Goal: Task Accomplishment & Management: Use online tool/utility

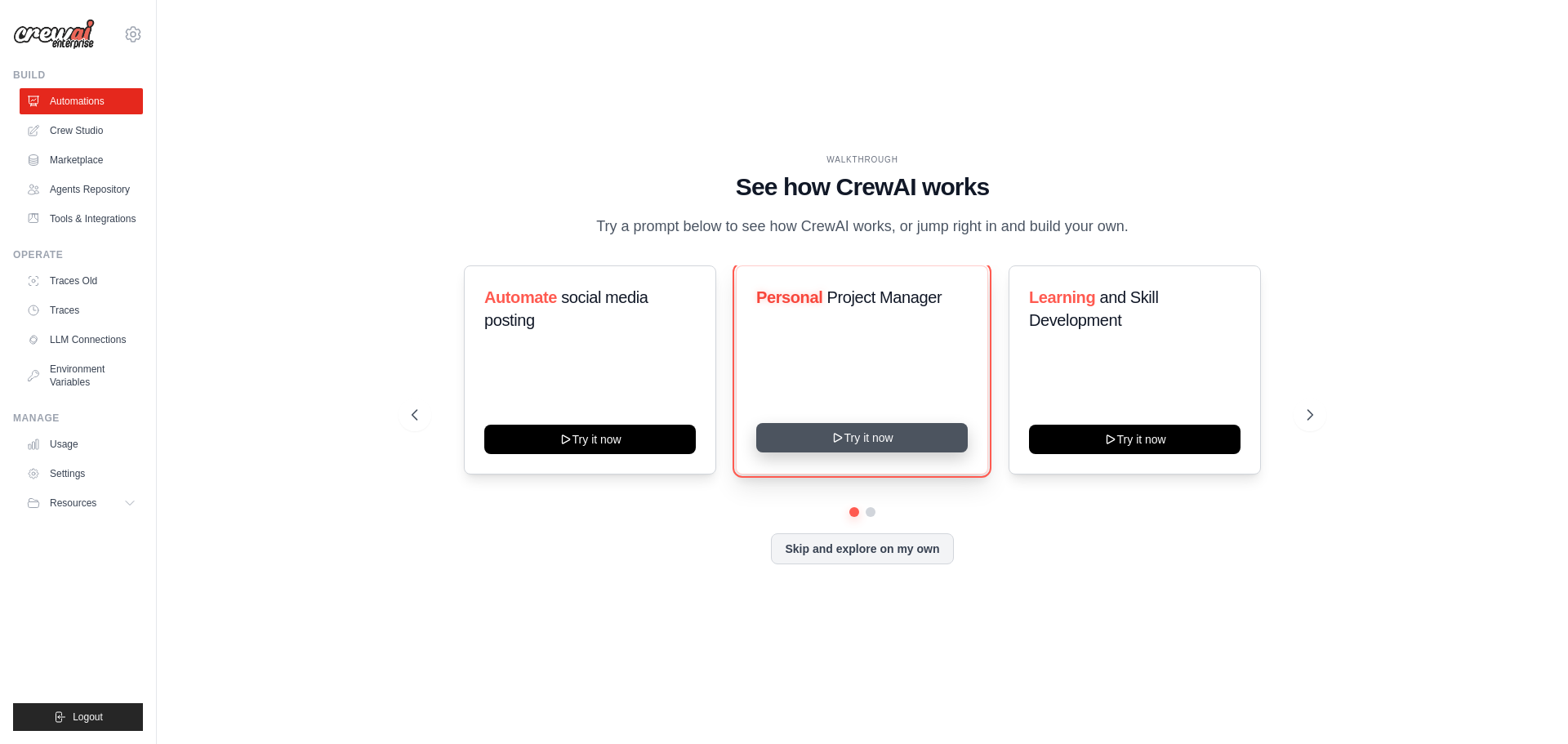
click at [796, 447] on button "Try it now" at bounding box center [862, 437] width 212 height 29
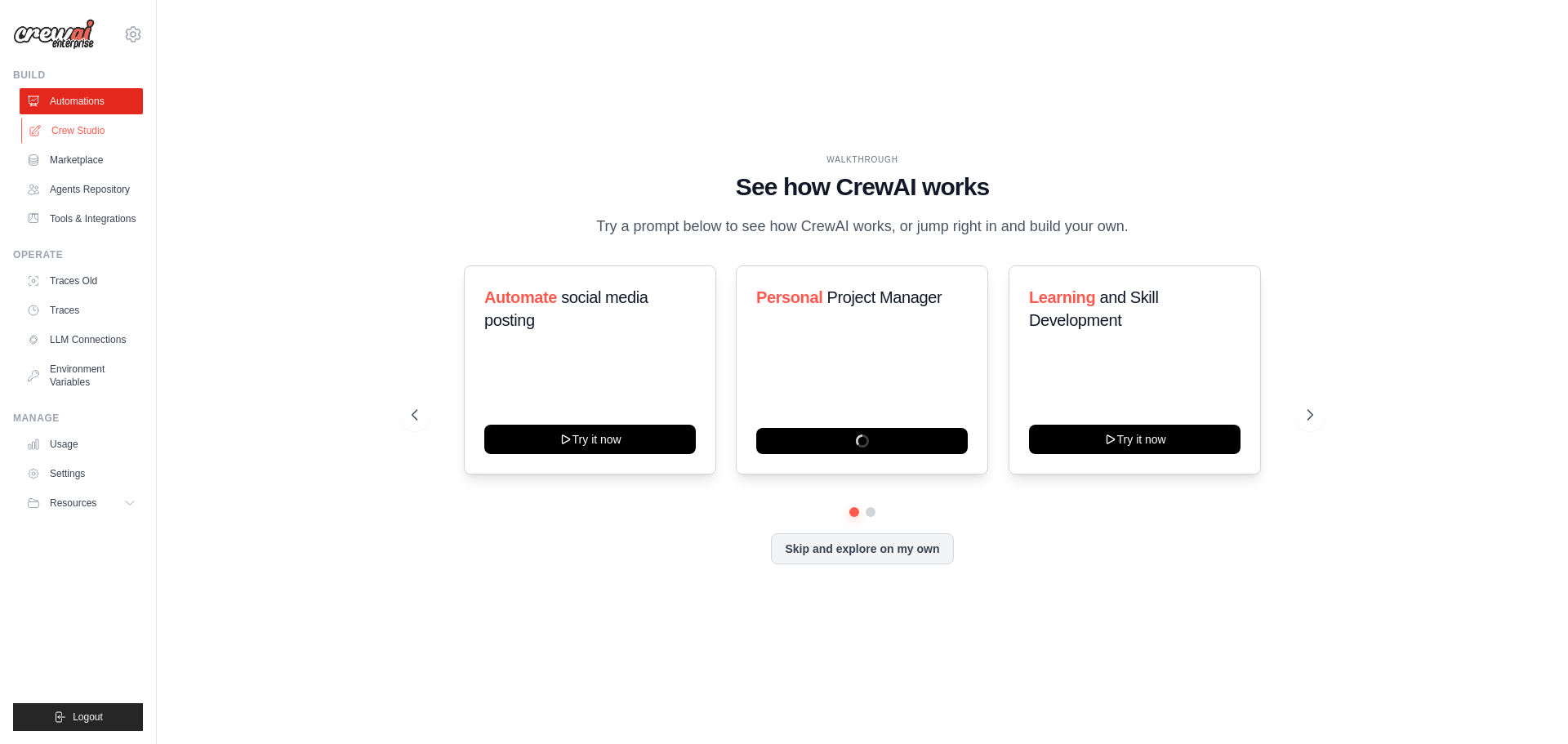
click at [59, 135] on link "Crew Studio" at bounding box center [82, 130] width 124 height 26
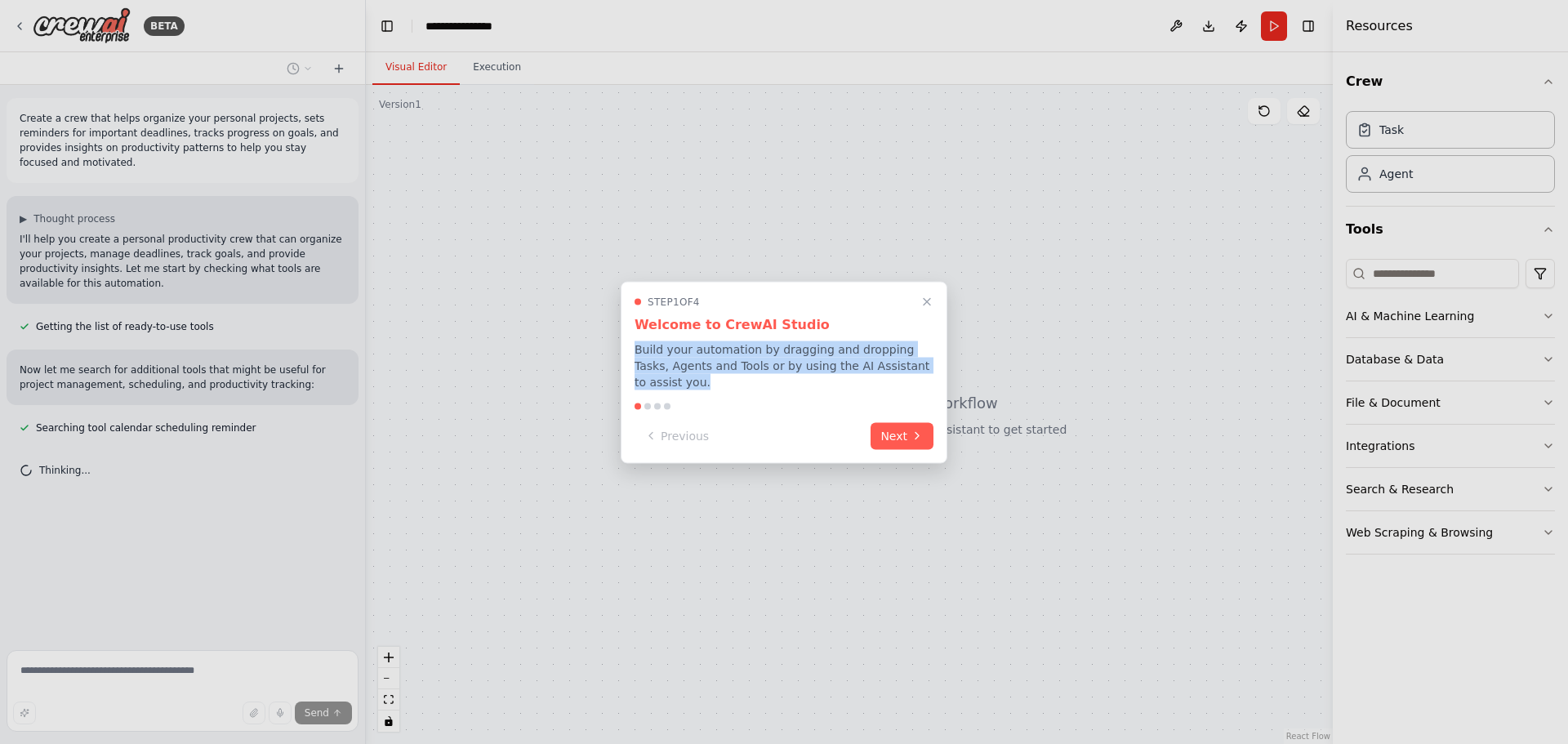
drag, startPoint x: 660, startPoint y: 361, endPoint x: 724, endPoint y: 398, distance: 73.9
click at [724, 398] on div "Step 1 of 4 Welcome to CrewAI Studio Build your automation by dragging and drop…" at bounding box center [783, 372] width 327 height 182
click at [660, 409] on div at bounding box center [660, 409] width 0 height 0
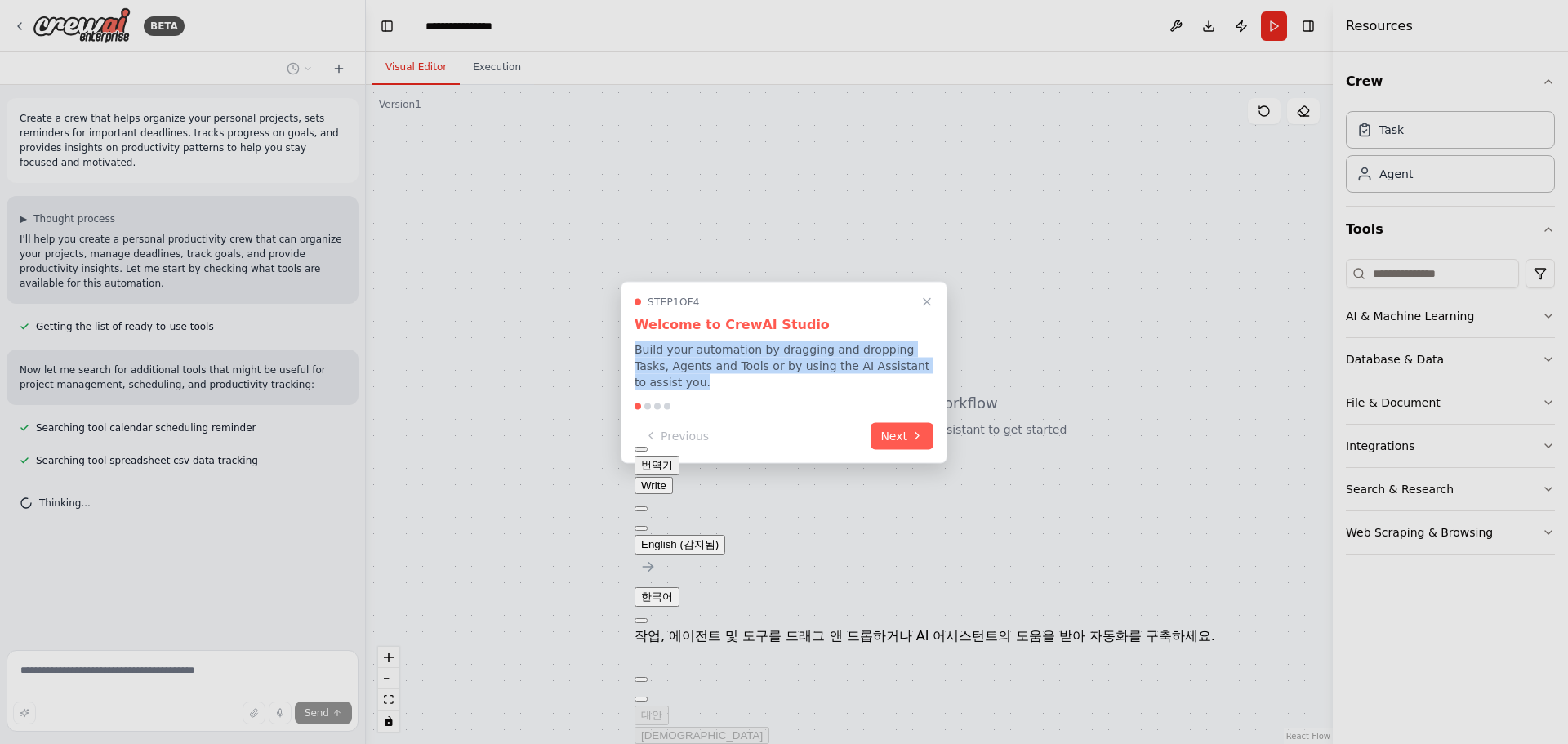
click at [710, 388] on p "Build your automation by dragging and dropping Tasks, Agents and Tools or by us…" at bounding box center [784, 365] width 299 height 49
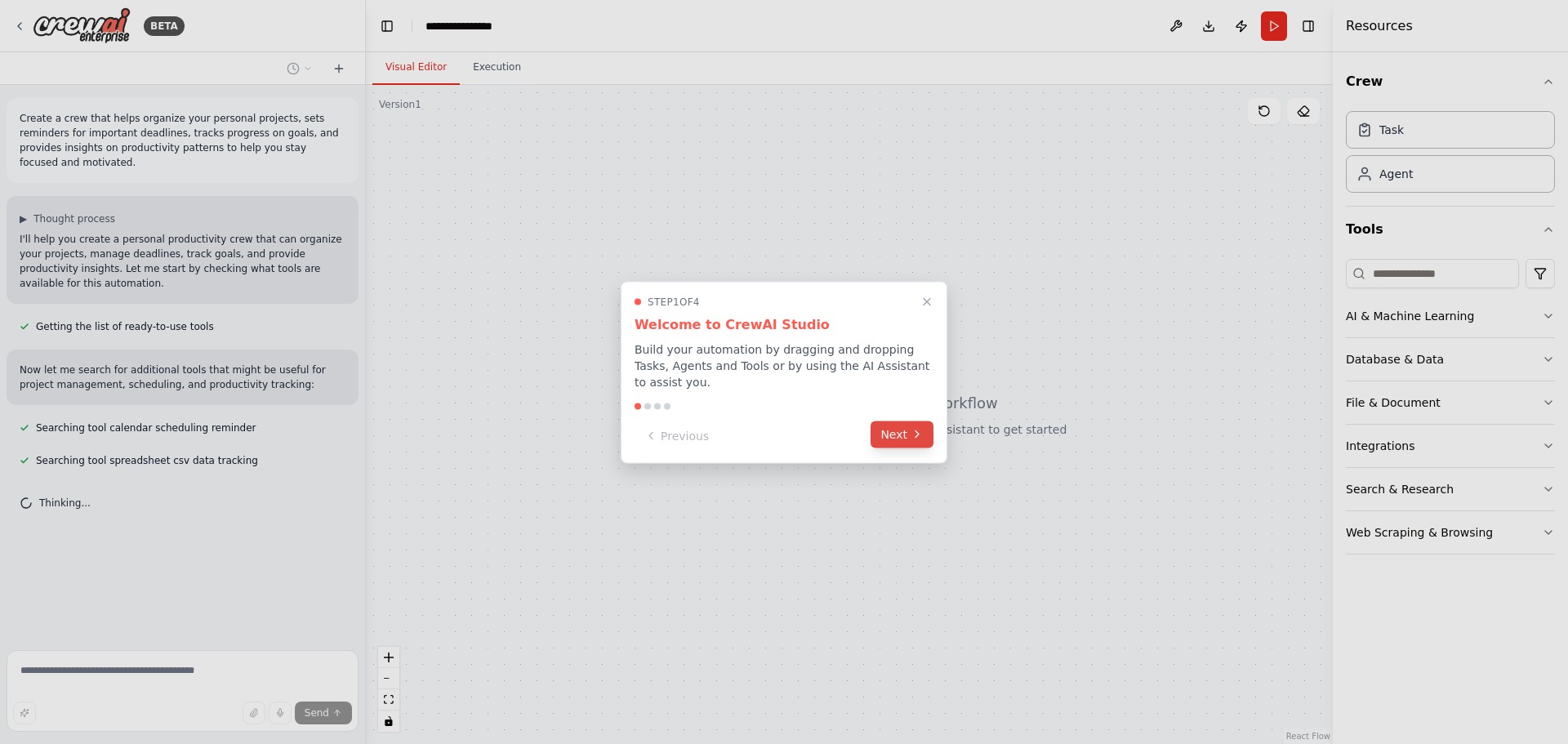
click at [874, 430] on button "Next" at bounding box center [902, 434] width 63 height 27
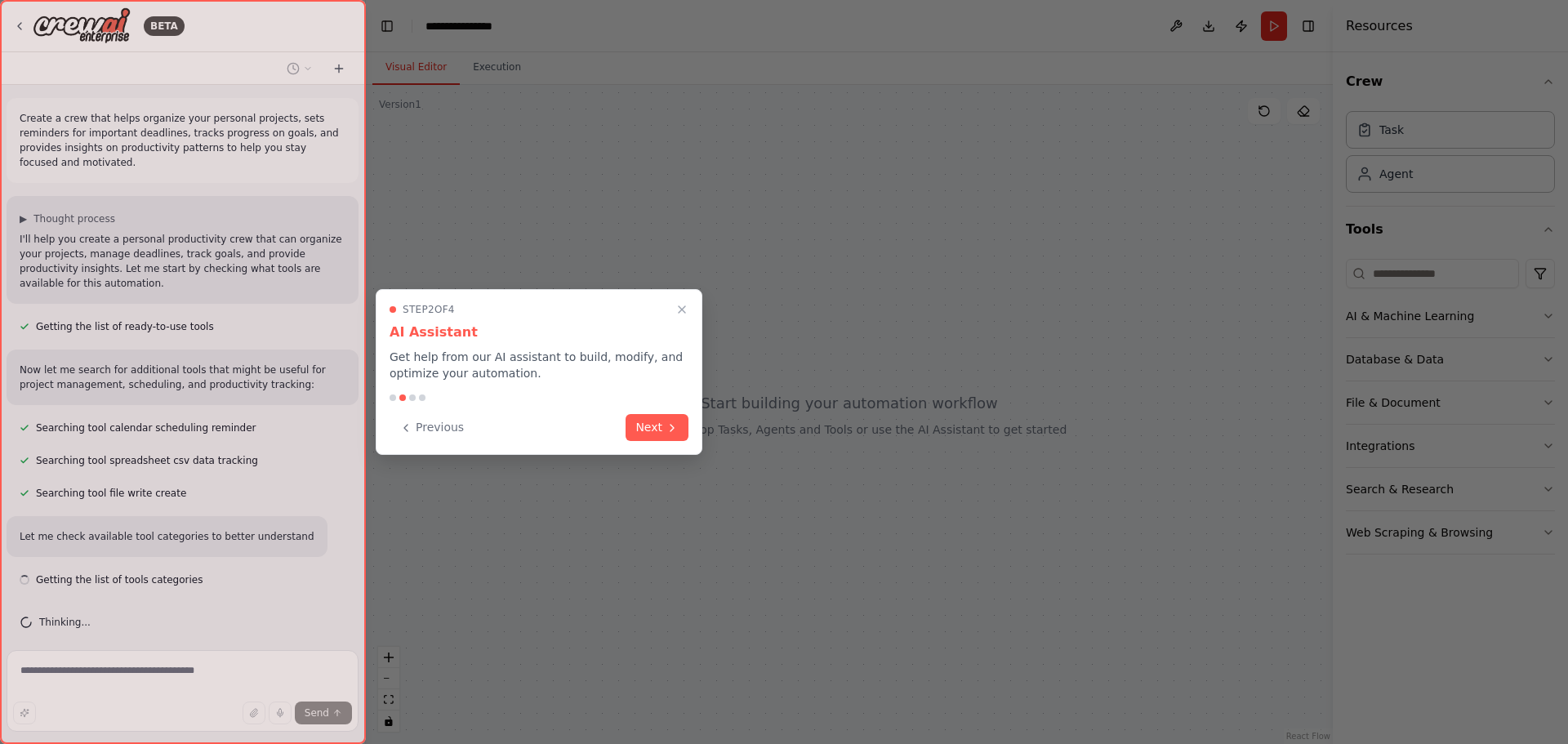
scroll to position [25, 0]
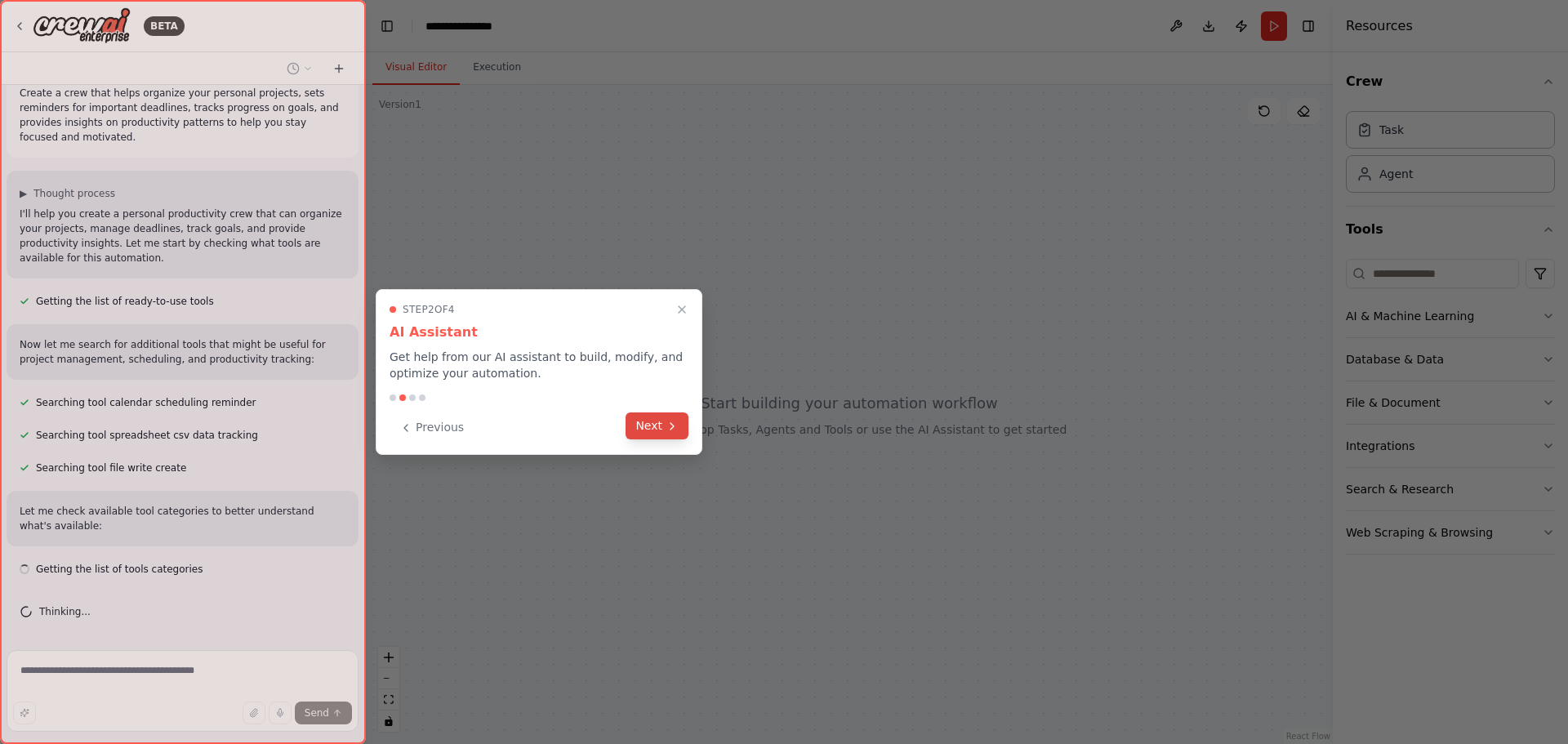
click at [659, 428] on button "Next" at bounding box center [656, 426] width 63 height 27
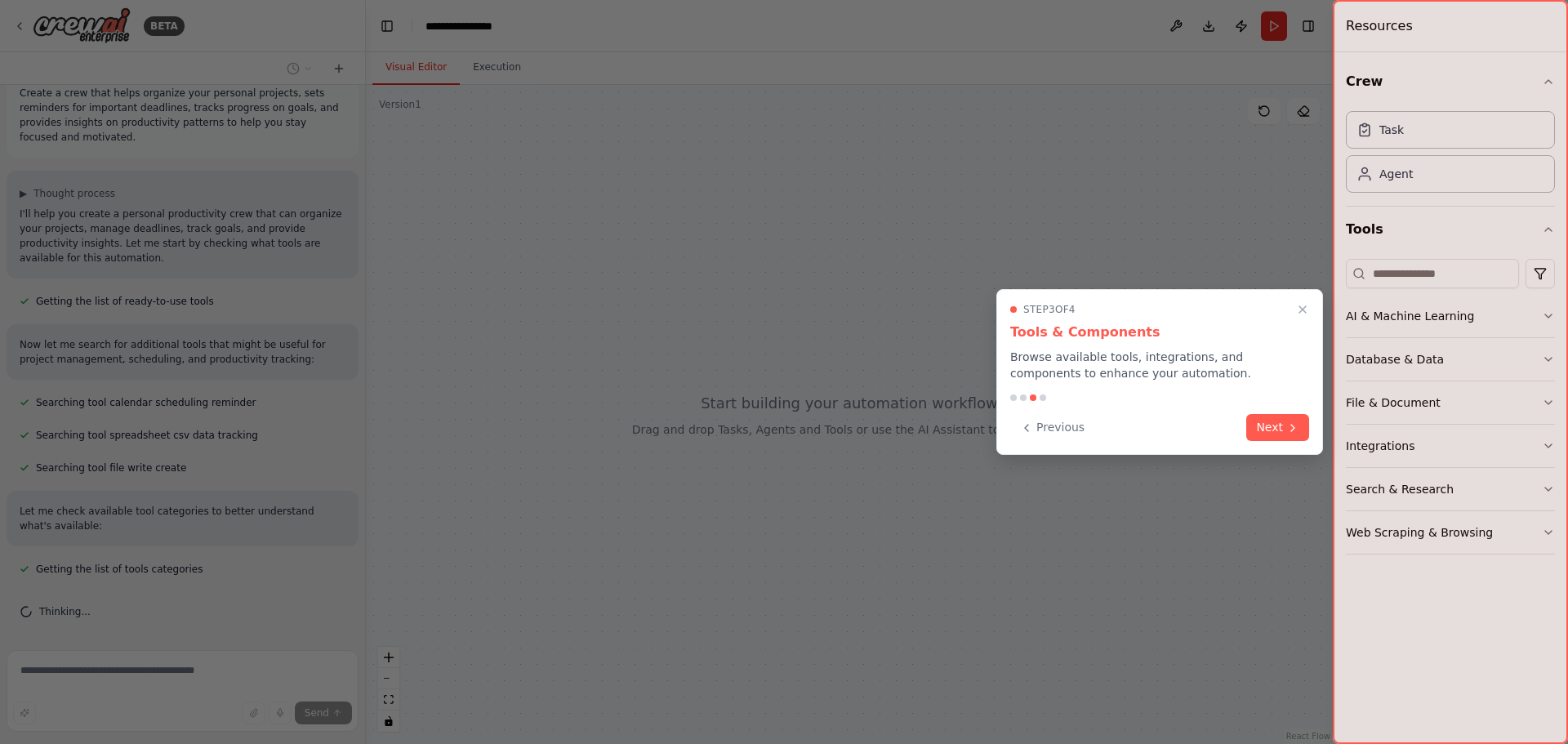
scroll to position [58, 0]
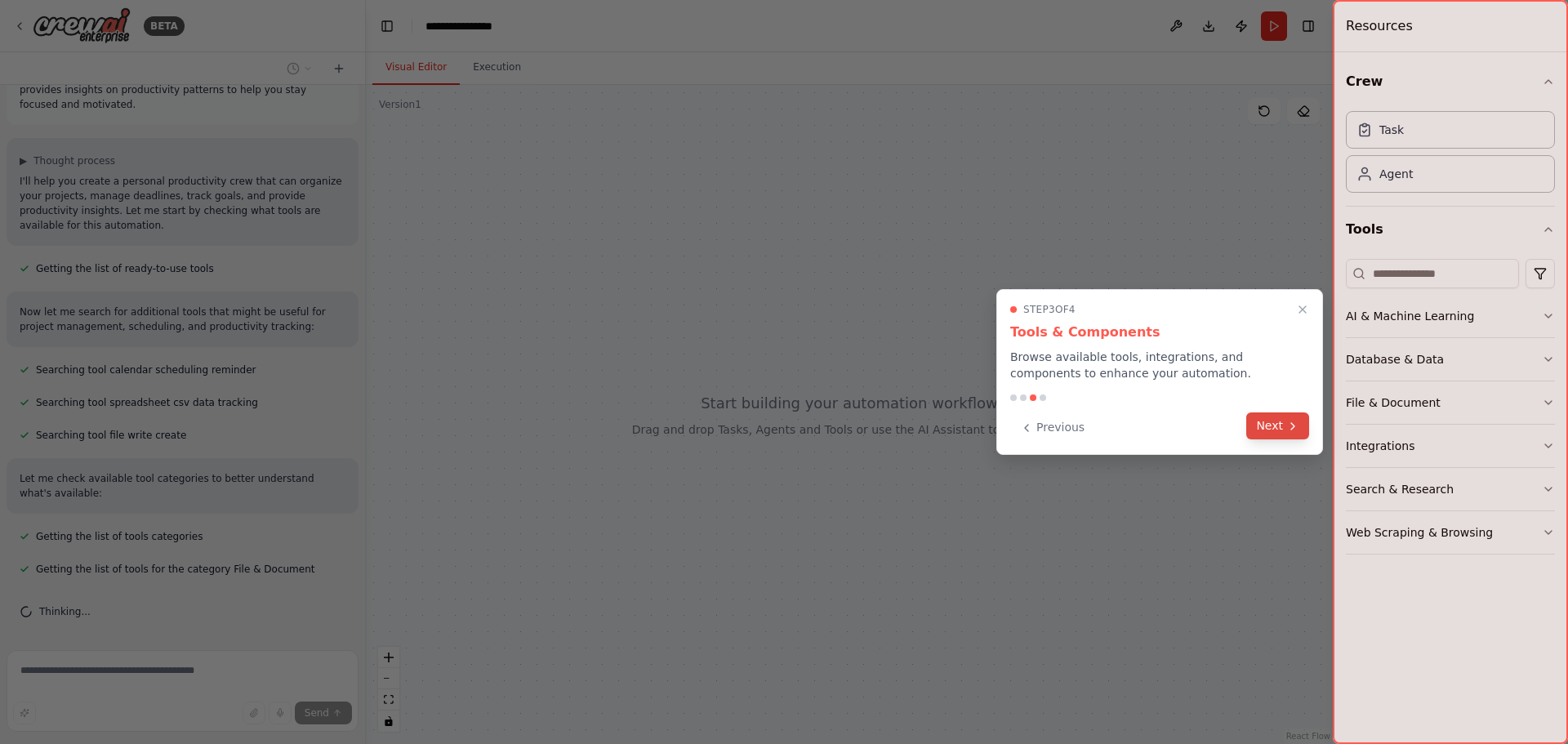
click at [1266, 424] on button "Next" at bounding box center [1277, 426] width 63 height 27
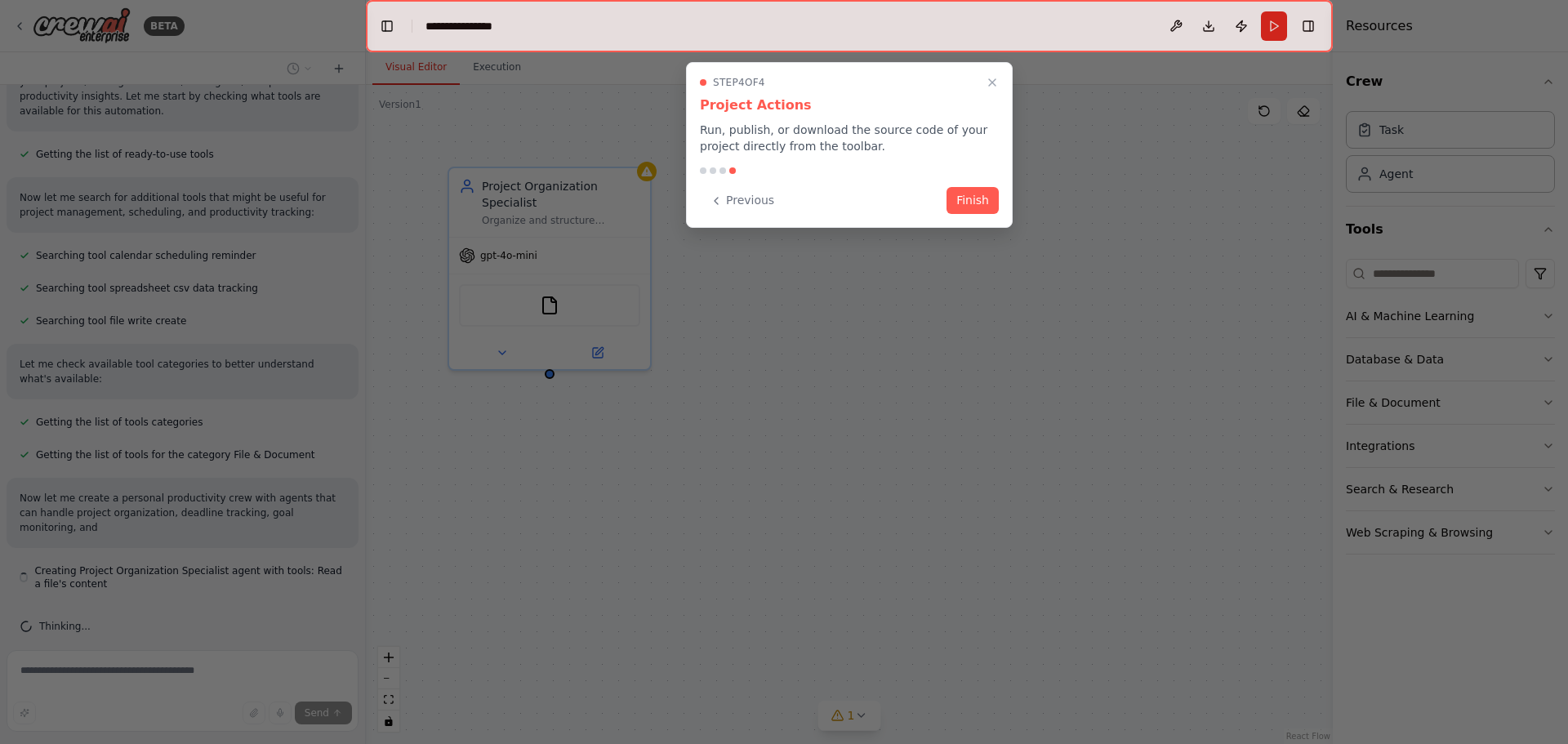
scroll to position [187, 0]
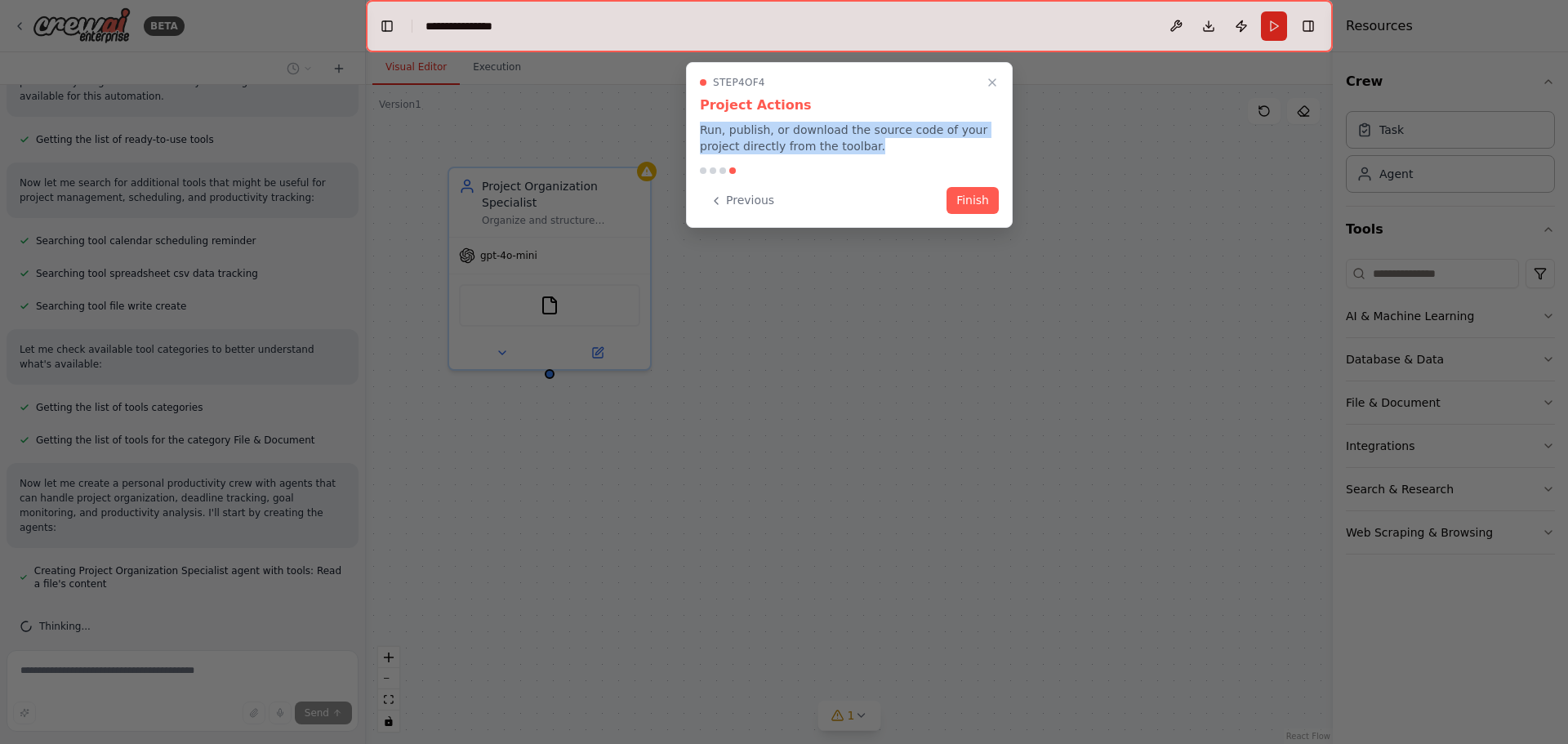
drag, startPoint x: 699, startPoint y: 133, endPoint x: 897, endPoint y: 161, distance: 200.0
click at [897, 161] on div "Step 4 of 4 Project Actions Run, publish, or download the source code of your p…" at bounding box center [849, 145] width 327 height 166
click at [980, 208] on button "Finish" at bounding box center [972, 199] width 52 height 27
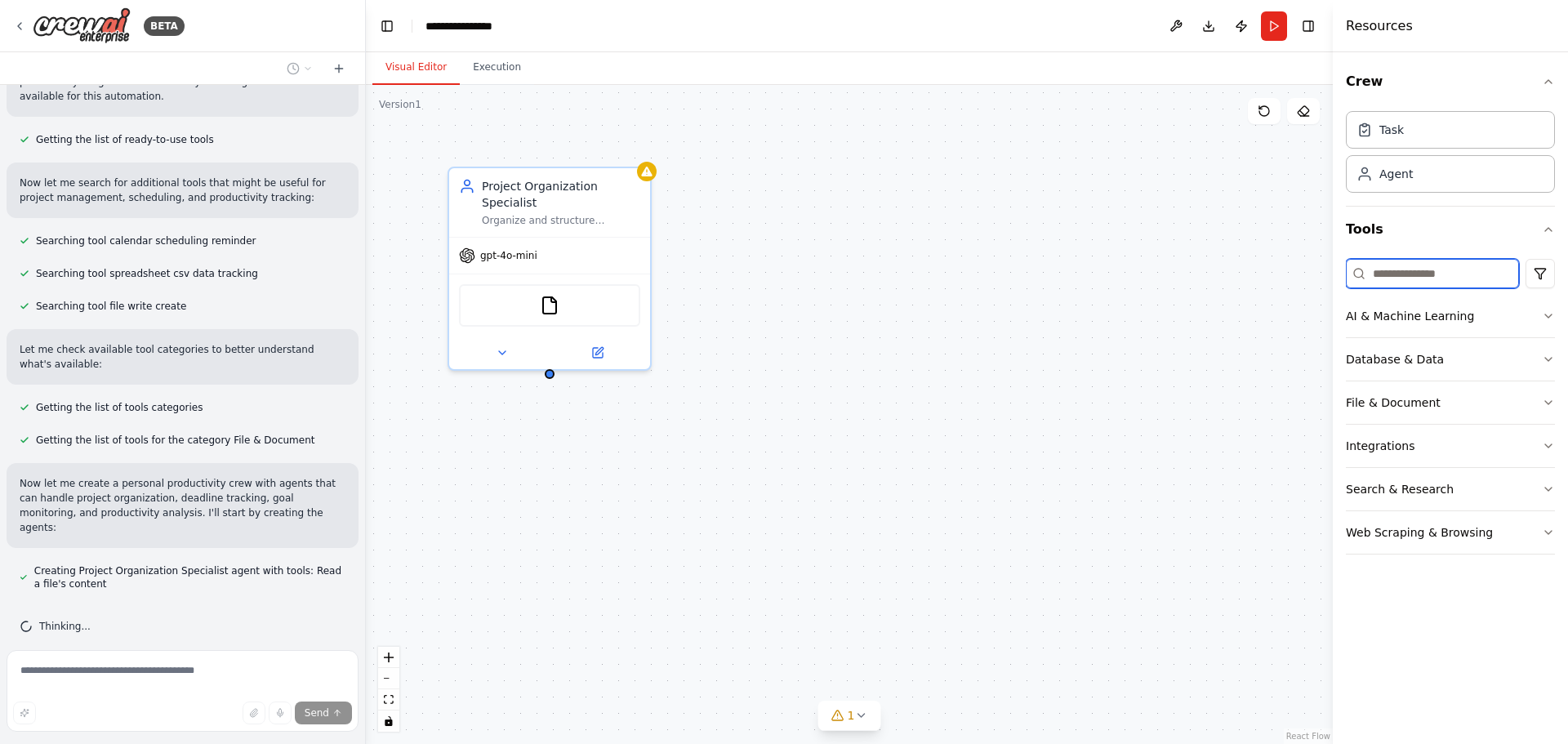
click at [1392, 274] on input at bounding box center [1432, 273] width 173 height 29
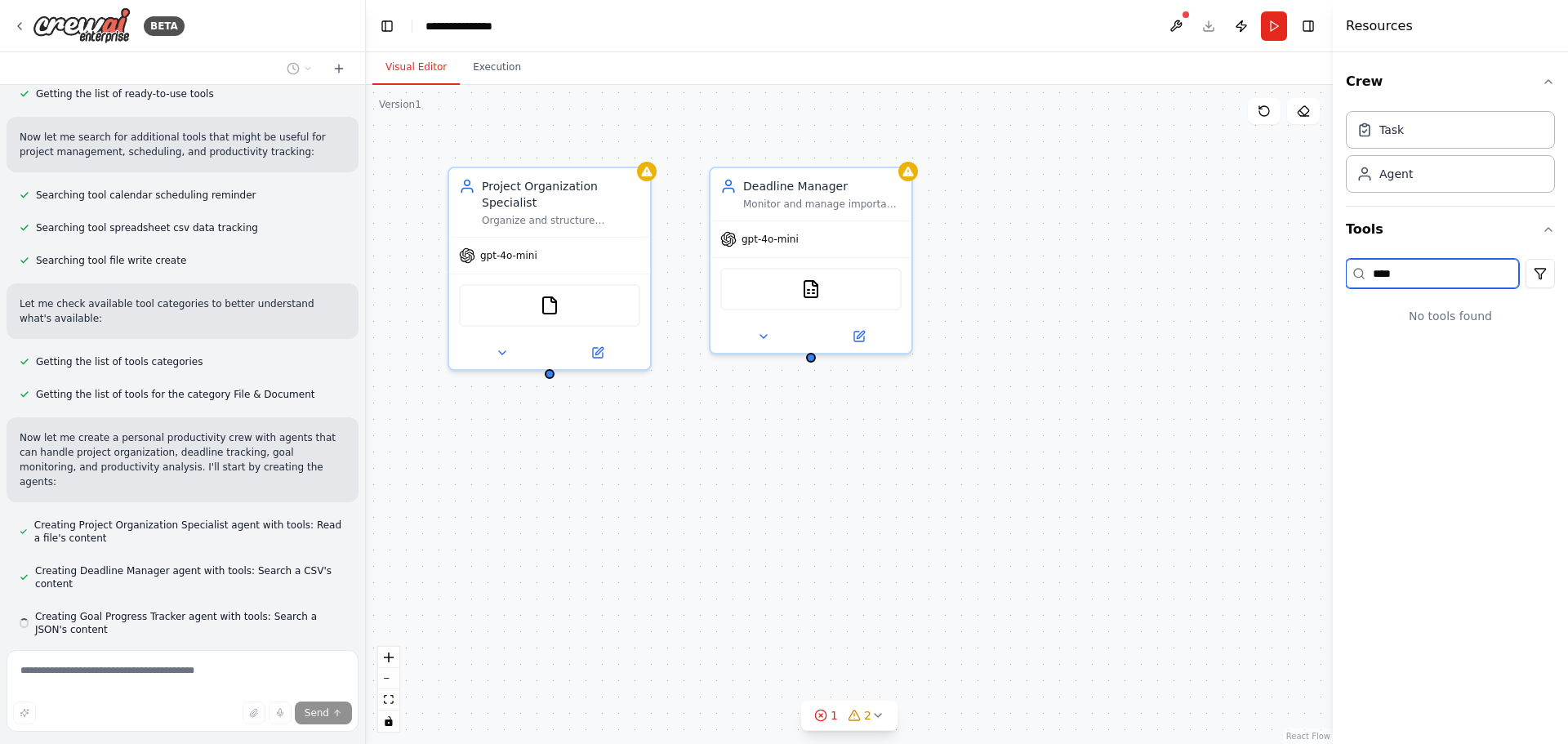
scroll to position [278, 0]
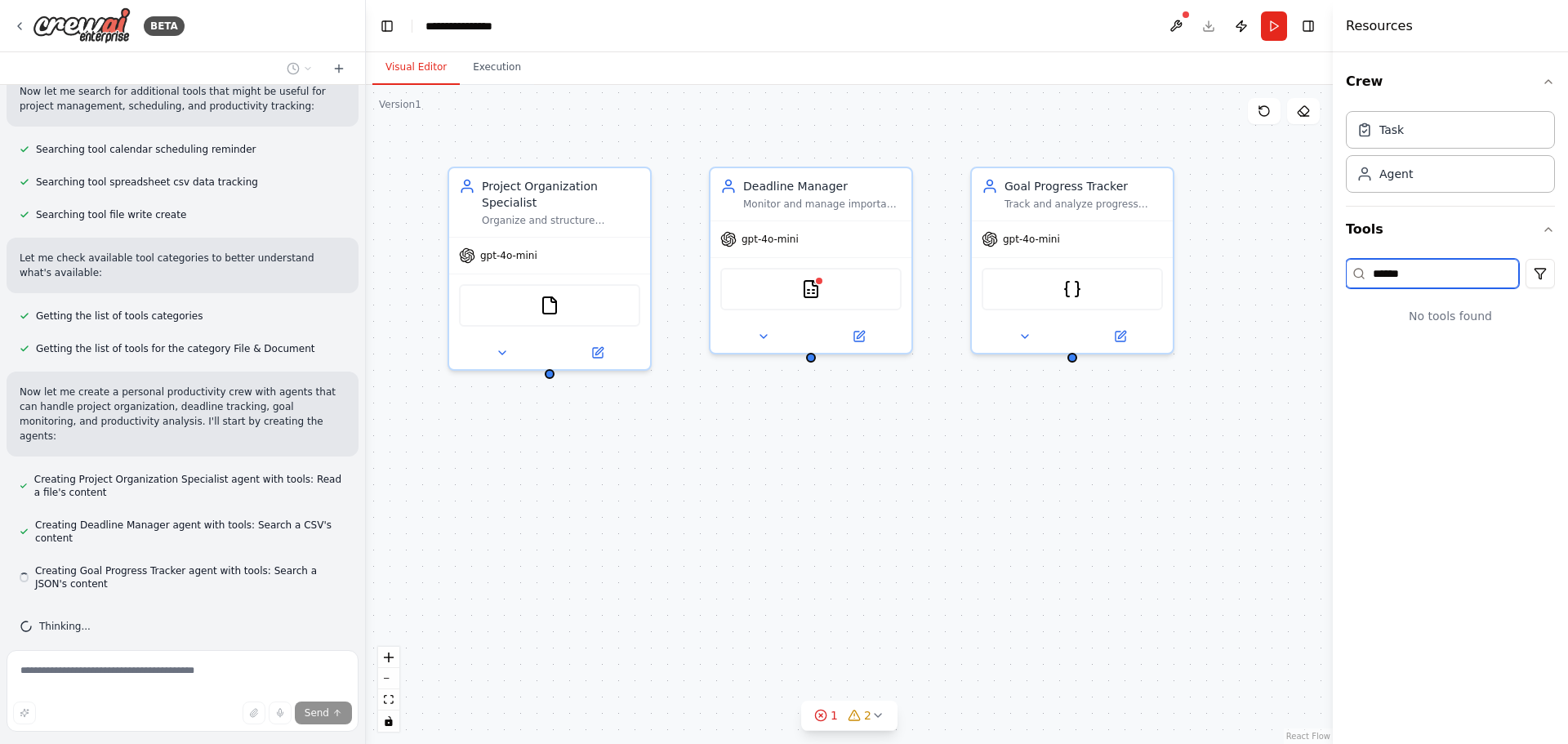
type input "*******"
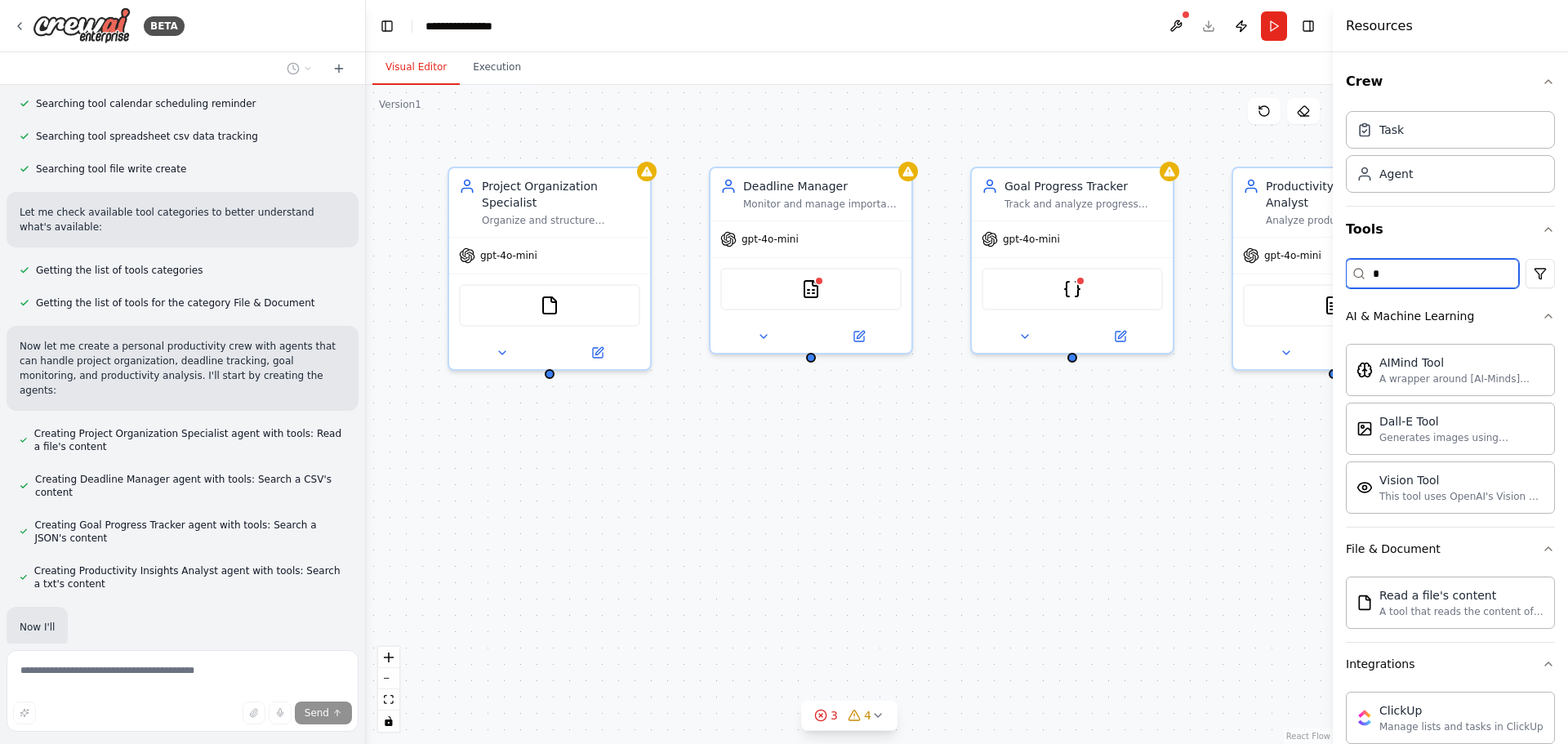
scroll to position [411, 0]
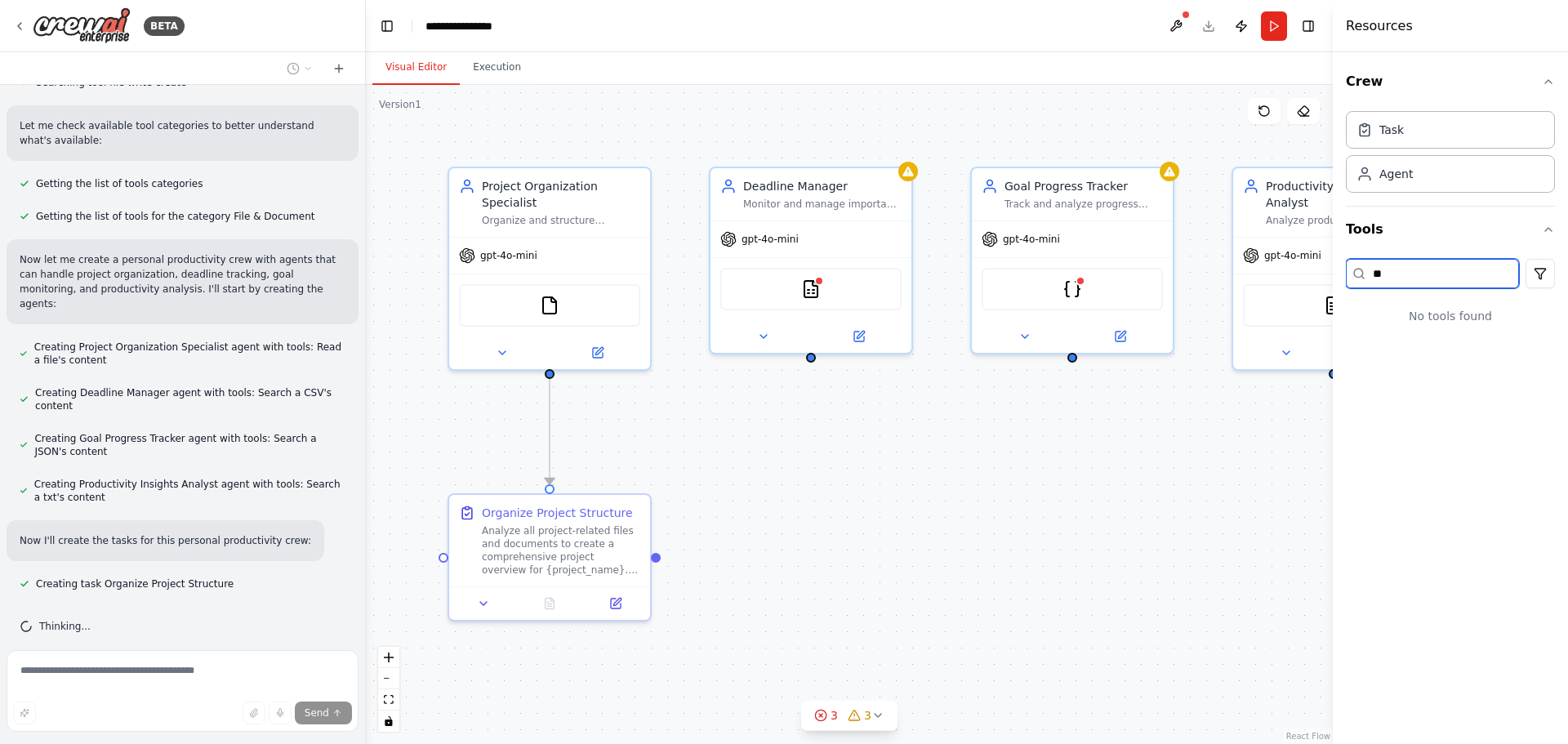
type input "*"
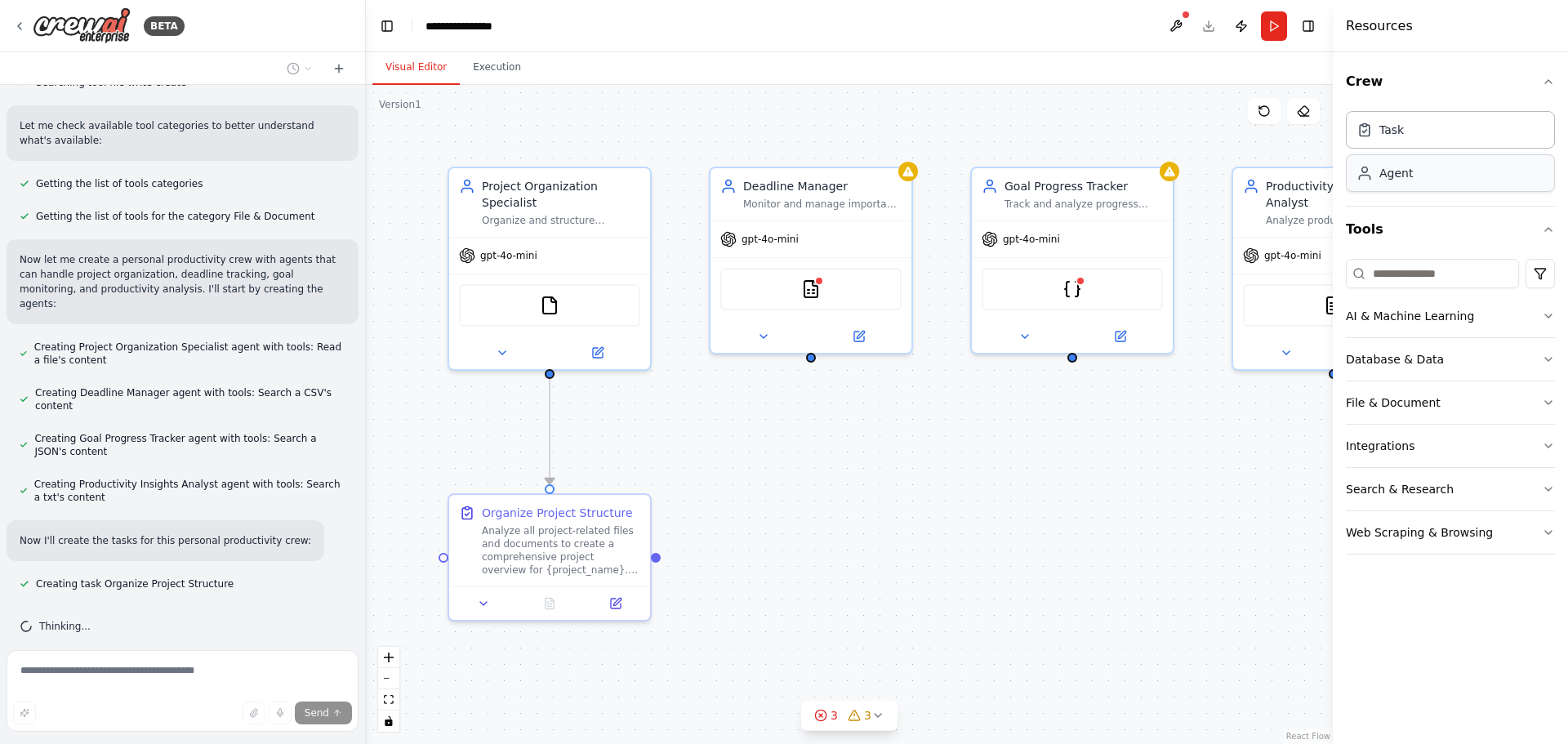
click at [1408, 181] on div "Agent" at bounding box center [1396, 172] width 34 height 16
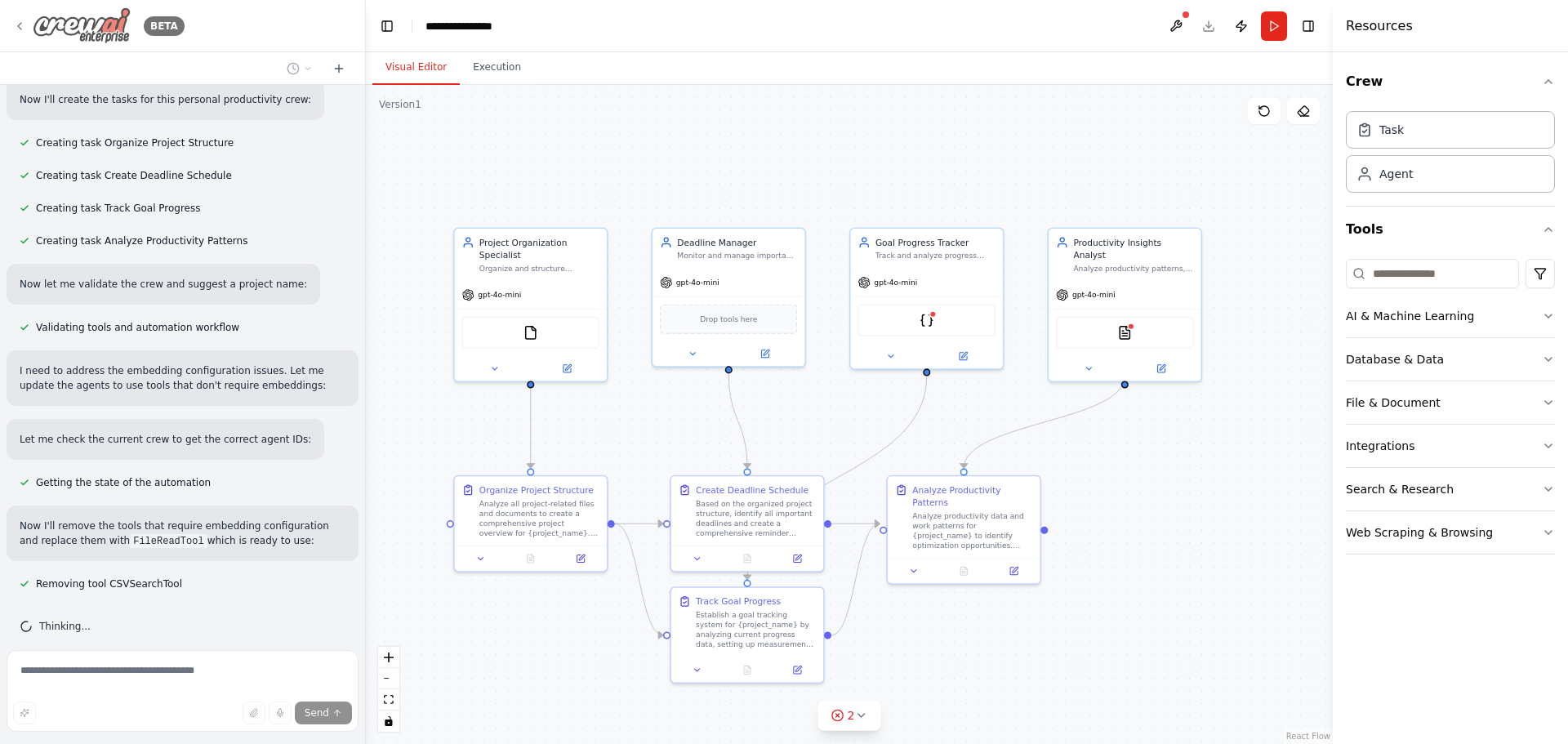
scroll to position [884, 0]
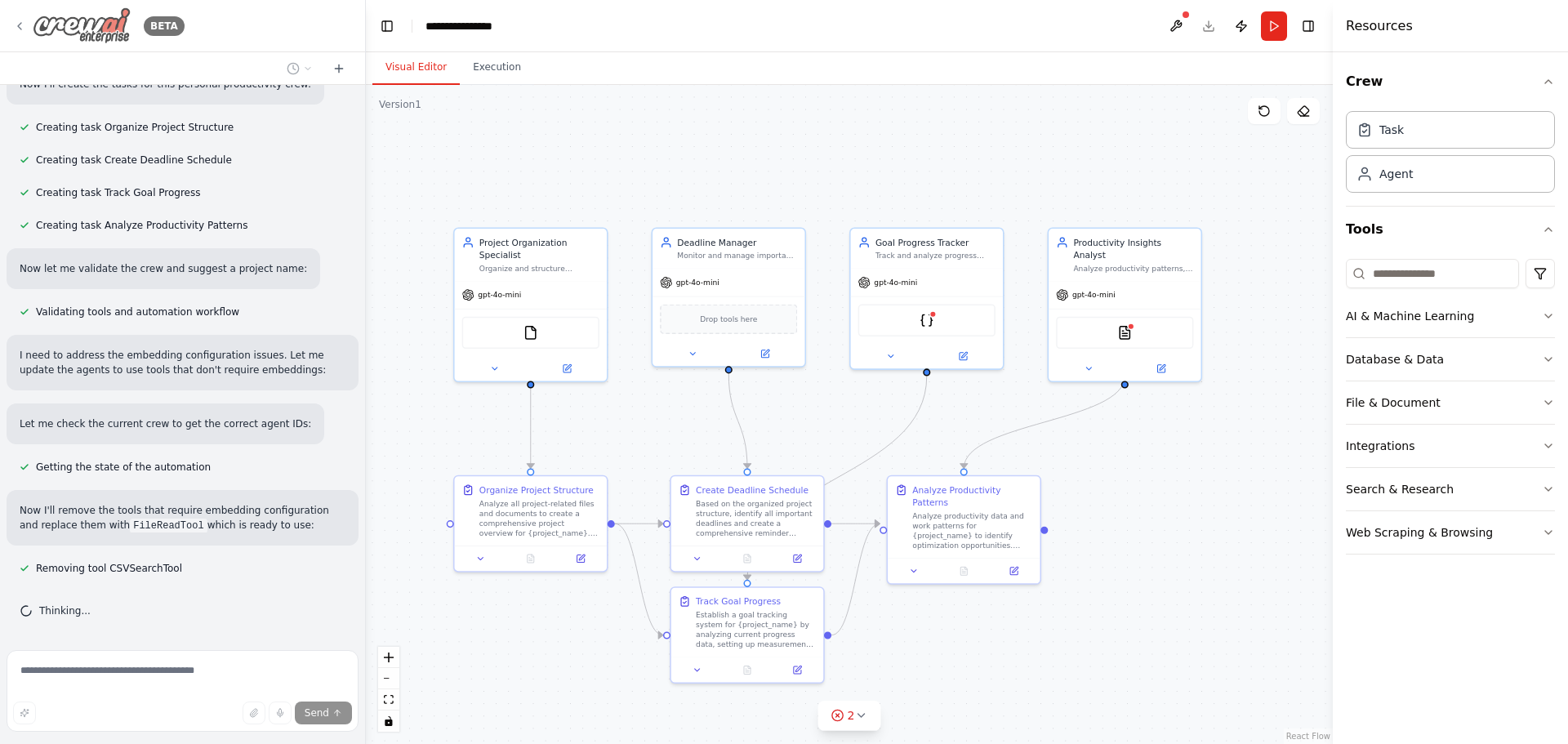
click at [18, 24] on icon at bounding box center [20, 26] width 13 height 13
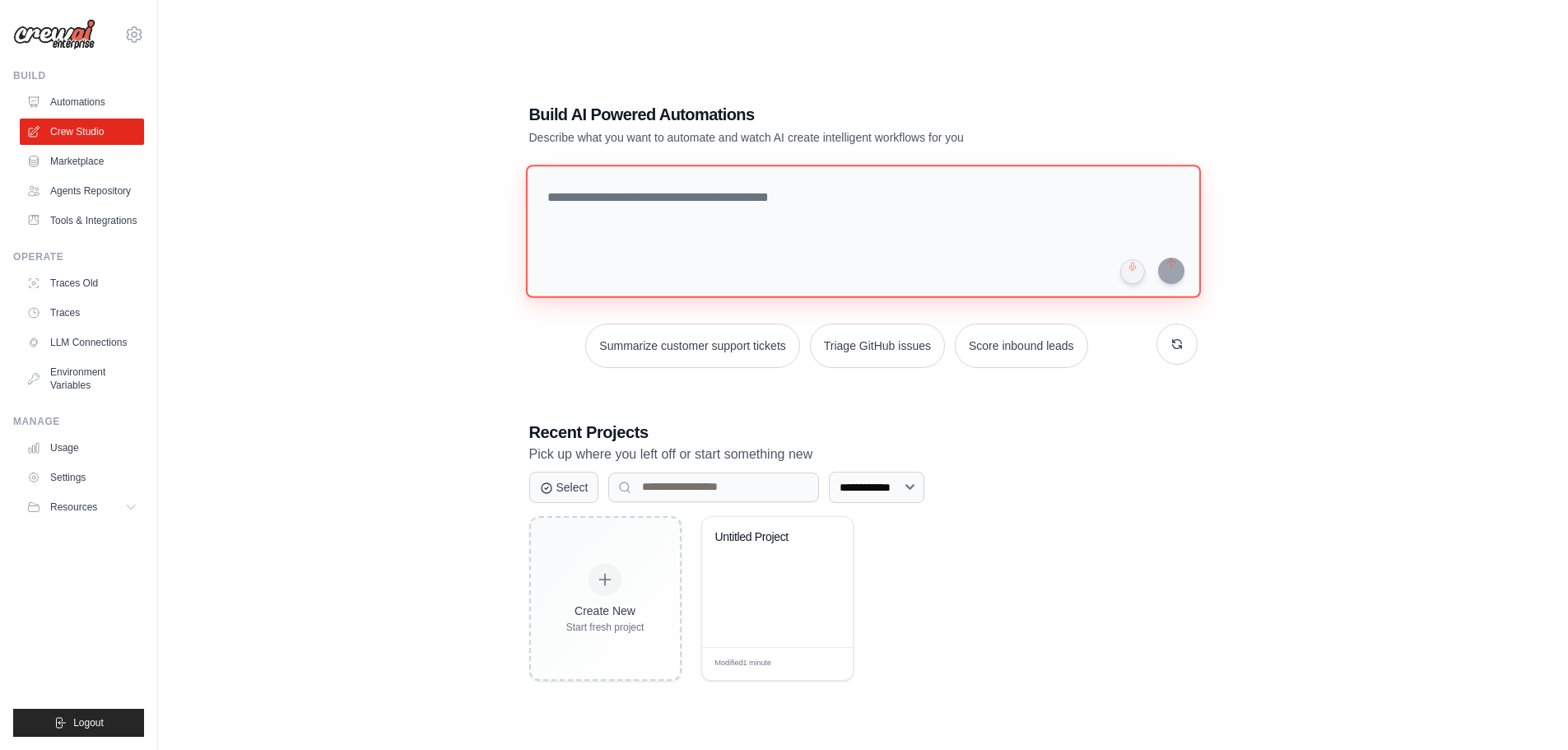
click at [616, 219] on textarea at bounding box center [862, 231] width 675 height 133
paste textarea "**********"
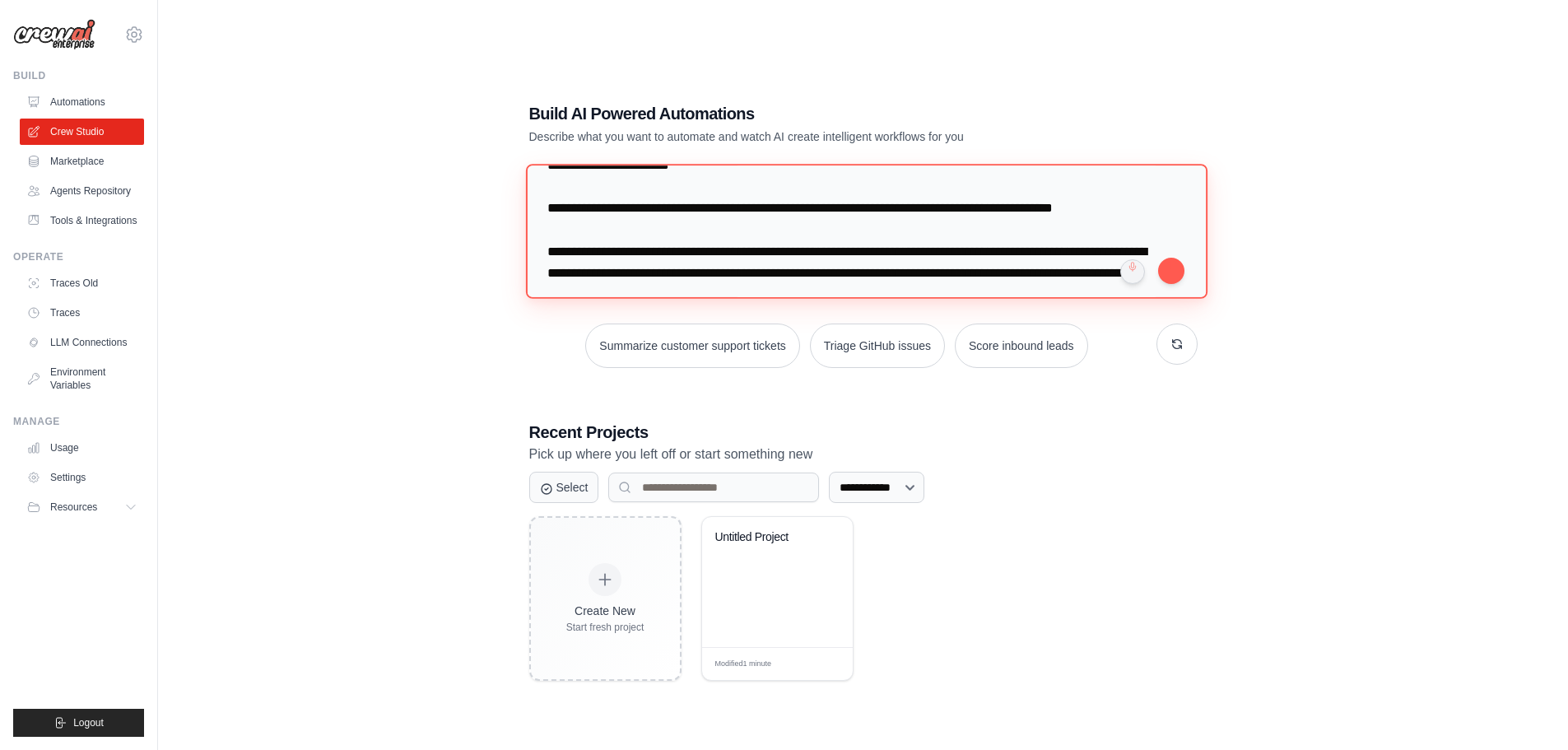
scroll to position [1469, 0]
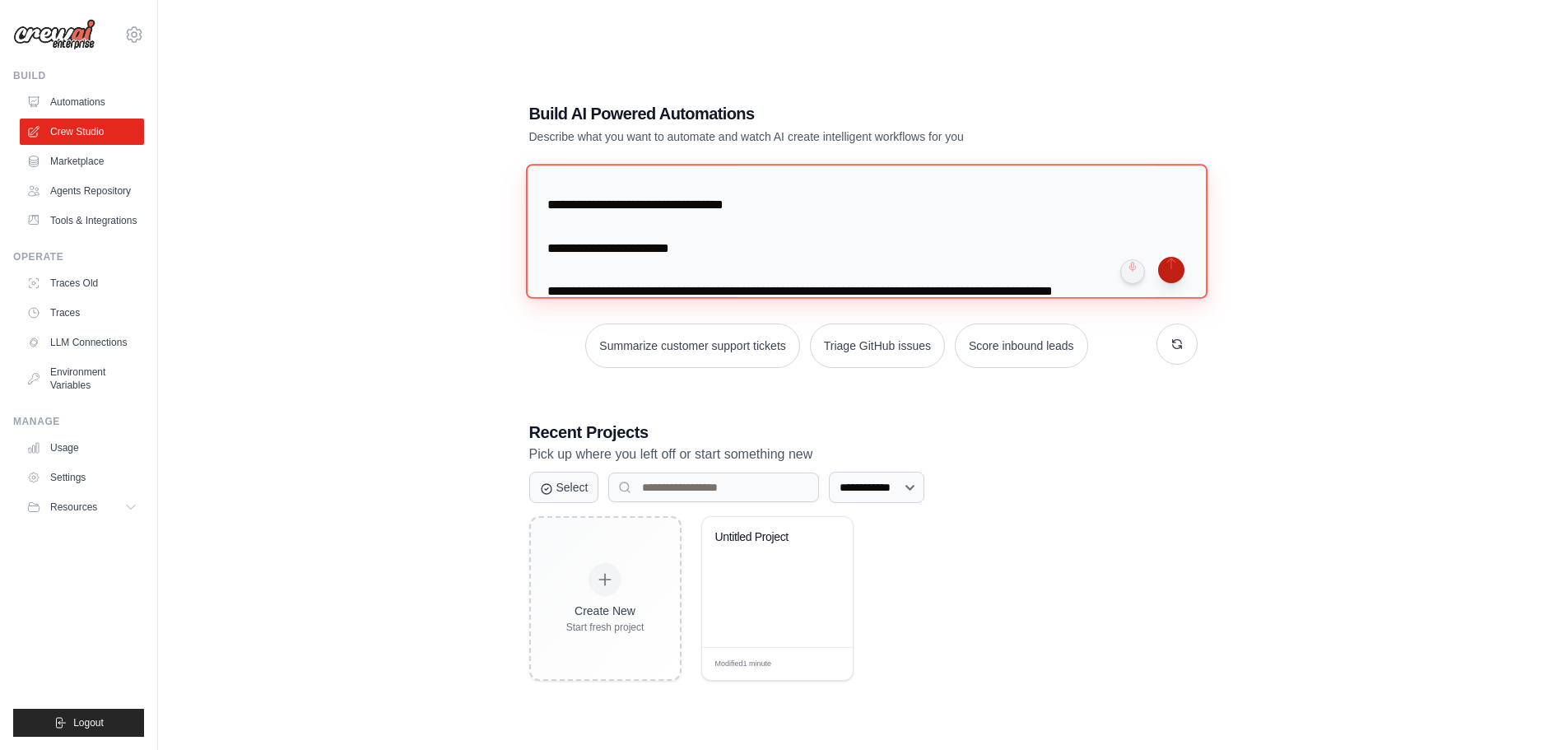
type textarea "**********"
click at [1168, 262] on button "submit" at bounding box center [1171, 269] width 26 height 26
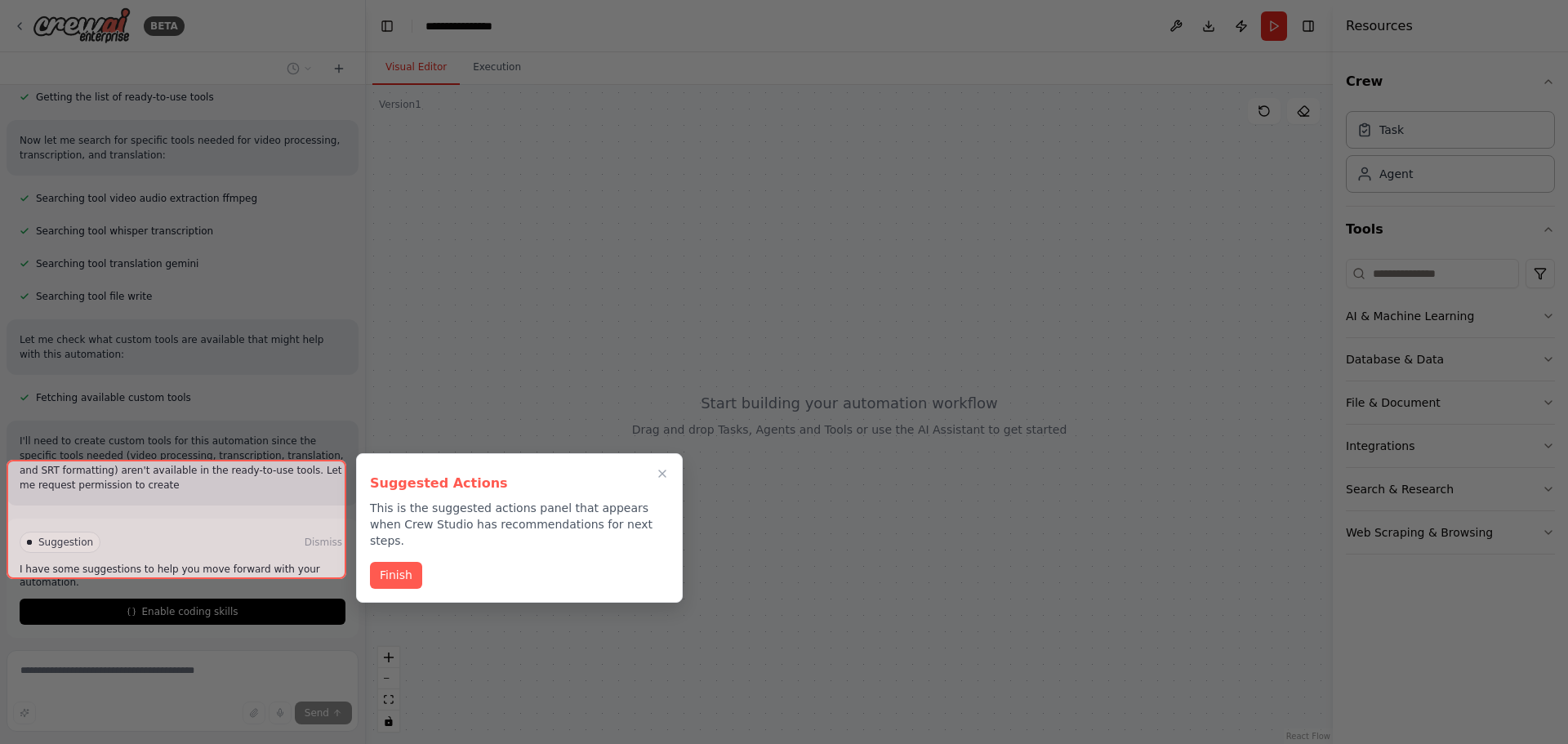
scroll to position [1523, 0]
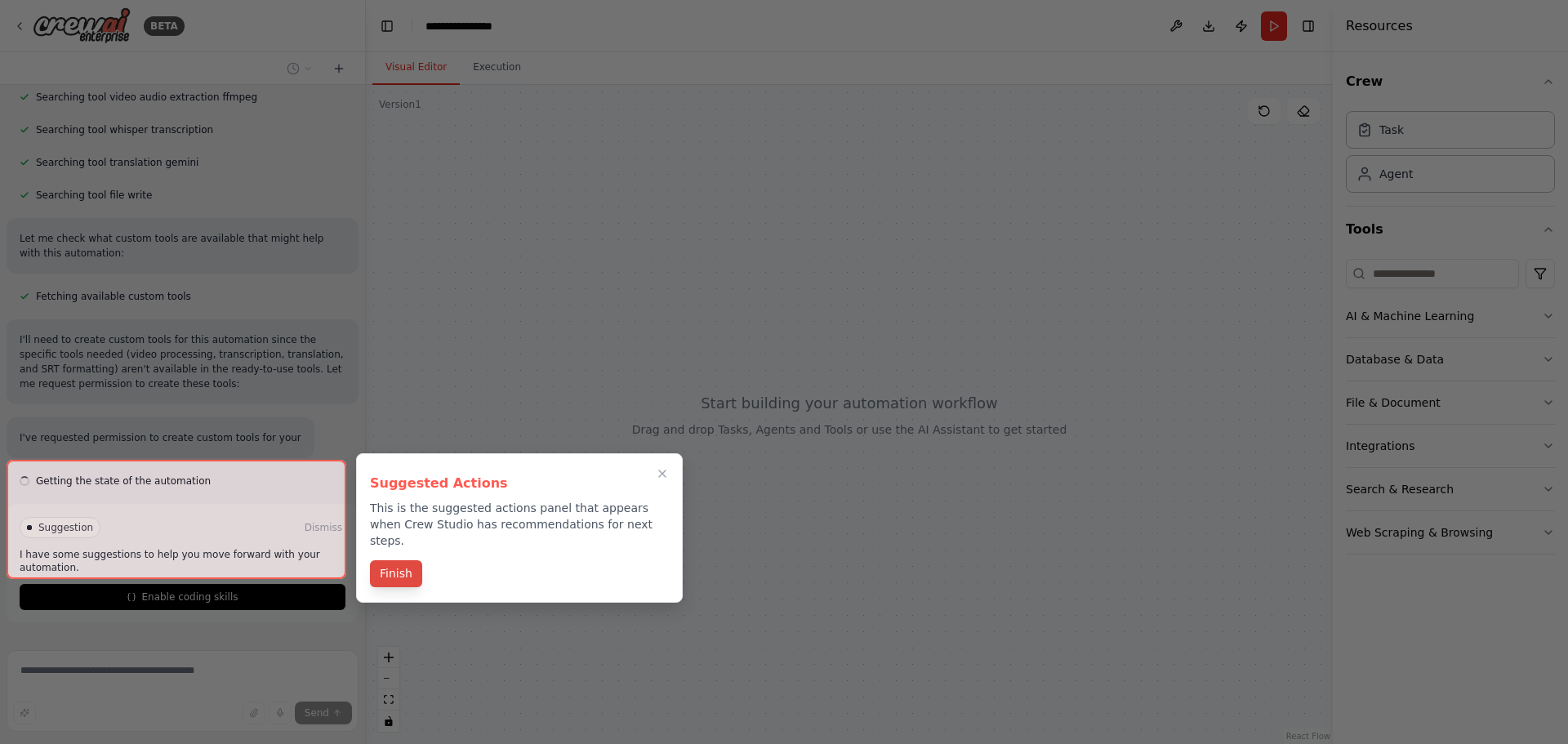
click at [395, 566] on button "Finish" at bounding box center [396, 574] width 52 height 27
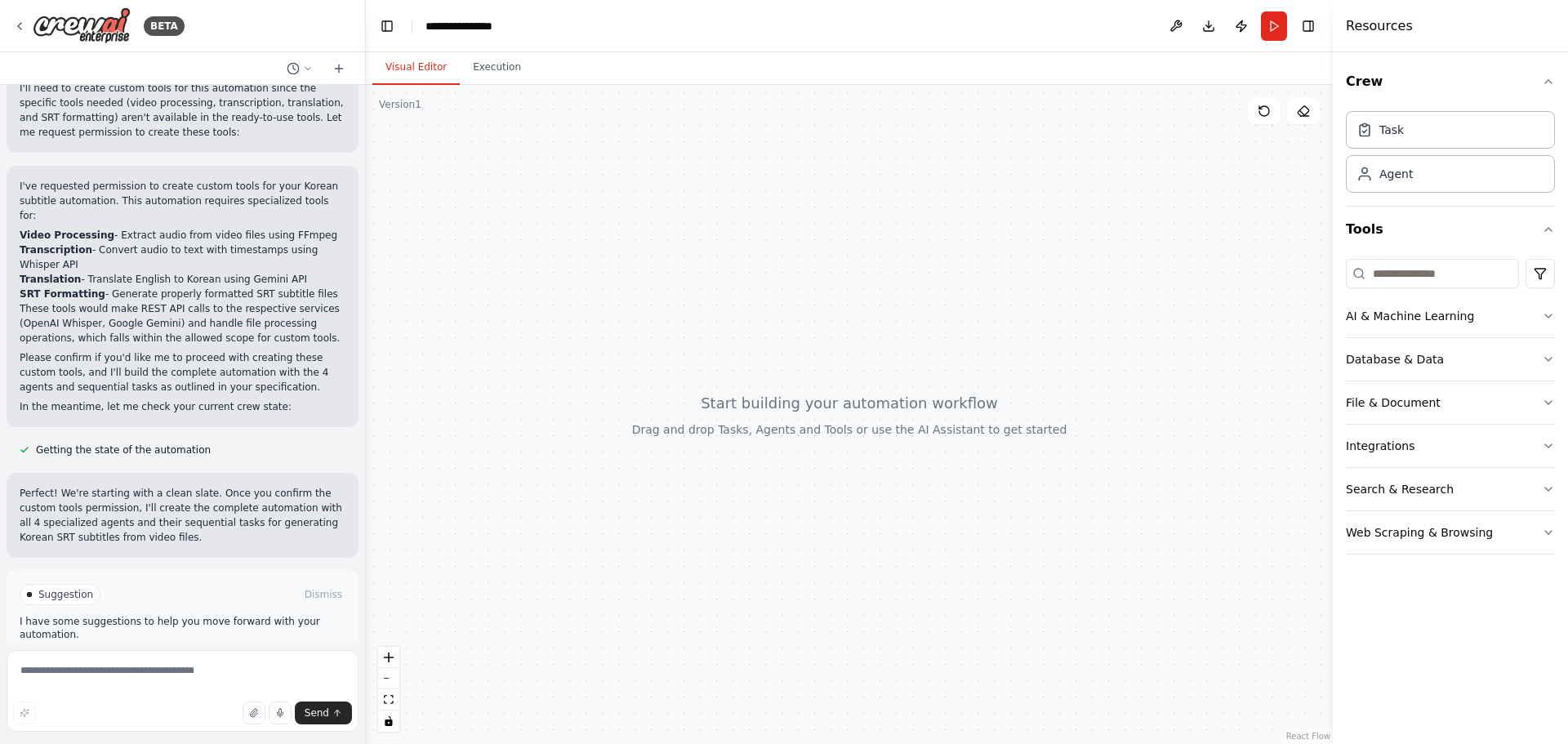
click at [234, 651] on button "Enable coding skills" at bounding box center [182, 663] width 326 height 26
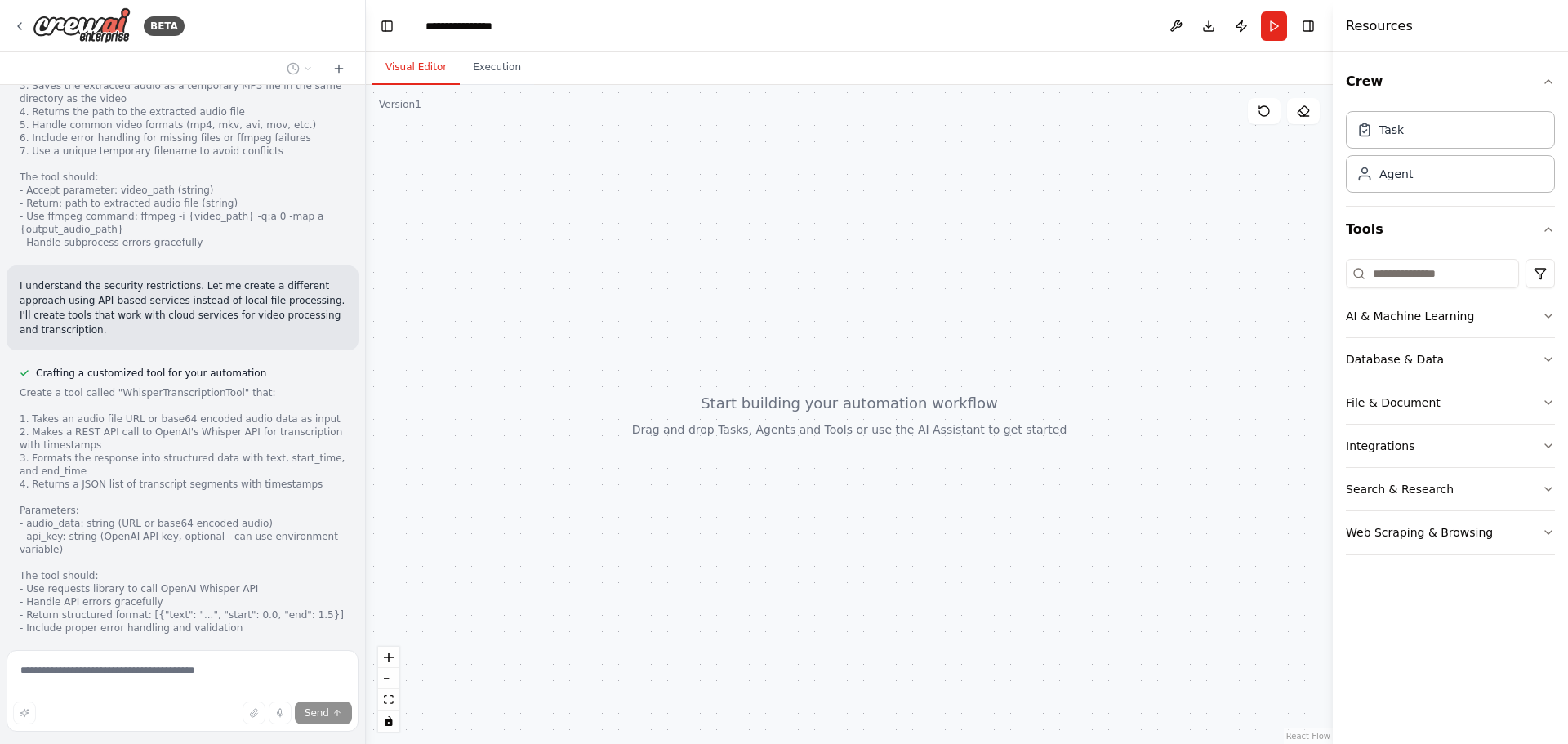
scroll to position [2646, 0]
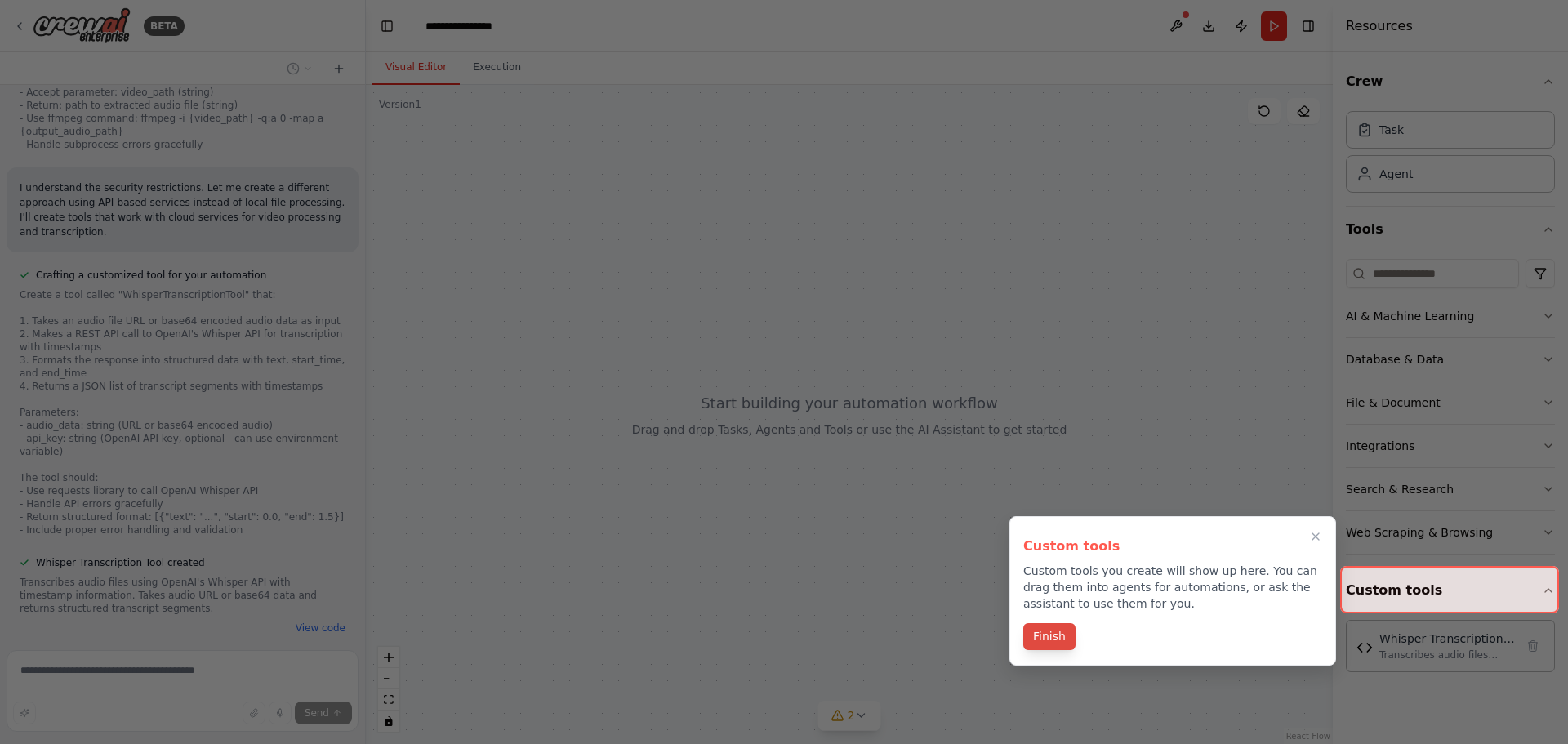
click at [1056, 636] on button "Finish" at bounding box center [1050, 636] width 52 height 27
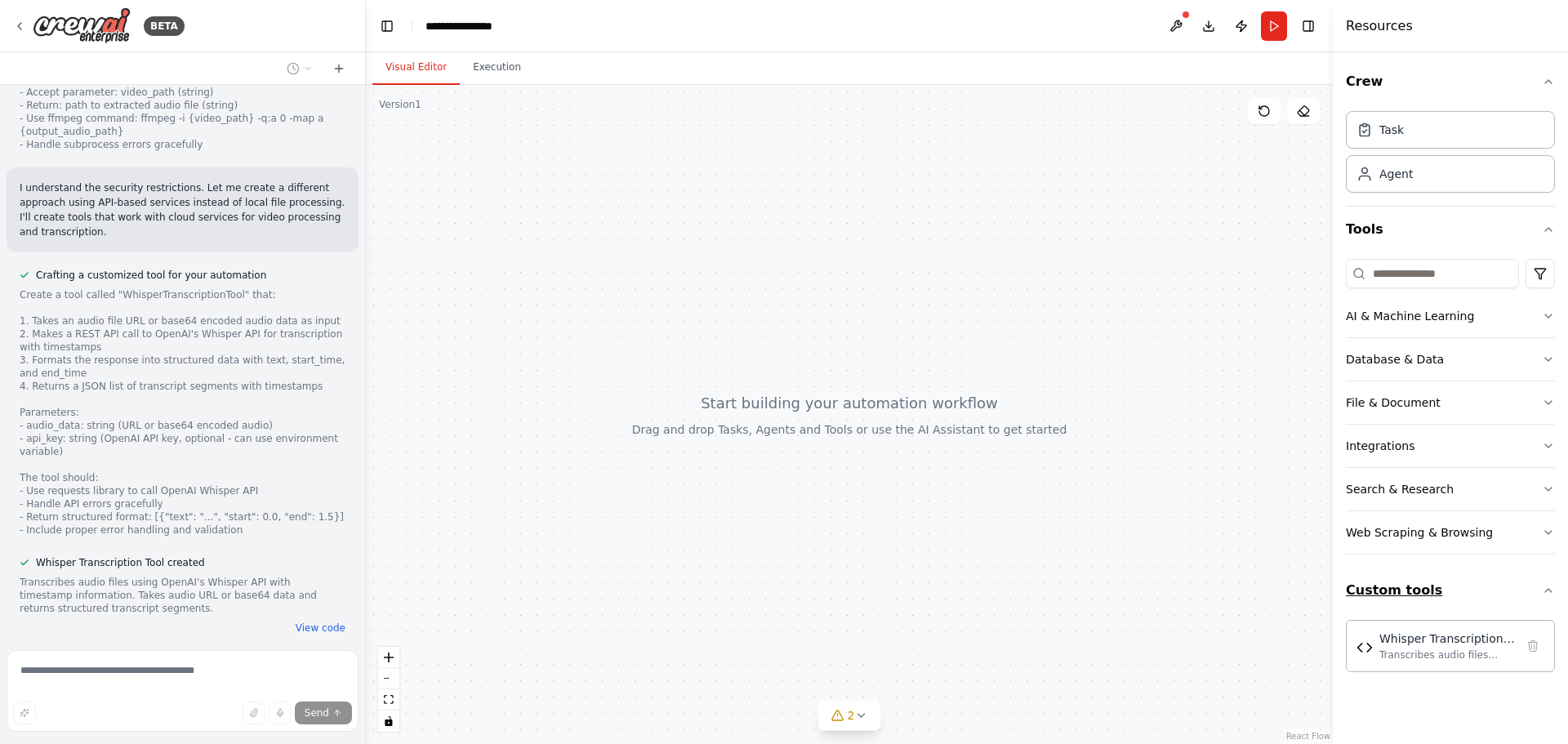
click at [1550, 595] on icon "button" at bounding box center [1549, 591] width 13 height 13
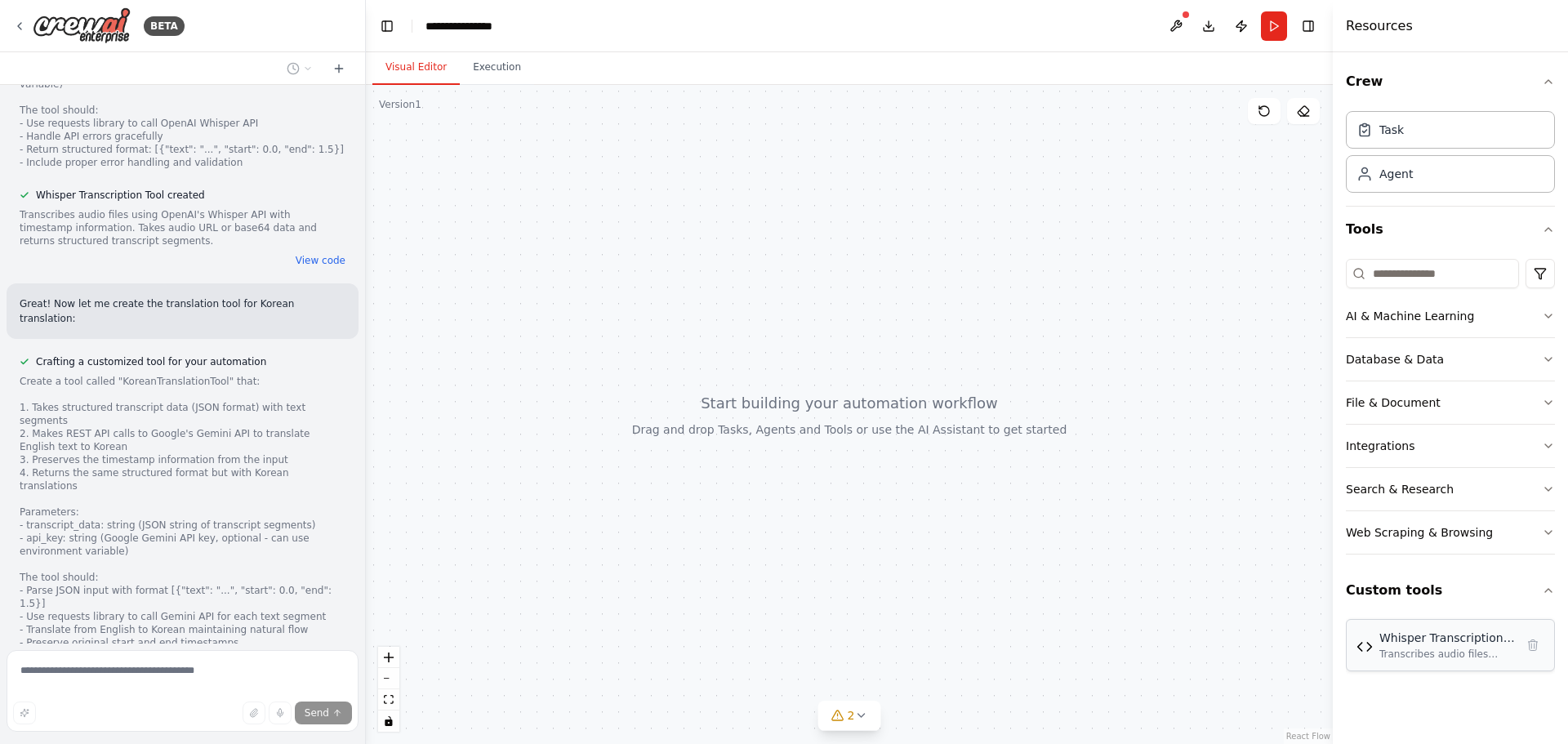
click at [1411, 643] on div "Whisper Transcription Tool" at bounding box center [1446, 637] width 135 height 16
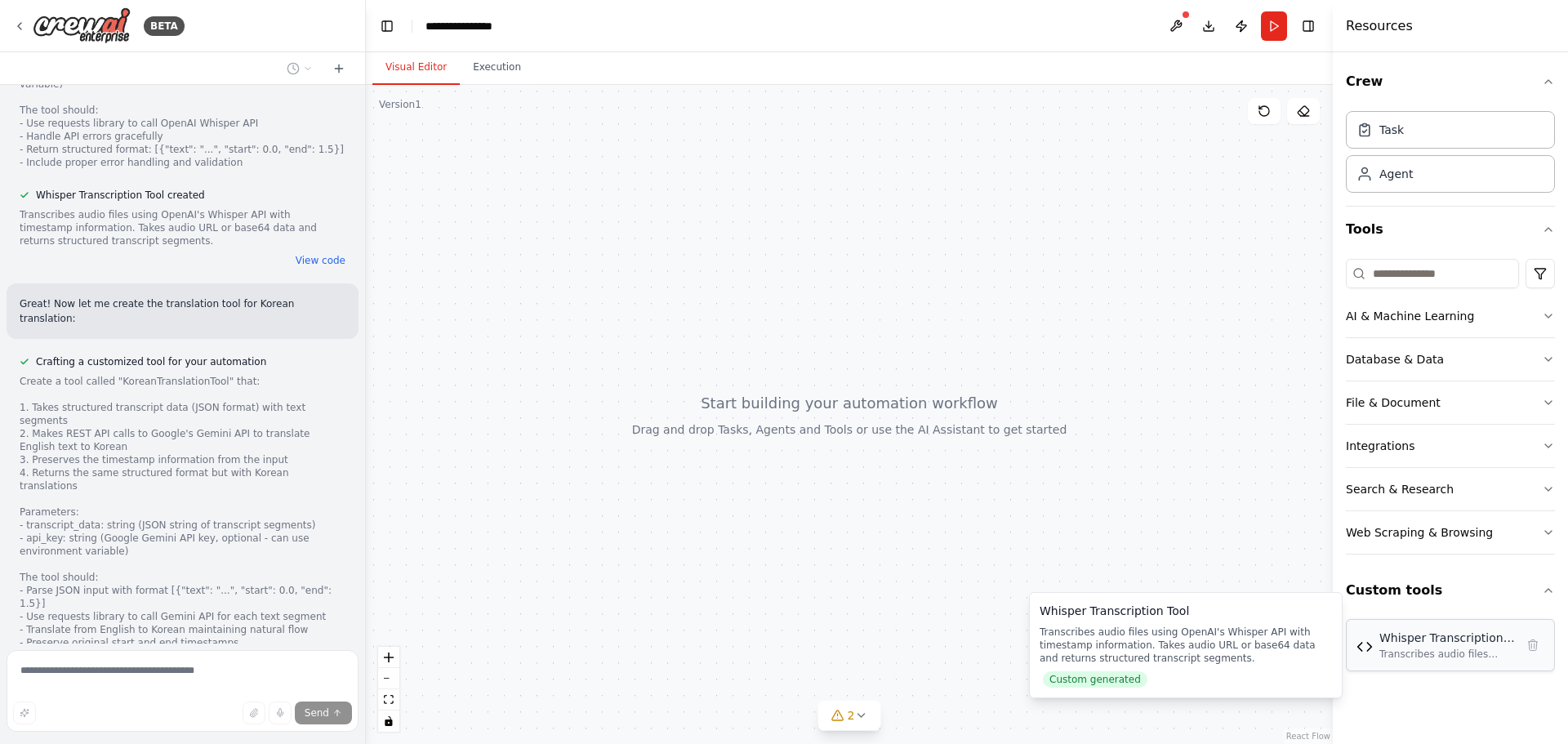
click at [1397, 643] on div "Whisper Transcription Tool" at bounding box center [1446, 637] width 135 height 16
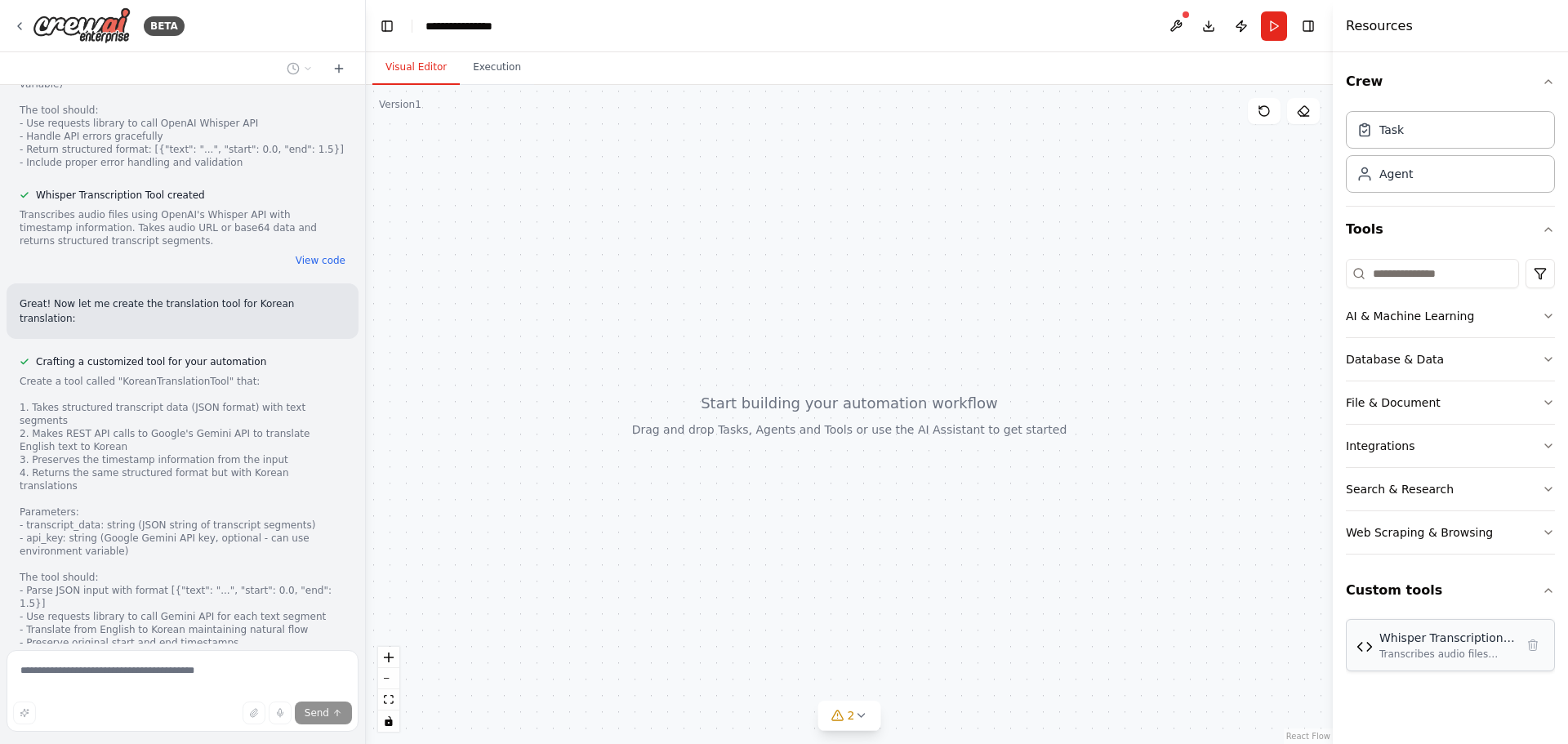
click at [1397, 647] on div "Whisper Transcription Tool Transcribes audio files using OpenAI's Whisper API w…" at bounding box center [1446, 645] width 135 height 31
click at [853, 727] on button "2" at bounding box center [850, 716] width 63 height 30
click at [1059, 641] on button at bounding box center [1064, 641] width 28 height 19
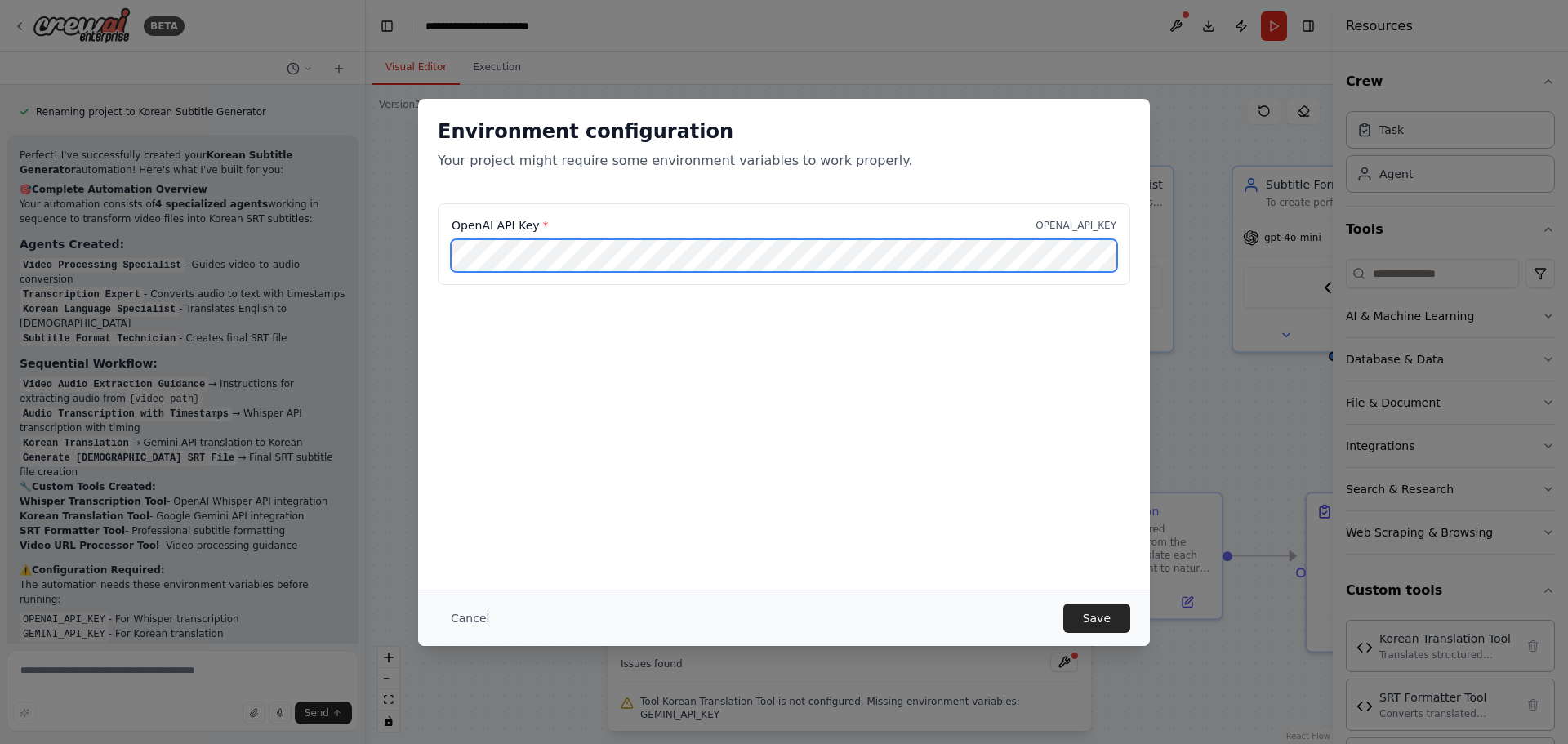
scroll to position [0, 139]
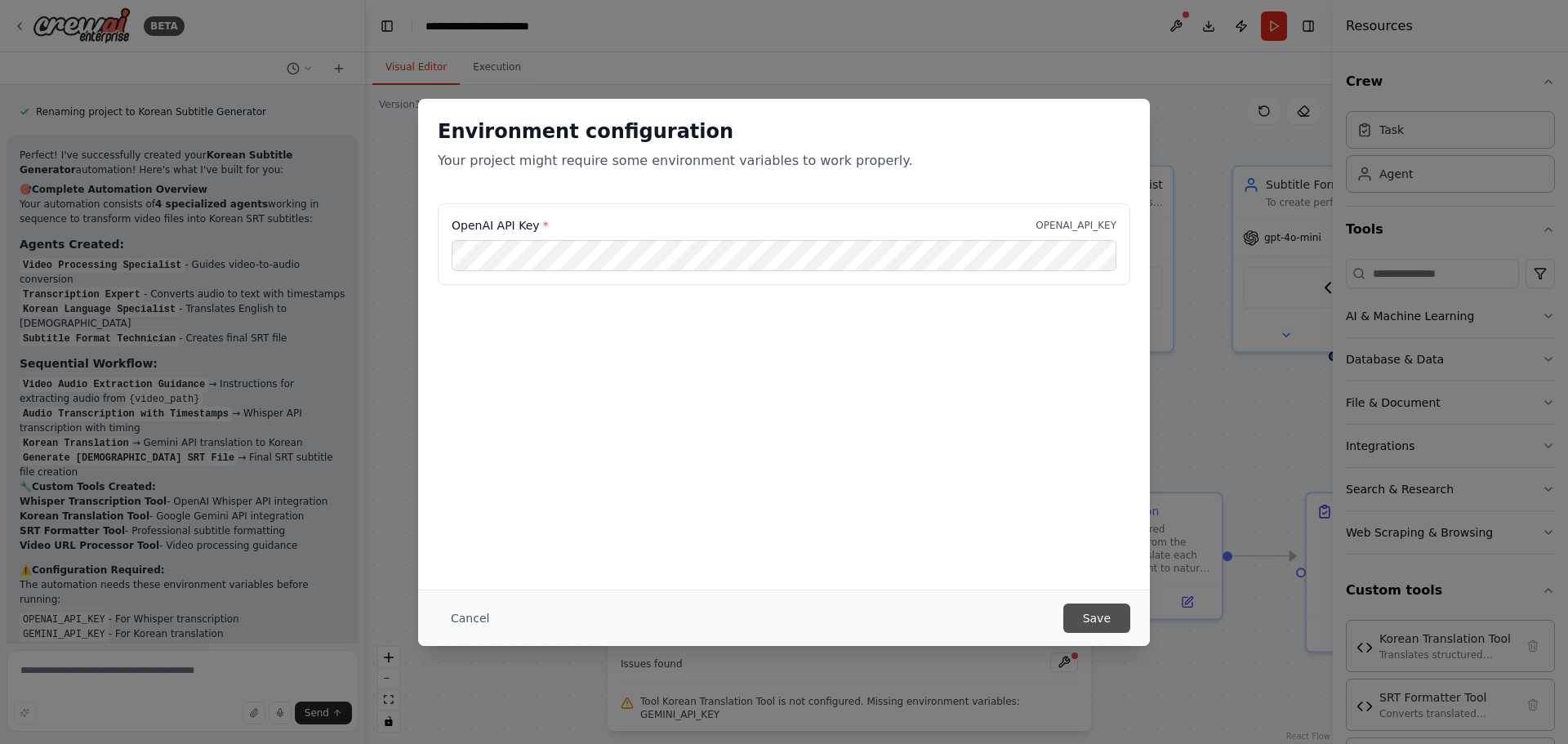
click at [1092, 615] on button "Save" at bounding box center [1097, 618] width 67 height 29
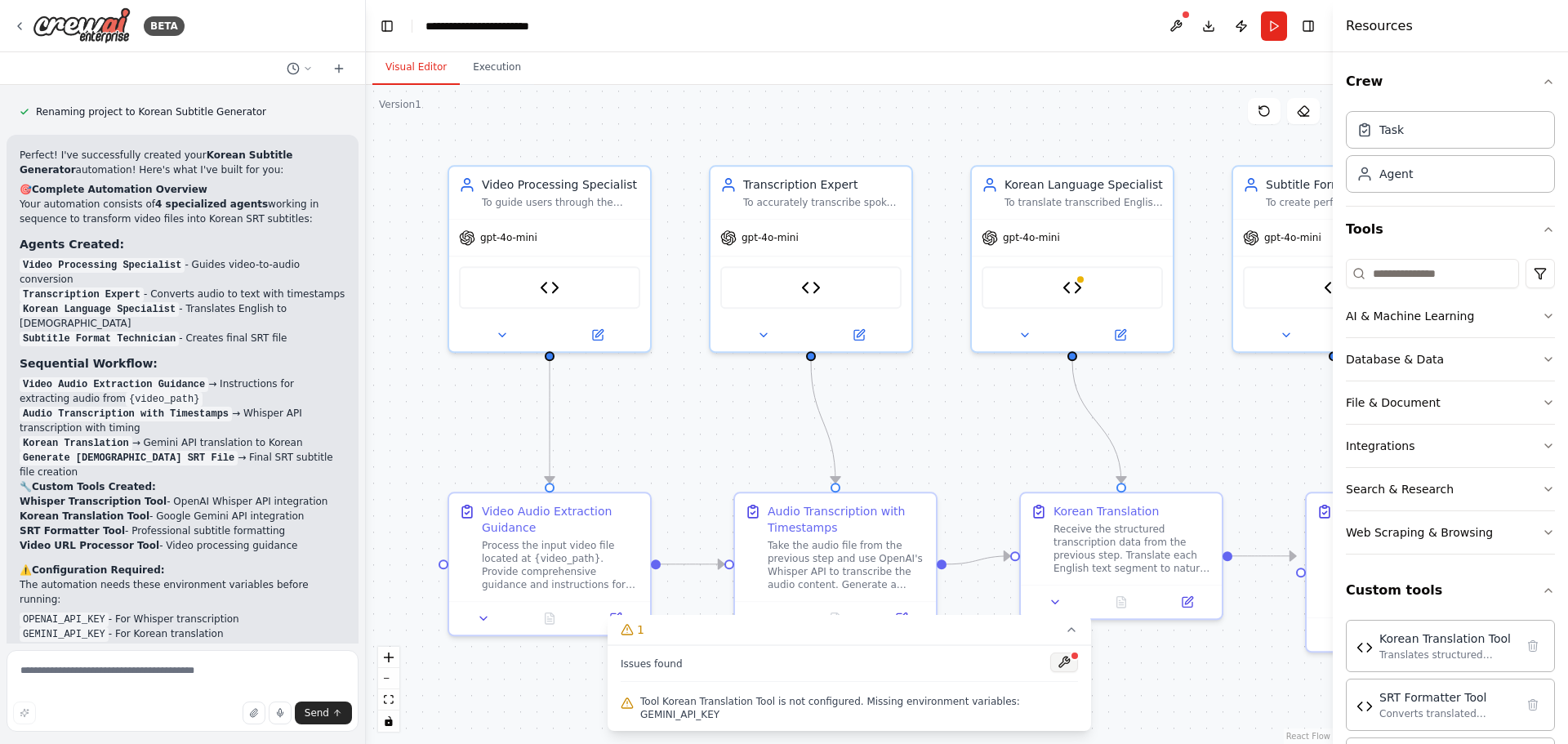
click at [1056, 673] on button at bounding box center [1064, 662] width 28 height 19
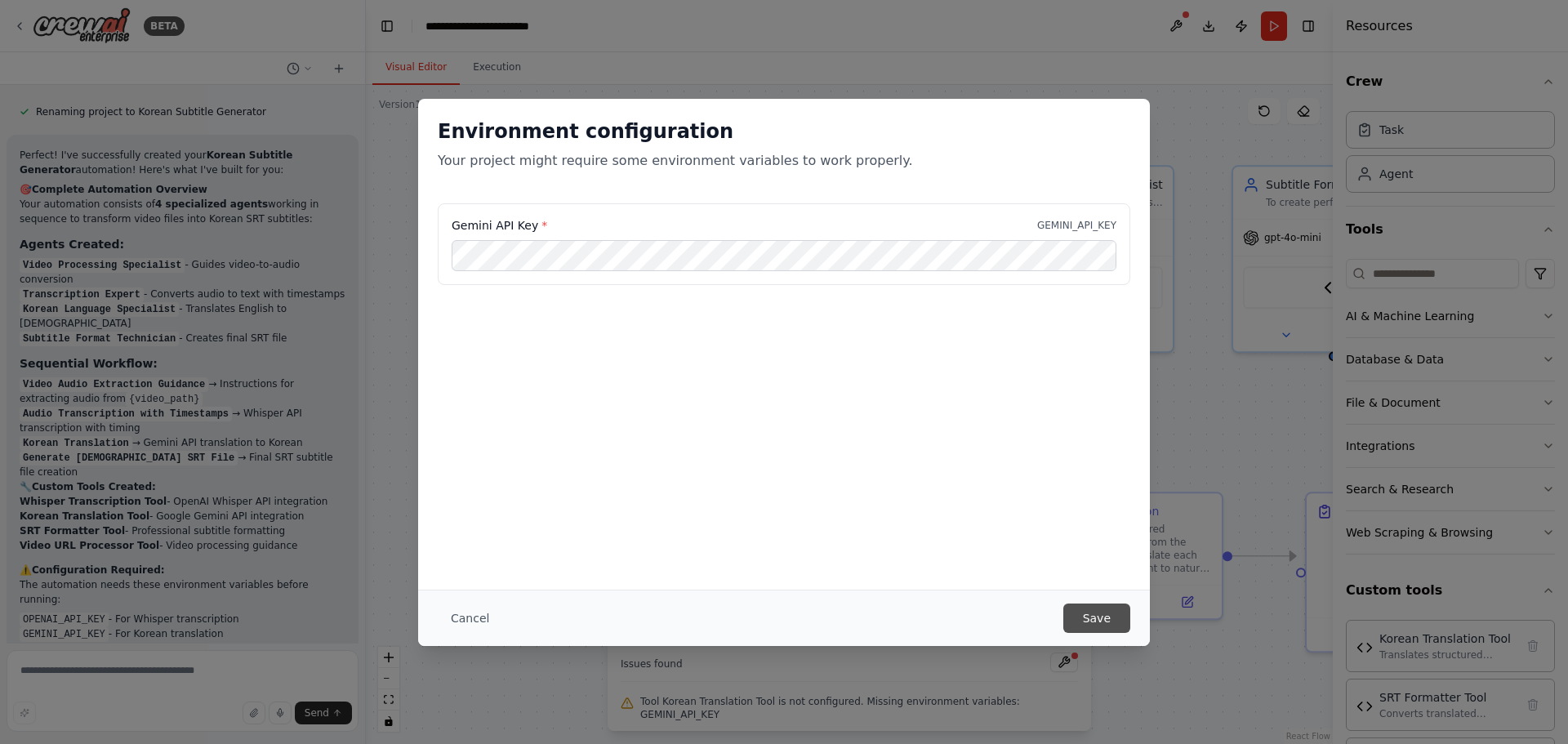
click at [1102, 615] on button "Save" at bounding box center [1097, 618] width 67 height 29
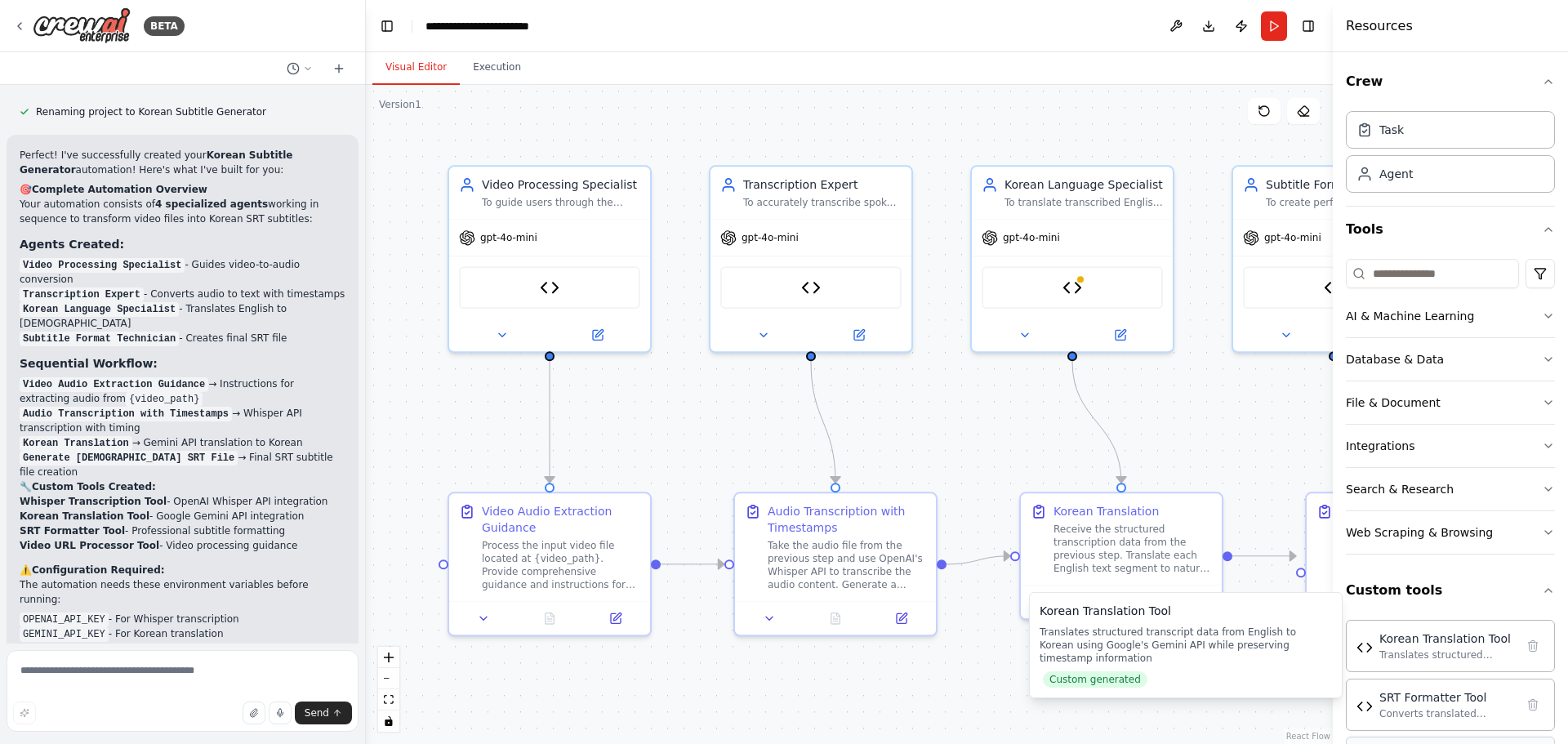
scroll to position [130, 0]
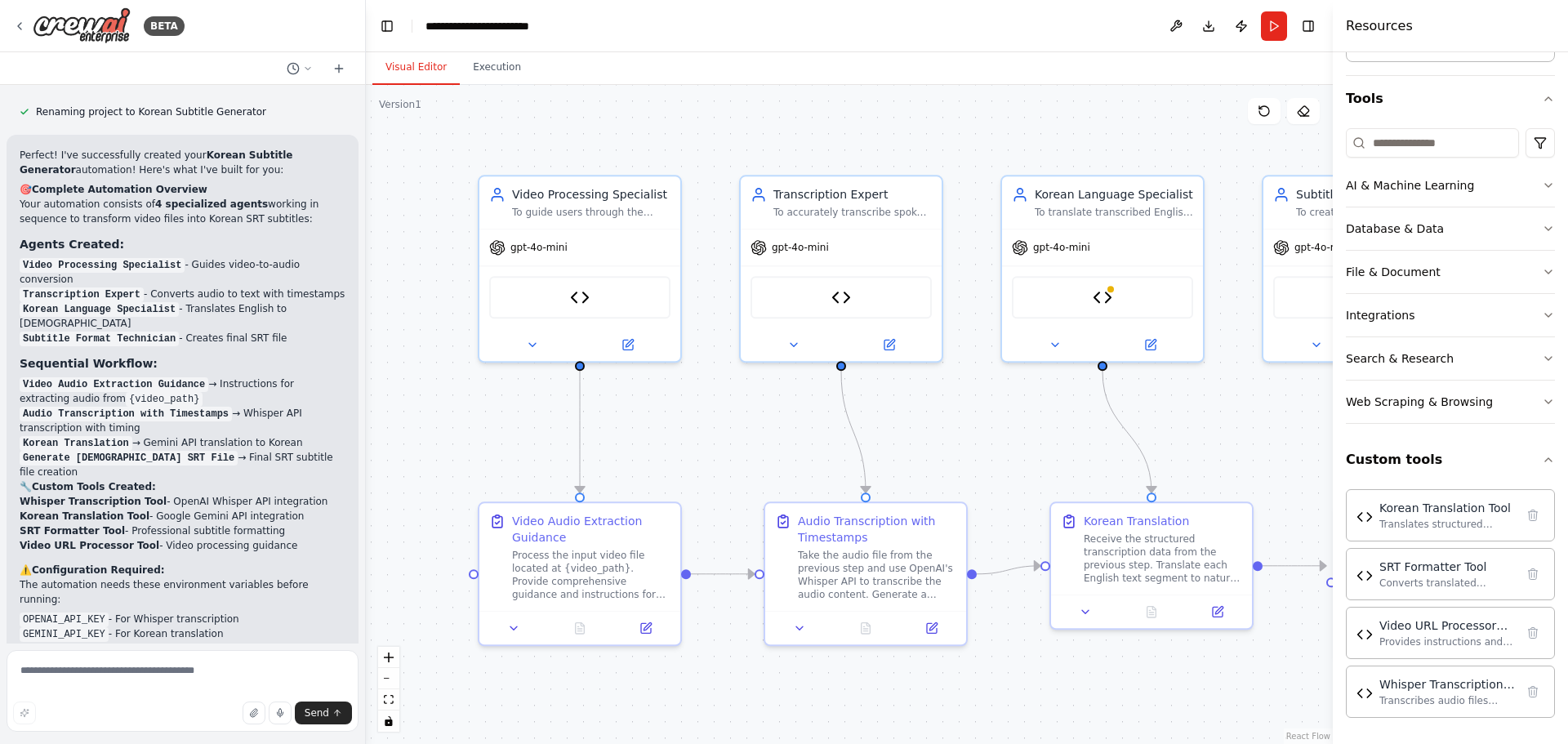
drag, startPoint x: 650, startPoint y: 465, endPoint x: 684, endPoint y: 475, distance: 35.4
click at [682, 475] on div ".deletable-edge-delete-btn { width: 20px; height: 20px; border: 0px solid #ffff…" at bounding box center [849, 414] width 967 height 659
click at [553, 248] on span "gpt-4o-mini" at bounding box center [540, 245] width 57 height 13
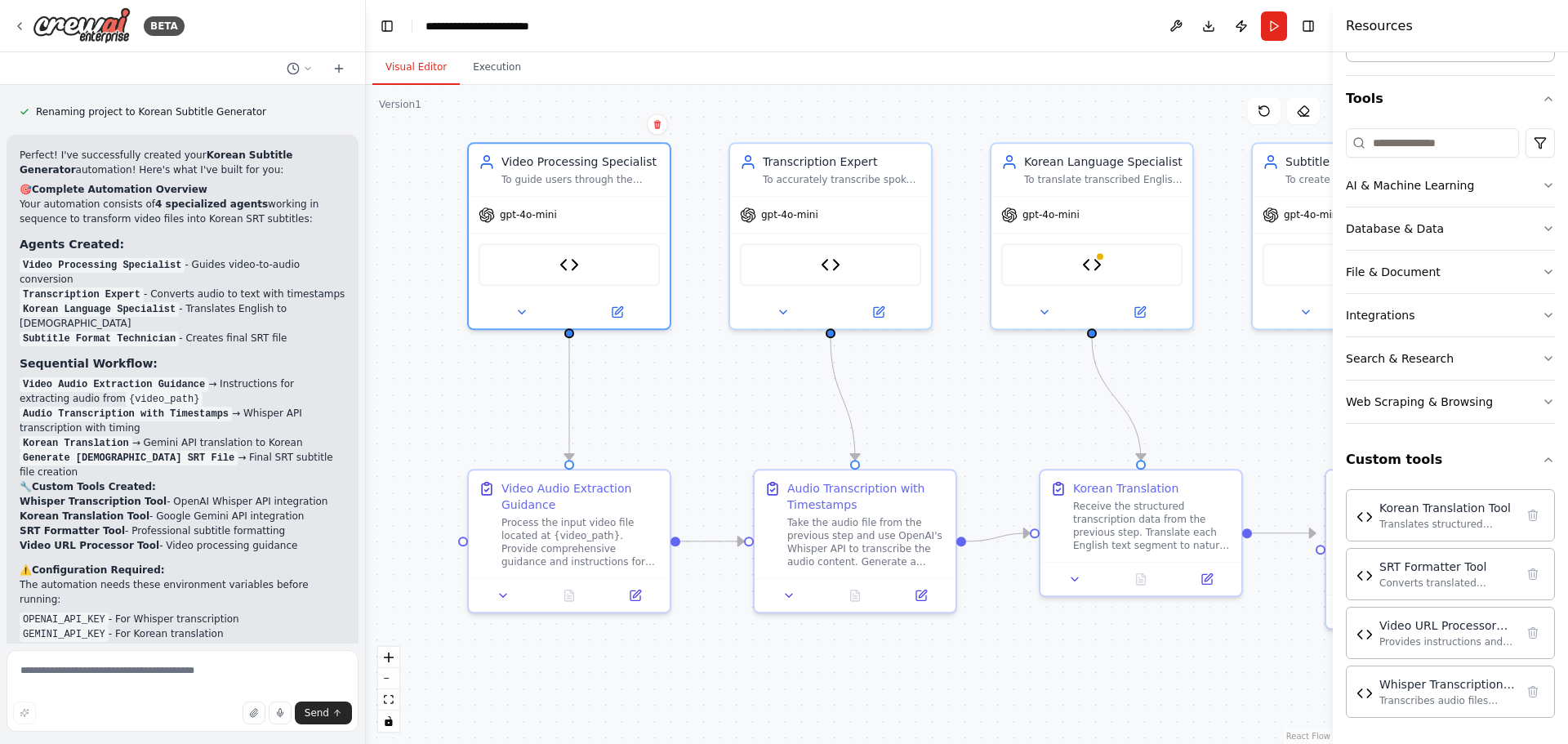
drag, startPoint x: 517, startPoint y: 457, endPoint x: 505, endPoint y: 425, distance: 34.2
click at [505, 425] on div ".deletable-edge-delete-btn { width: 20px; height: 20px; border: 0px solid #ffff…" at bounding box center [849, 414] width 967 height 659
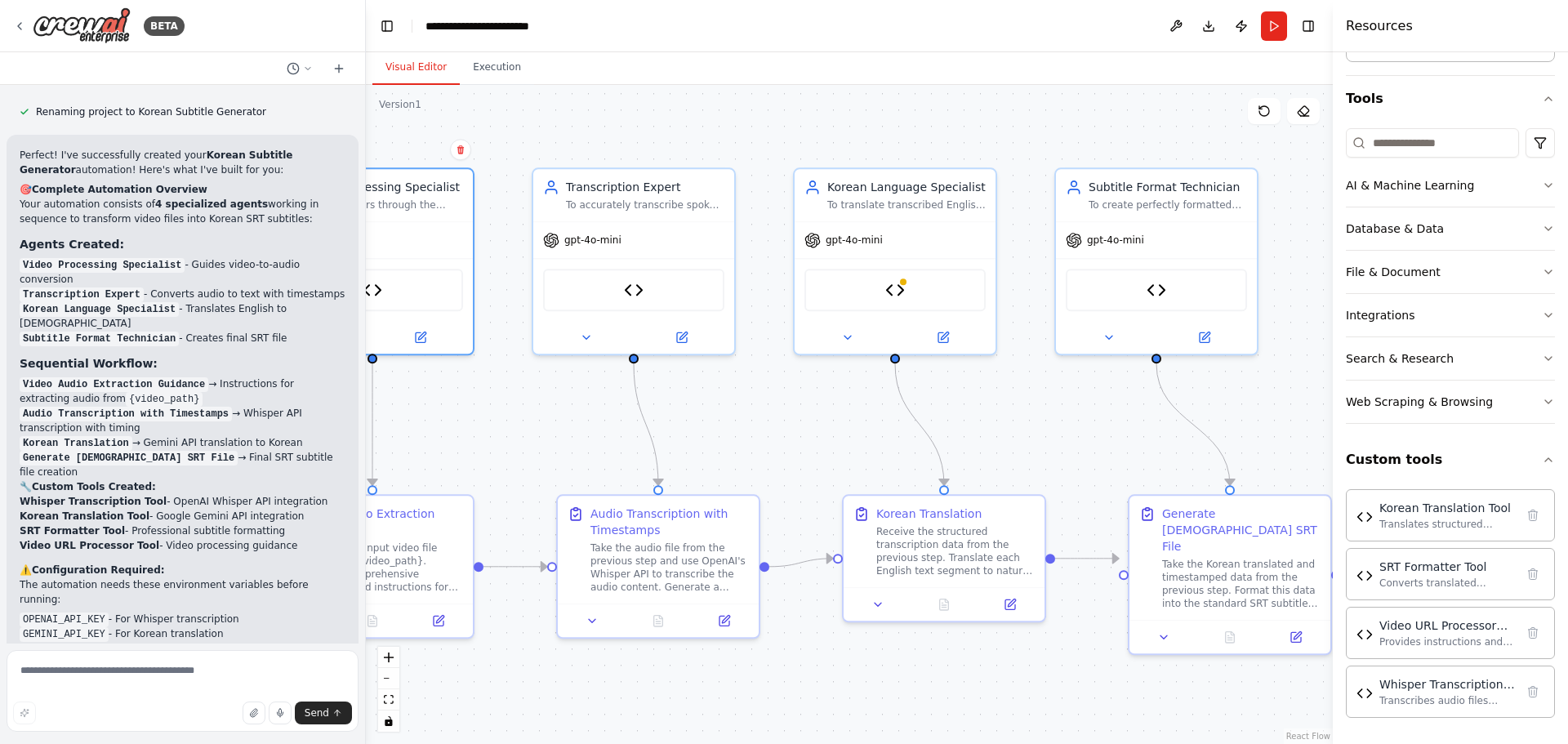
drag, startPoint x: 1051, startPoint y: 405, endPoint x: 854, endPoint y: 430, distance: 198.6
click at [854, 430] on div ".deletable-edge-delete-btn { width: 20px; height: 20px; border: 0px solid #ffff…" at bounding box center [849, 414] width 967 height 659
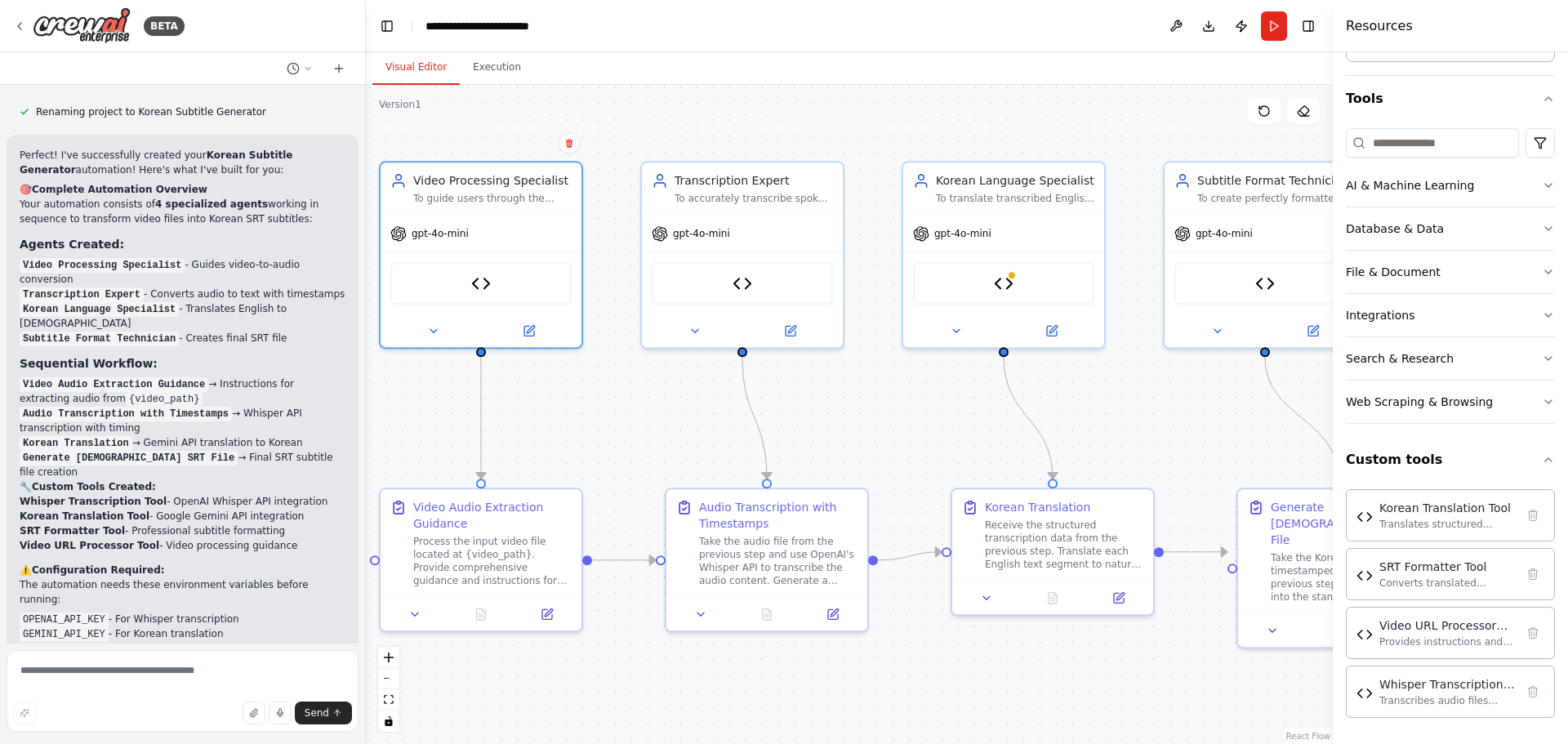
drag, startPoint x: 1049, startPoint y: 439, endPoint x: 1157, endPoint y: 432, distance: 108.2
click at [1157, 432] on div ".deletable-edge-delete-btn { width: 20px; height: 20px; border: 0px solid #ffff…" at bounding box center [849, 414] width 967 height 659
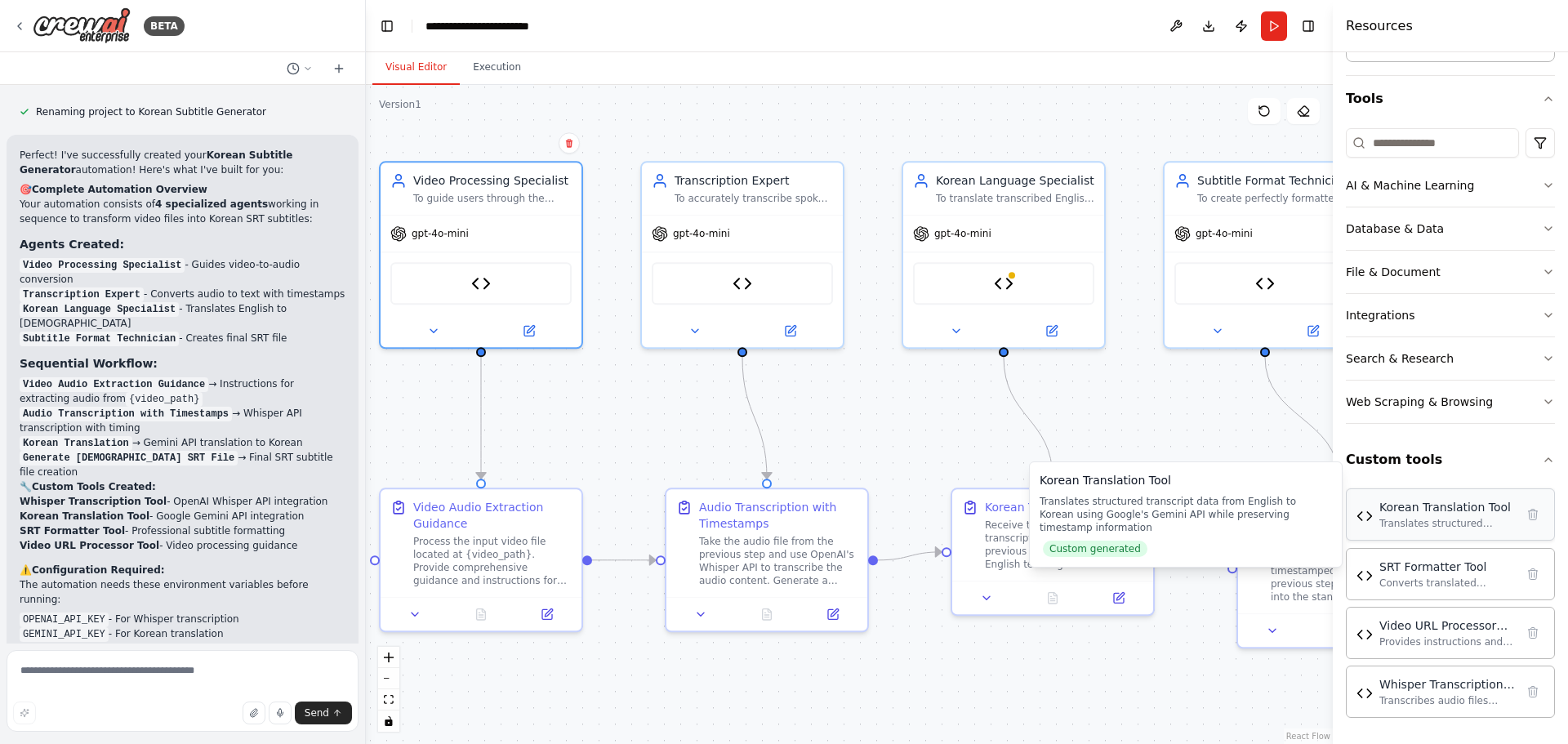
click at [1425, 510] on div "Korean Translation Tool" at bounding box center [1446, 507] width 135 height 16
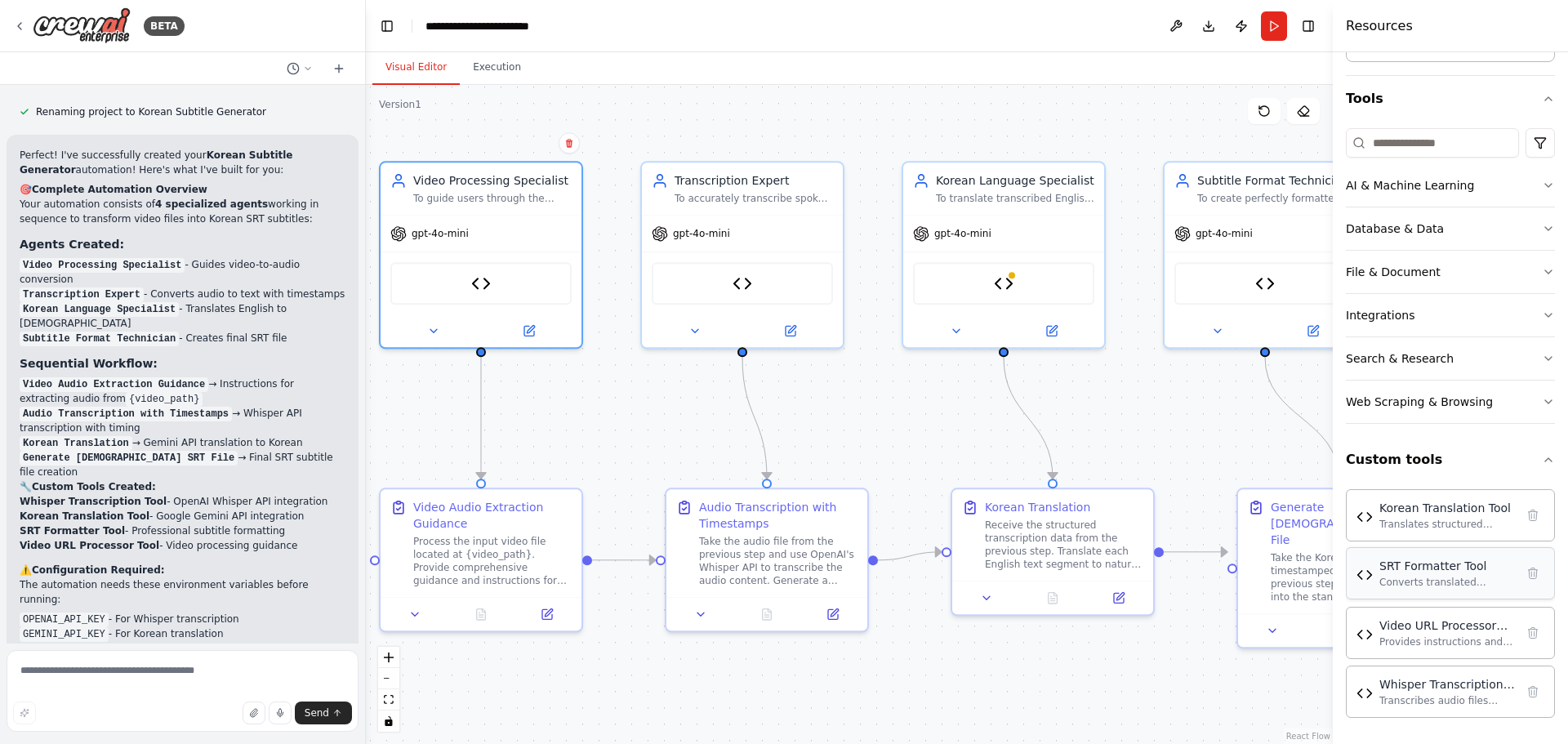
click at [1415, 573] on div "SRT Formatter Tool" at bounding box center [1446, 566] width 135 height 16
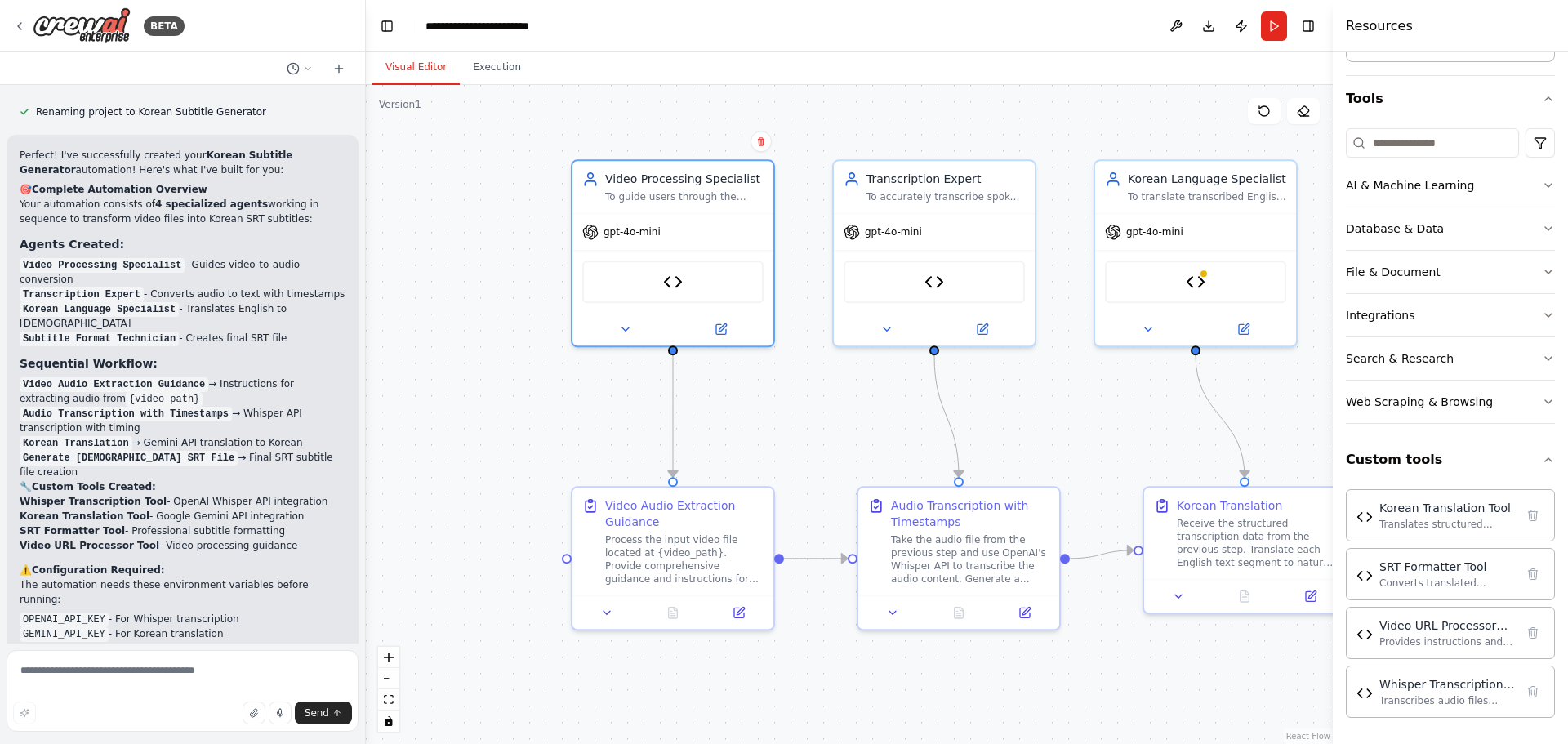
drag, startPoint x: 619, startPoint y: 421, endPoint x: 759, endPoint y: 411, distance: 140.4
click at [759, 411] on div ".deletable-edge-delete-btn { width: 20px; height: 20px; border: 0px solid #ffff…" at bounding box center [849, 414] width 967 height 659
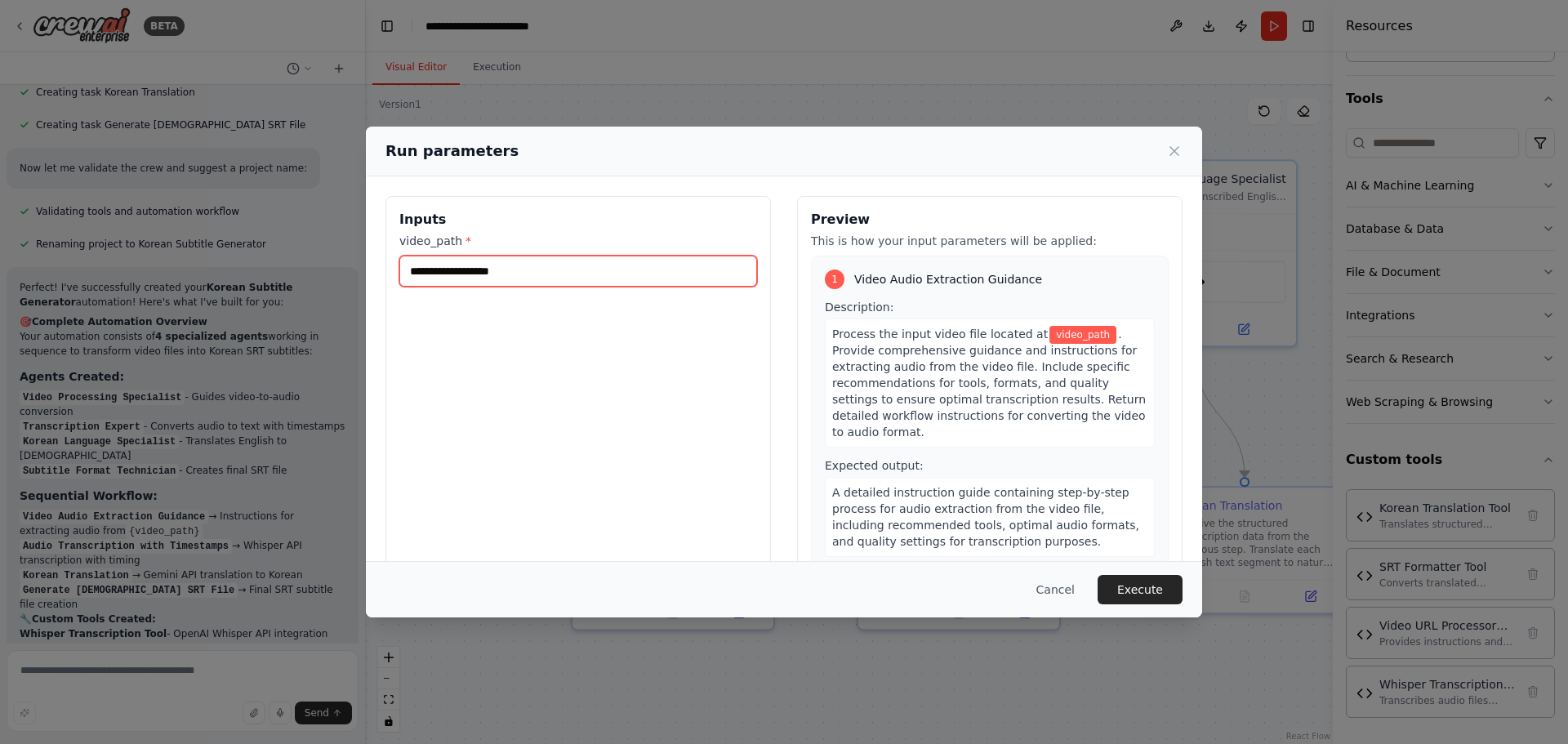
click at [461, 279] on input "video_path *" at bounding box center [578, 271] width 358 height 31
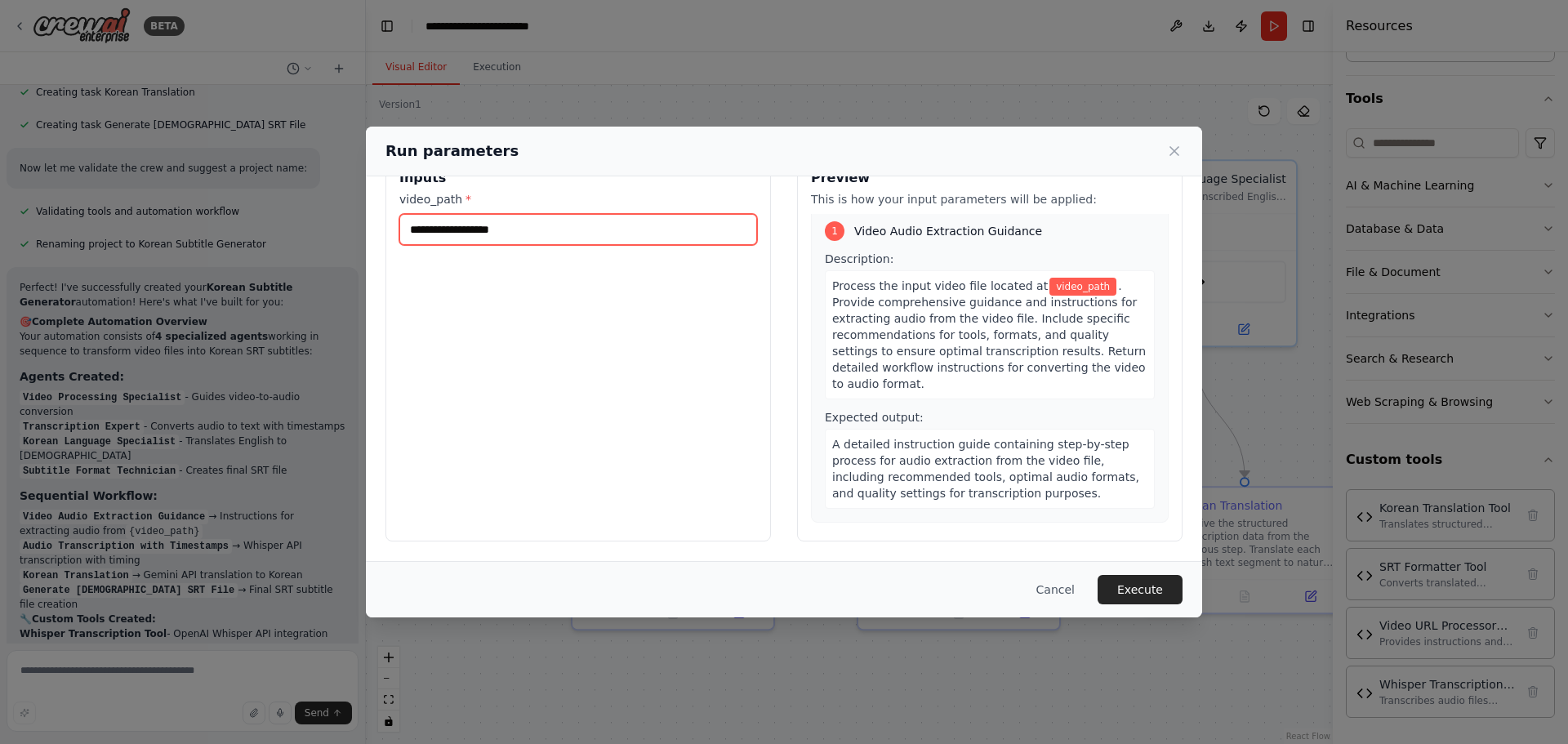
scroll to position [0, 0]
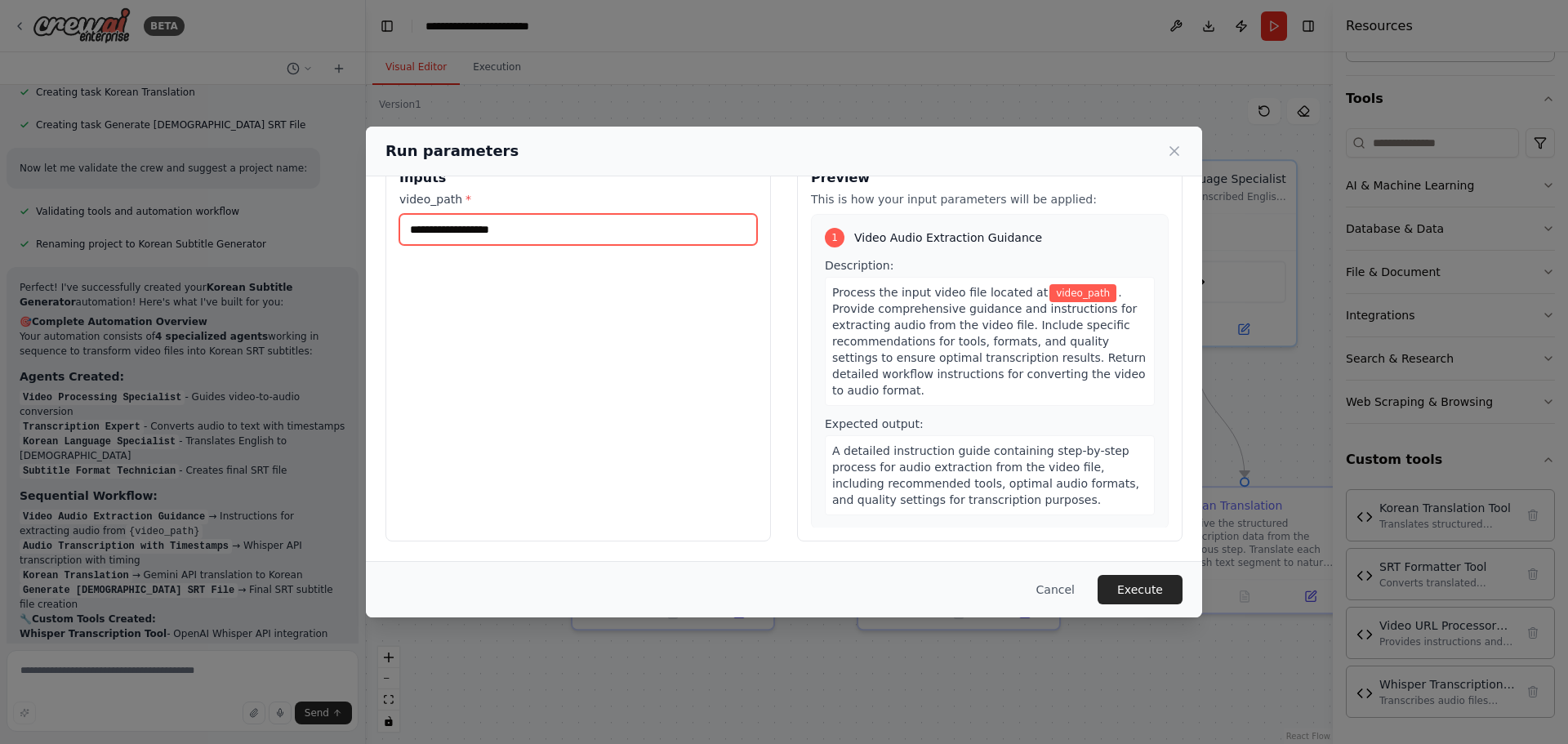
click at [537, 233] on input "video_path *" at bounding box center [578, 230] width 358 height 31
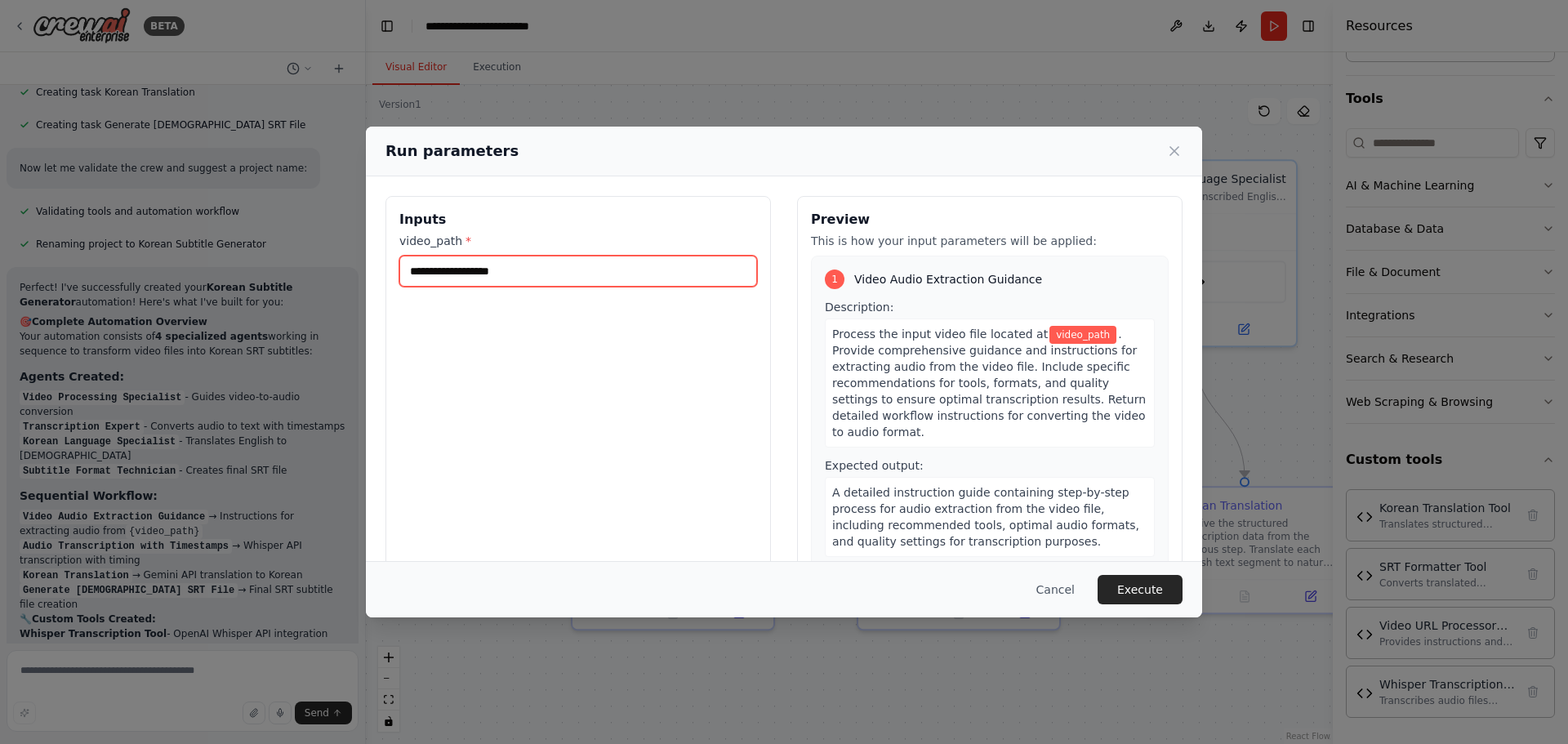
click at [545, 270] on input "video_path *" at bounding box center [578, 271] width 358 height 31
click at [1176, 154] on icon at bounding box center [1174, 151] width 8 height 8
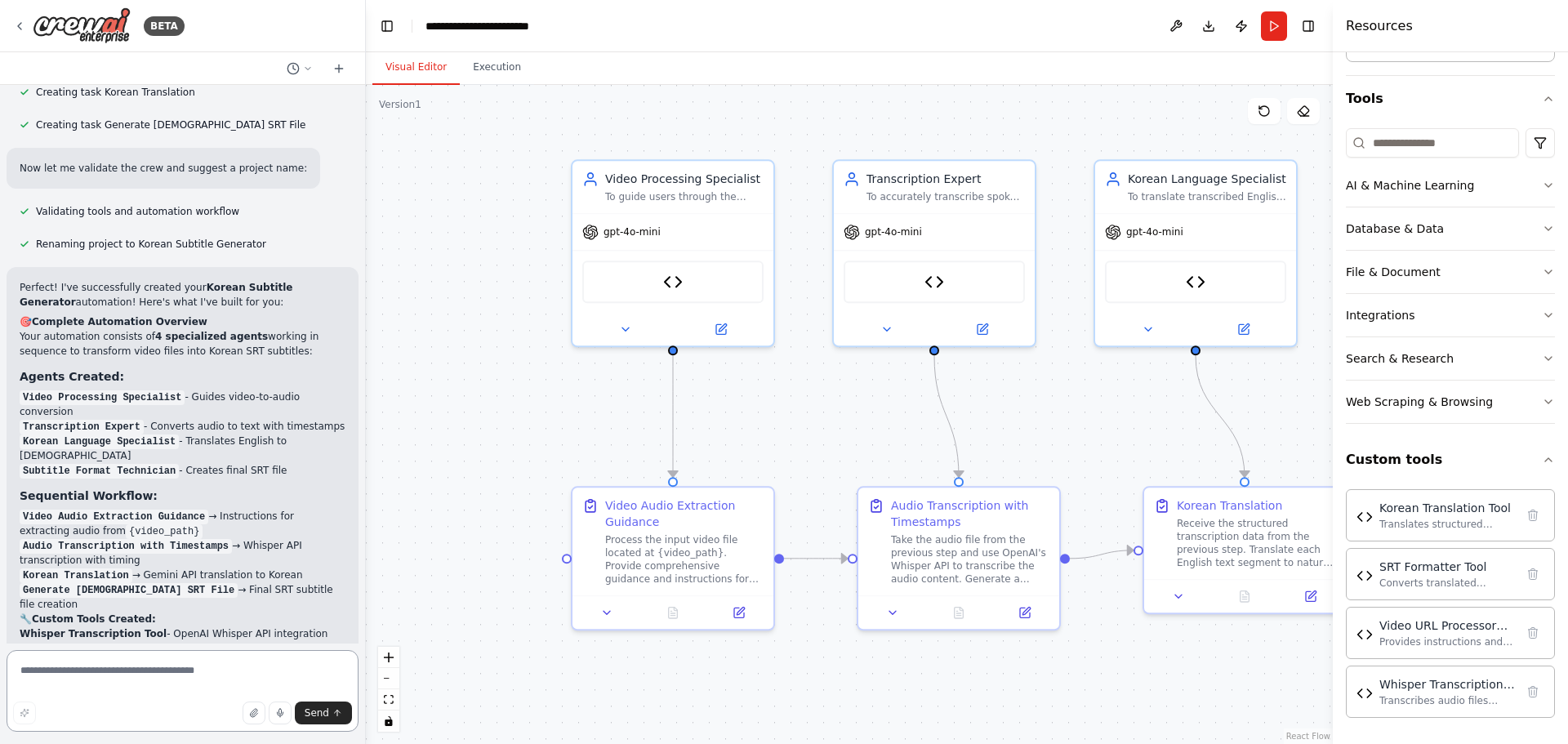
drag, startPoint x: 163, startPoint y: 674, endPoint x: 217, endPoint y: 675, distance: 54.0
click at [165, 675] on textarea at bounding box center [182, 690] width 352 height 82
type textarea "**********"
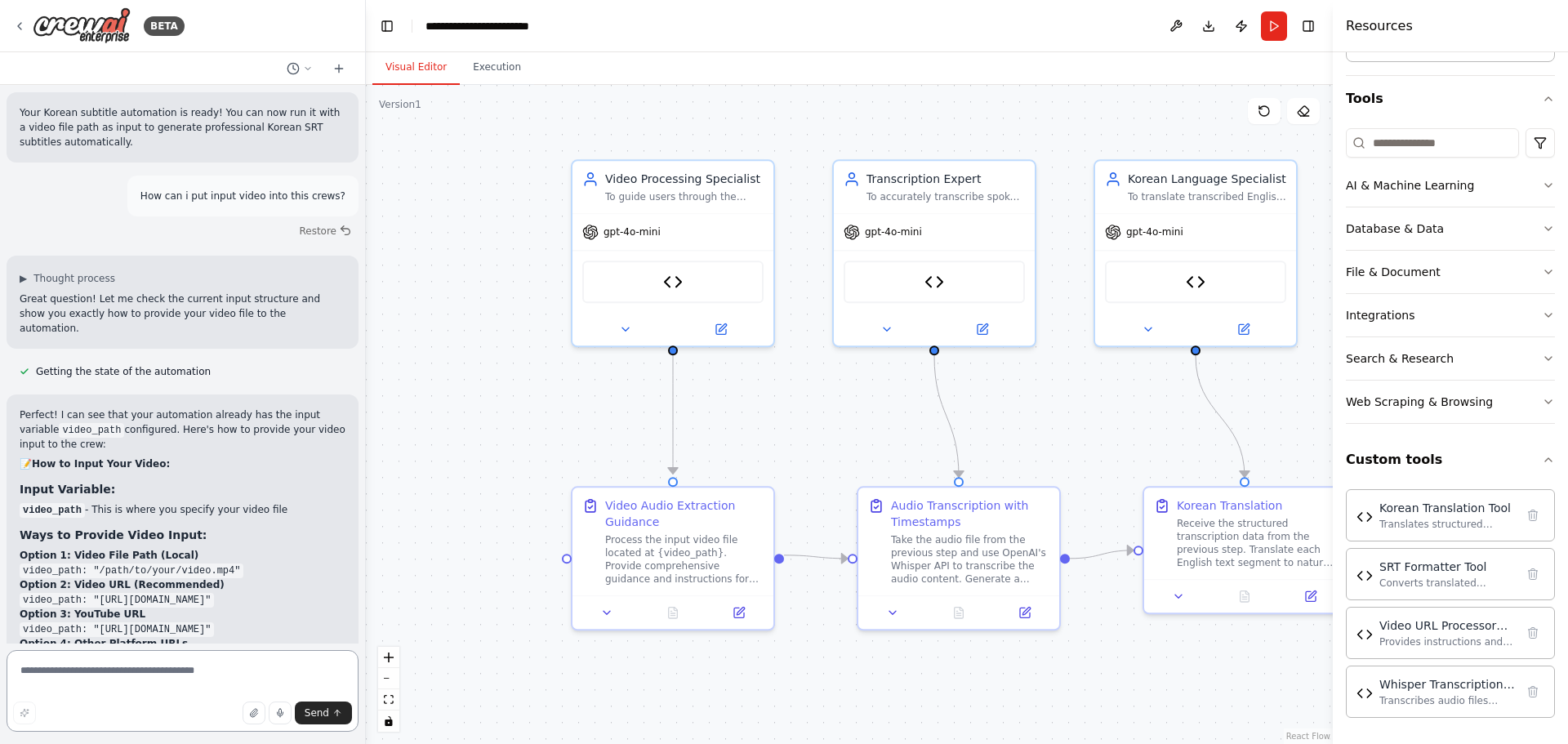
scroll to position [6105, 0]
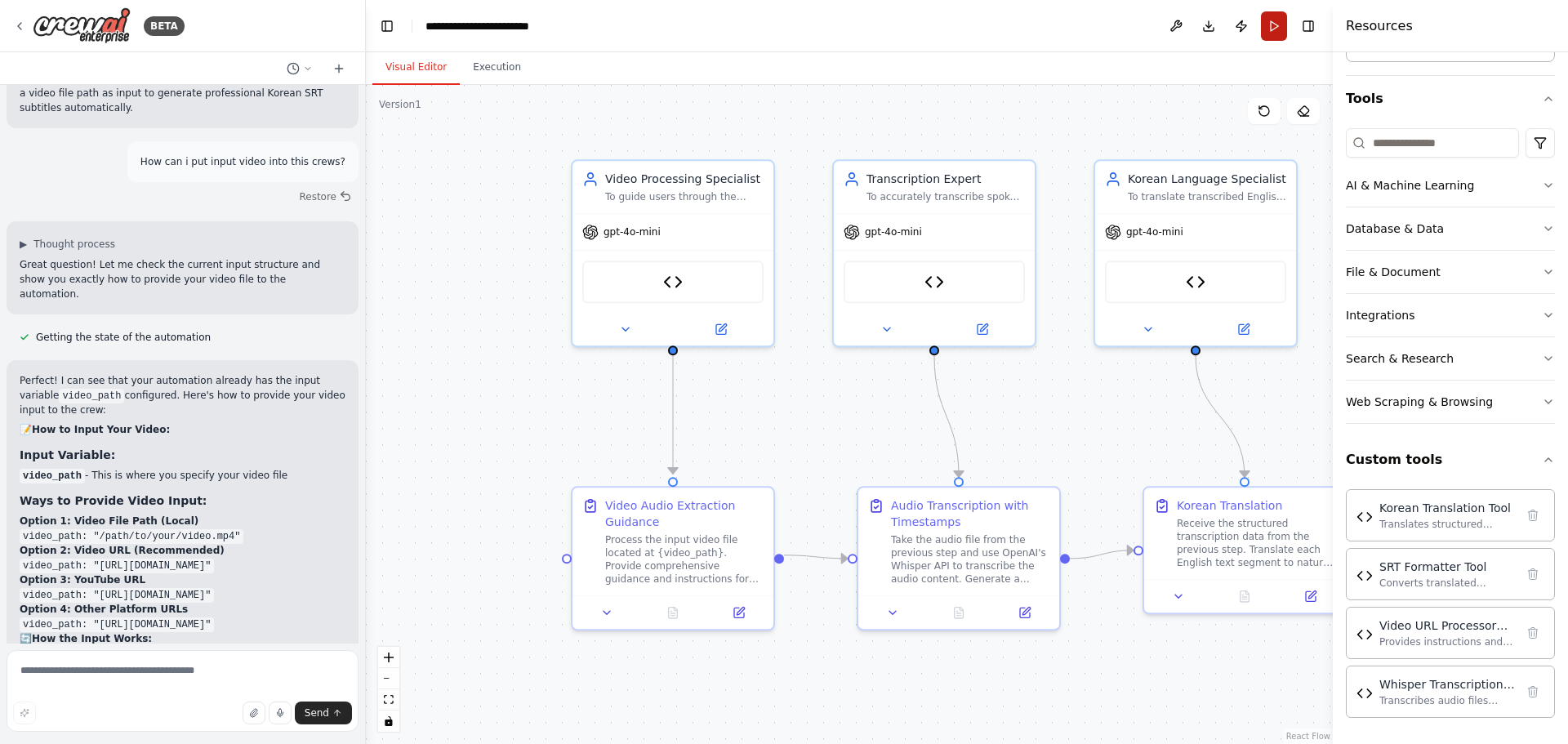
click at [1276, 26] on button "Run" at bounding box center [1273, 26] width 26 height 29
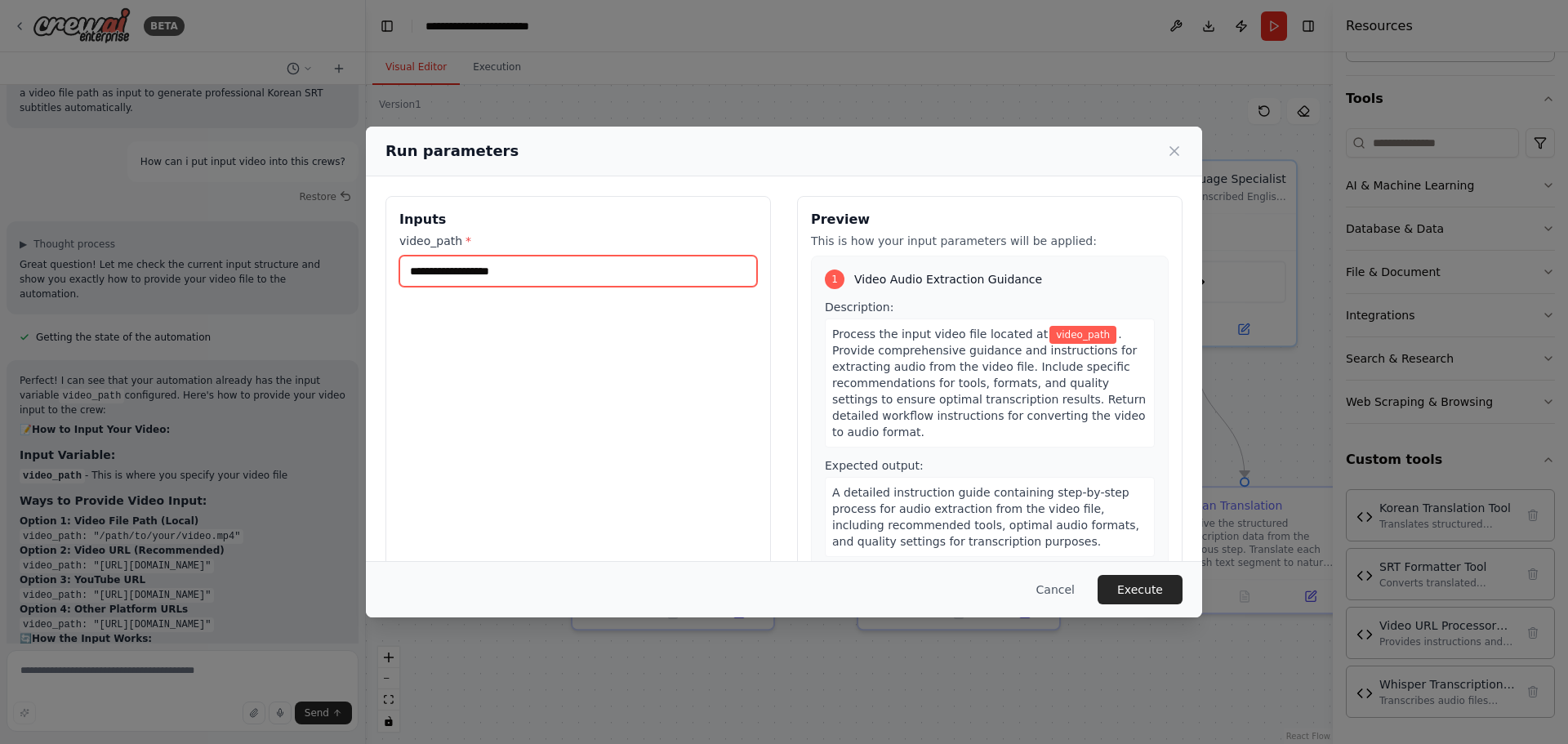
click at [533, 272] on input "video_path *" at bounding box center [578, 271] width 358 height 31
paste input "**********"
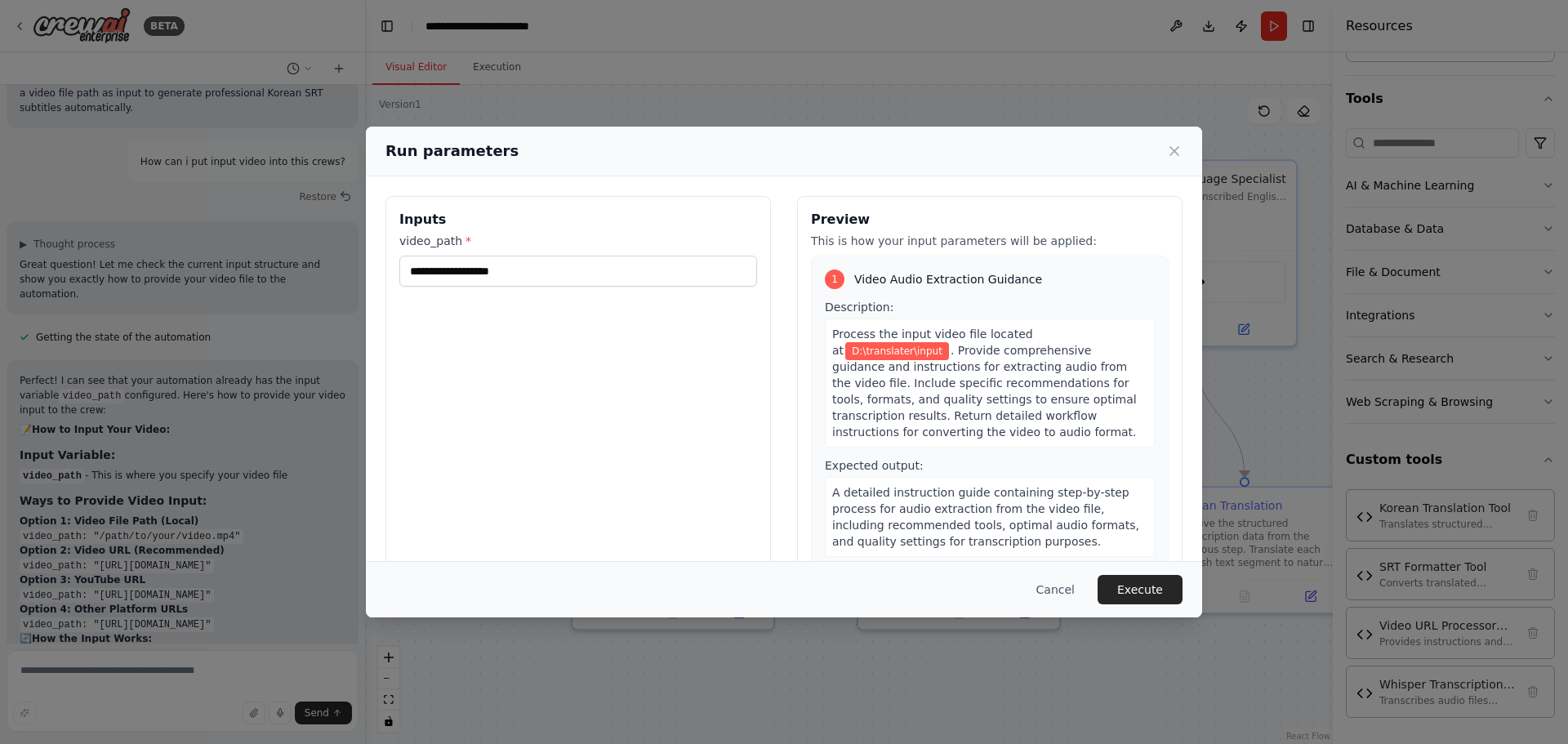
click at [710, 599] on div "Cancel Execute" at bounding box center [784, 589] width 797 height 29
click at [580, 279] on input "**********" at bounding box center [578, 271] width 358 height 31
paste input "**********"
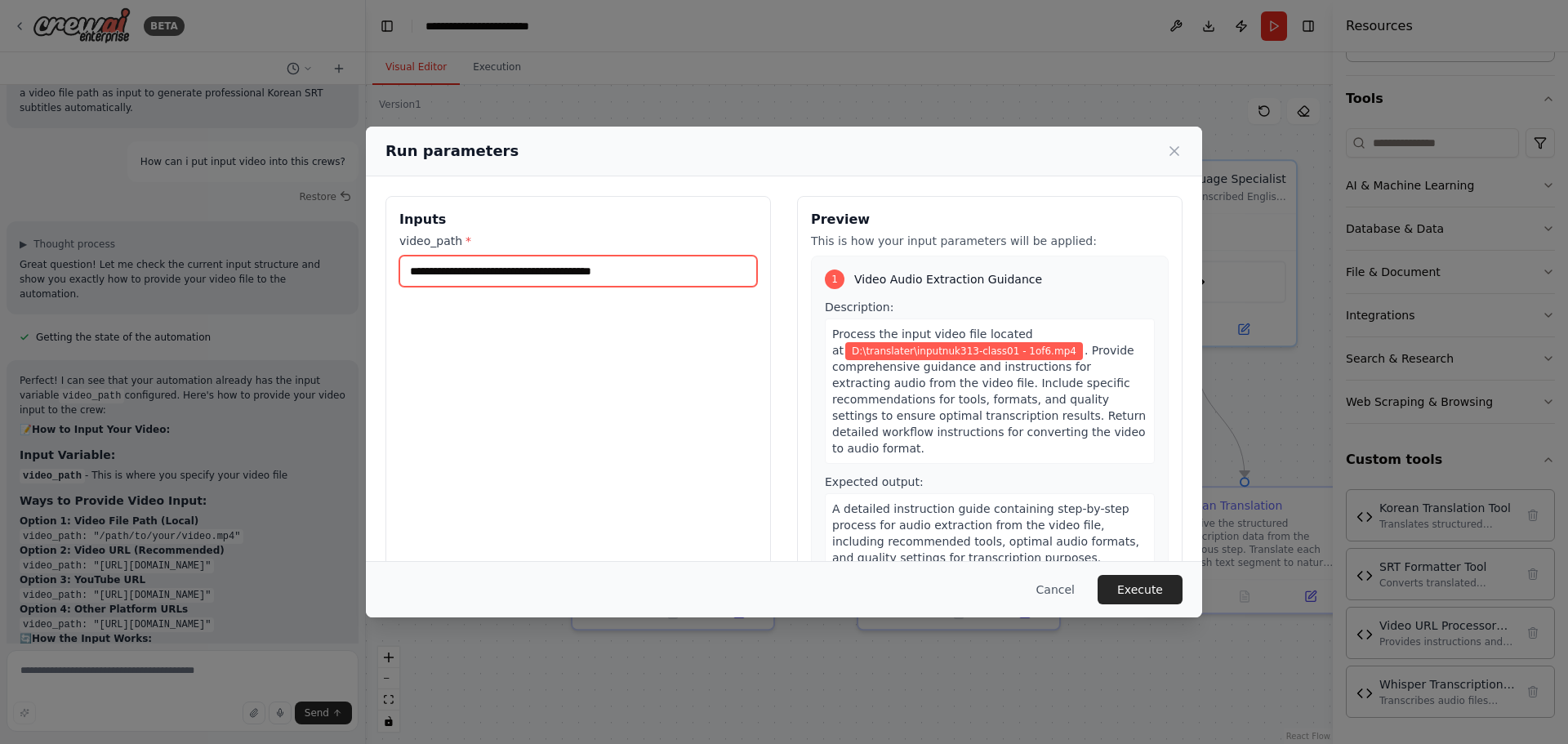
paste input "*"
type input "**********"
click at [1134, 588] on button "Execute" at bounding box center [1139, 589] width 85 height 29
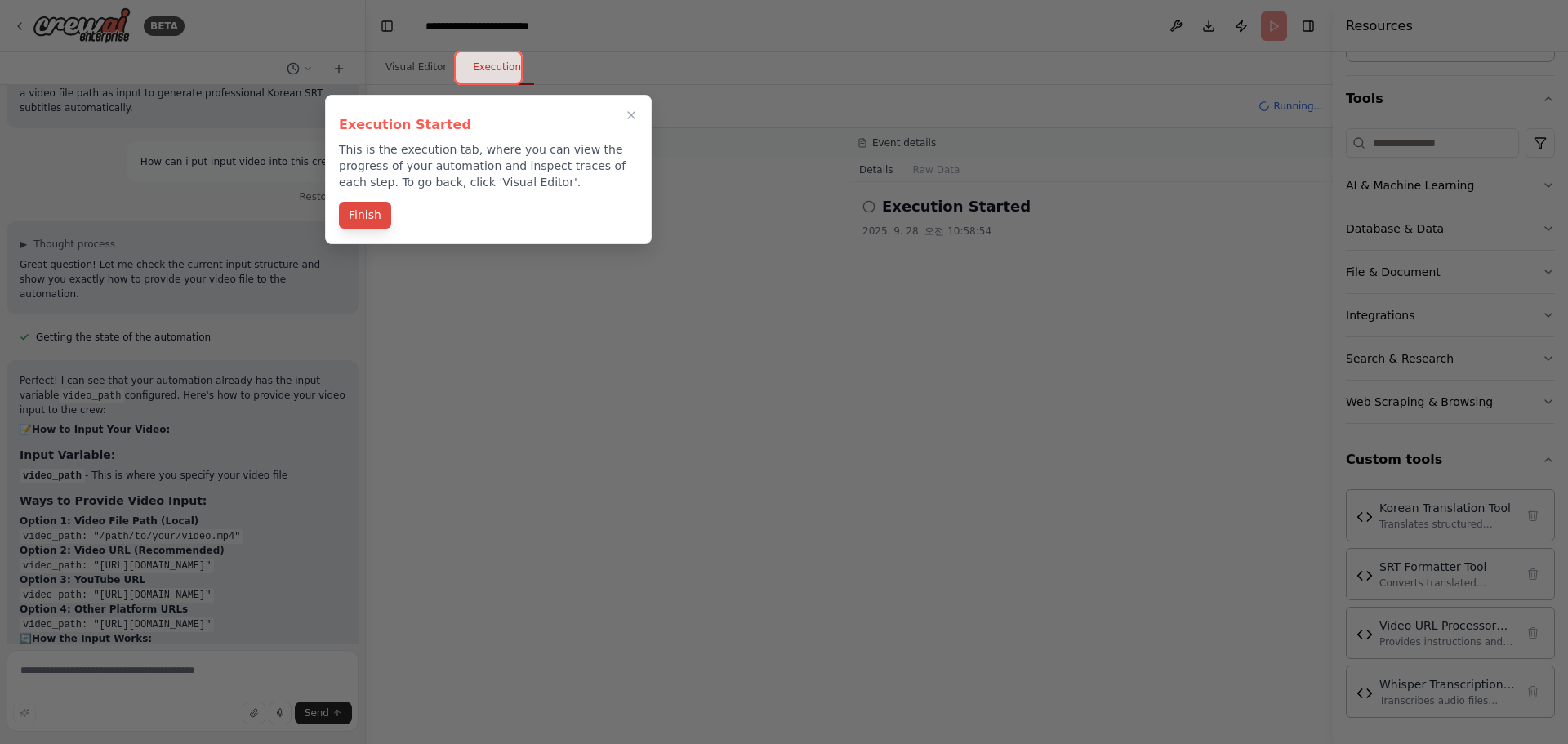
click at [341, 222] on button "Finish" at bounding box center [365, 215] width 52 height 27
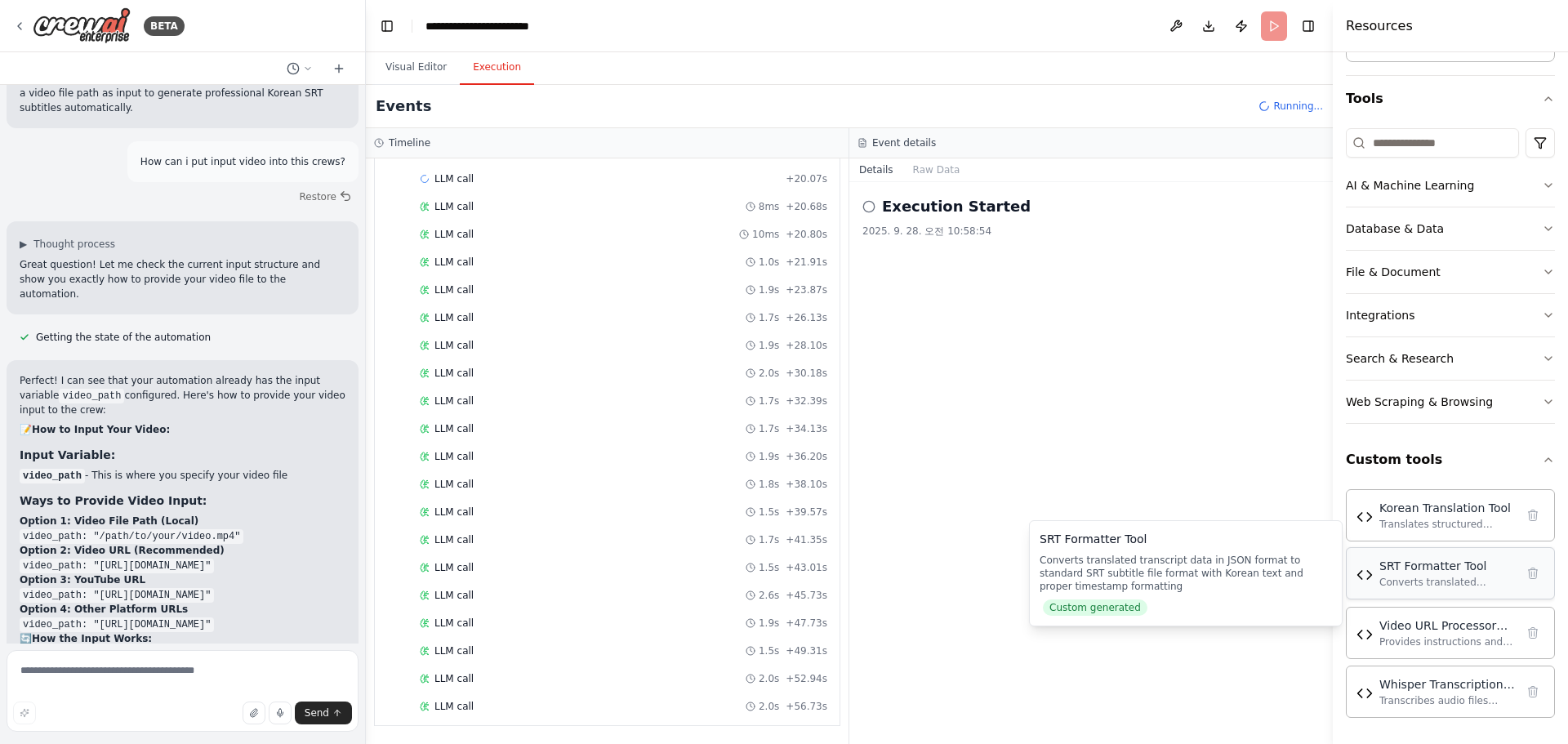
scroll to position [673, 0]
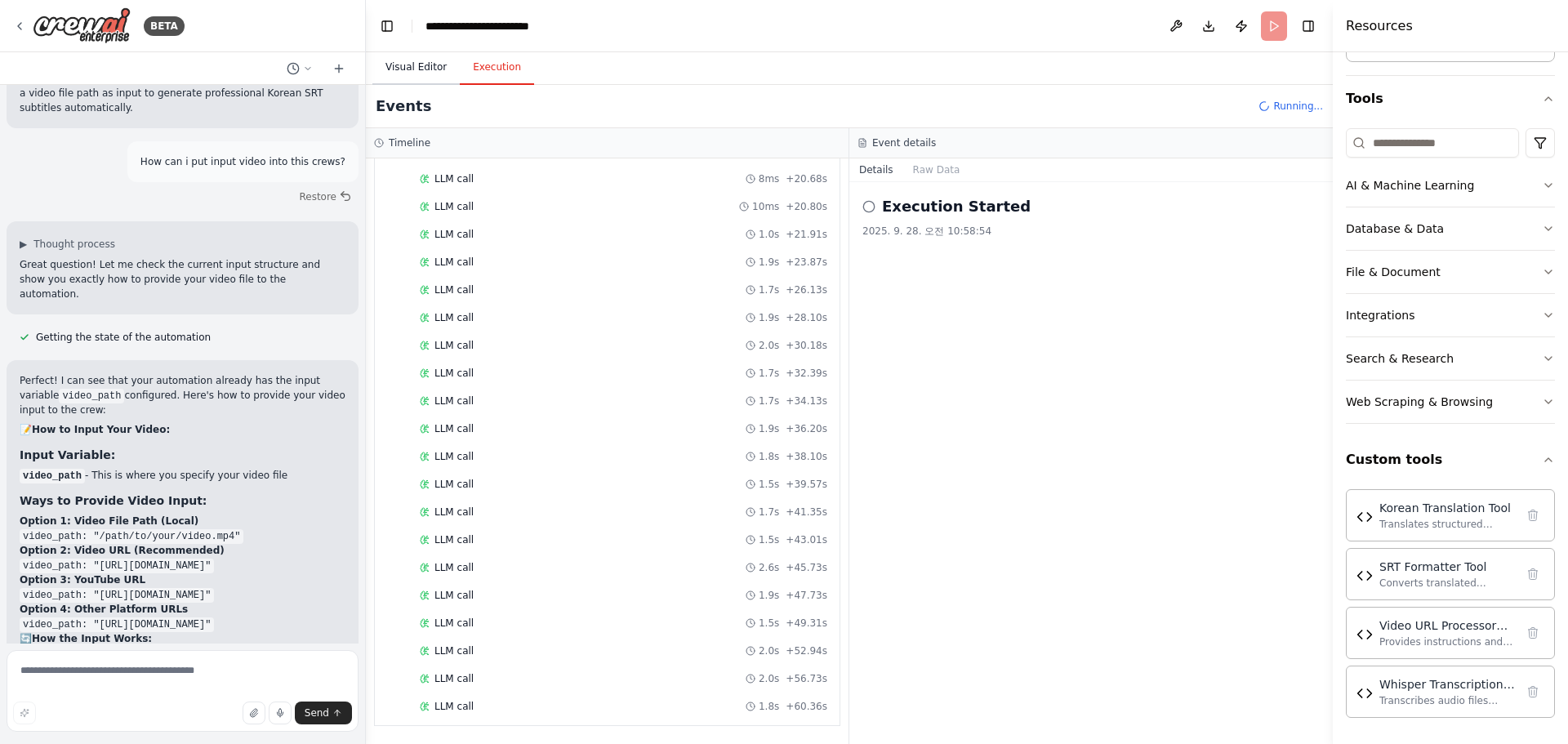
click at [403, 67] on button "Visual Editor" at bounding box center [416, 67] width 87 height 34
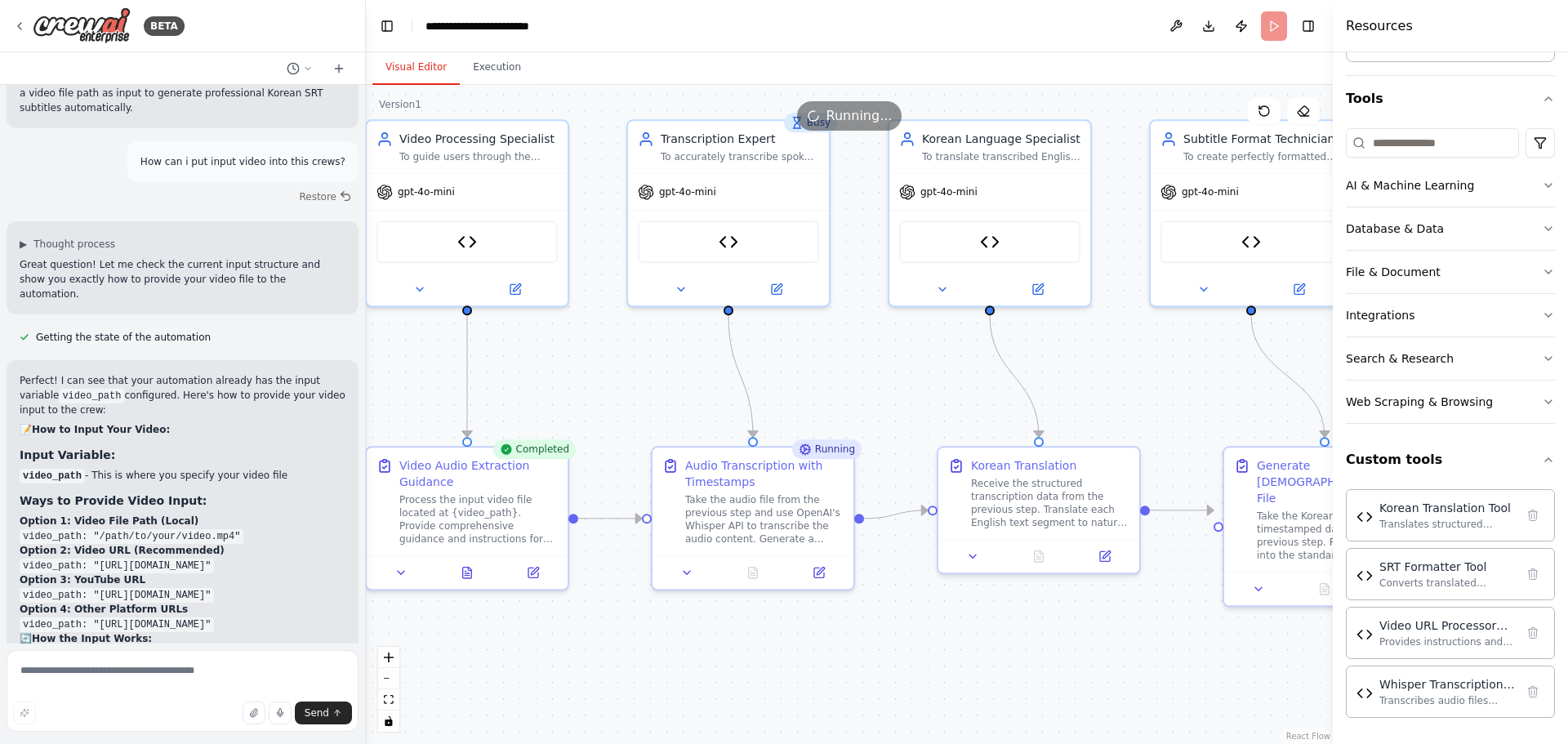
drag, startPoint x: 799, startPoint y: 418, endPoint x: 587, endPoint y: 375, distance: 216.3
click at [587, 375] on div ".deletable-edge-delete-btn { width: 20px; height: 20px; border: 0px solid #ffff…" at bounding box center [849, 414] width 967 height 659
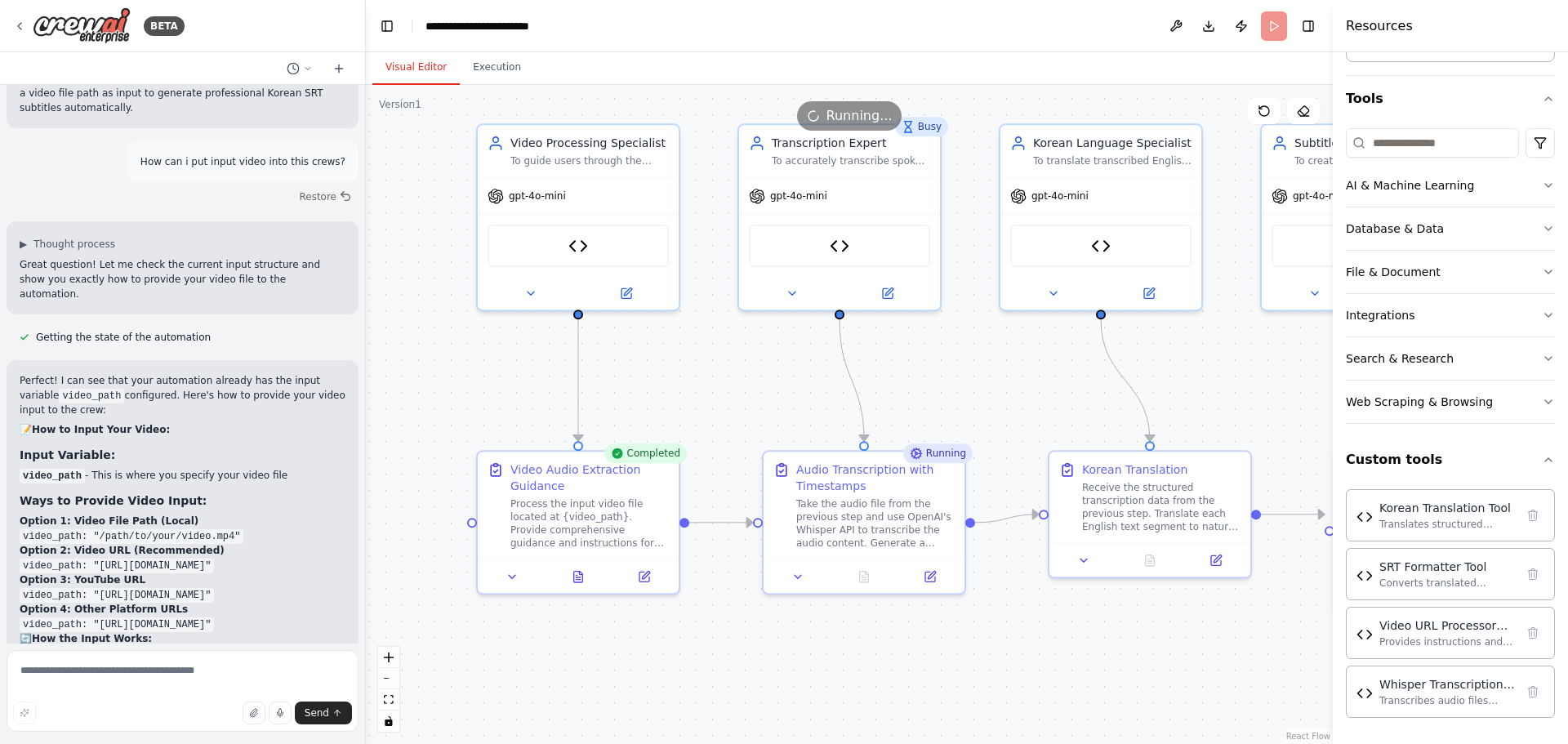
drag, startPoint x: 818, startPoint y: 377, endPoint x: 1006, endPoint y: 379, distance: 188.0
click at [1006, 379] on div ".deletable-edge-delete-btn { width: 20px; height: 20px; border: 0px solid #ffff…" at bounding box center [849, 414] width 967 height 659
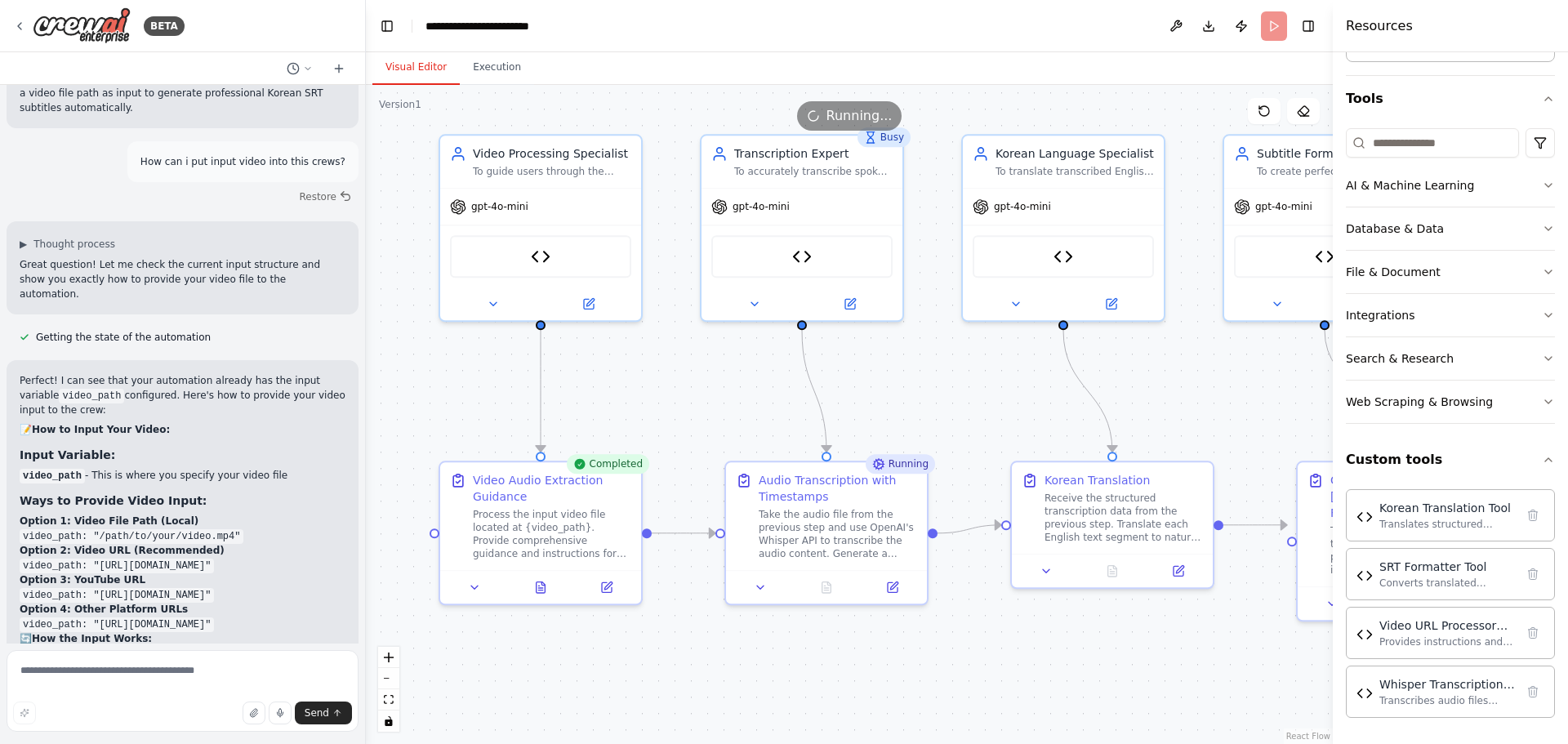
drag, startPoint x: 1018, startPoint y: 391, endPoint x: 980, endPoint y: 402, distance: 39.6
click at [980, 402] on div ".deletable-edge-delete-btn { width: 20px; height: 20px; border: 0px solid #ffff…" at bounding box center [849, 414] width 967 height 659
click at [850, 306] on icon at bounding box center [850, 301] width 13 height 13
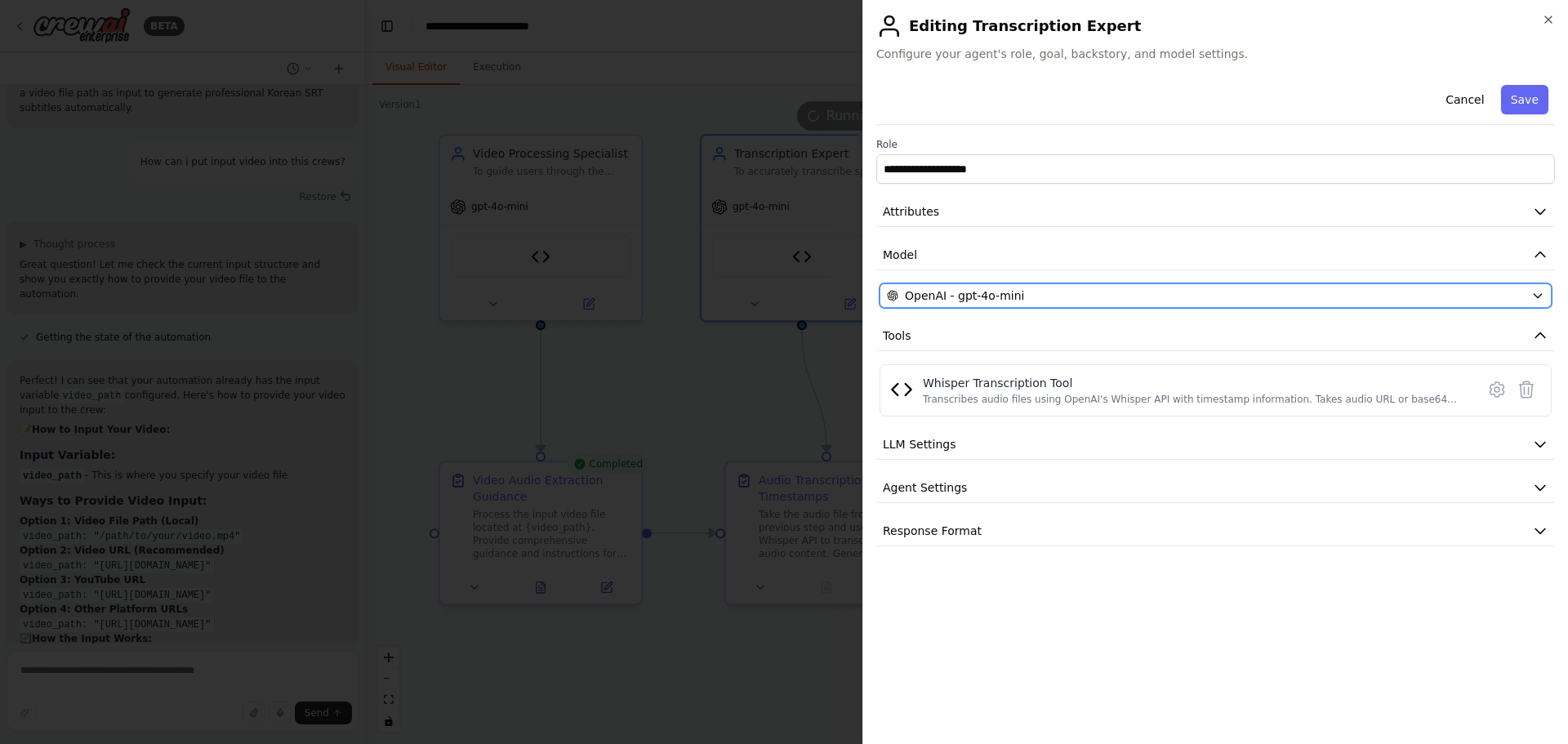
click at [951, 305] on button "OpenAI - gpt-4o-mini" at bounding box center [1216, 295] width 672 height 24
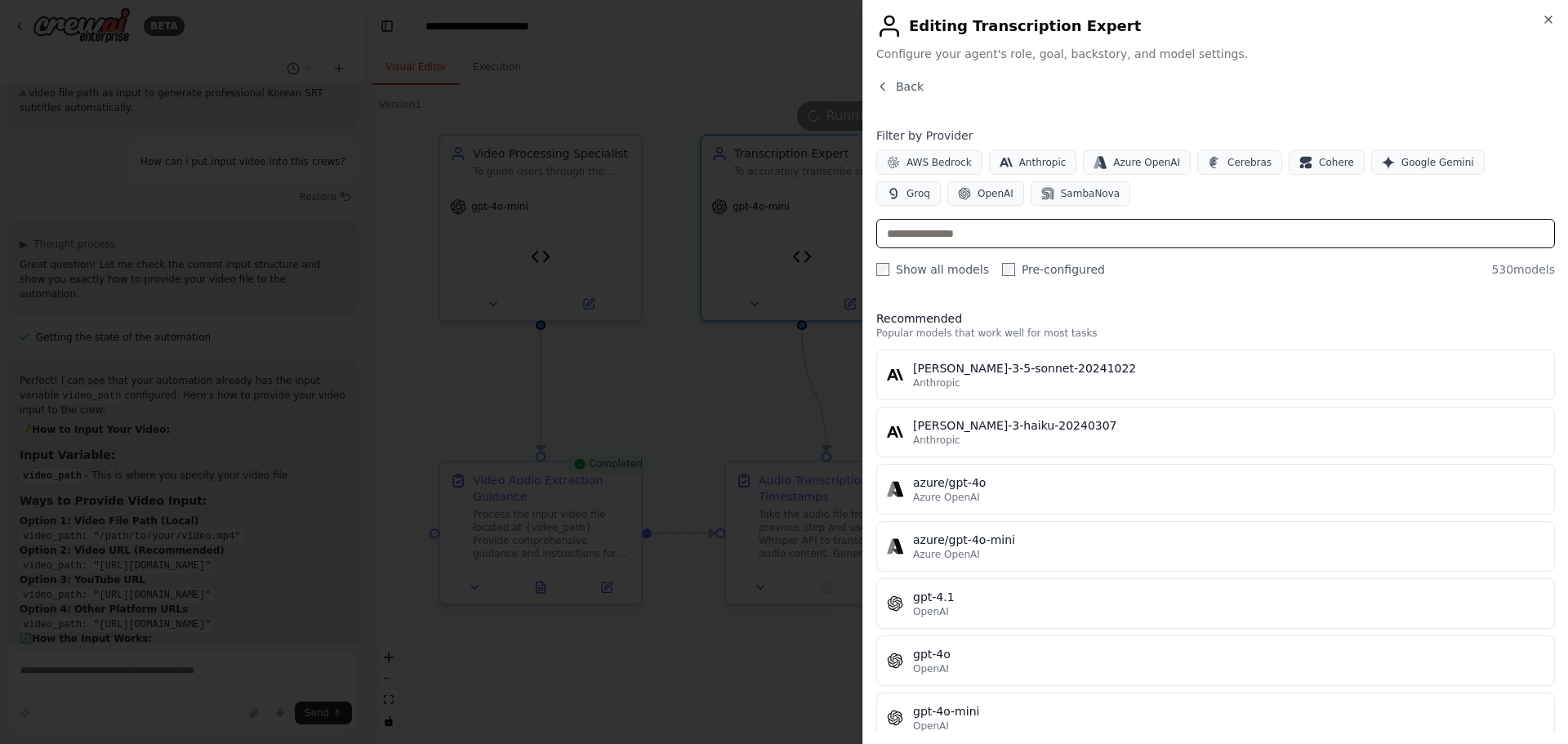
click at [948, 243] on input "text" at bounding box center [1215, 233] width 678 height 29
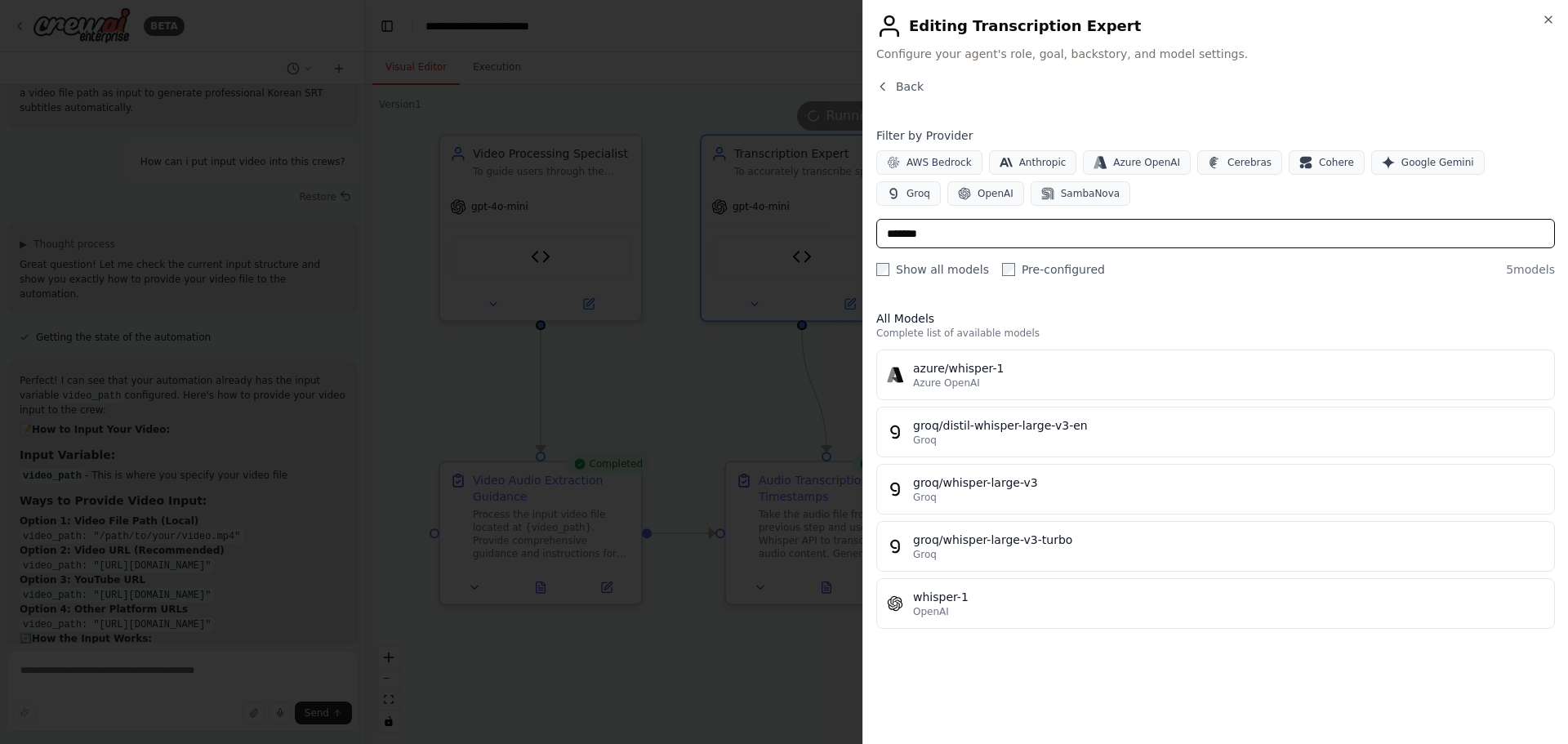
type input "*******"
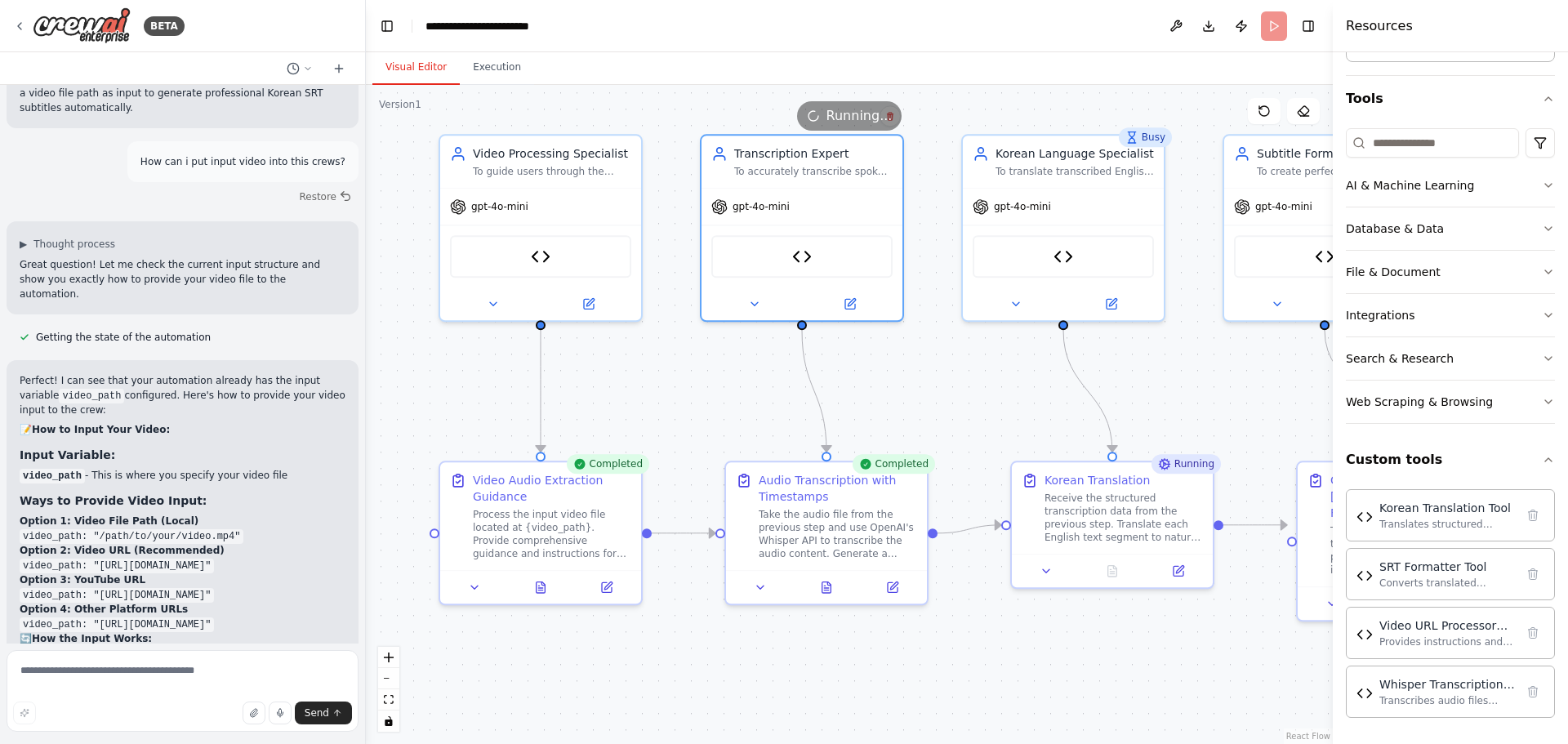
click at [1269, 34] on header "**********" at bounding box center [849, 26] width 967 height 52
click at [489, 70] on button "Execution" at bounding box center [497, 67] width 74 height 34
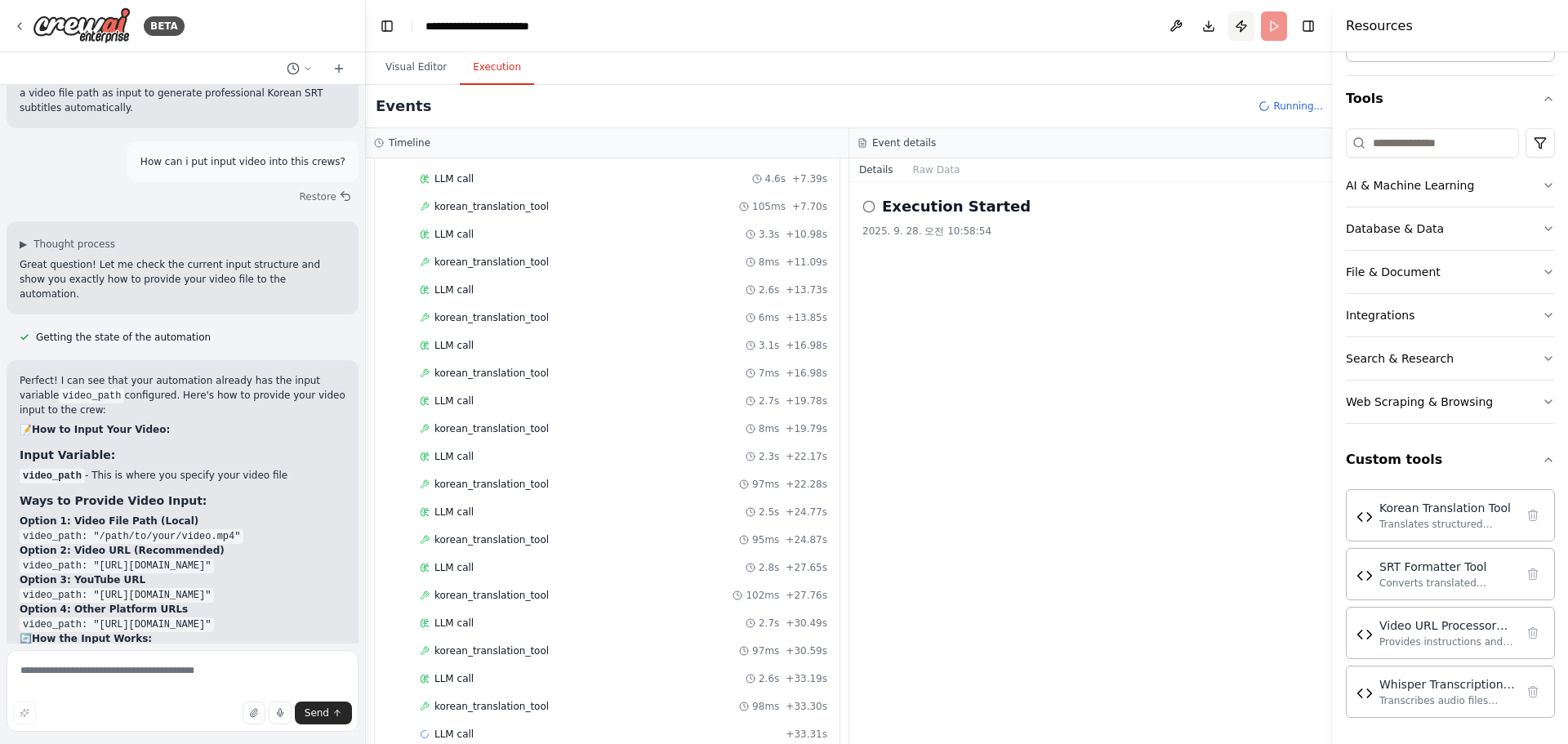
scroll to position [1543, 0]
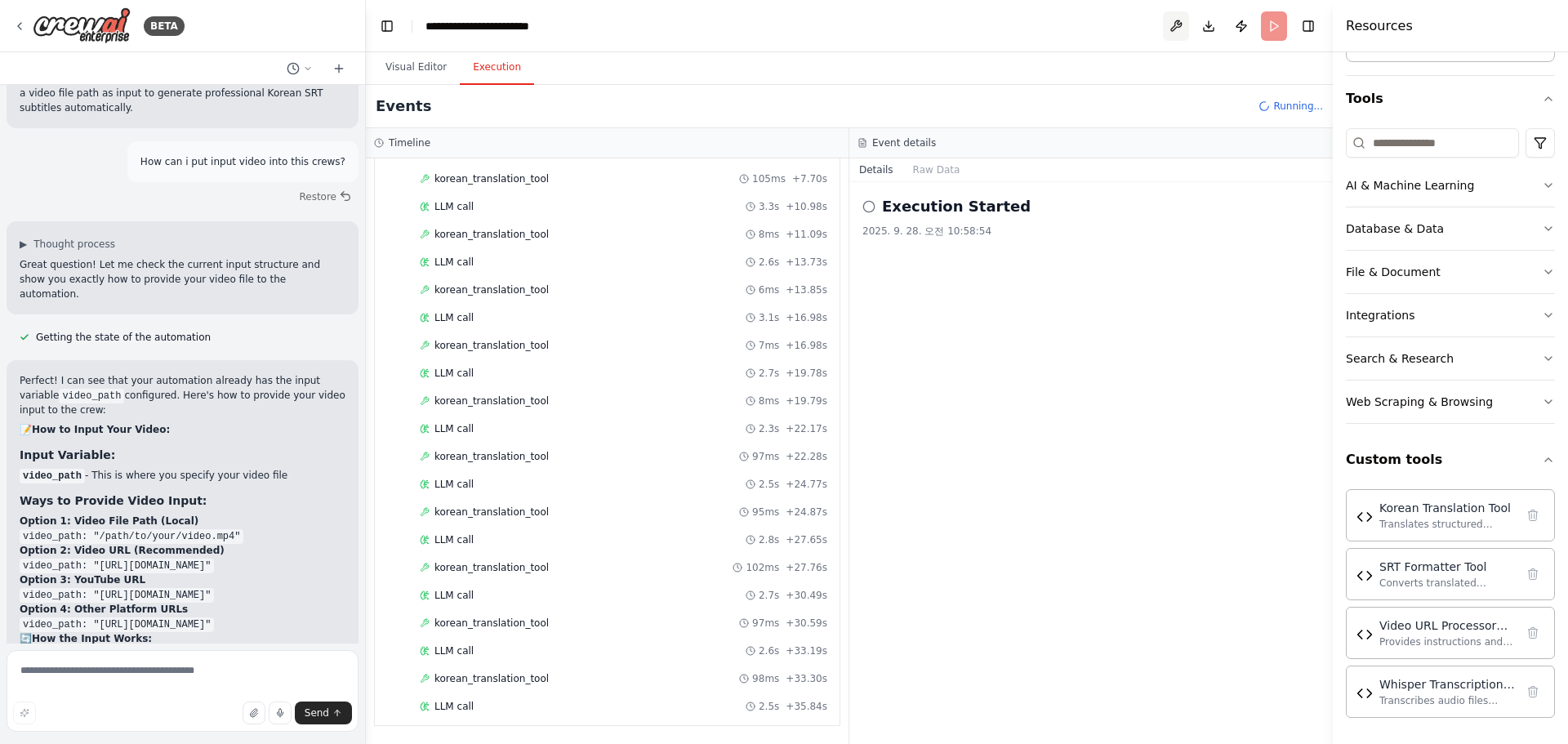
click at [1177, 28] on button at bounding box center [1176, 26] width 26 height 29
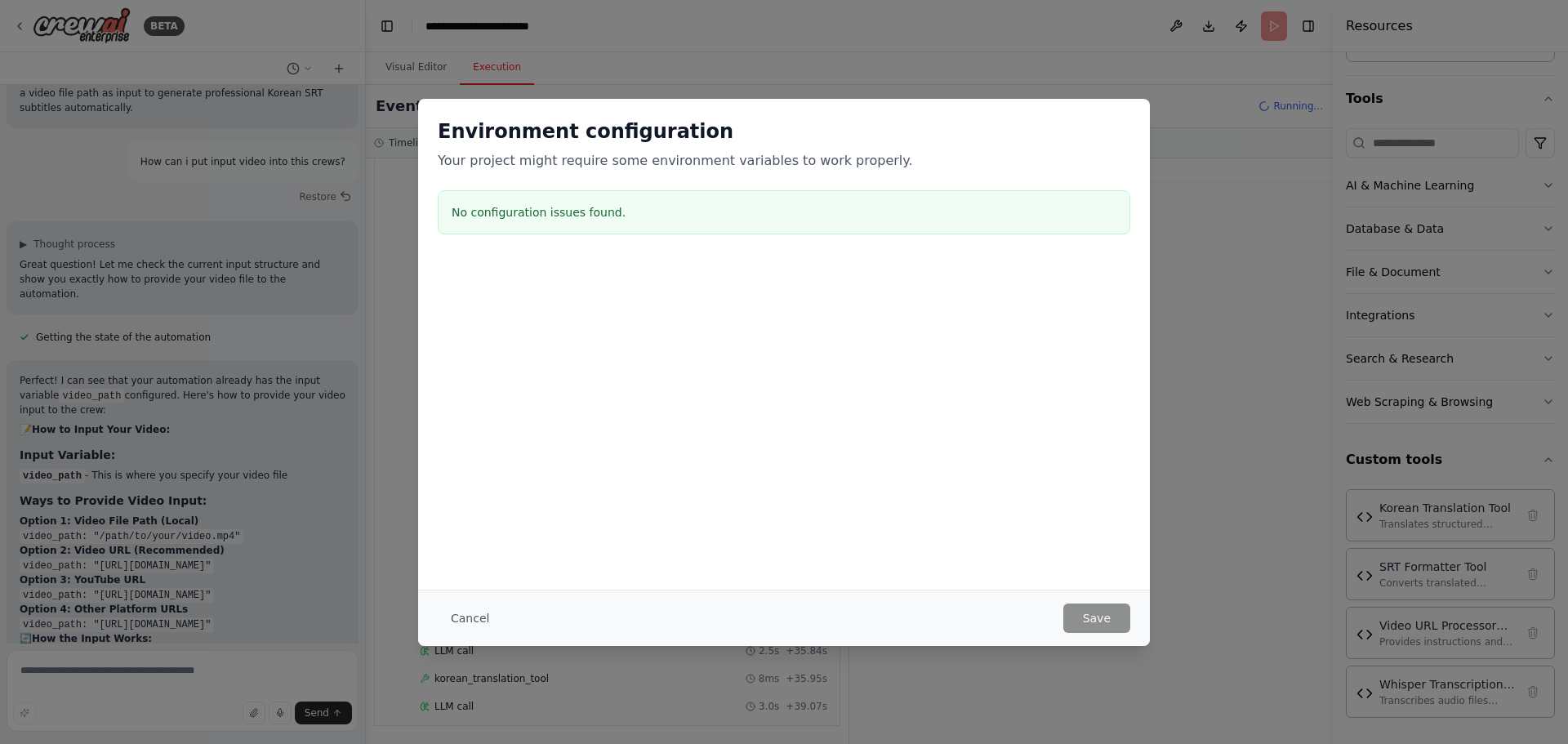
scroll to position [1627, 0]
click at [457, 614] on button "Cancel" at bounding box center [470, 618] width 65 height 29
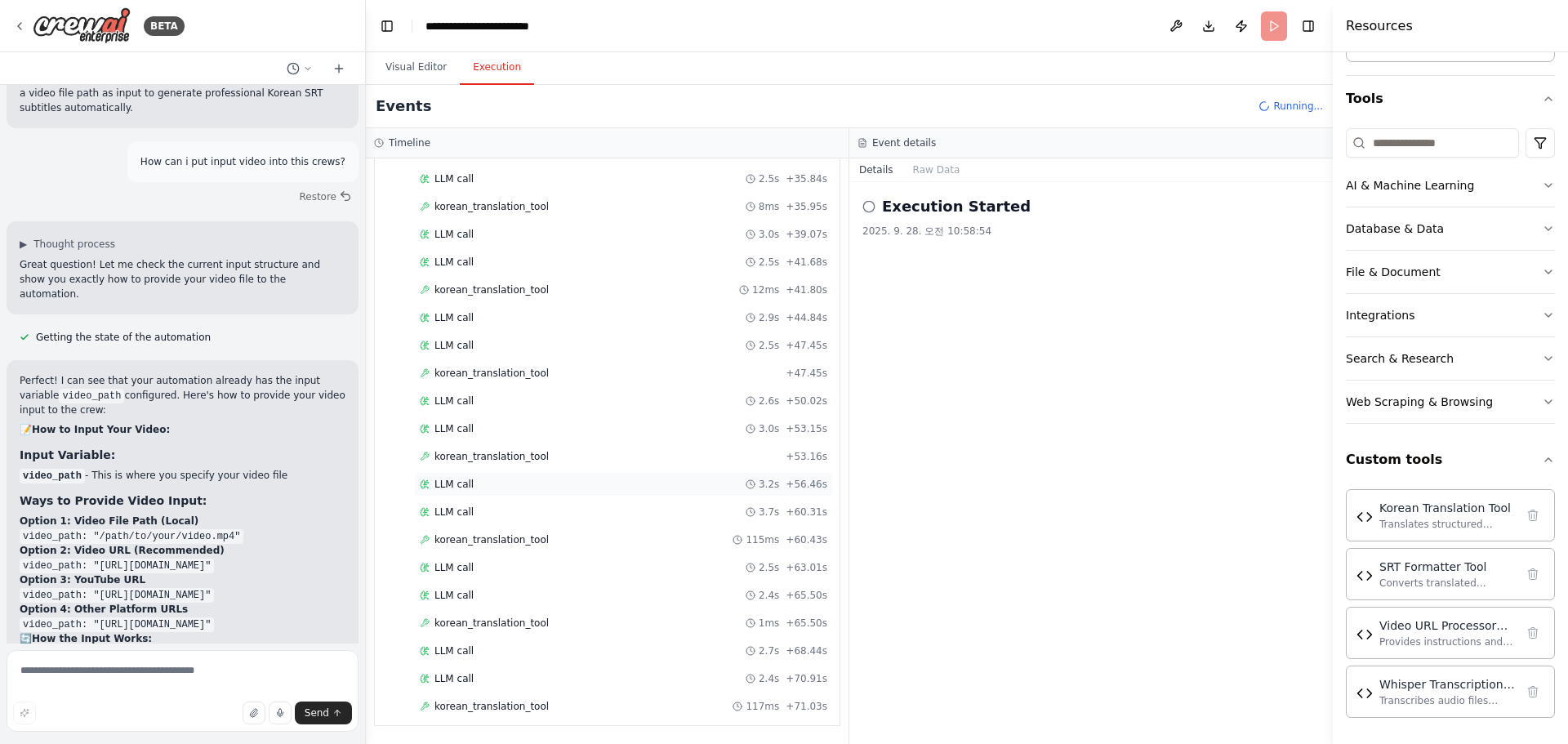
scroll to position [2098, 0]
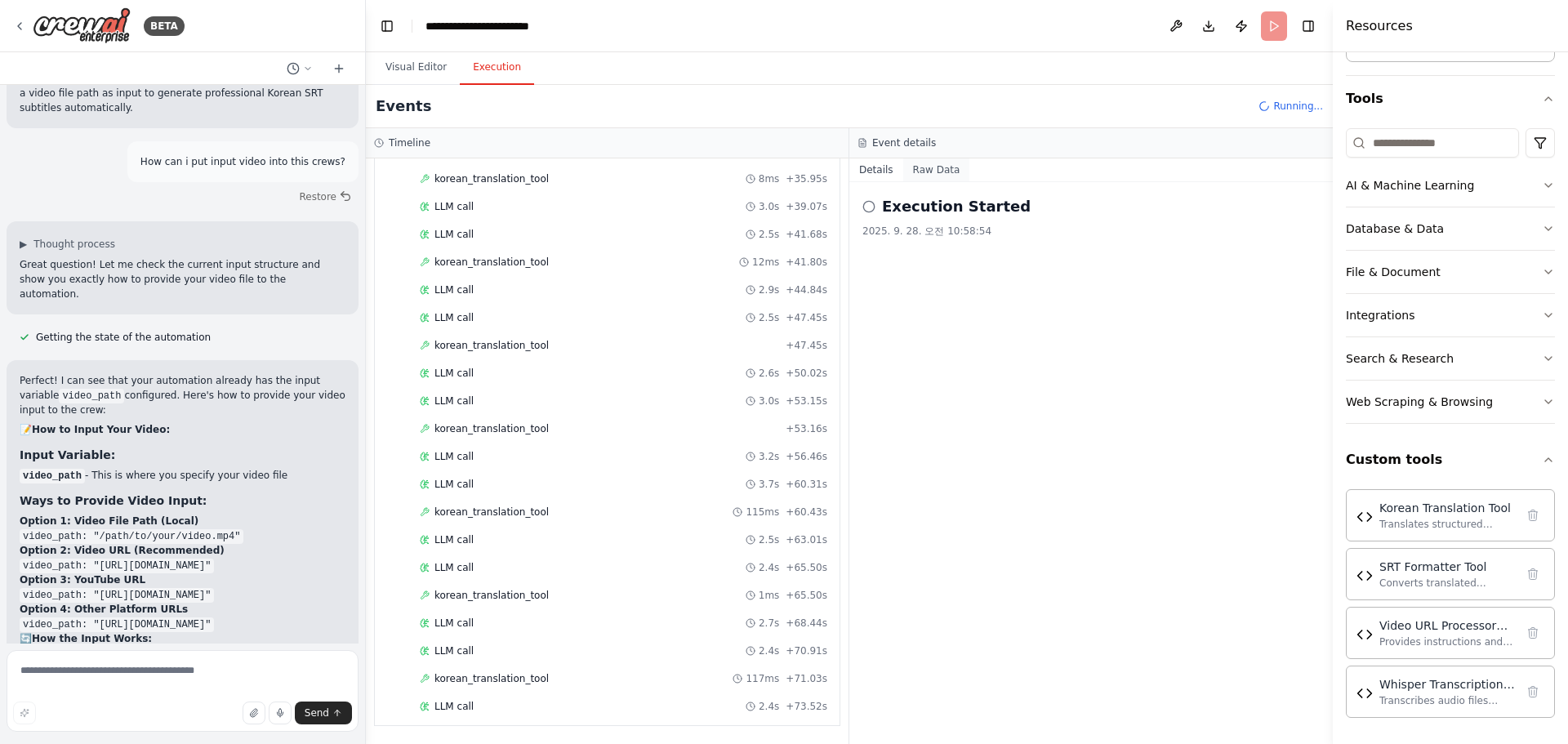
click at [938, 171] on button "Raw Data" at bounding box center [937, 170] width 67 height 23
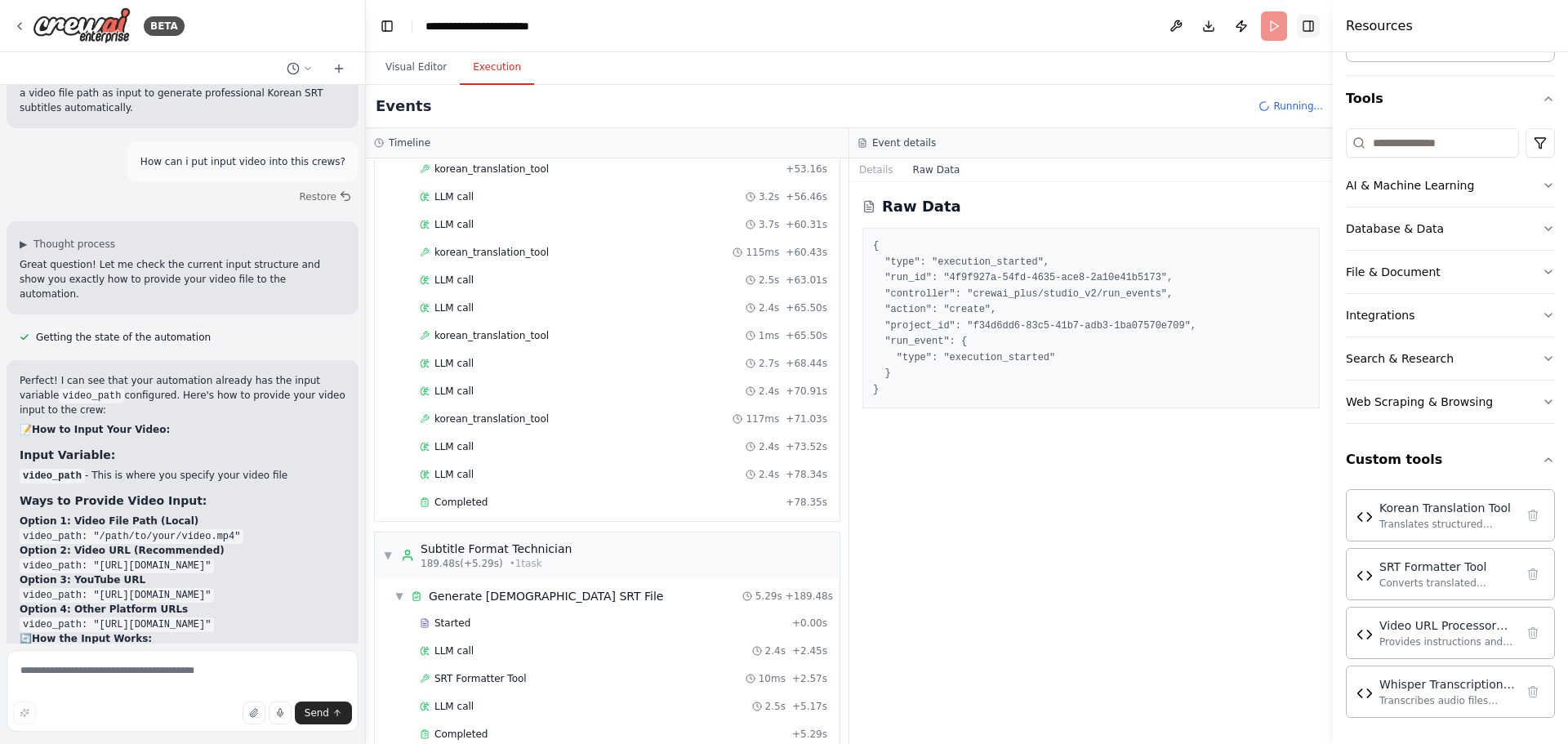
scroll to position [2386, 0]
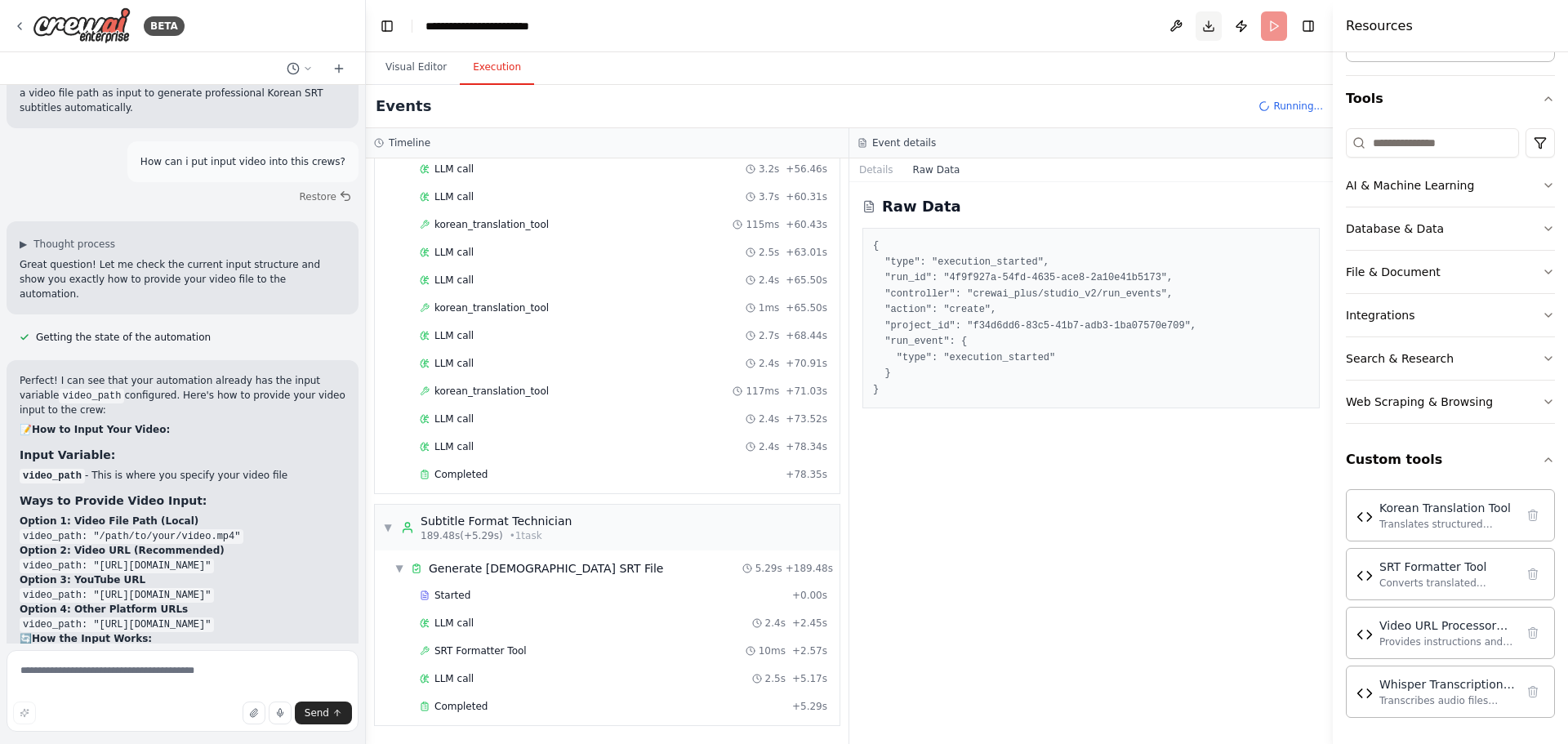
click at [1213, 22] on button "Download" at bounding box center [1208, 26] width 26 height 29
click at [385, 71] on button "Visual Editor" at bounding box center [416, 67] width 87 height 34
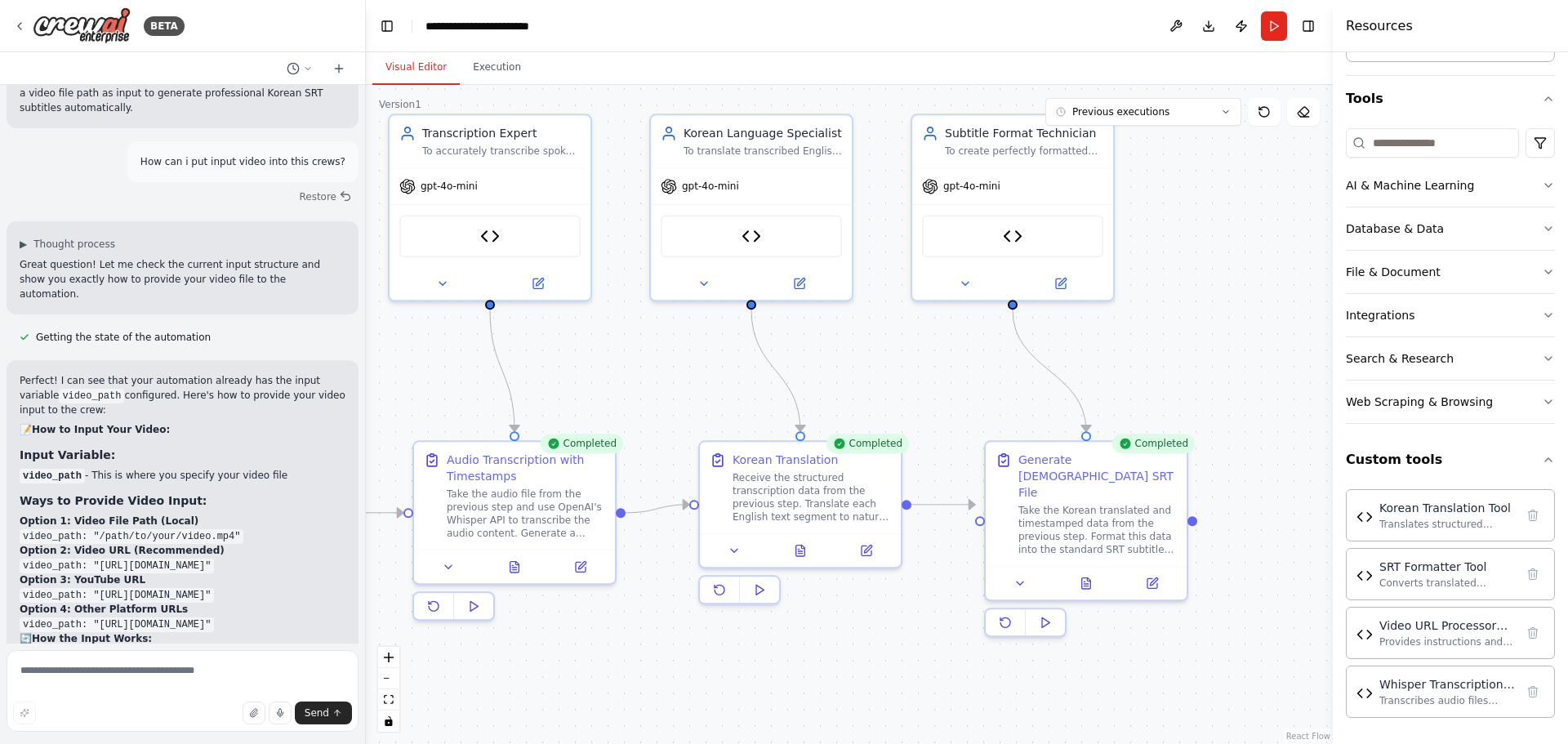
drag, startPoint x: 854, startPoint y: 678, endPoint x: 666, endPoint y: 667, distance: 188.3
click at [539, 657] on div ".deletable-edge-delete-btn { width: 20px; height: 20px; border: 0px solid #ffff…" at bounding box center [849, 414] width 967 height 659
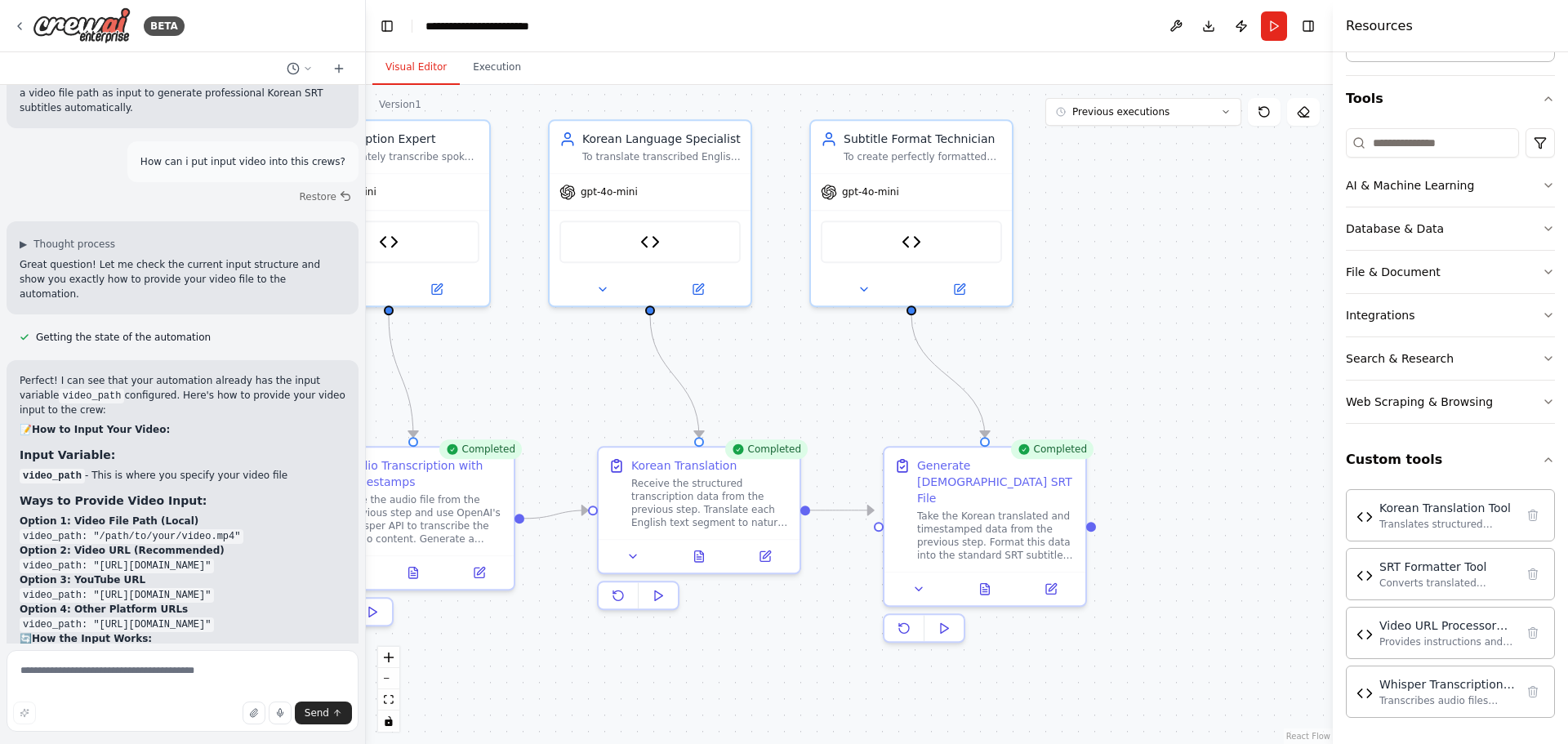
drag, startPoint x: 934, startPoint y: 683, endPoint x: 912, endPoint y: 685, distance: 22.1
click at [912, 685] on div ".deletable-edge-delete-btn { width: 20px; height: 20px; border: 0px solid #ffff…" at bounding box center [849, 414] width 967 height 659
click at [491, 64] on button "Execution" at bounding box center [497, 67] width 74 height 34
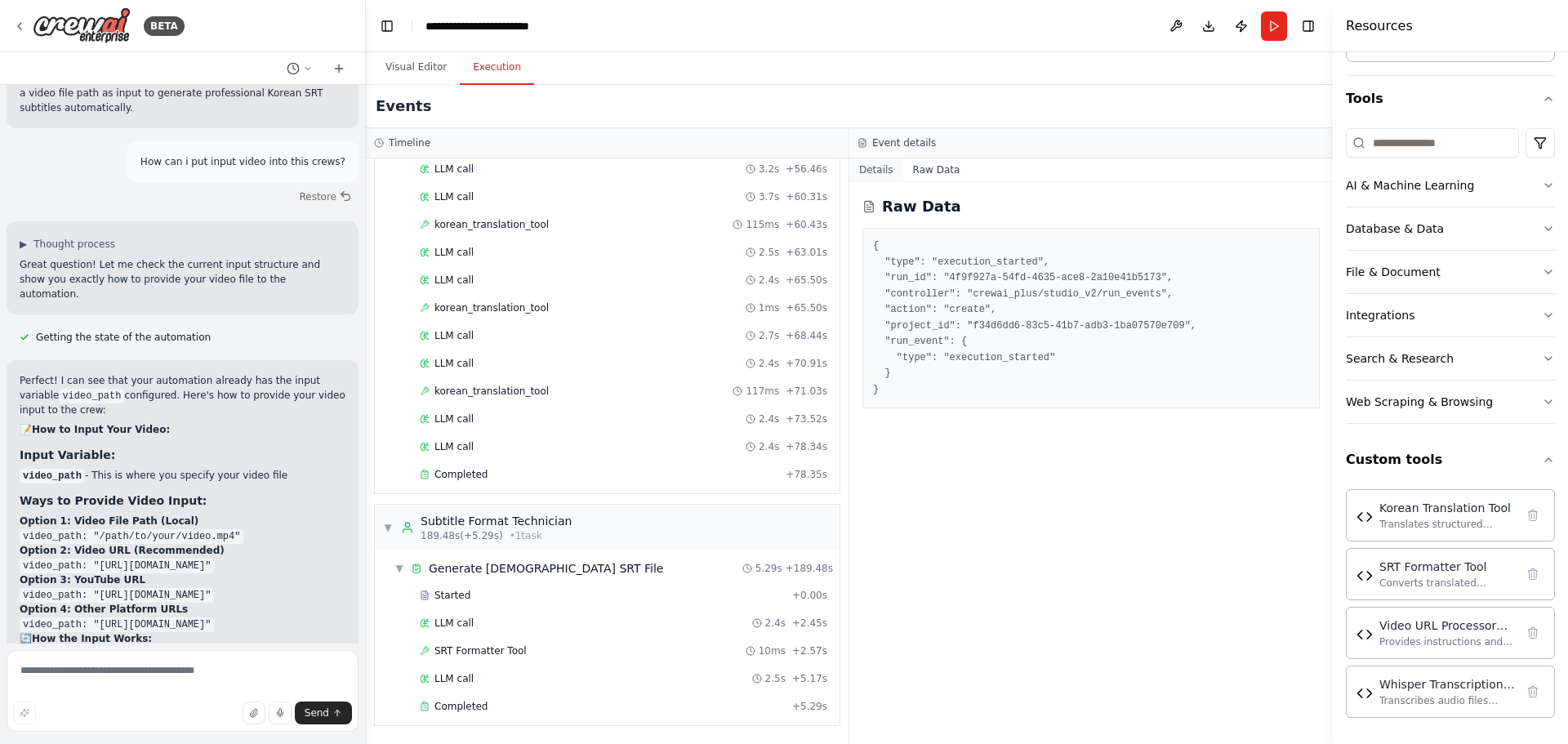
click at [868, 167] on button "Details" at bounding box center [876, 170] width 54 height 23
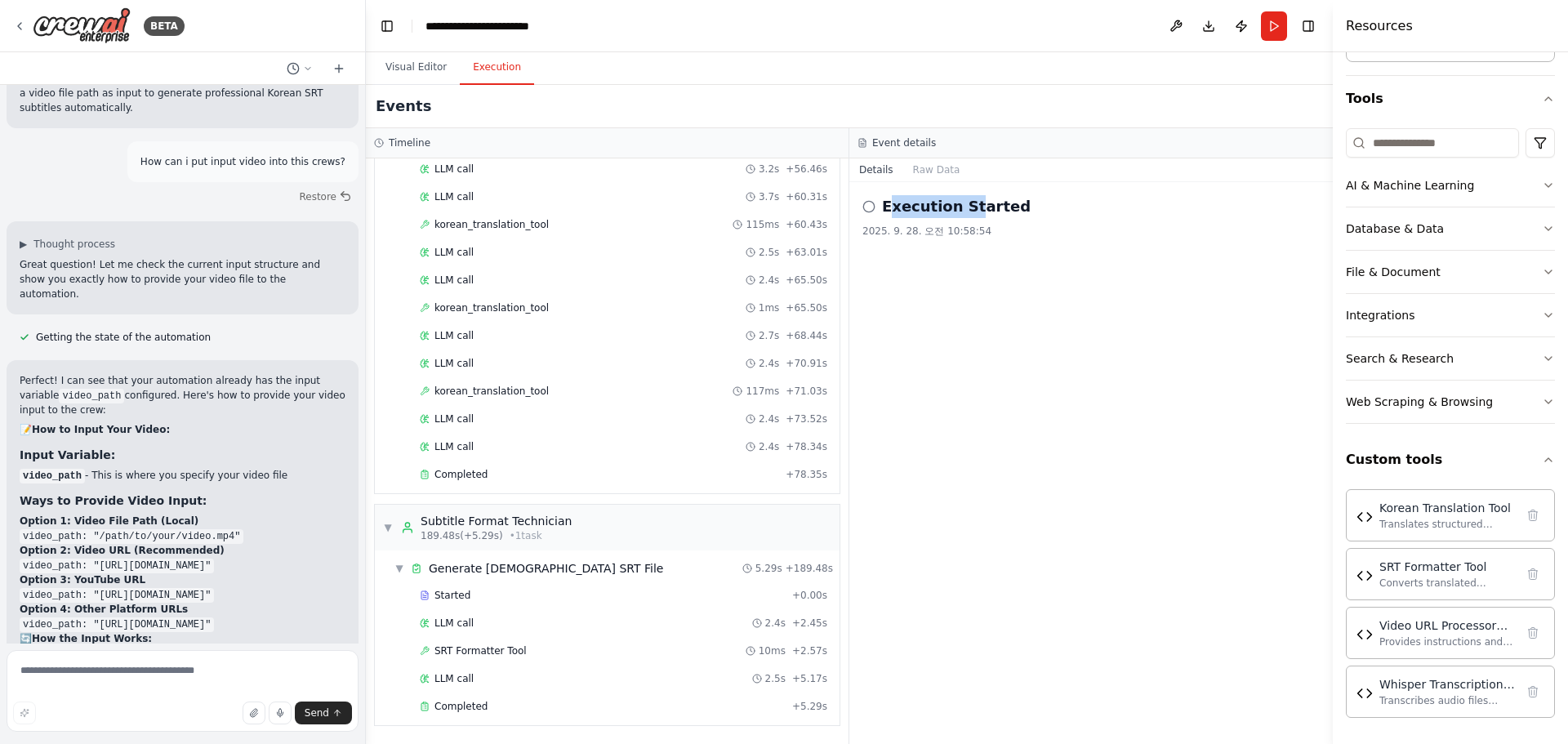
drag, startPoint x: 990, startPoint y: 210, endPoint x: 1033, endPoint y: 214, distance: 43.2
click at [1033, 214] on div "Execution Started" at bounding box center [1091, 206] width 457 height 23
click at [965, 485] on div "Execution Started 2025. 9. 28. 오전 10:58:54" at bounding box center [1091, 463] width 483 height 562
click at [618, 715] on div "Completed + 5.29s" at bounding box center [624, 706] width 418 height 24
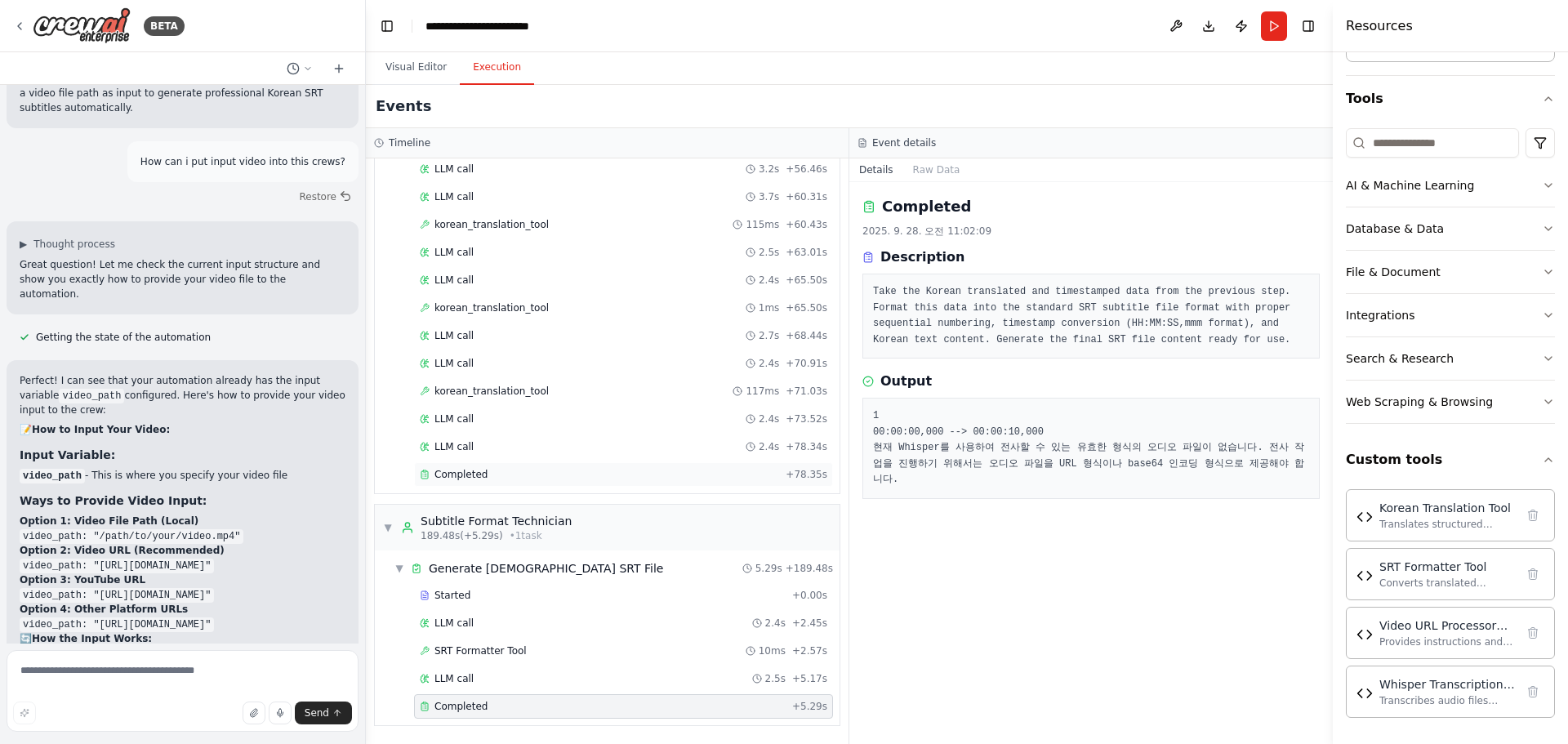
click at [481, 476] on span "Completed" at bounding box center [460, 475] width 53 height 13
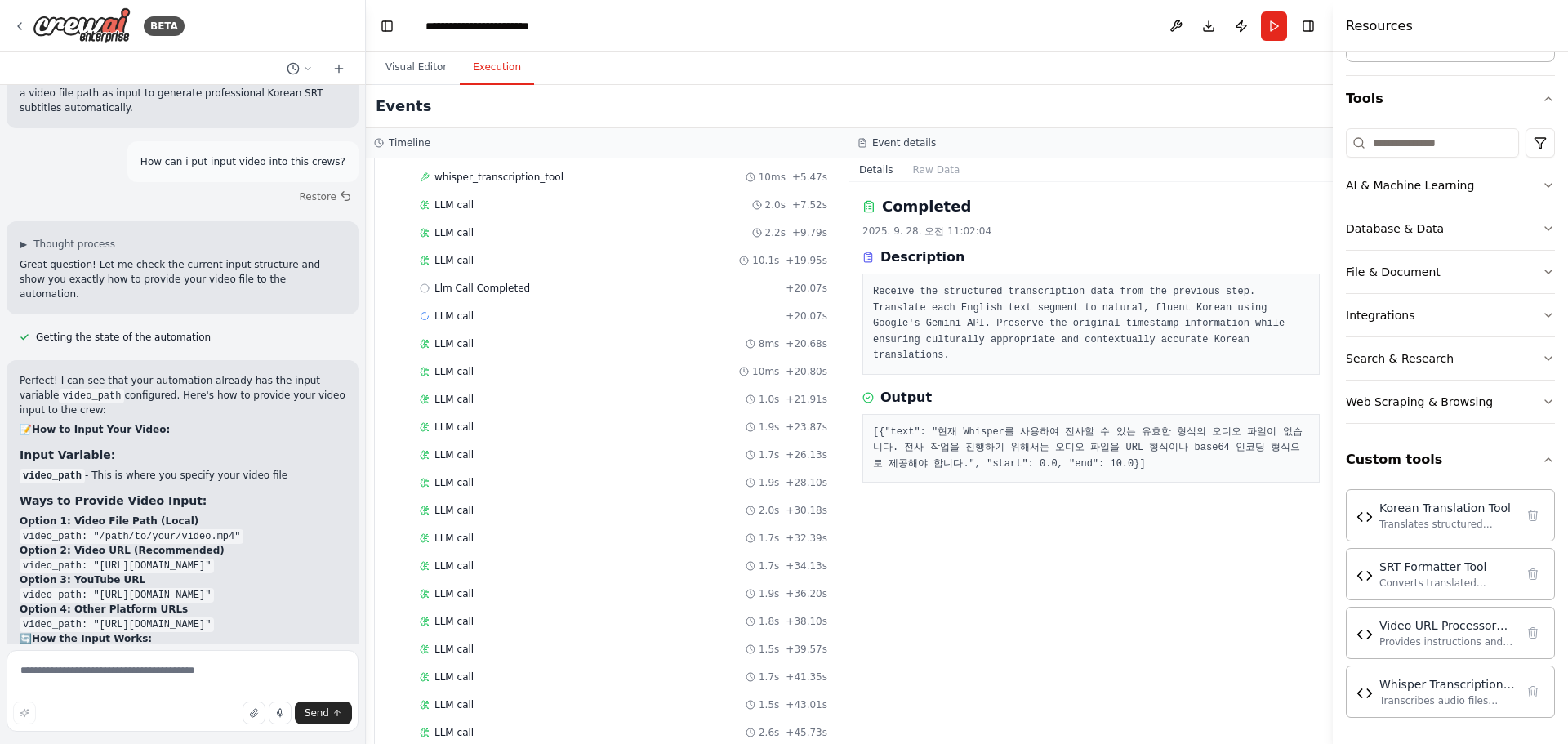
scroll to position [425, 0]
click at [484, 427] on div "LLM call 8ms + 20.68s" at bounding box center [623, 425] width 408 height 13
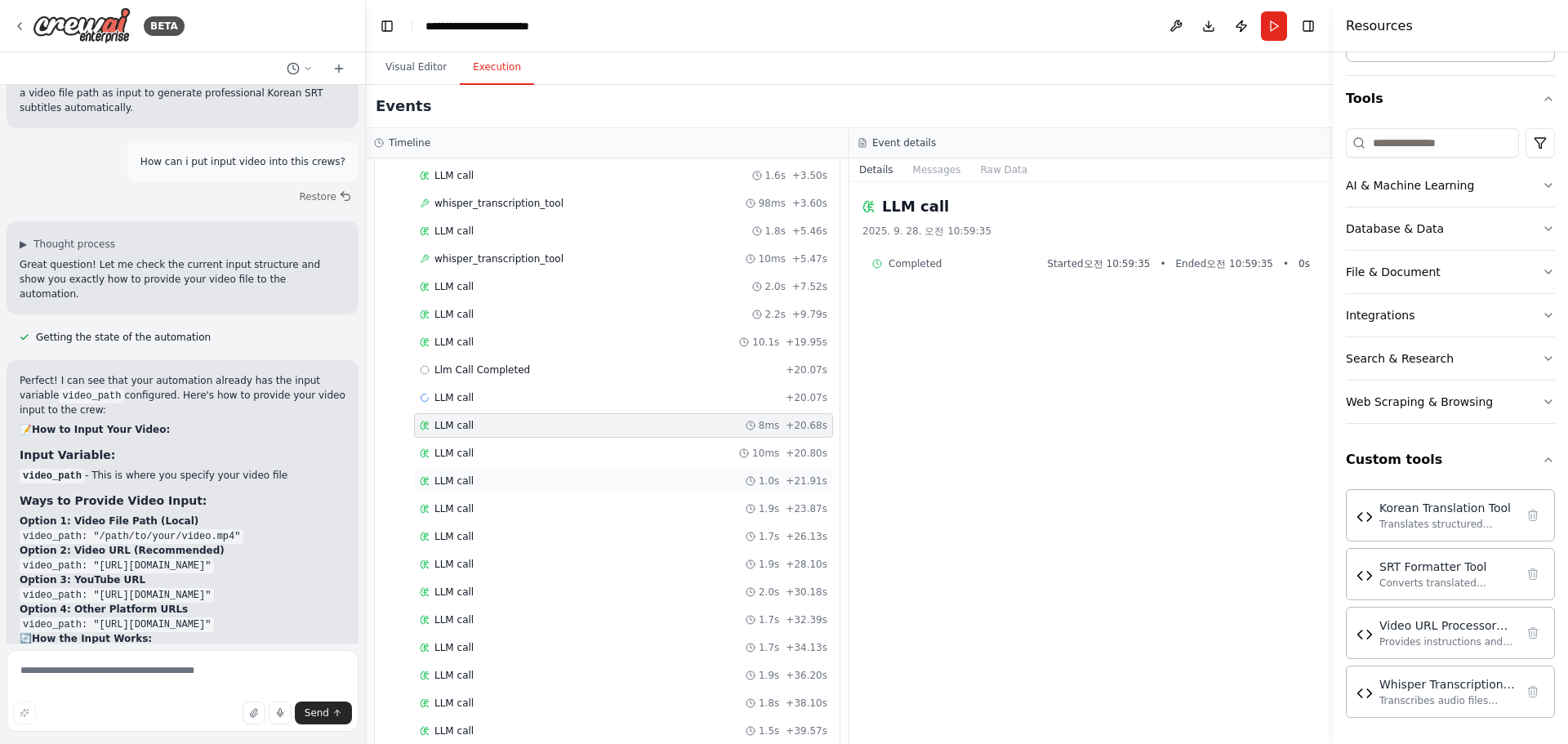
click at [513, 473] on div "LLM call 1.0s + 21.91s" at bounding box center [624, 481] width 418 height 24
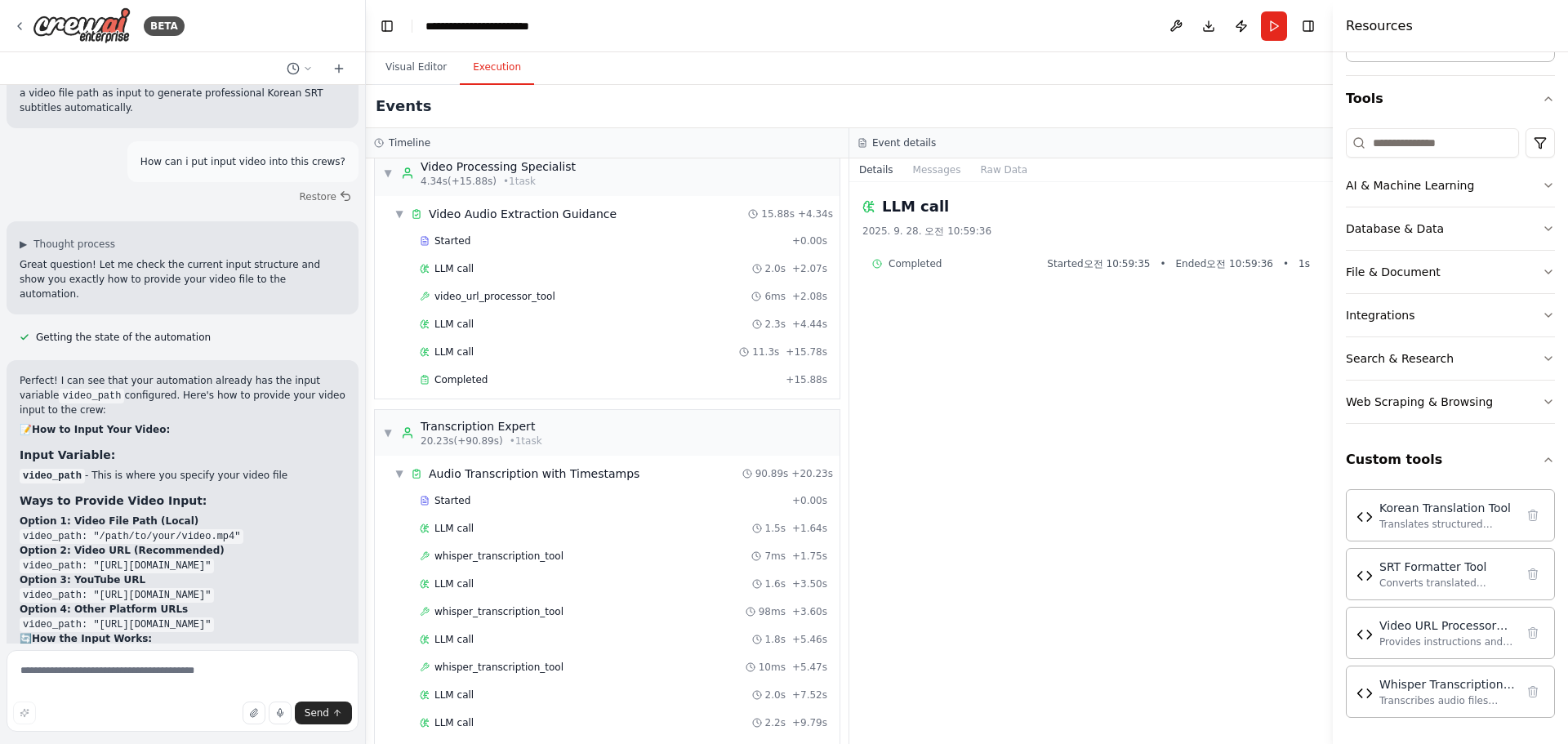
scroll to position [0, 0]
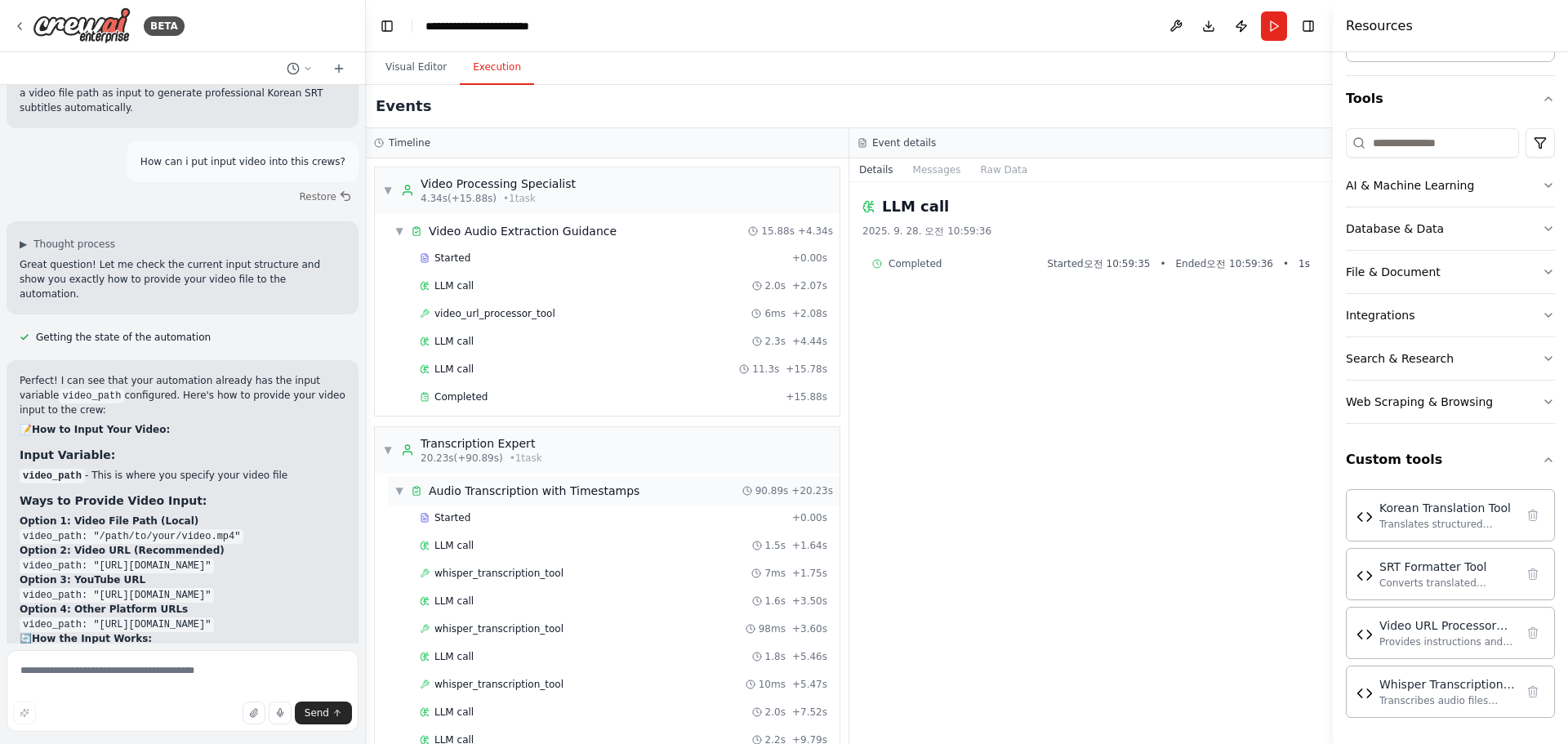
click at [513, 496] on span "Audio Transcription with Timestamps" at bounding box center [534, 490] width 211 height 16
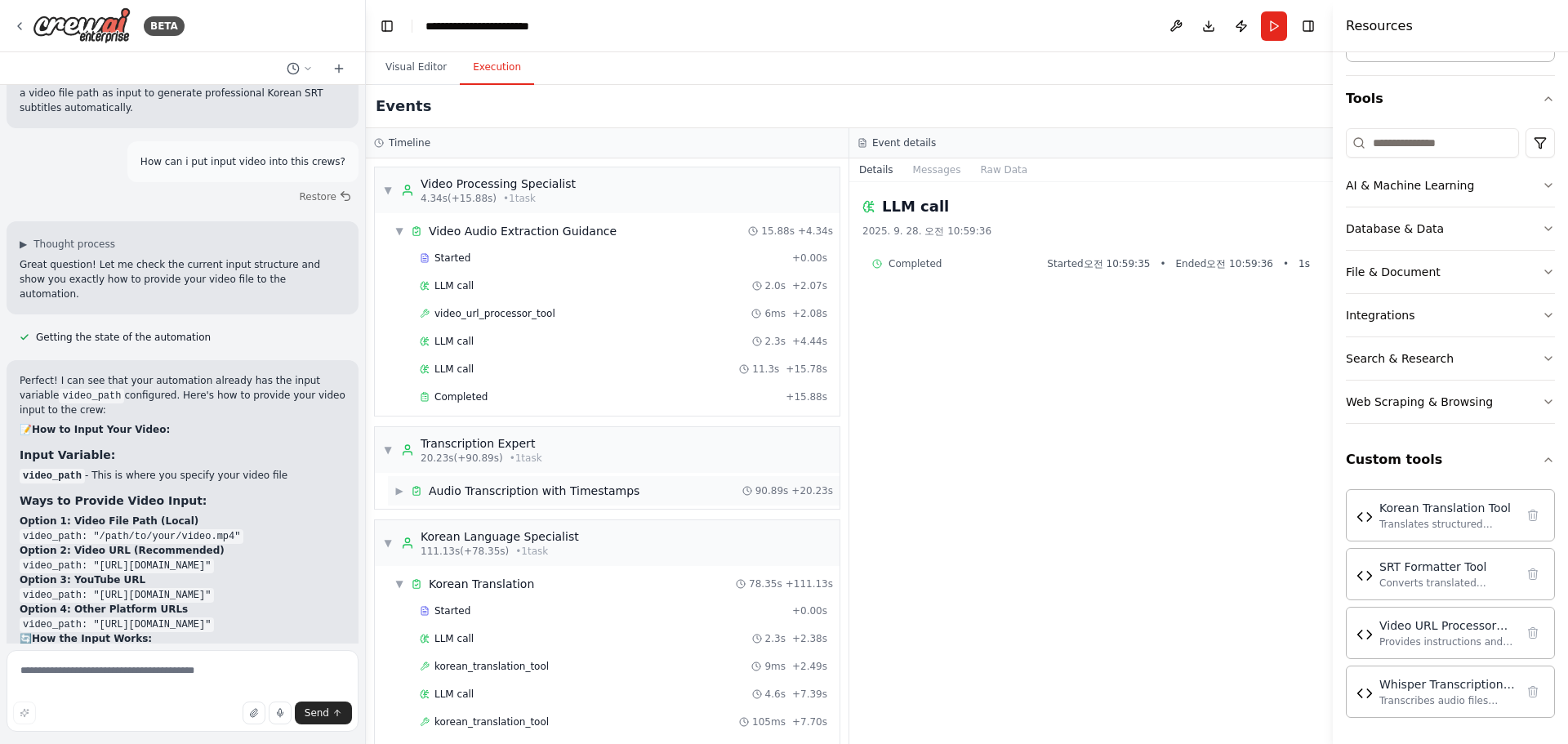
click at [517, 500] on div "▶ Audio Transcription with Timestamps 90.89s + 20.23s" at bounding box center [613, 491] width 451 height 29
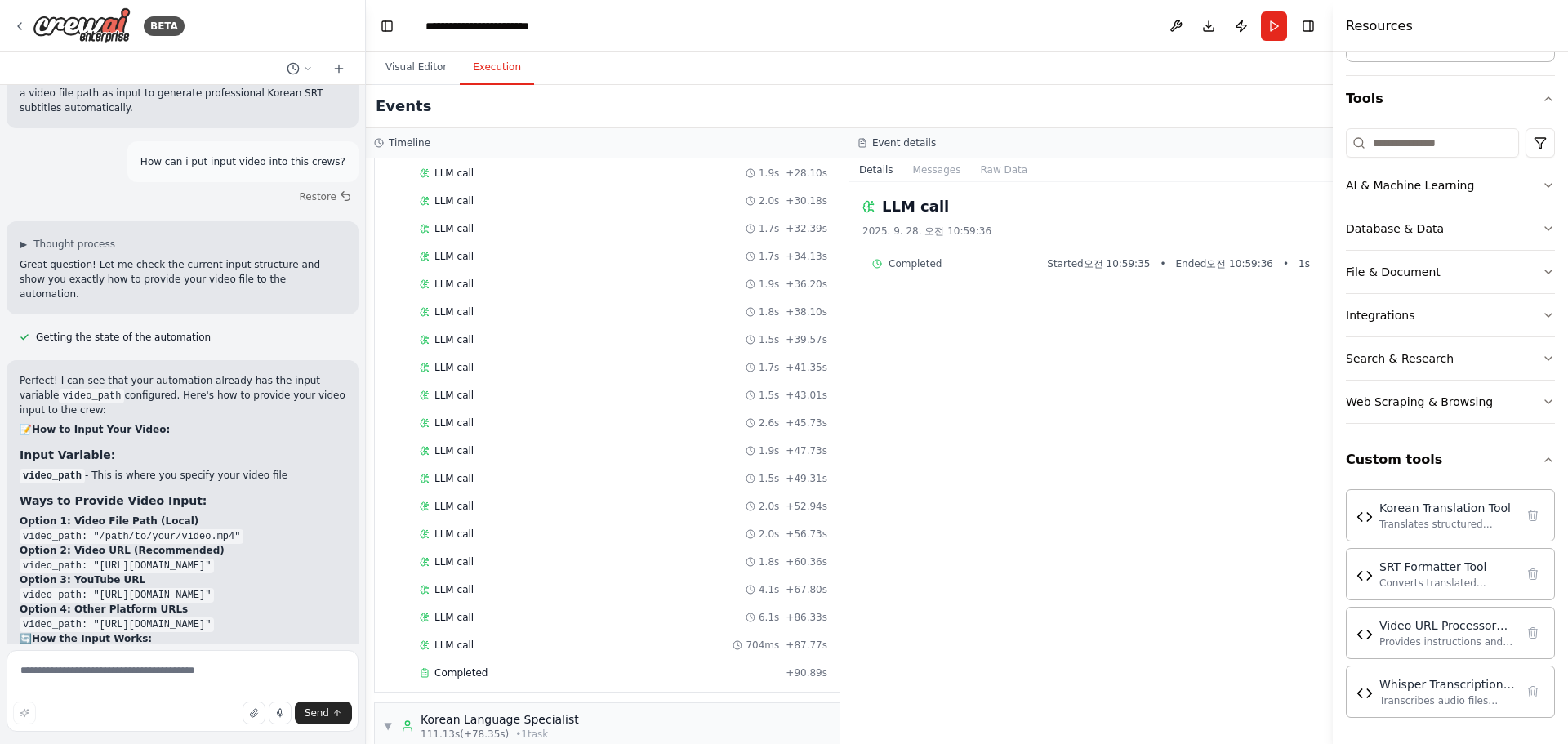
scroll to position [1226, 0]
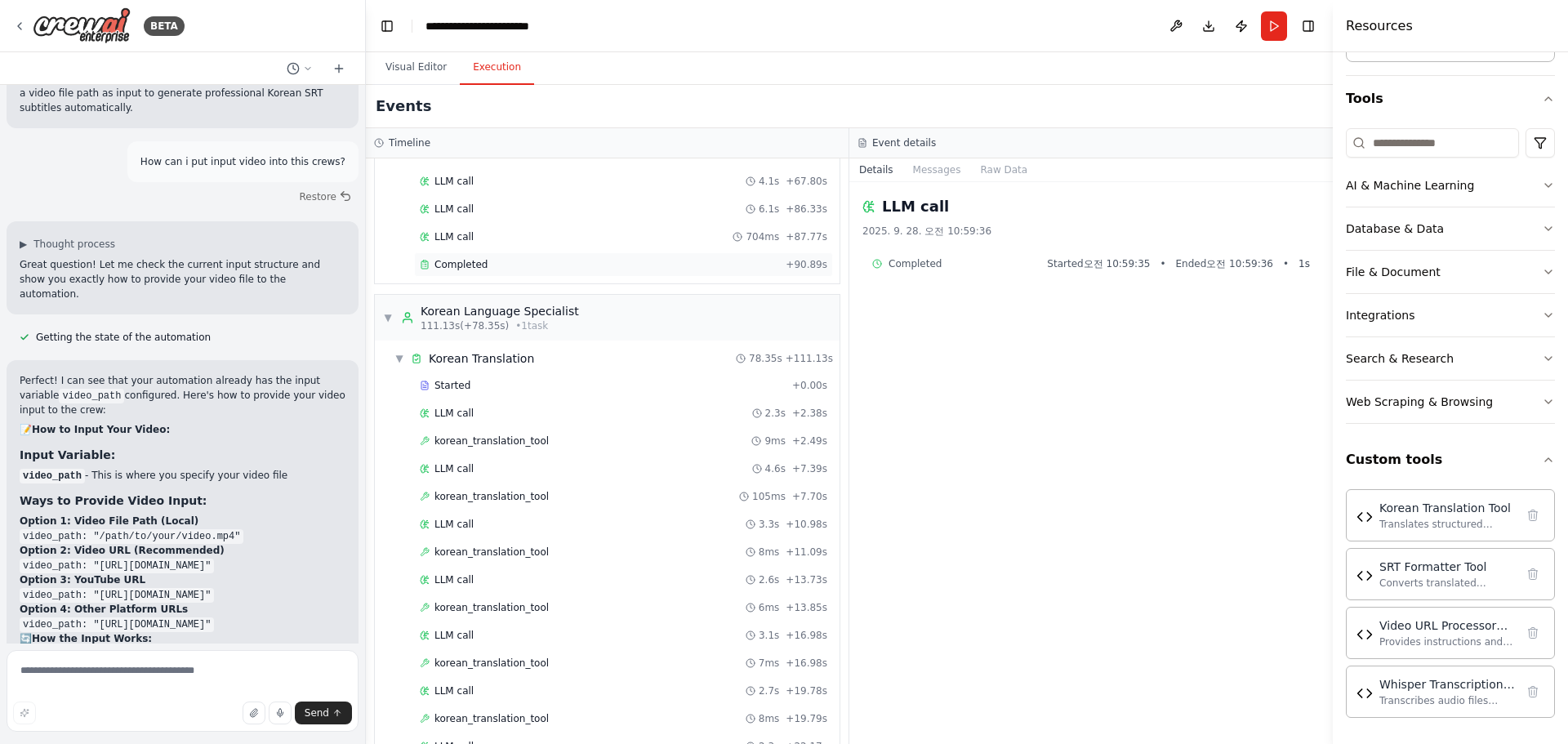
click at [456, 272] on div "Completed + 90.89s" at bounding box center [624, 264] width 418 height 24
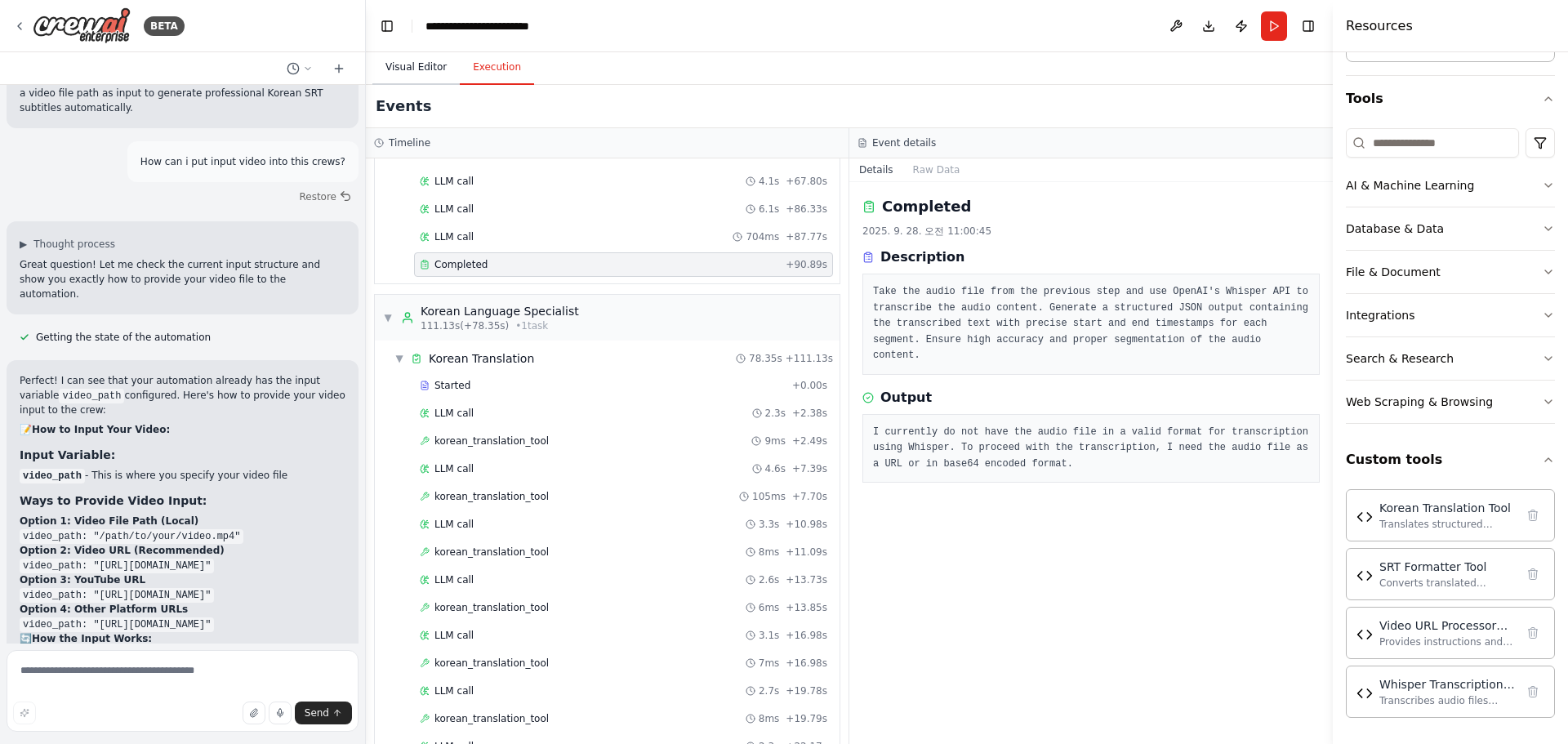
click at [408, 77] on button "Visual Editor" at bounding box center [416, 67] width 87 height 34
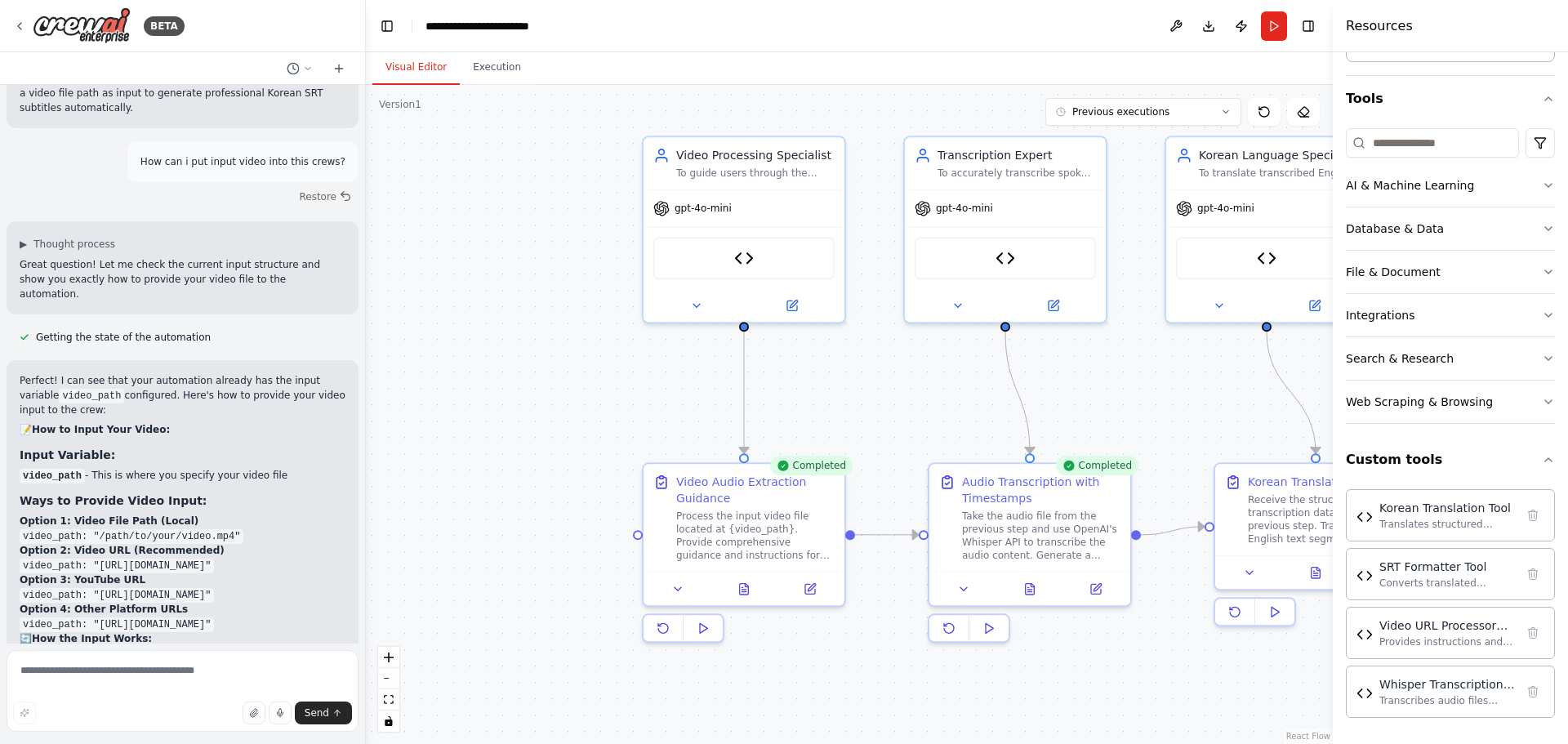
drag, startPoint x: 569, startPoint y: 355, endPoint x: 1159, endPoint y: 371, distance: 590.2
click at [1159, 371] on div ".deletable-edge-delete-btn { width: 20px; height: 20px; border: 0px solid #ffff…" at bounding box center [849, 414] width 967 height 659
click at [682, 207] on span "gpt-4o-mini" at bounding box center [703, 205] width 57 height 13
click at [788, 298] on icon at bounding box center [792, 303] width 10 height 10
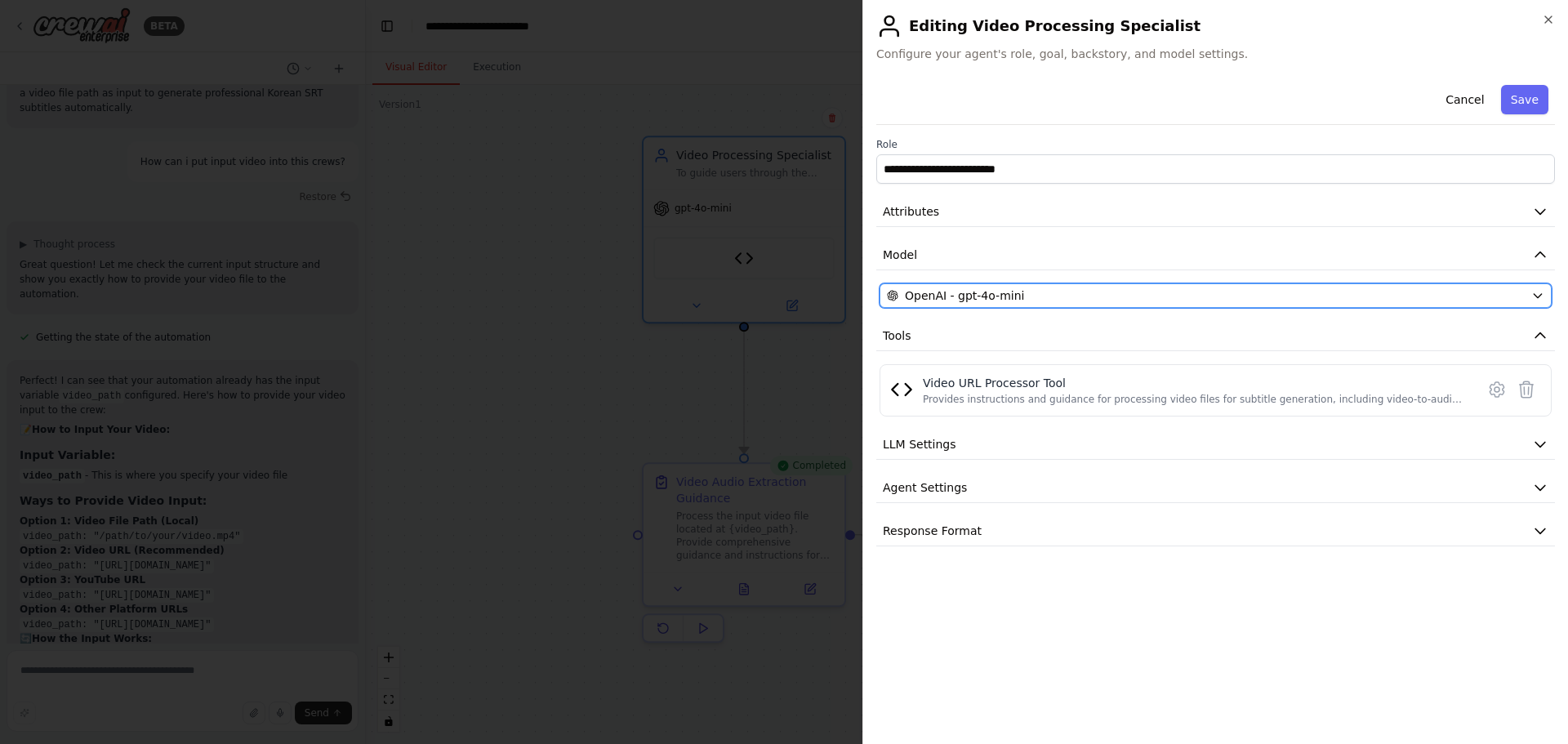
click at [951, 300] on span "OpenAI - gpt-4o-mini" at bounding box center [965, 295] width 119 height 16
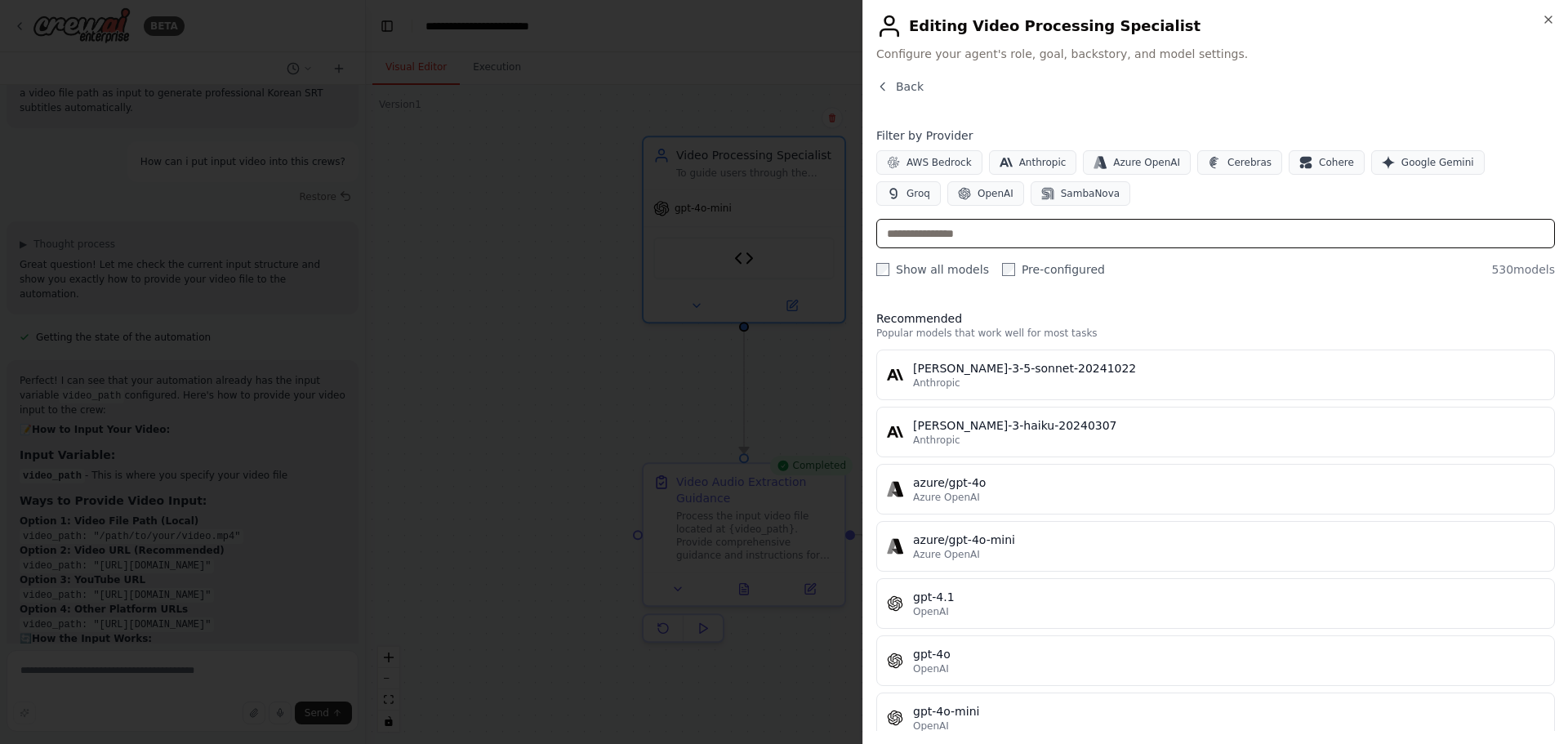
click at [953, 240] on input "text" at bounding box center [1215, 233] width 678 height 29
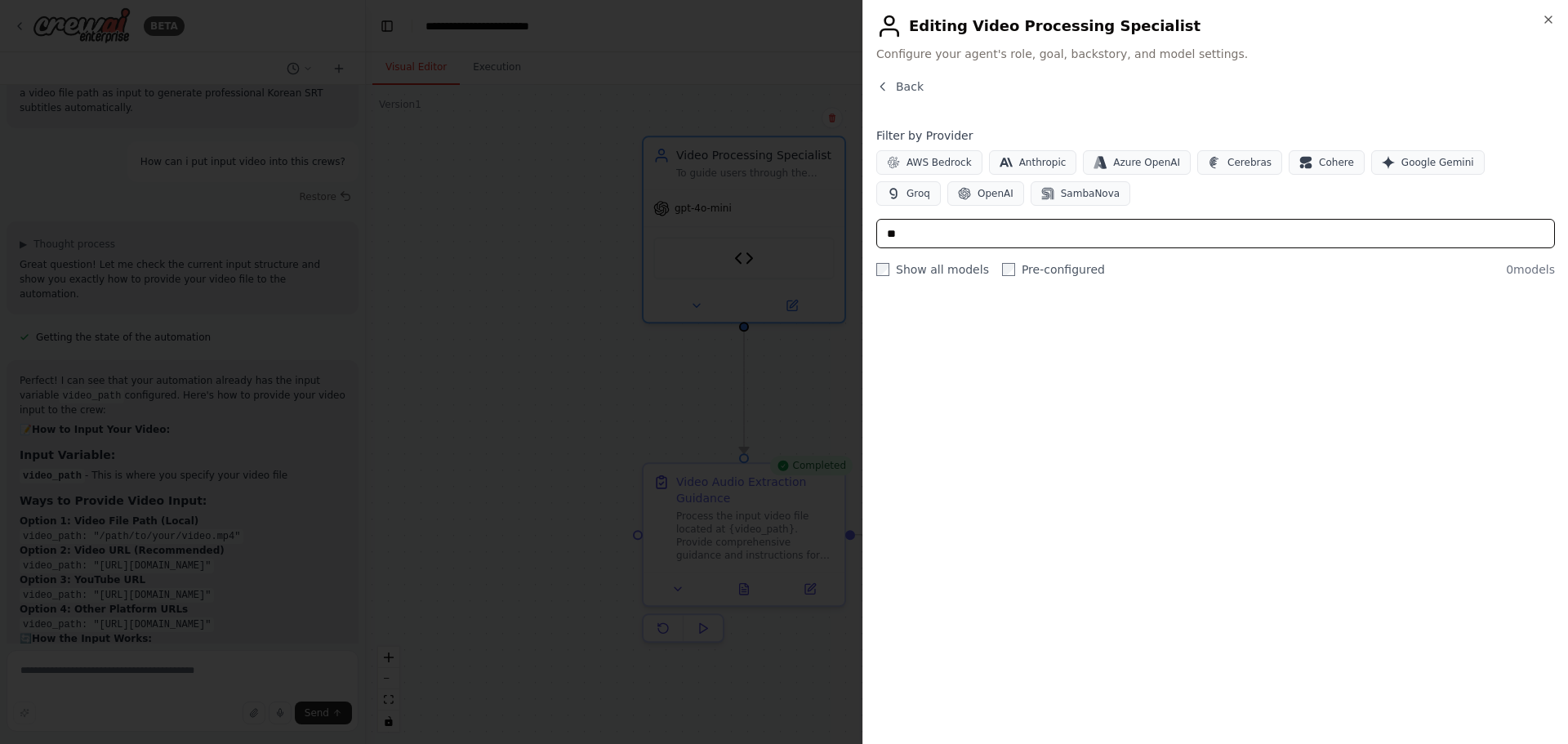
type input "*"
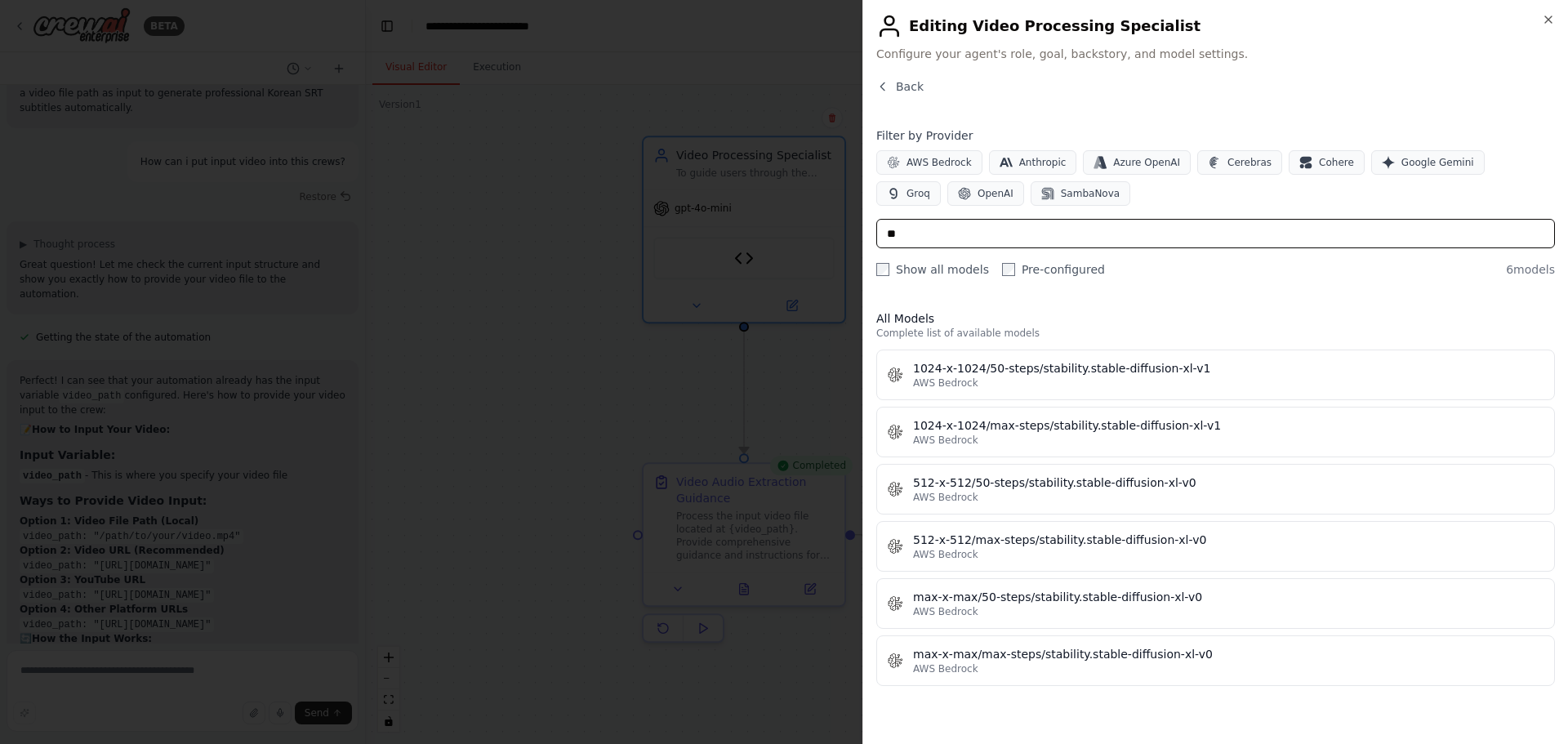
type input "*"
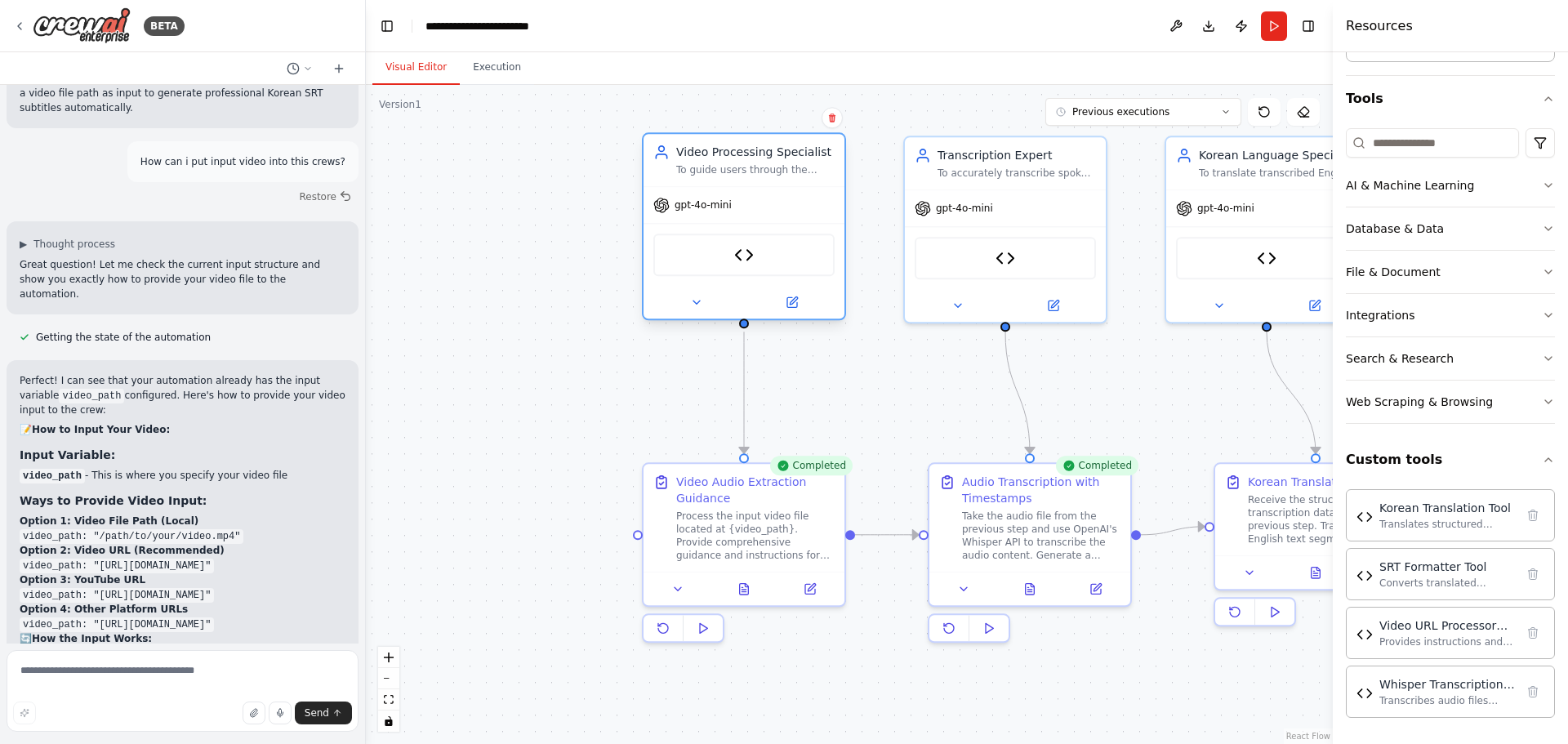
click at [727, 205] on span "gpt-4o-mini" at bounding box center [703, 205] width 57 height 13
click at [801, 305] on button at bounding box center [792, 302] width 92 height 19
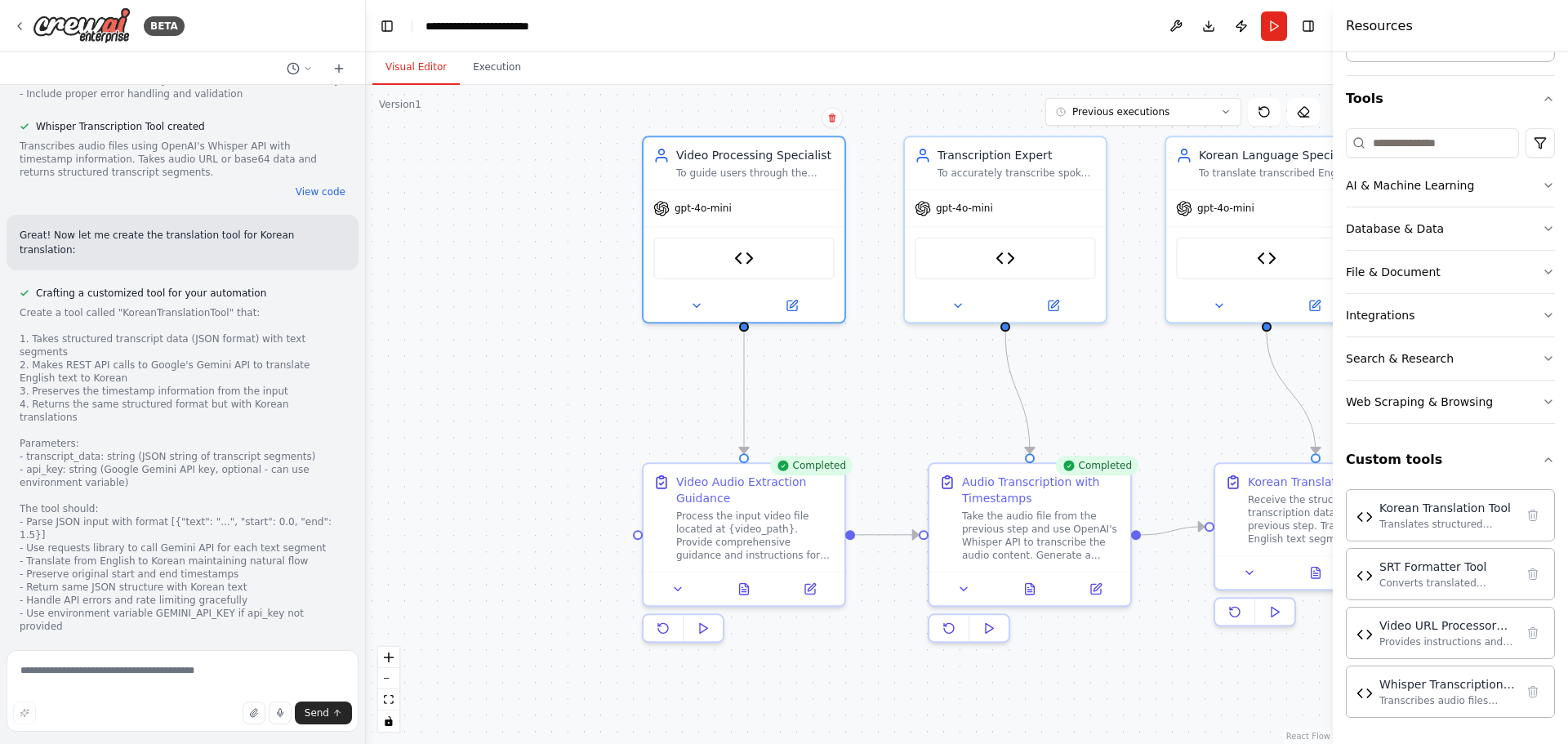
scroll to position [2919, 0]
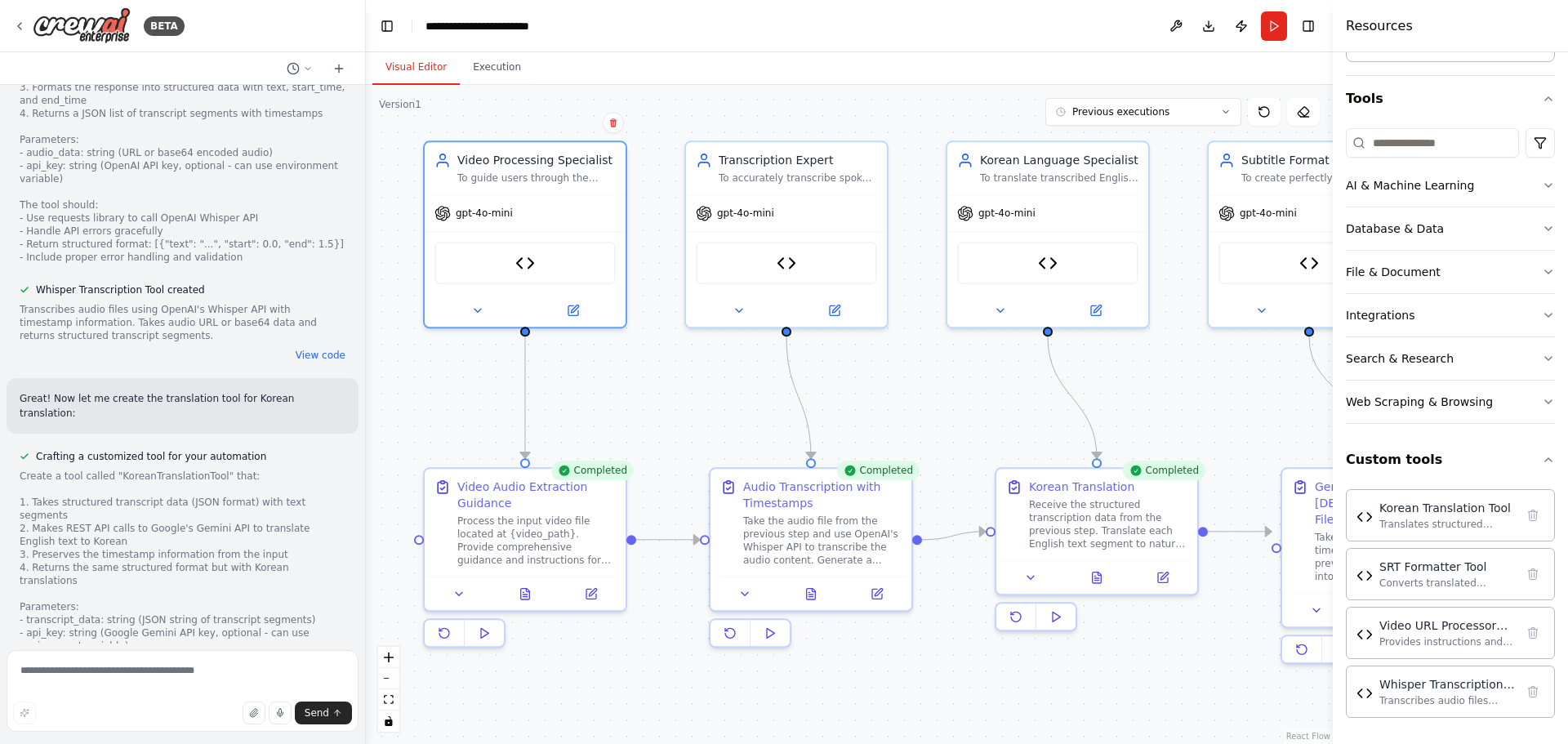
drag, startPoint x: 725, startPoint y: 386, endPoint x: 671, endPoint y: 386, distance: 54.0
click at [671, 386] on div ".deletable-edge-delete-btn { width: 20px; height: 20px; border: 0px solid #ffff…" at bounding box center [849, 414] width 967 height 659
click at [829, 303] on icon at bounding box center [834, 308] width 10 height 10
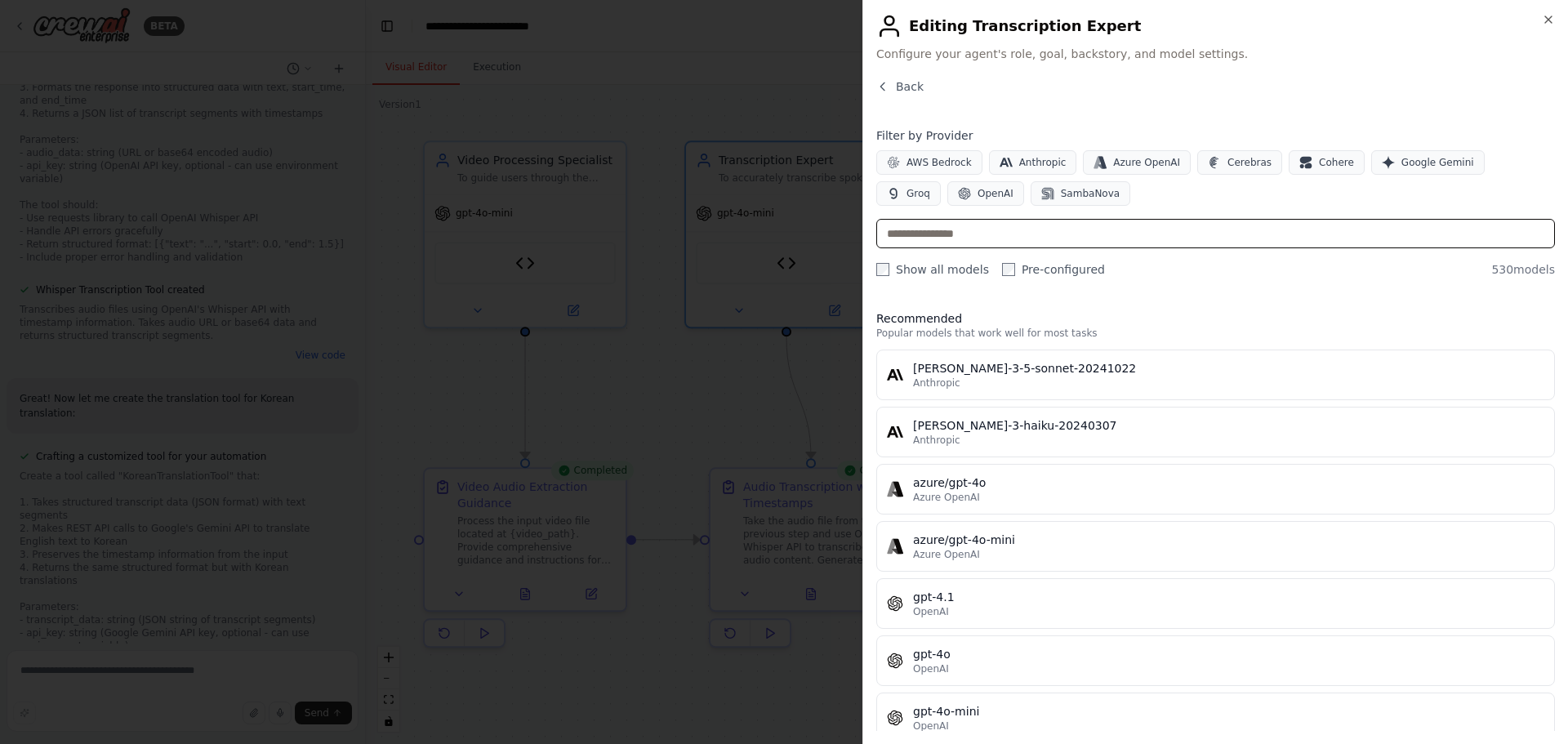
click at [986, 245] on input "text" at bounding box center [1215, 233] width 678 height 29
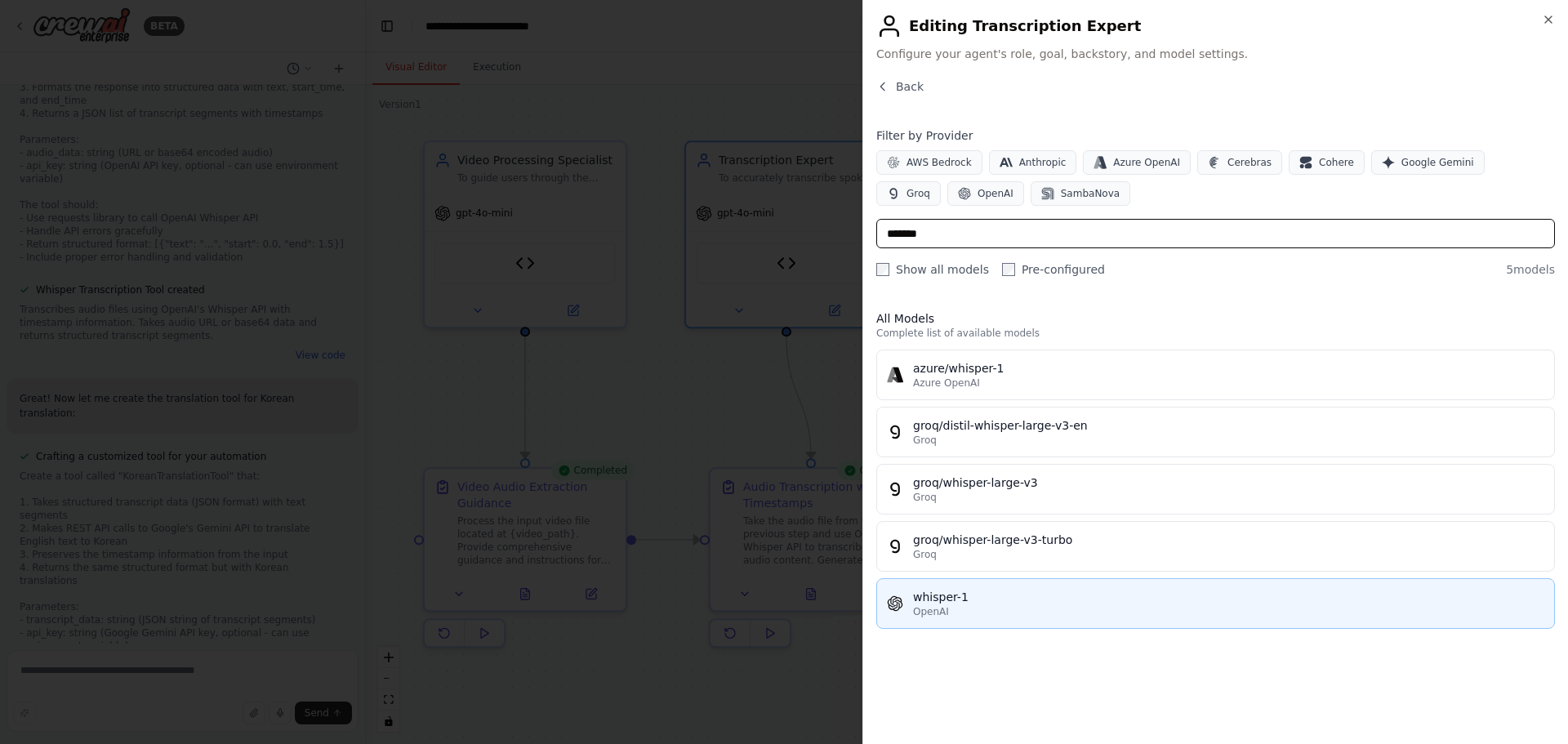
type input "*******"
click at [961, 606] on div "OpenAI" at bounding box center [1228, 612] width 631 height 13
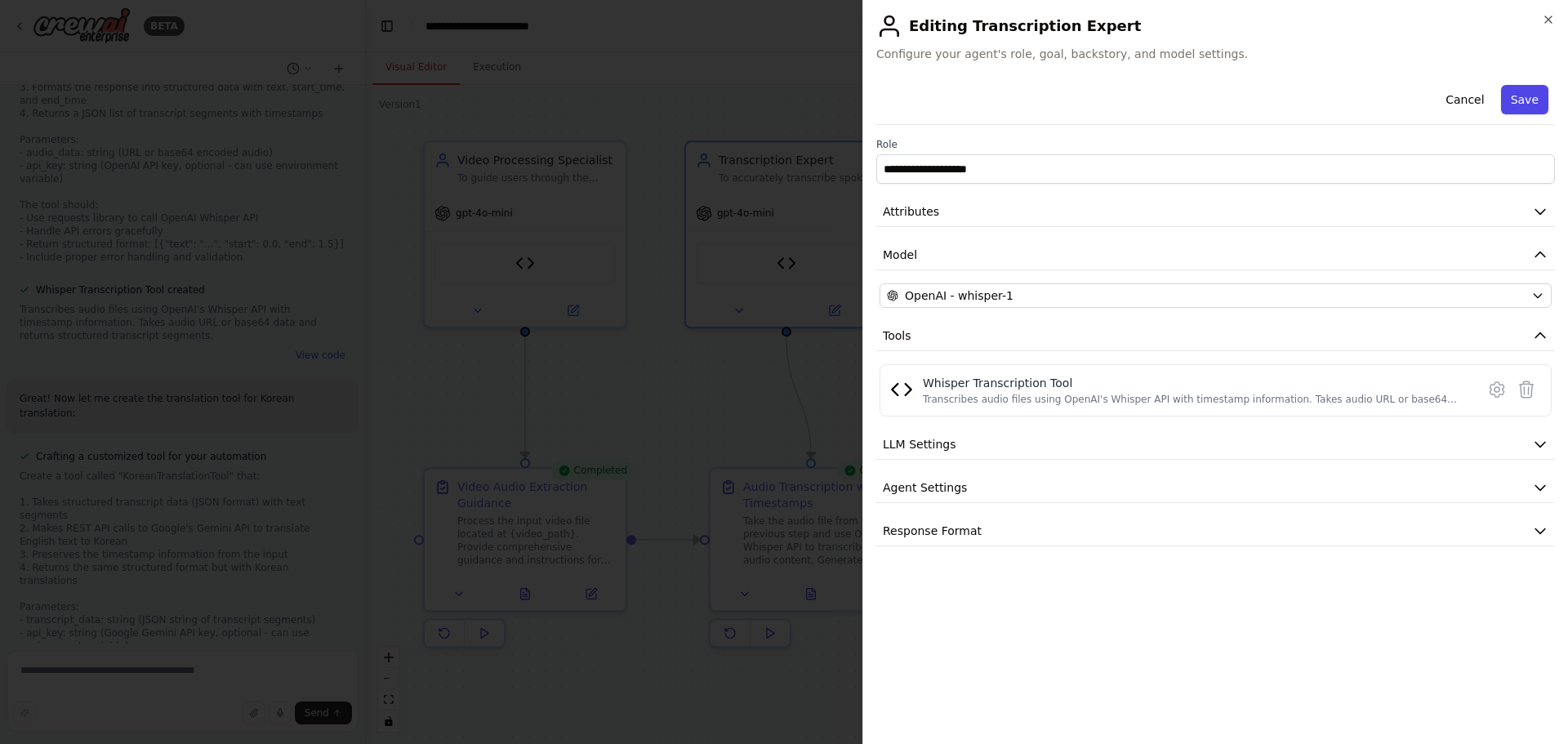
click at [1526, 105] on button "Save" at bounding box center [1524, 99] width 47 height 29
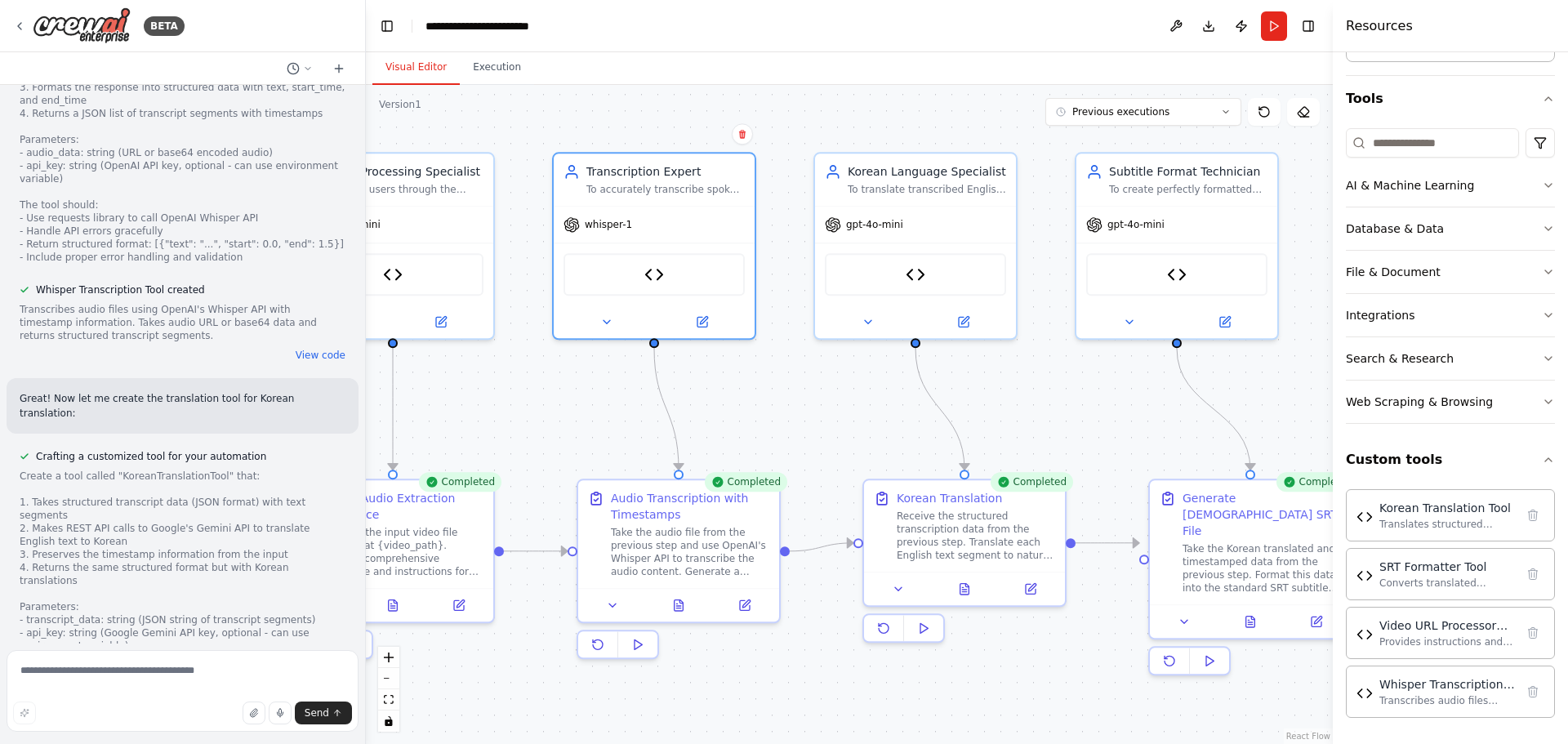
drag, startPoint x: 1140, startPoint y: 386, endPoint x: 1023, endPoint y: 391, distance: 117.1
click at [1023, 391] on div ".deletable-edge-delete-btn { width: 20px; height: 20px; border: 0px solid #ffff…" at bounding box center [849, 414] width 967 height 659
click at [971, 327] on button at bounding box center [963, 318] width 92 height 19
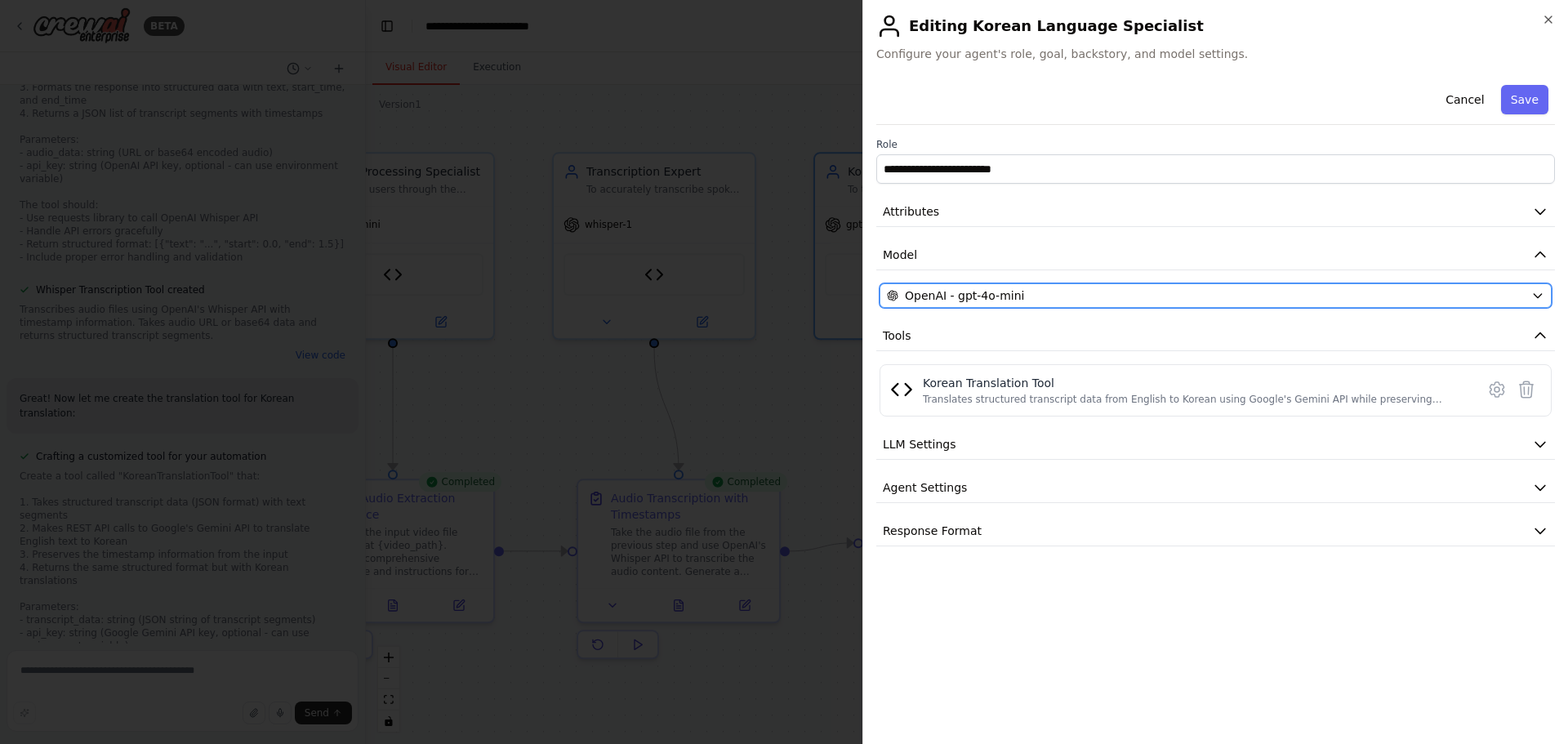
click at [1061, 293] on div "OpenAI - gpt-4o-mini" at bounding box center [1205, 295] width 638 height 16
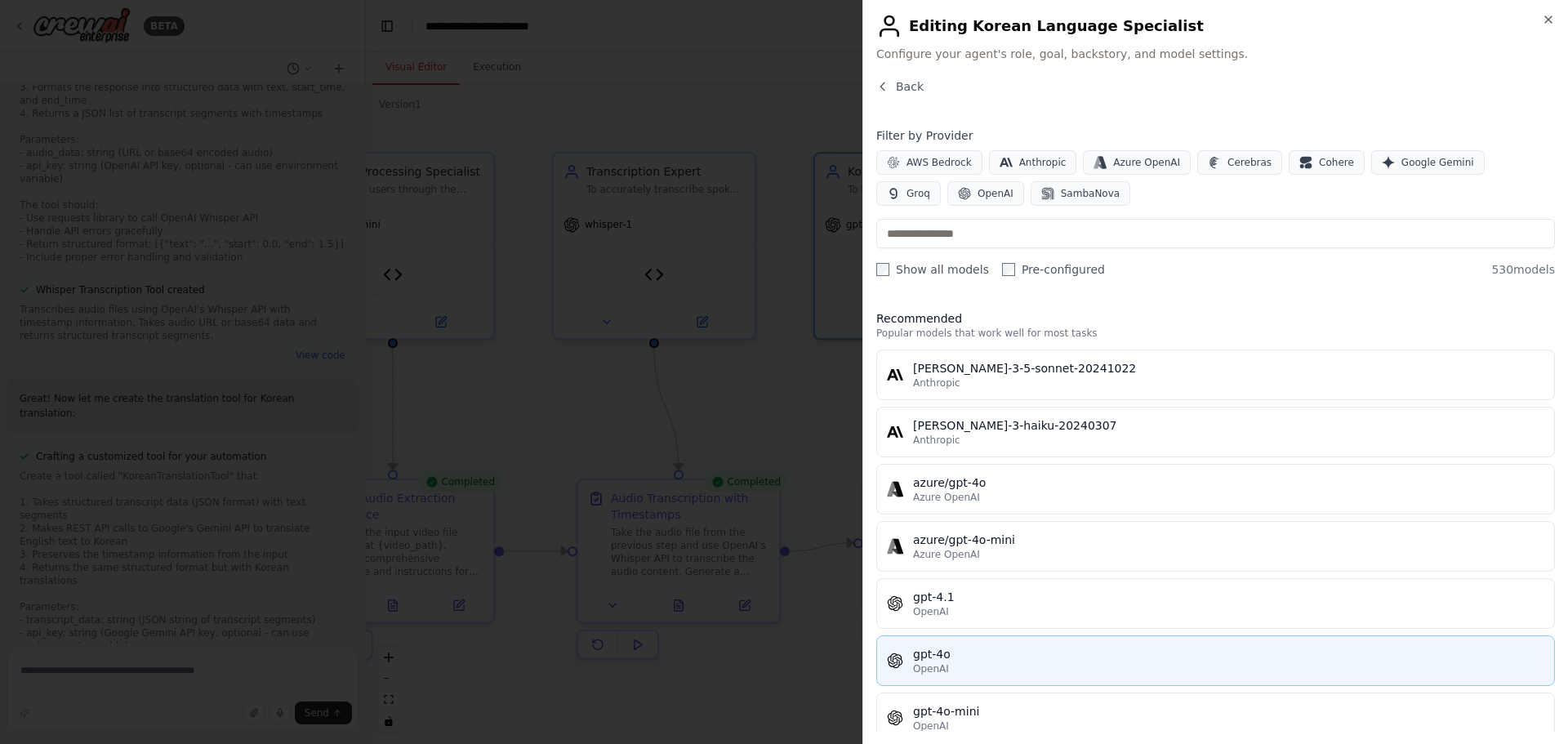
click at [954, 675] on div "OpenAI" at bounding box center [1228, 669] width 631 height 13
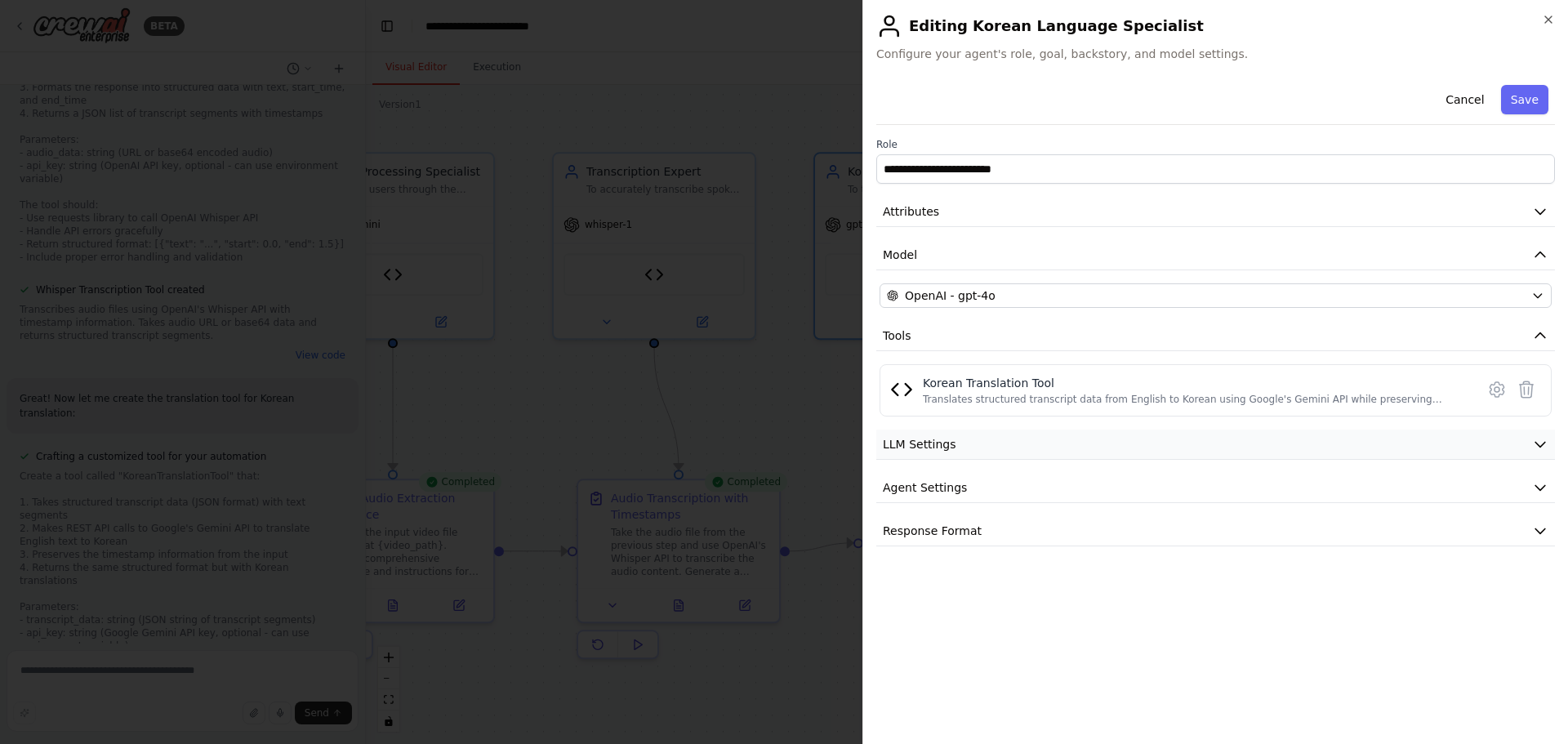
click at [1295, 438] on button "LLM Settings" at bounding box center [1215, 445] width 678 height 30
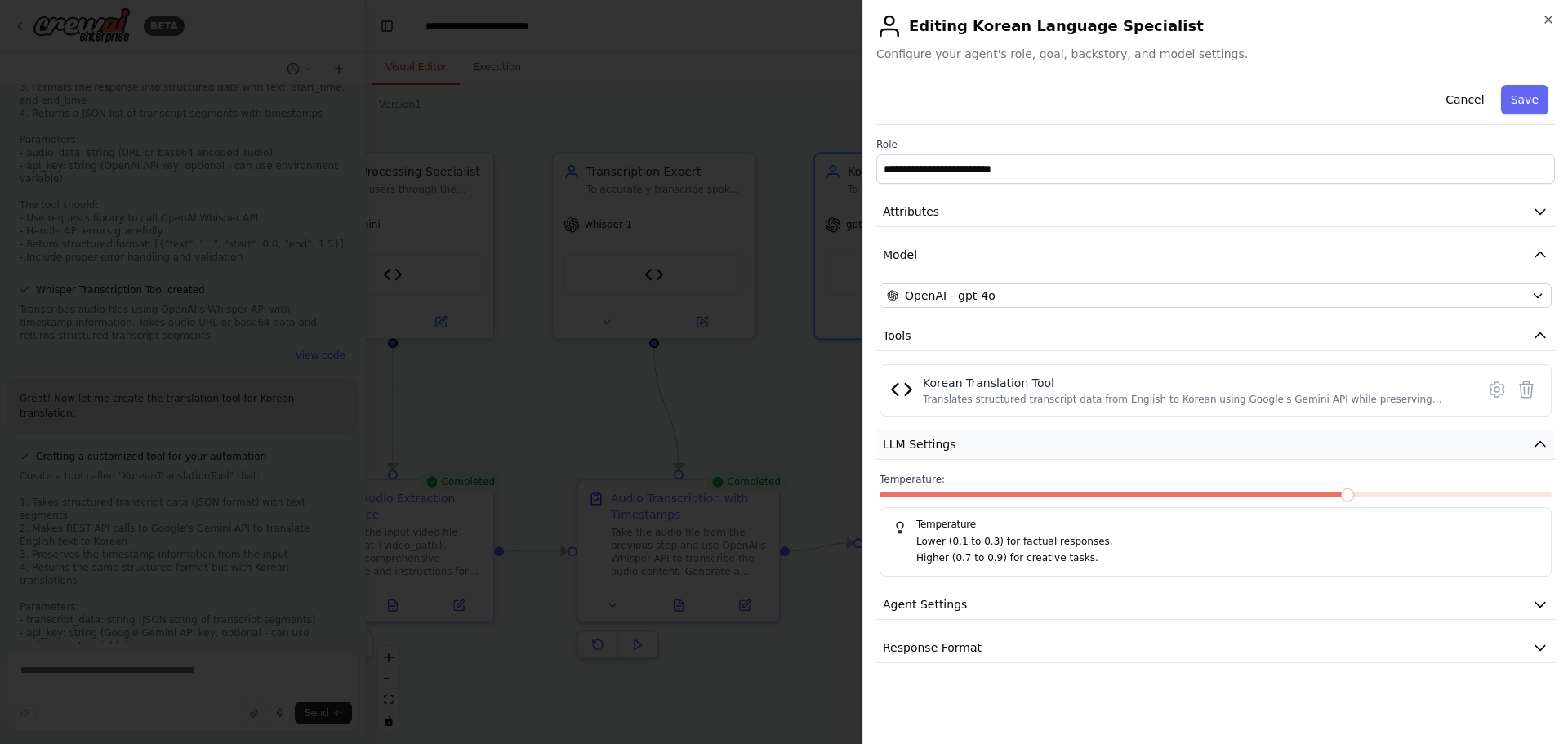
click at [1297, 435] on button "LLM Settings" at bounding box center [1215, 445] width 678 height 30
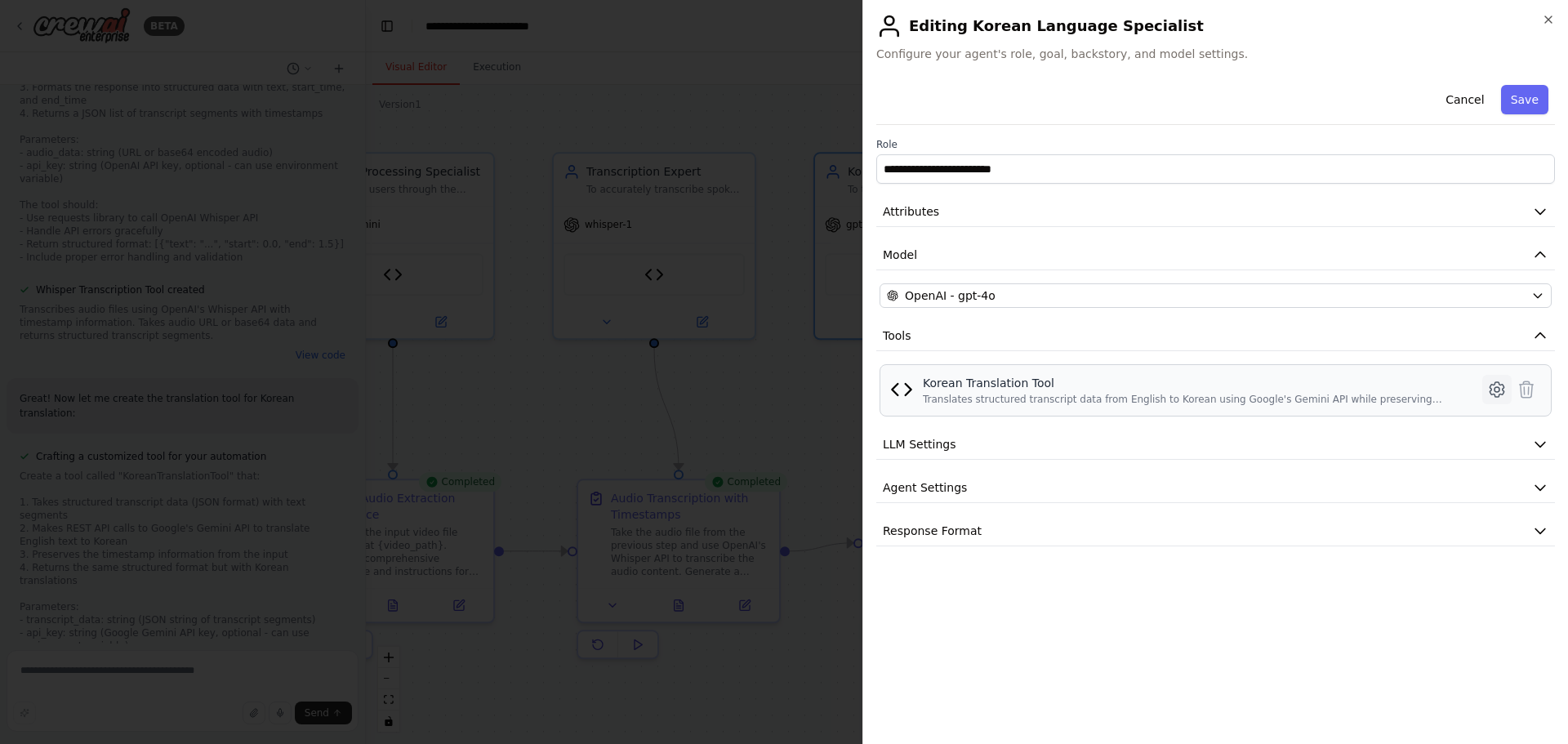
click at [1492, 390] on icon at bounding box center [1496, 389] width 19 height 19
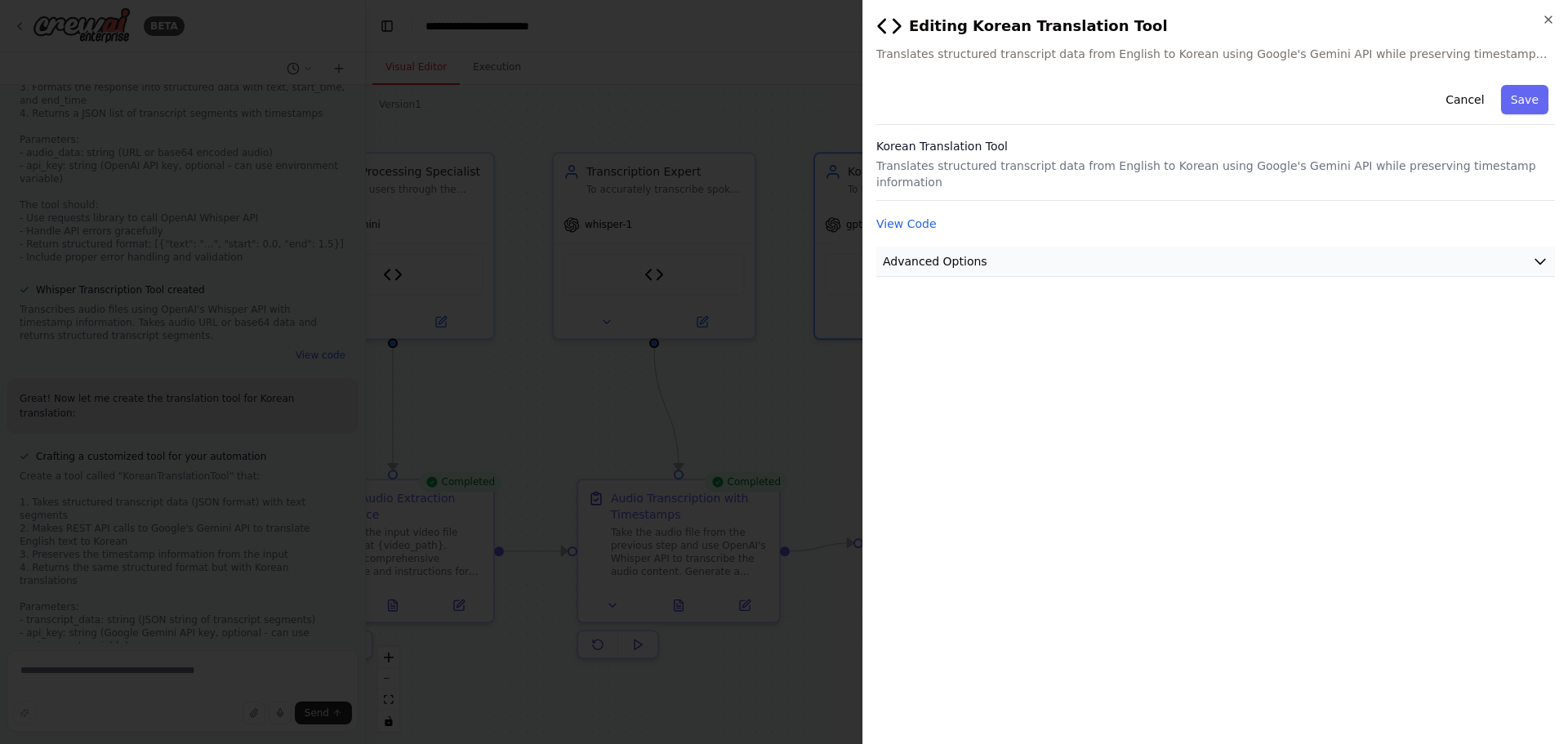
click at [1424, 257] on button "Advanced Options" at bounding box center [1215, 261] width 678 height 30
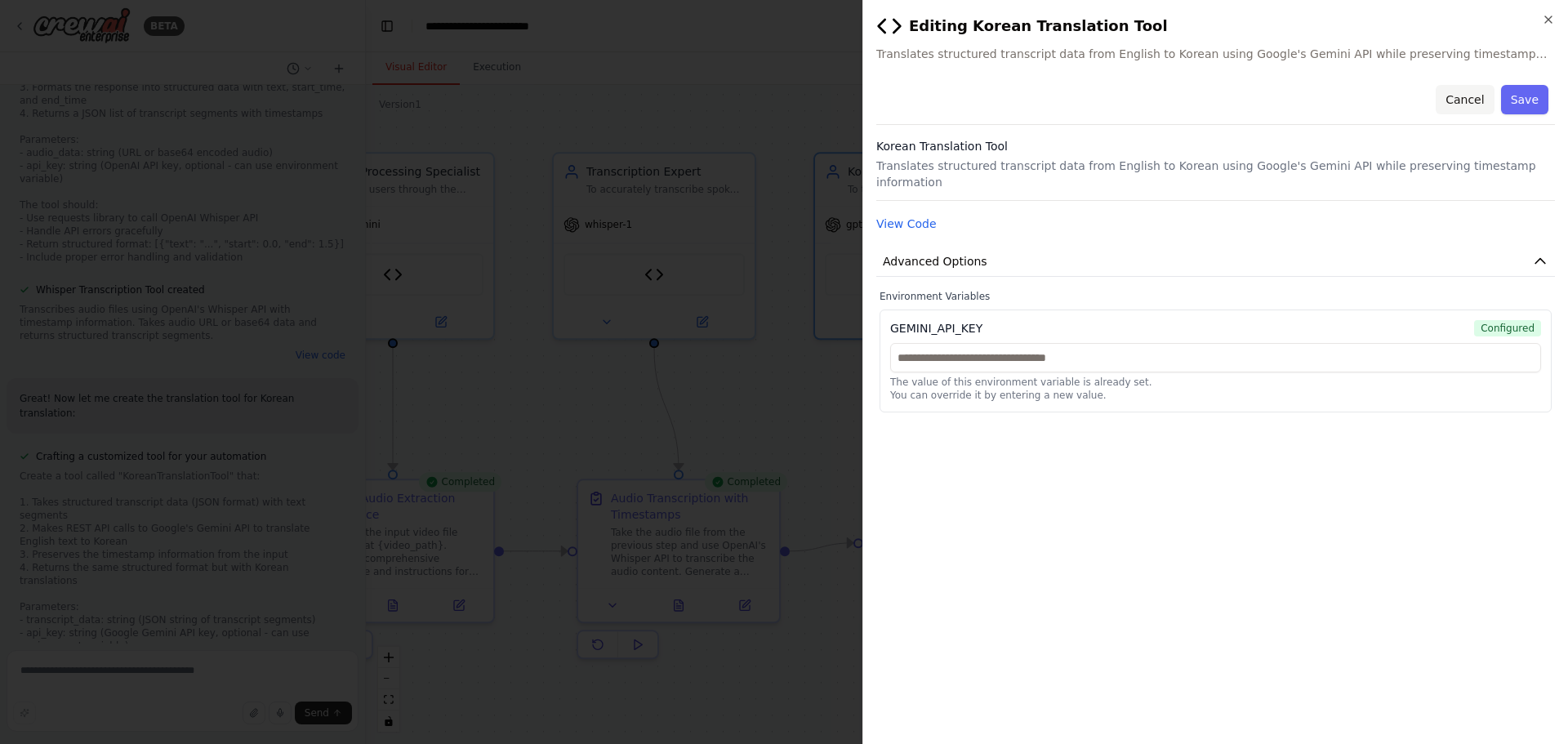
click at [1473, 104] on button "Cancel" at bounding box center [1464, 99] width 58 height 29
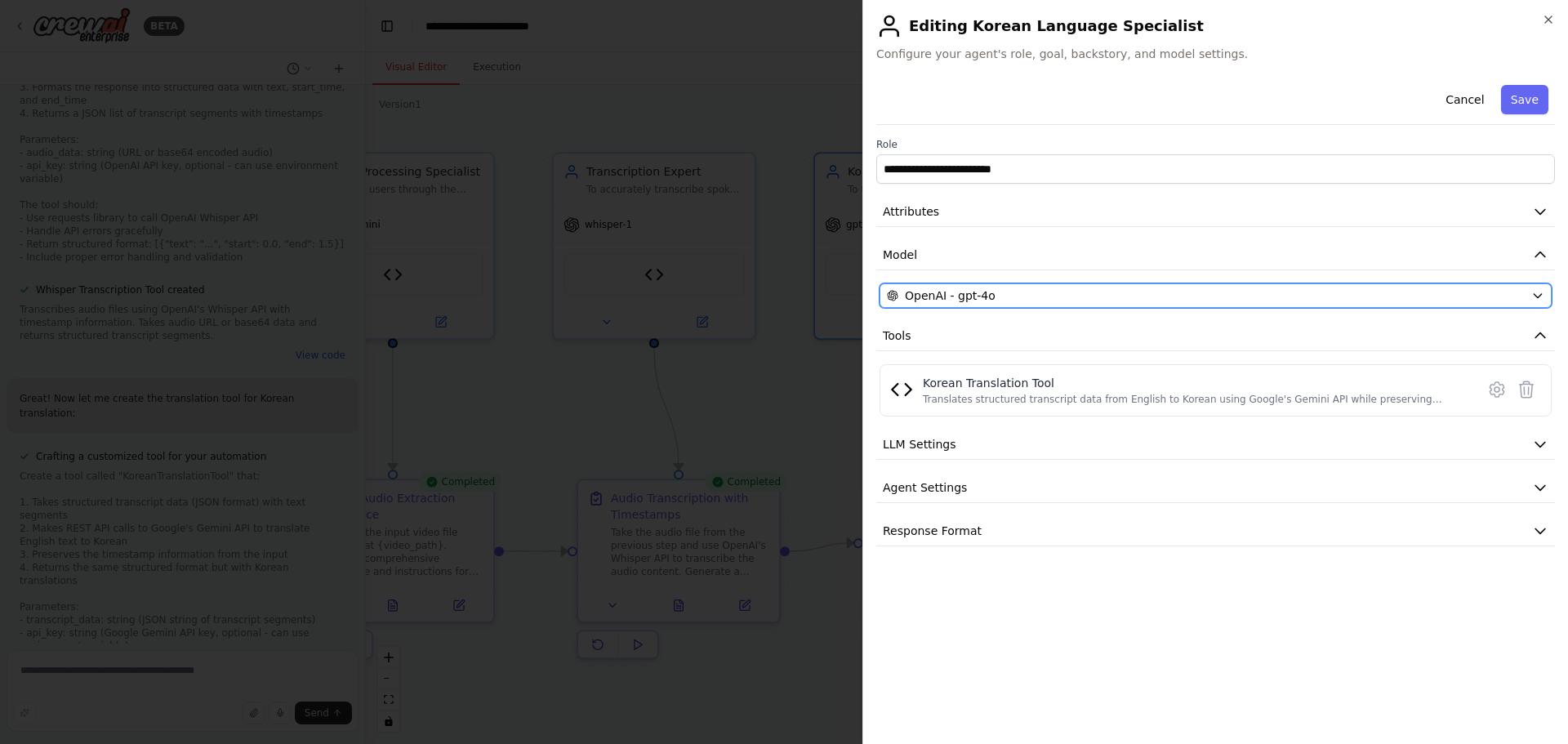
click at [1328, 300] on div "OpenAI - gpt-4o" at bounding box center [1205, 295] width 638 height 16
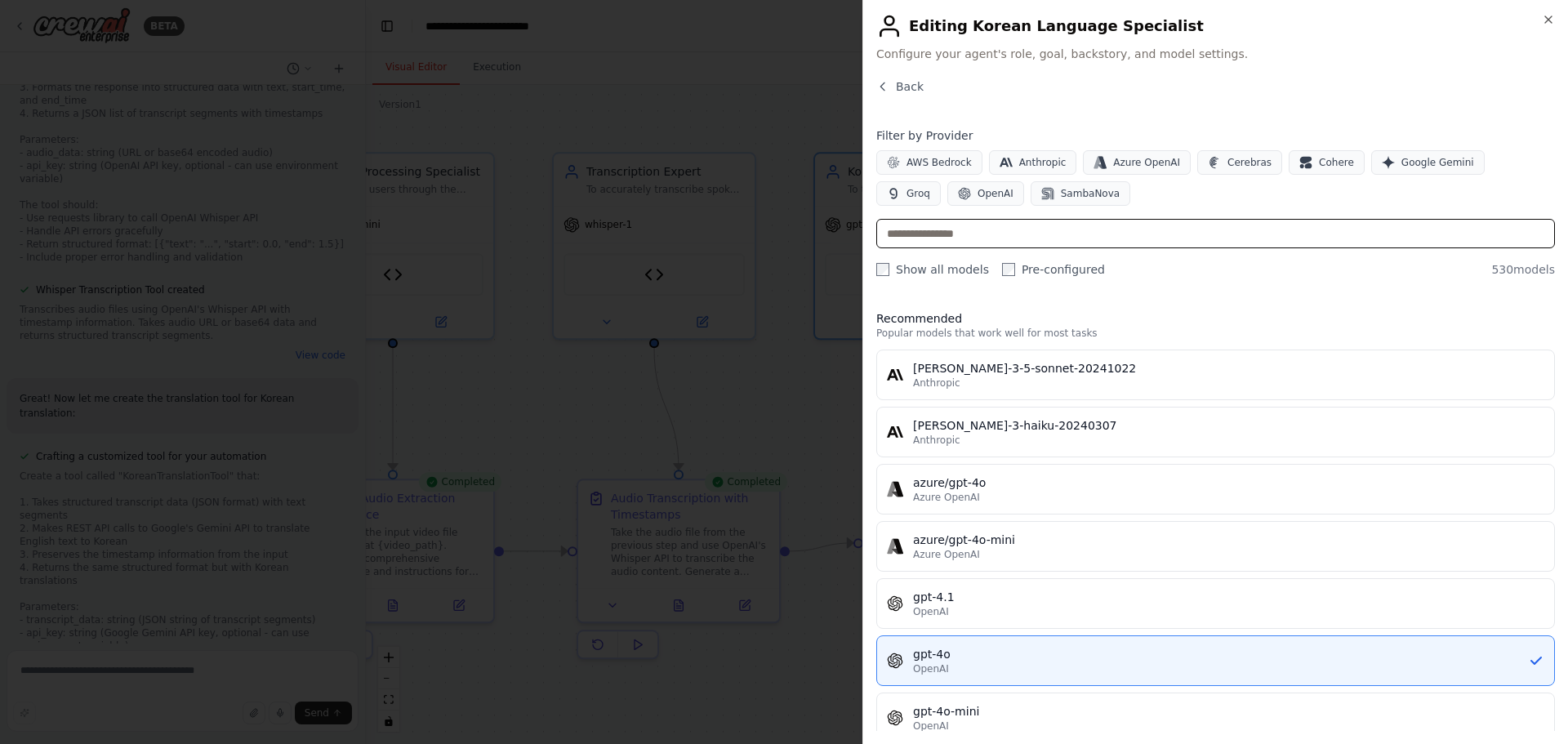
click at [1208, 240] on input "text" at bounding box center [1215, 233] width 678 height 29
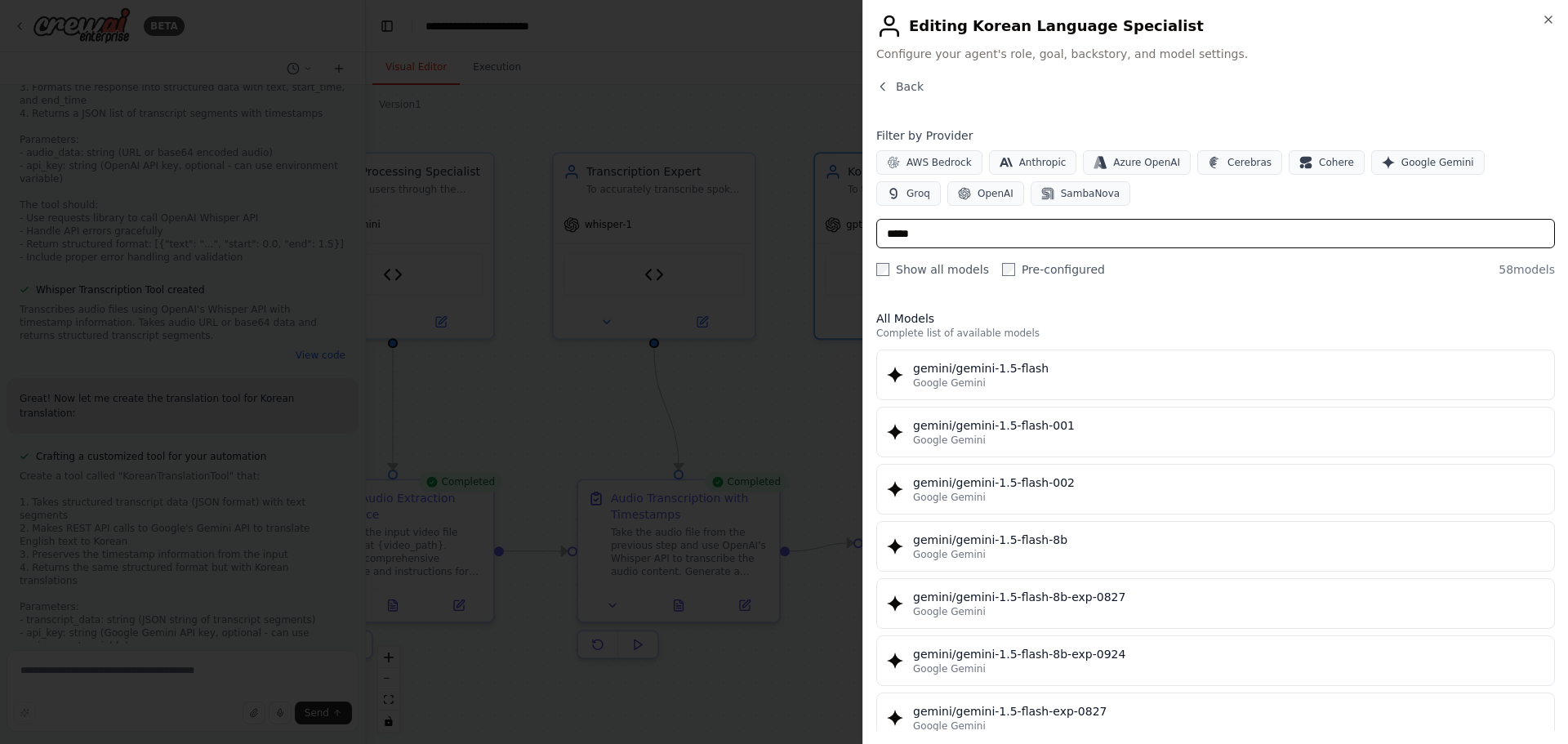
type input "******"
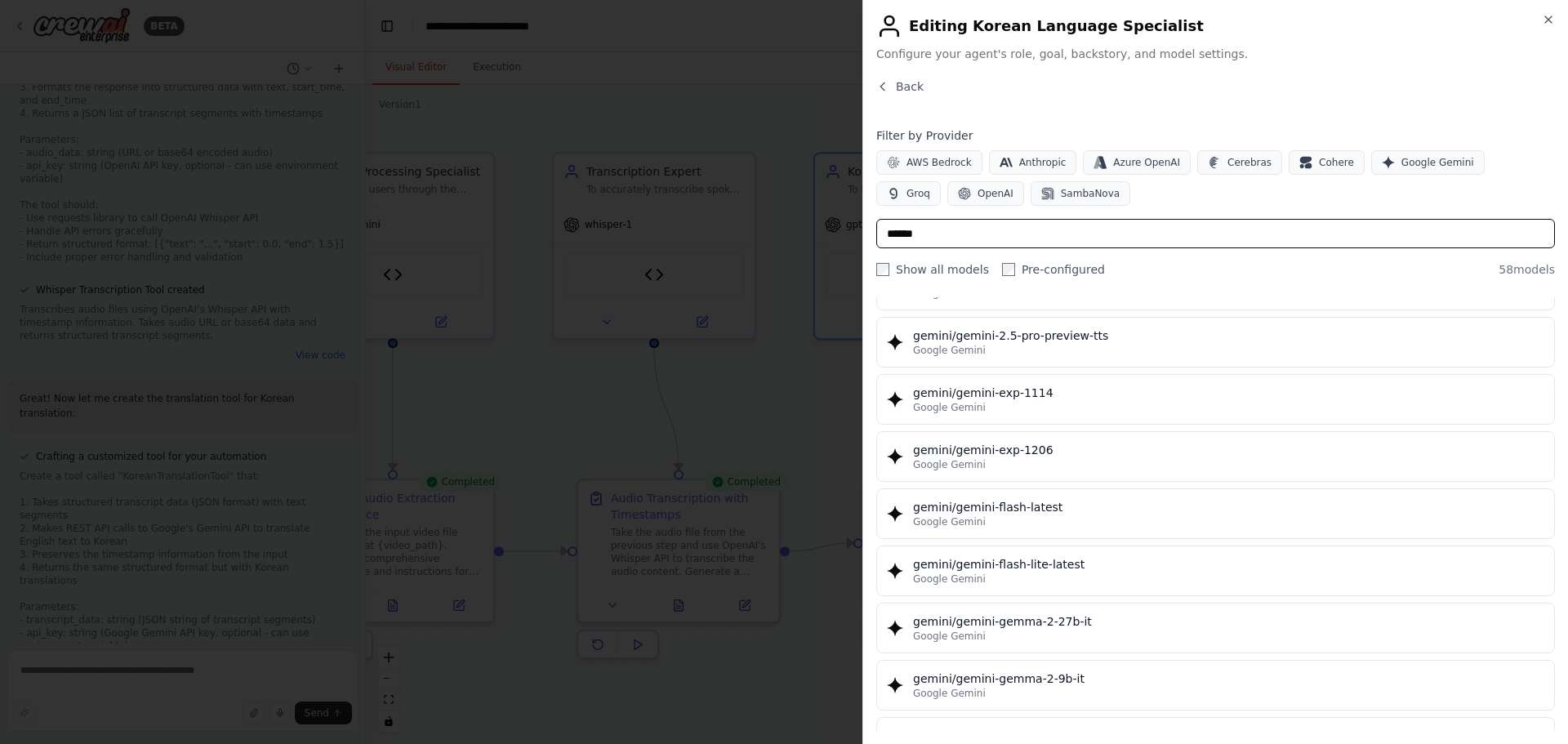
scroll to position [1797, 0]
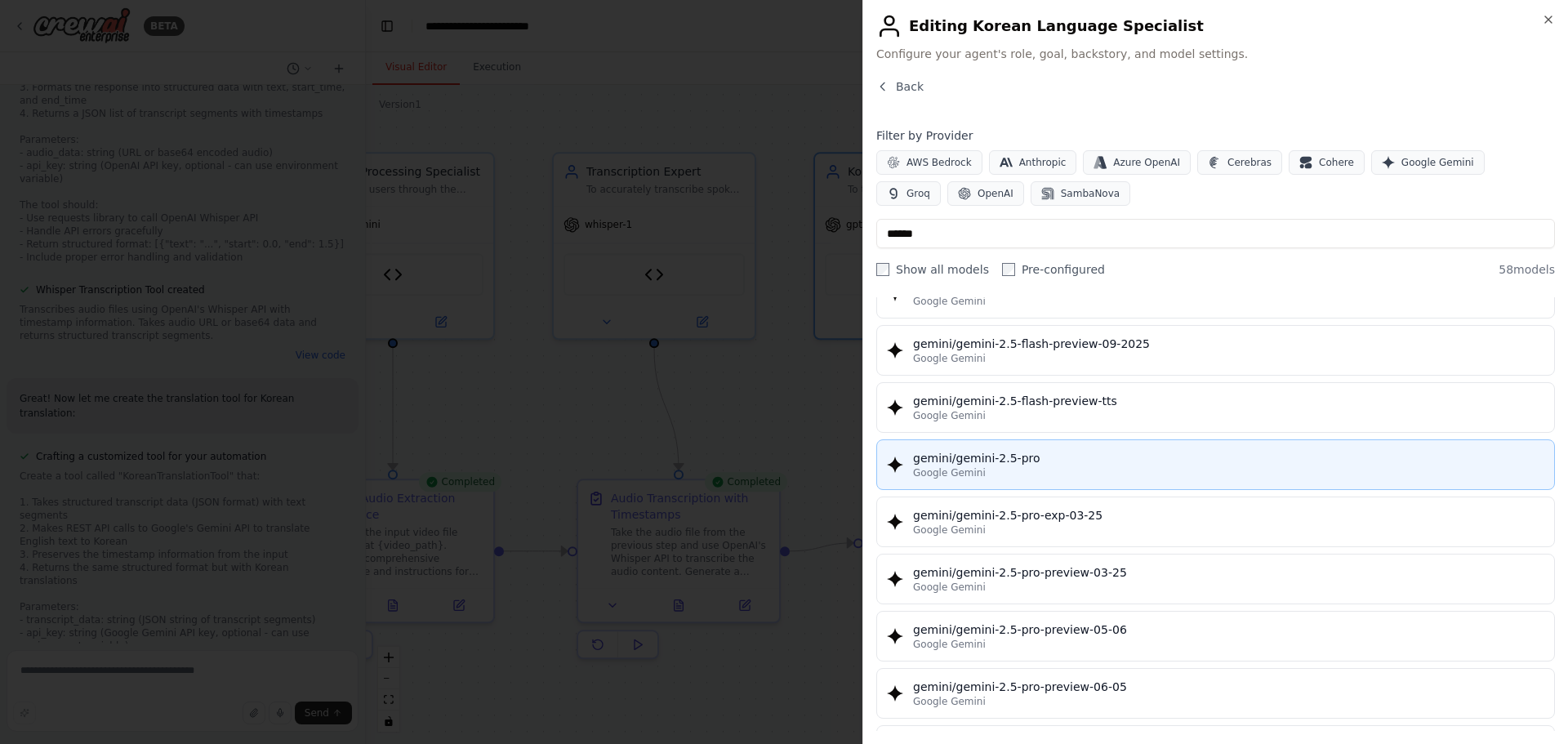
click at [1149, 467] on div "Google Gemini" at bounding box center [1228, 473] width 631 height 13
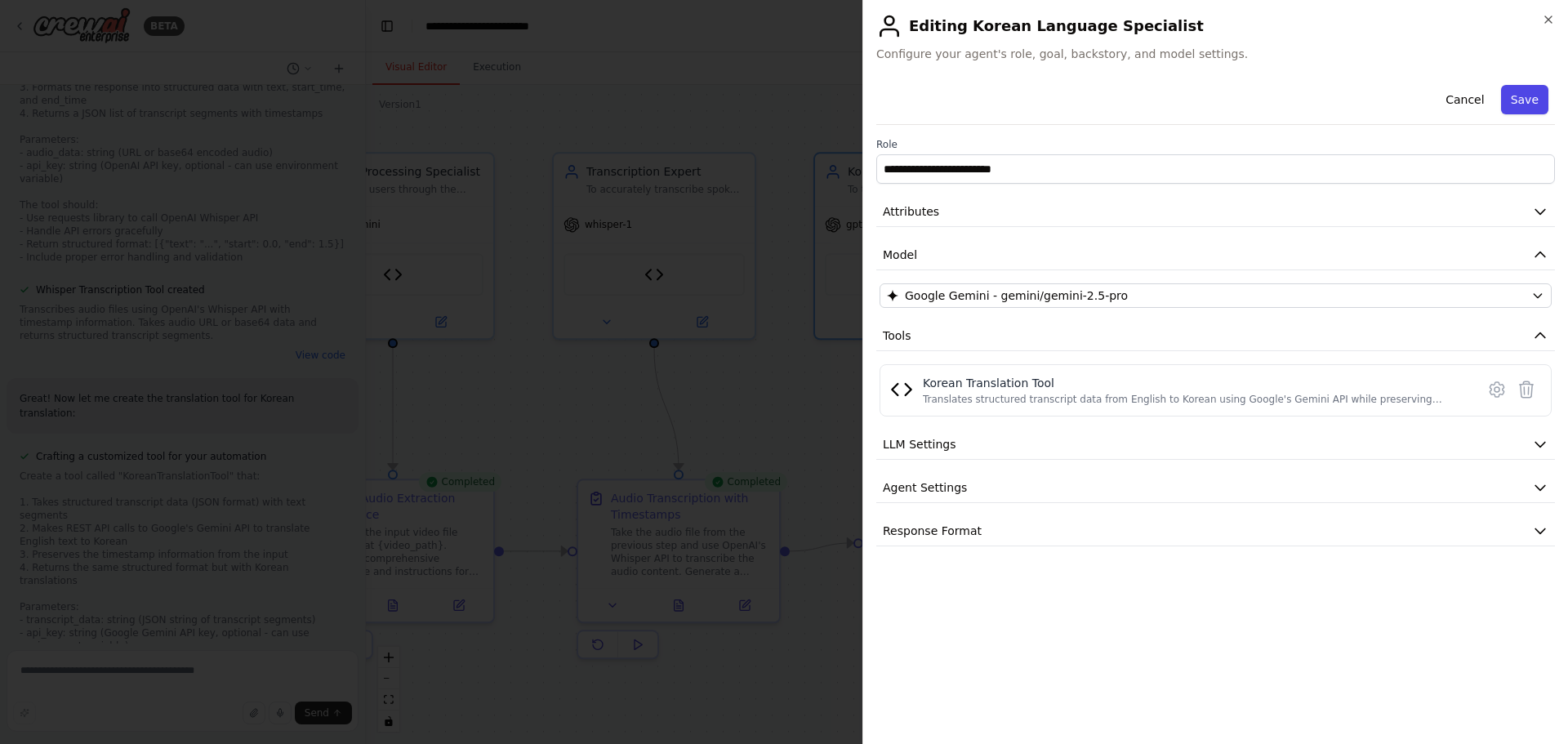
click at [1534, 107] on button "Save" at bounding box center [1524, 99] width 47 height 29
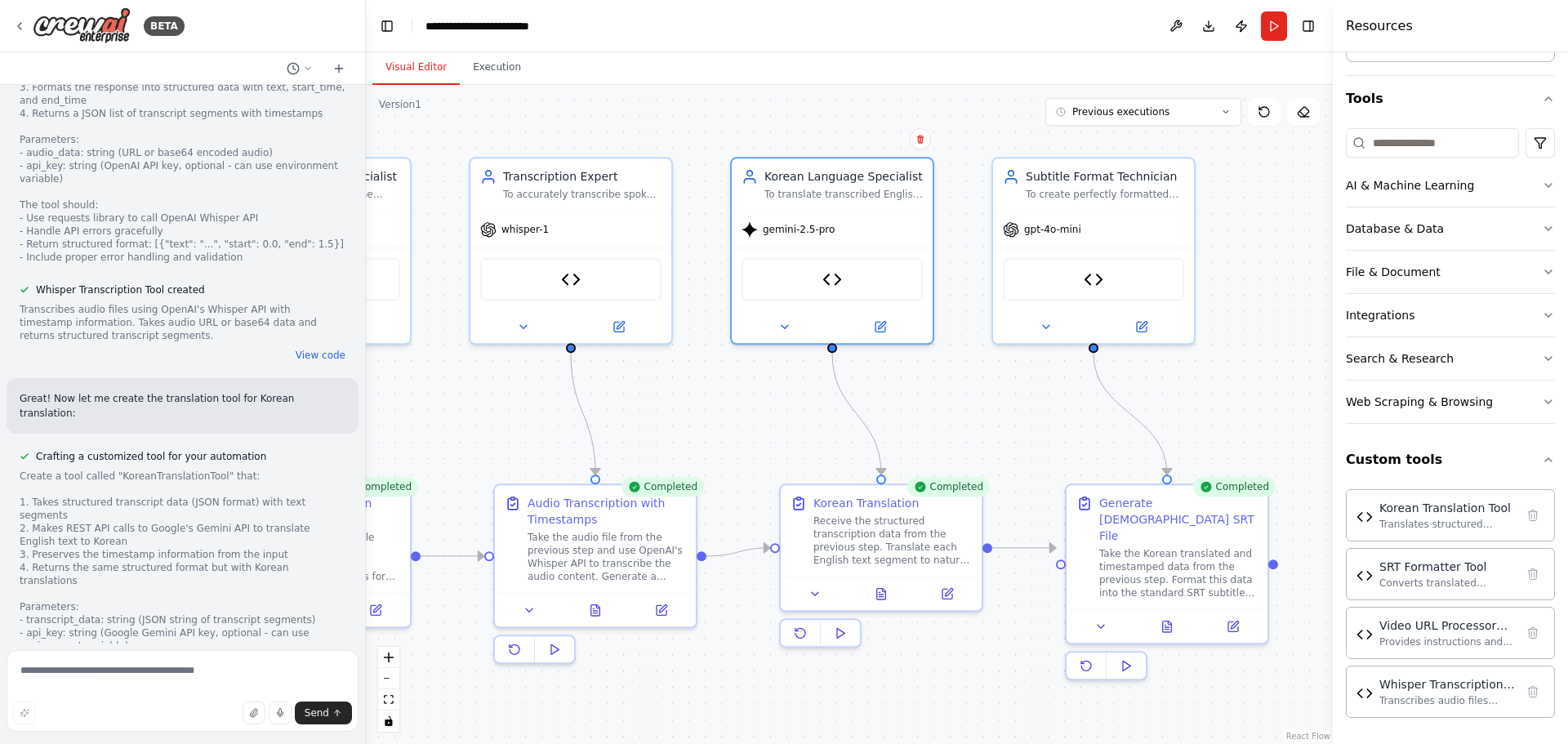
drag, startPoint x: 1136, startPoint y: 415, endPoint x: 1053, endPoint y: 419, distance: 83.1
click at [1053, 419] on div ".deletable-edge-delete-btn { width: 20px; height: 20px; border: 0px solid #ffff…" at bounding box center [849, 414] width 967 height 659
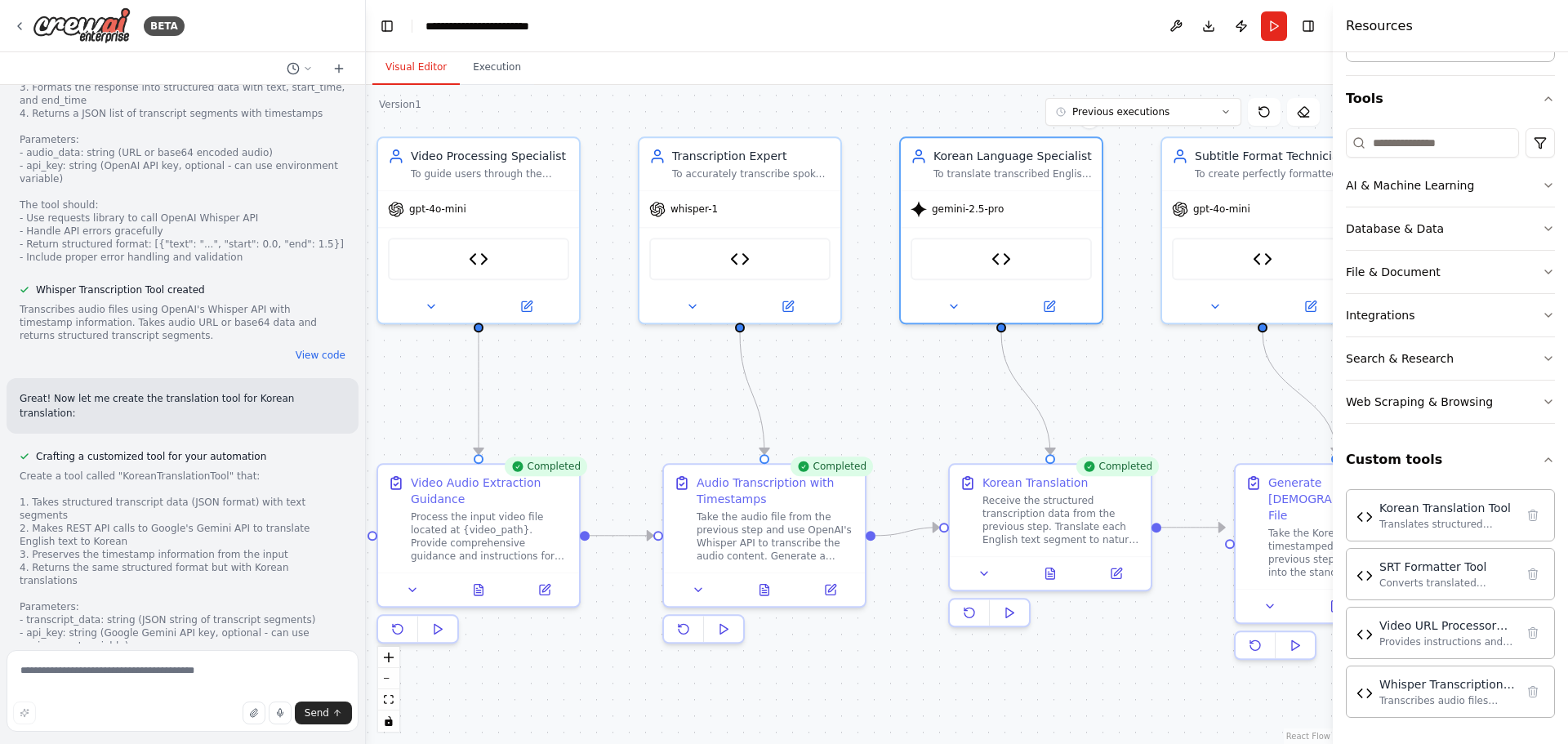
drag, startPoint x: 676, startPoint y: 432, endPoint x: 845, endPoint y: 412, distance: 170.2
click at [845, 412] on div ".deletable-edge-delete-btn { width: 20px; height: 20px; border: 0px solid #ffff…" at bounding box center [849, 414] width 967 height 659
click at [234, 676] on textarea at bounding box center [182, 690] width 352 height 82
type textarea "**********"
click at [305, 710] on button "Send" at bounding box center [324, 713] width 57 height 23
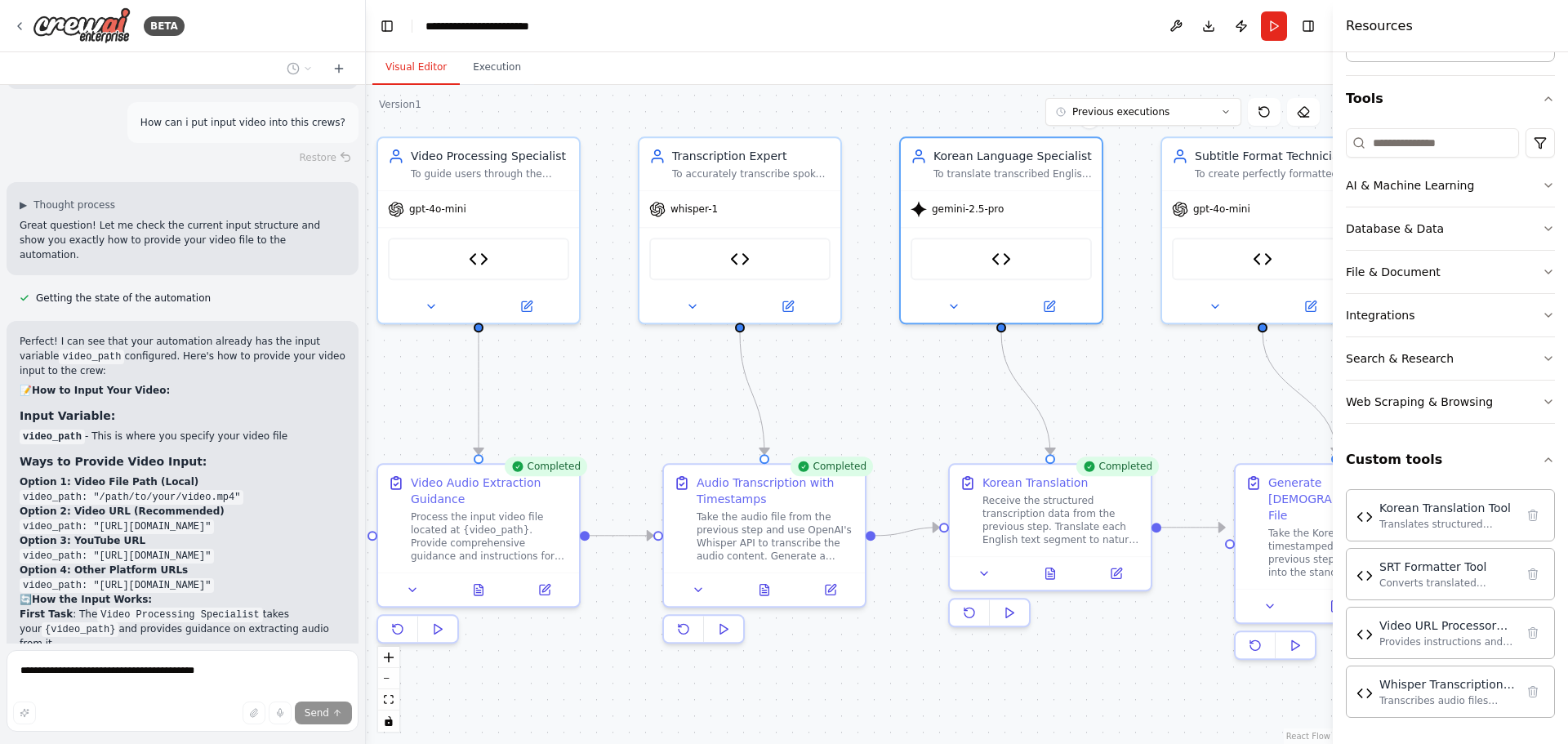
scroll to position [6237, 0]
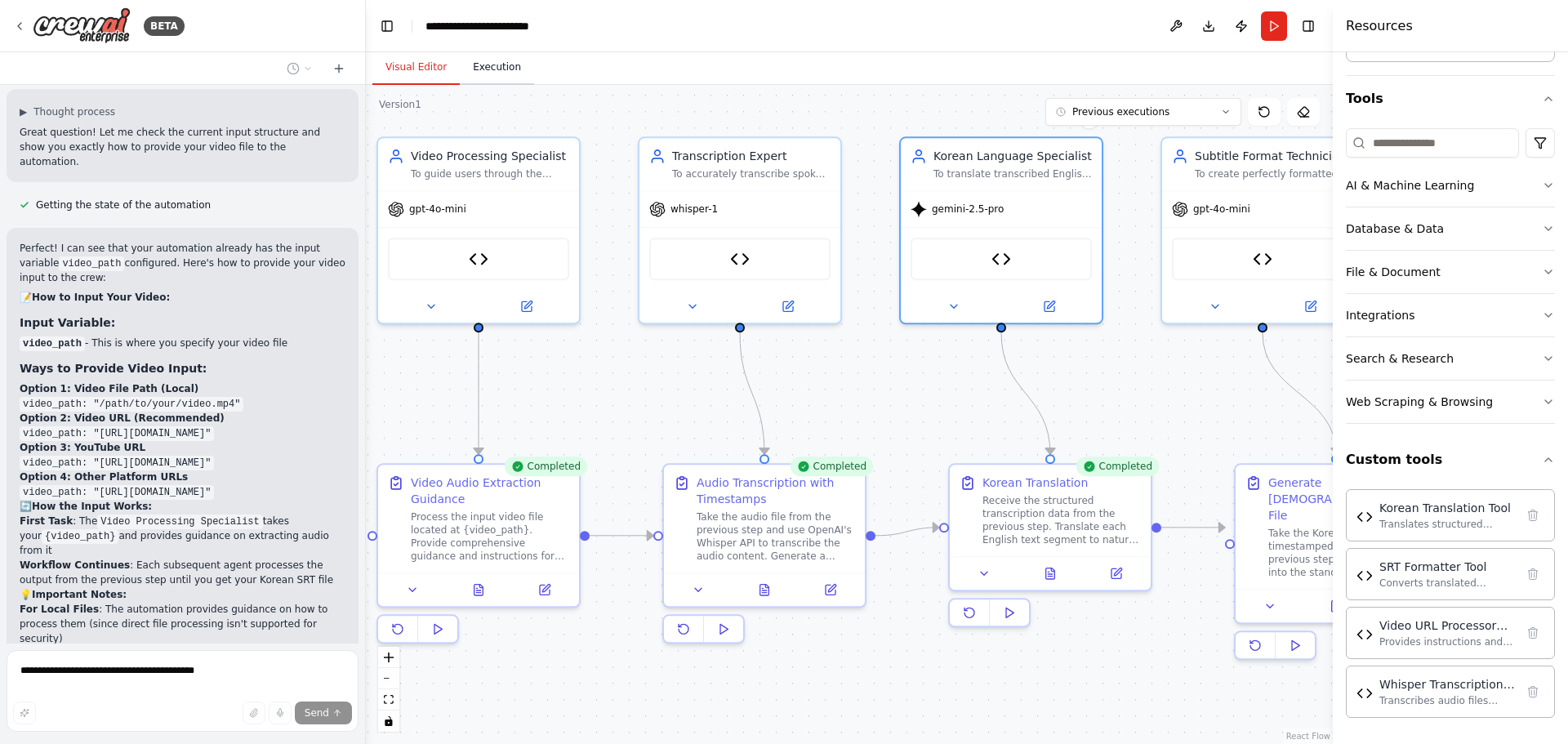
click at [471, 64] on button "Execution" at bounding box center [497, 67] width 74 height 34
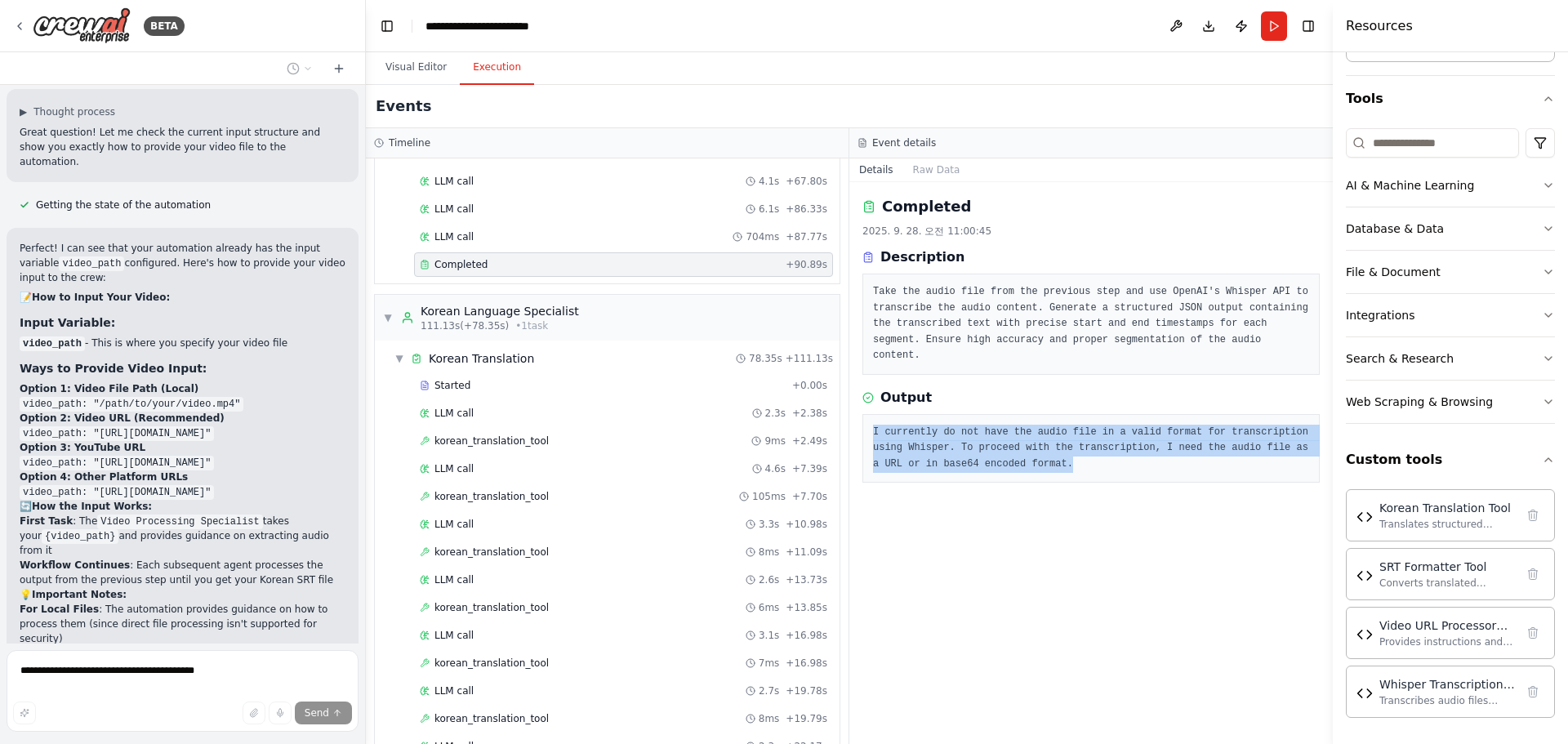
drag, startPoint x: 870, startPoint y: 416, endPoint x: 1030, endPoint y: 449, distance: 163.4
click at [1030, 449] on div "I currently do not have the audio file in a valid format for transcription usin…" at bounding box center [1091, 449] width 457 height 70
copy pre "I currently do not have the audio file in a valid format for transcription usin…"
click at [1237, 32] on button "Publish" at bounding box center [1240, 26] width 26 height 29
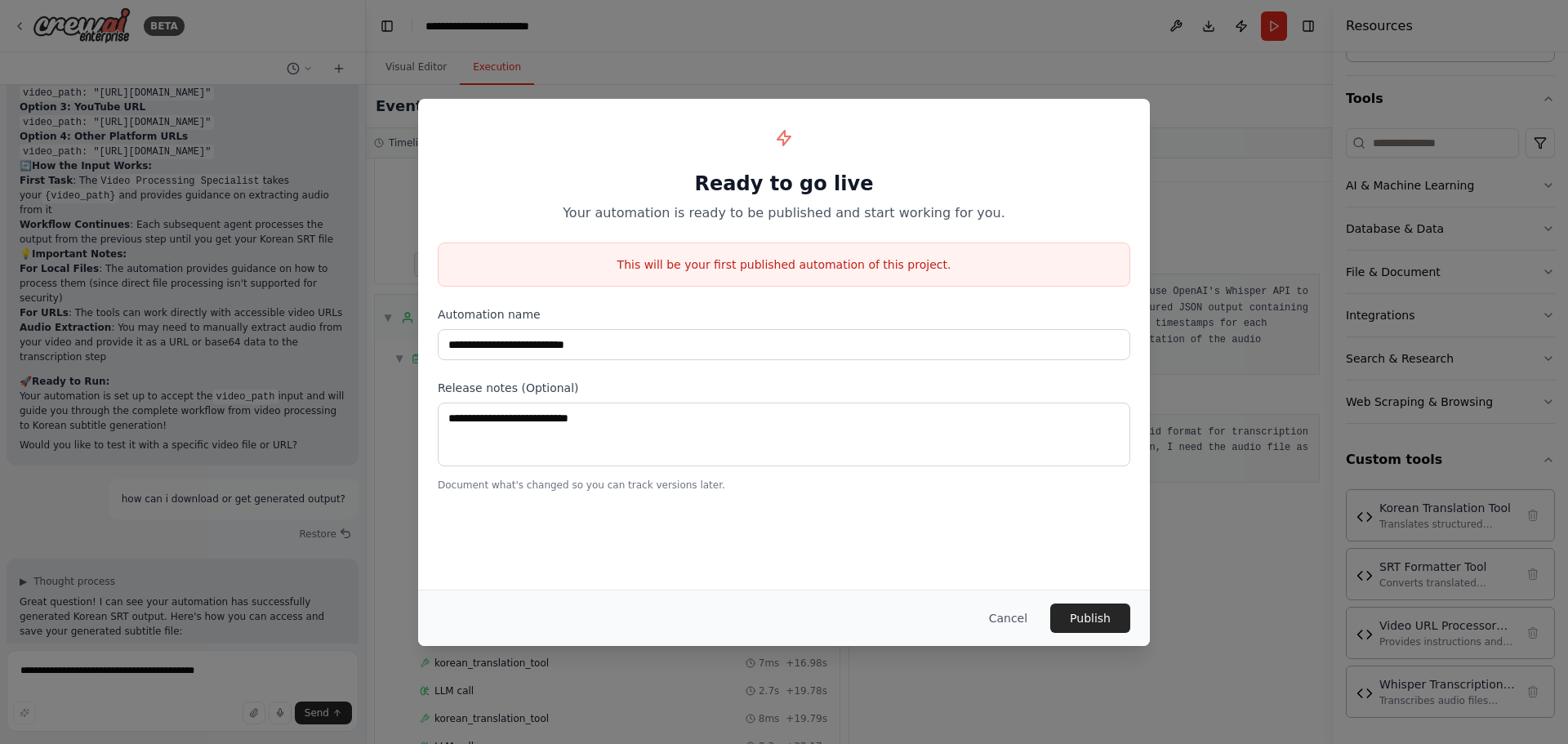
click at [1215, 192] on div "**********" at bounding box center [784, 372] width 1568 height 744
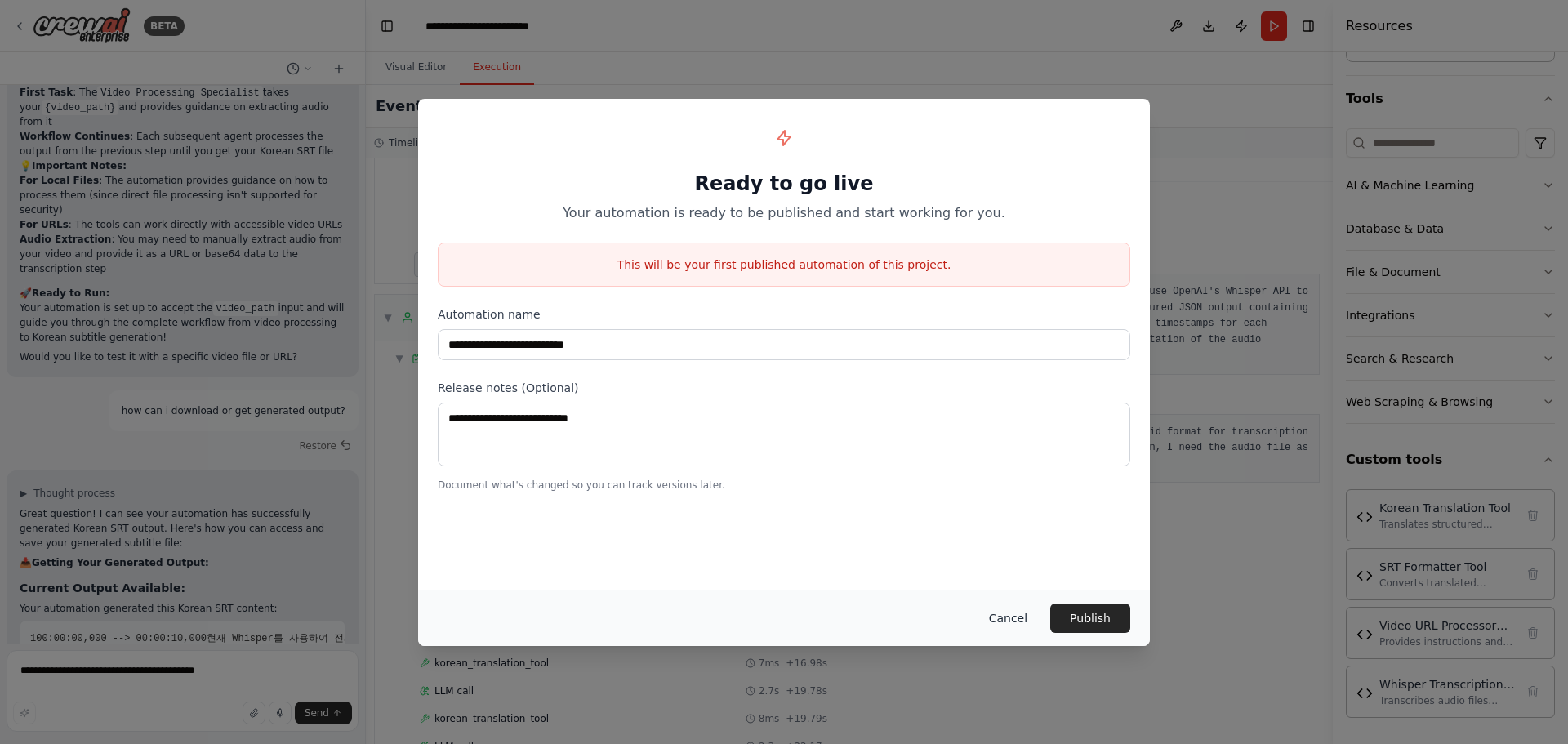
click at [1016, 610] on button "Cancel" at bounding box center [1008, 618] width 65 height 29
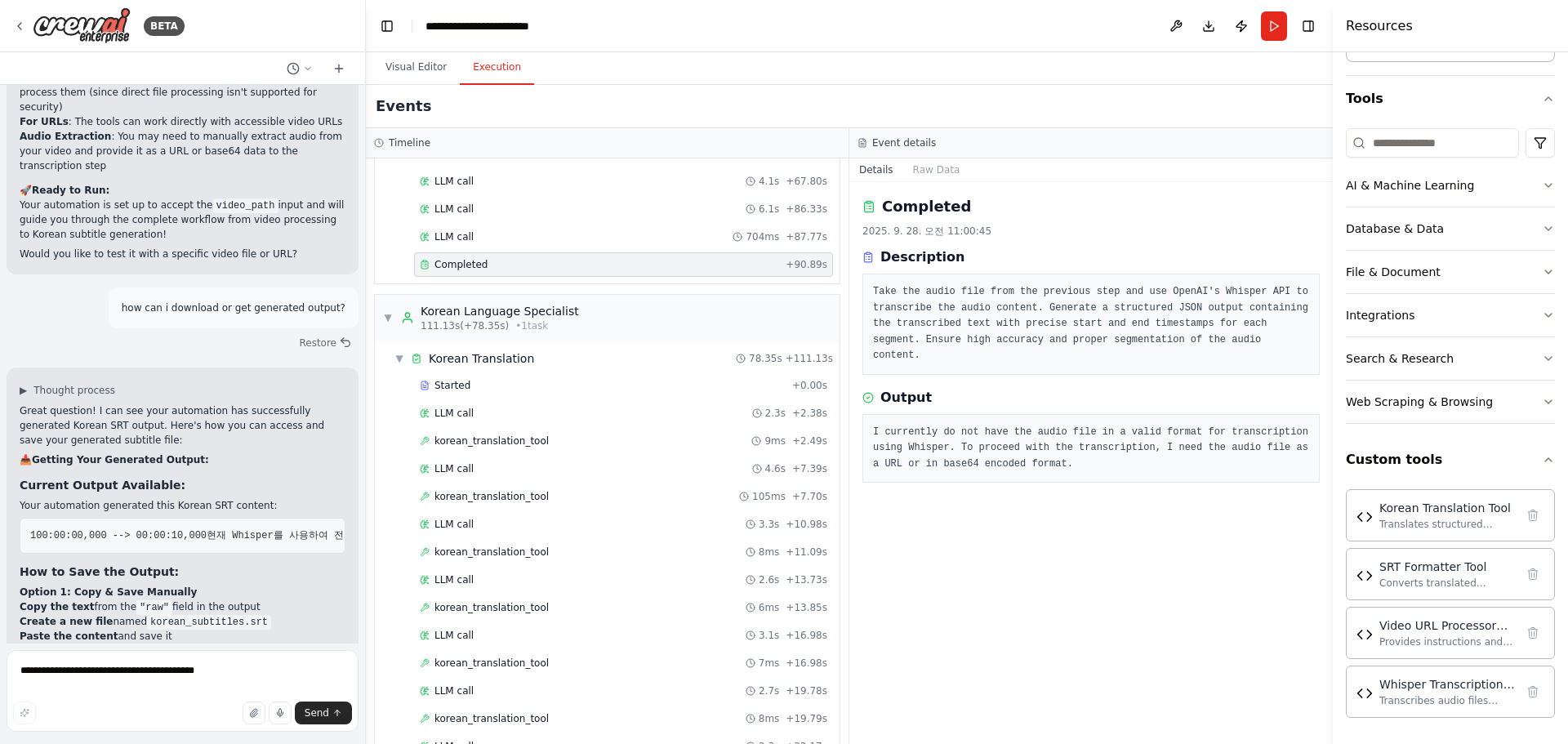
scroll to position [6851, 0]
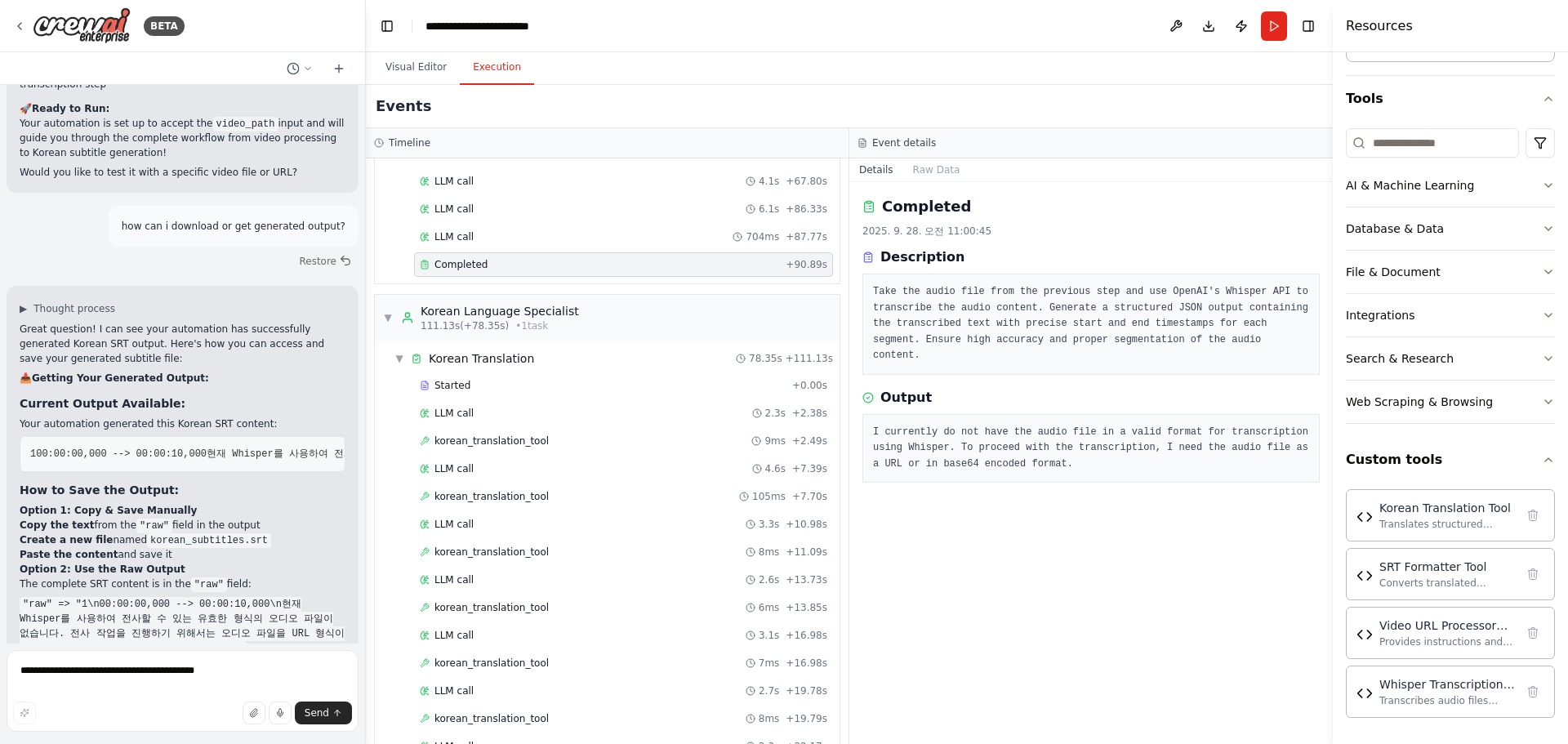
drag, startPoint x: 19, startPoint y: 528, endPoint x: 106, endPoint y: 562, distance: 93.4
drag, startPoint x: 19, startPoint y: 526, endPoint x: 132, endPoint y: 525, distance: 113.0
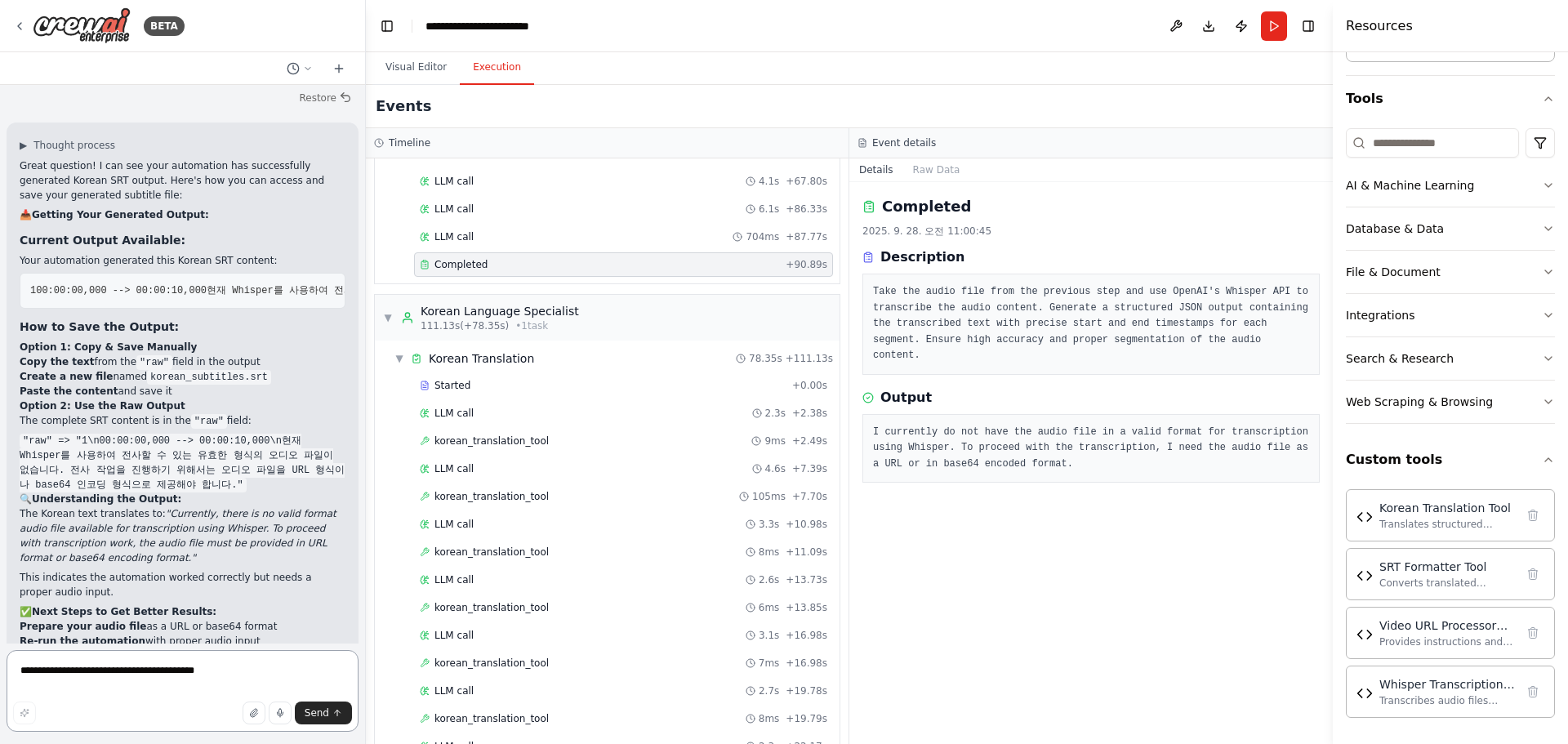
click at [111, 681] on textarea "**********" at bounding box center [182, 690] width 352 height 82
type textarea "**********"
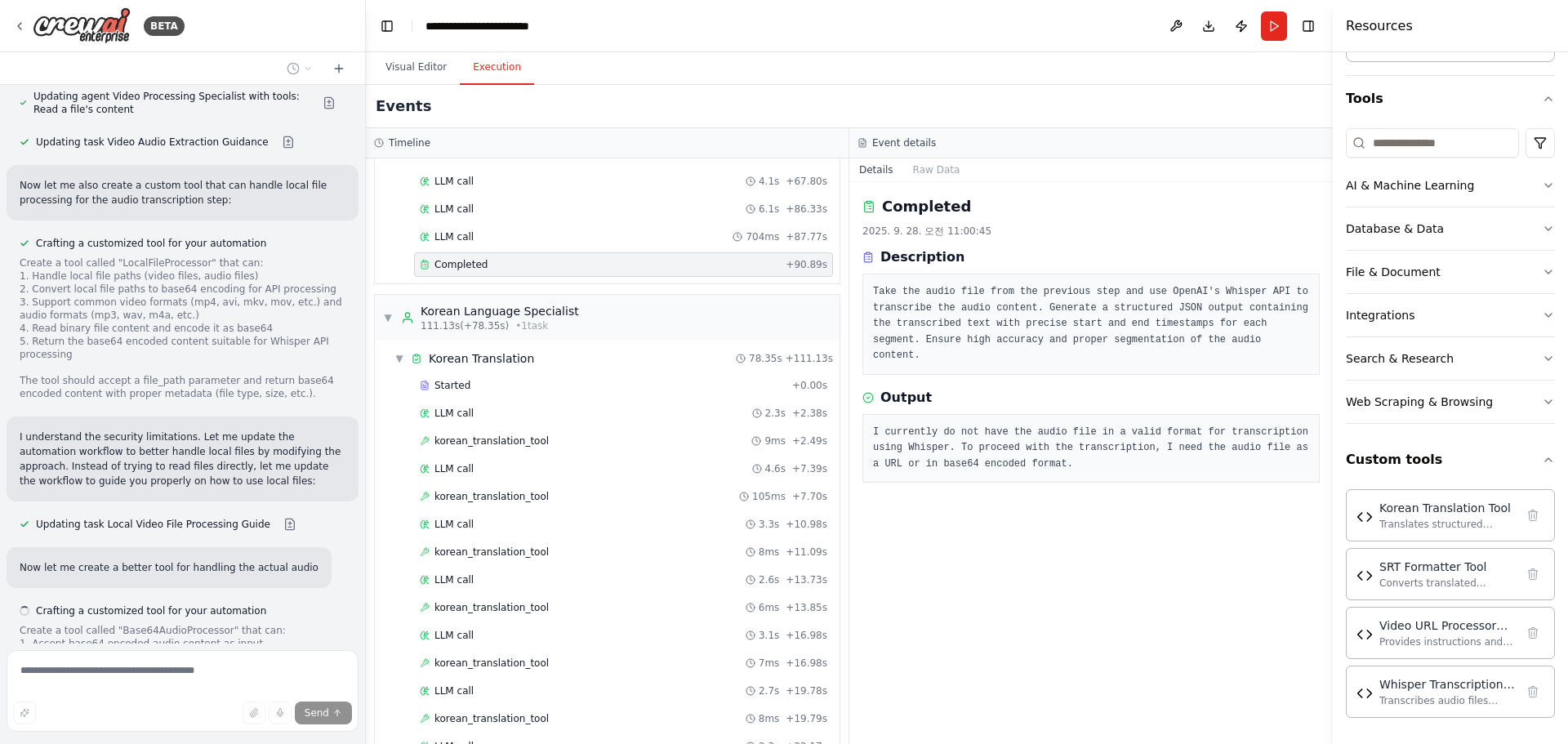
scroll to position [8247, 0]
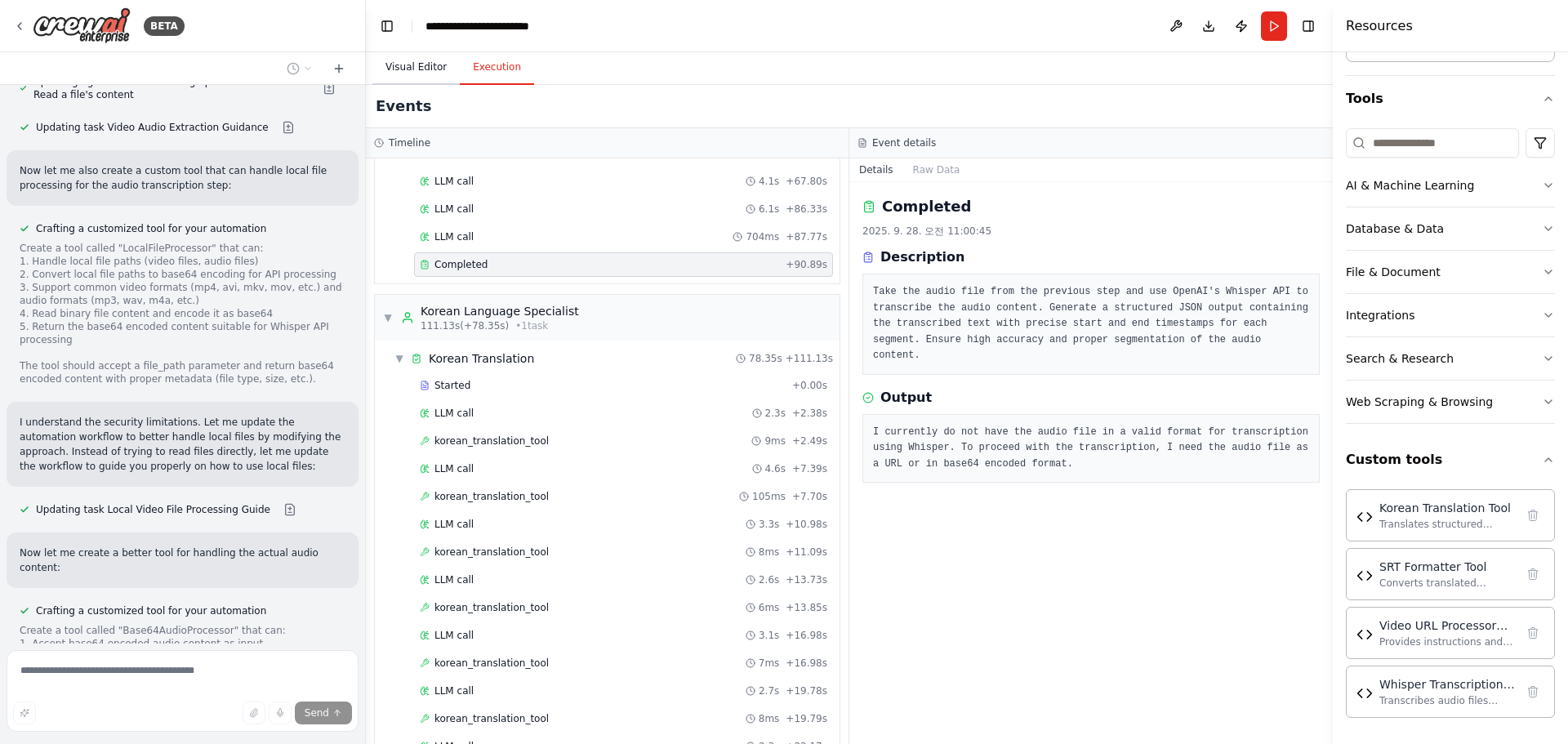
click at [390, 65] on button "Visual Editor" at bounding box center [416, 67] width 87 height 34
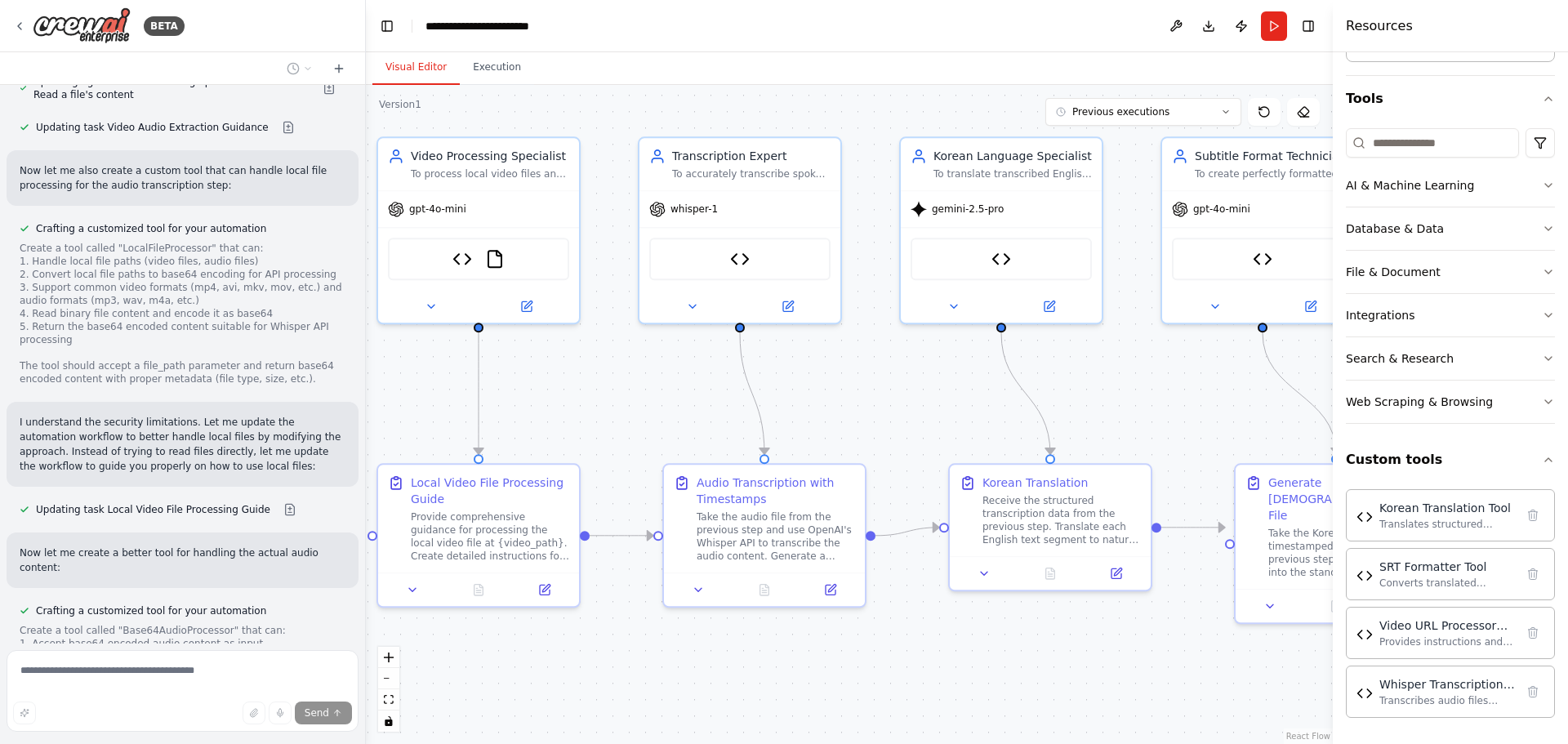
scroll to position [8332, 0]
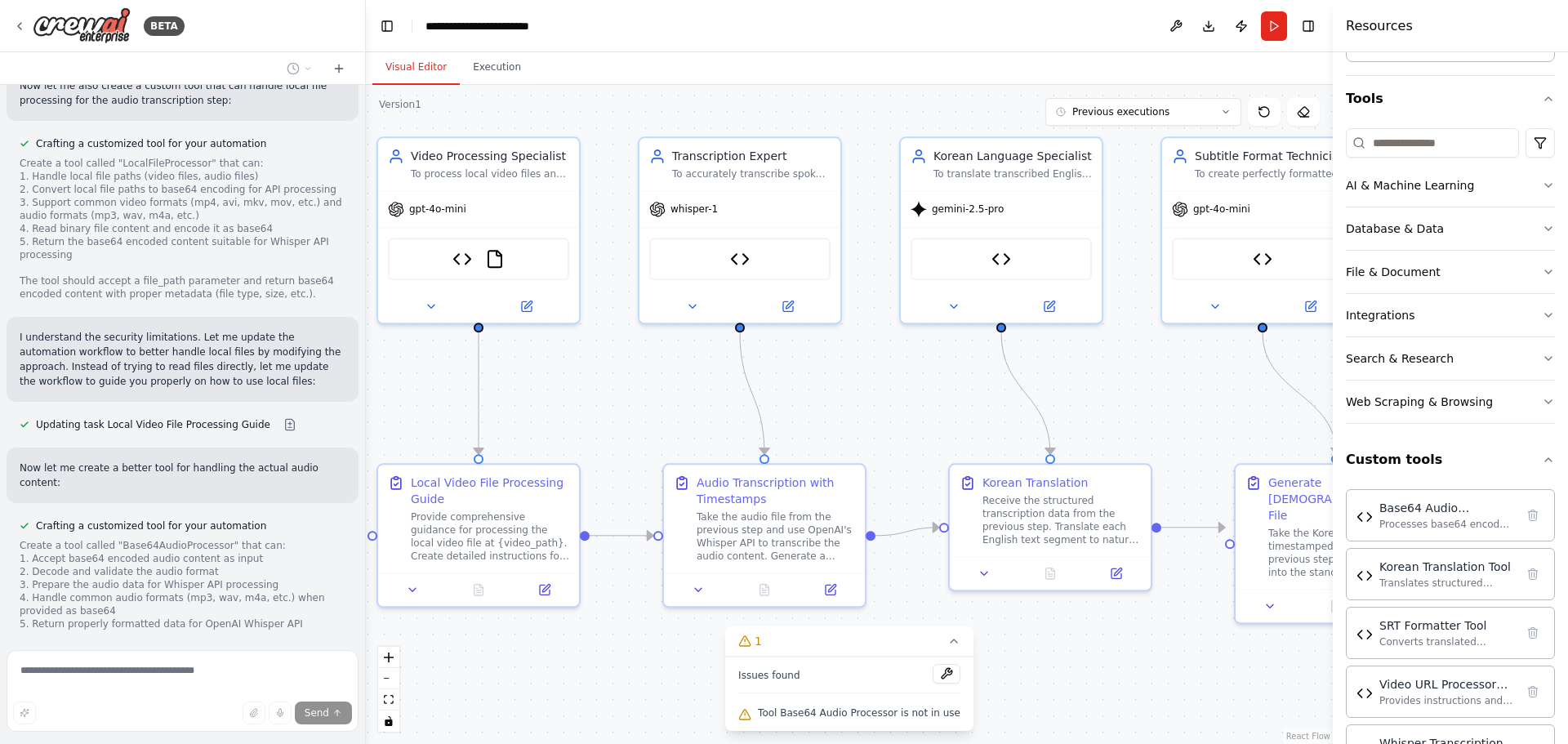
drag, startPoint x: 87, startPoint y: 521, endPoint x: 140, endPoint y: 522, distance: 53.0
click at [140, 703] on span "Base64 Audio Processor created" at bounding box center [115, 710] width 159 height 13
click at [412, 410] on div ".deletable-edge-delete-btn { width: 20px; height: 20px; border: 0px solid #ffff…" at bounding box center [849, 414] width 967 height 659
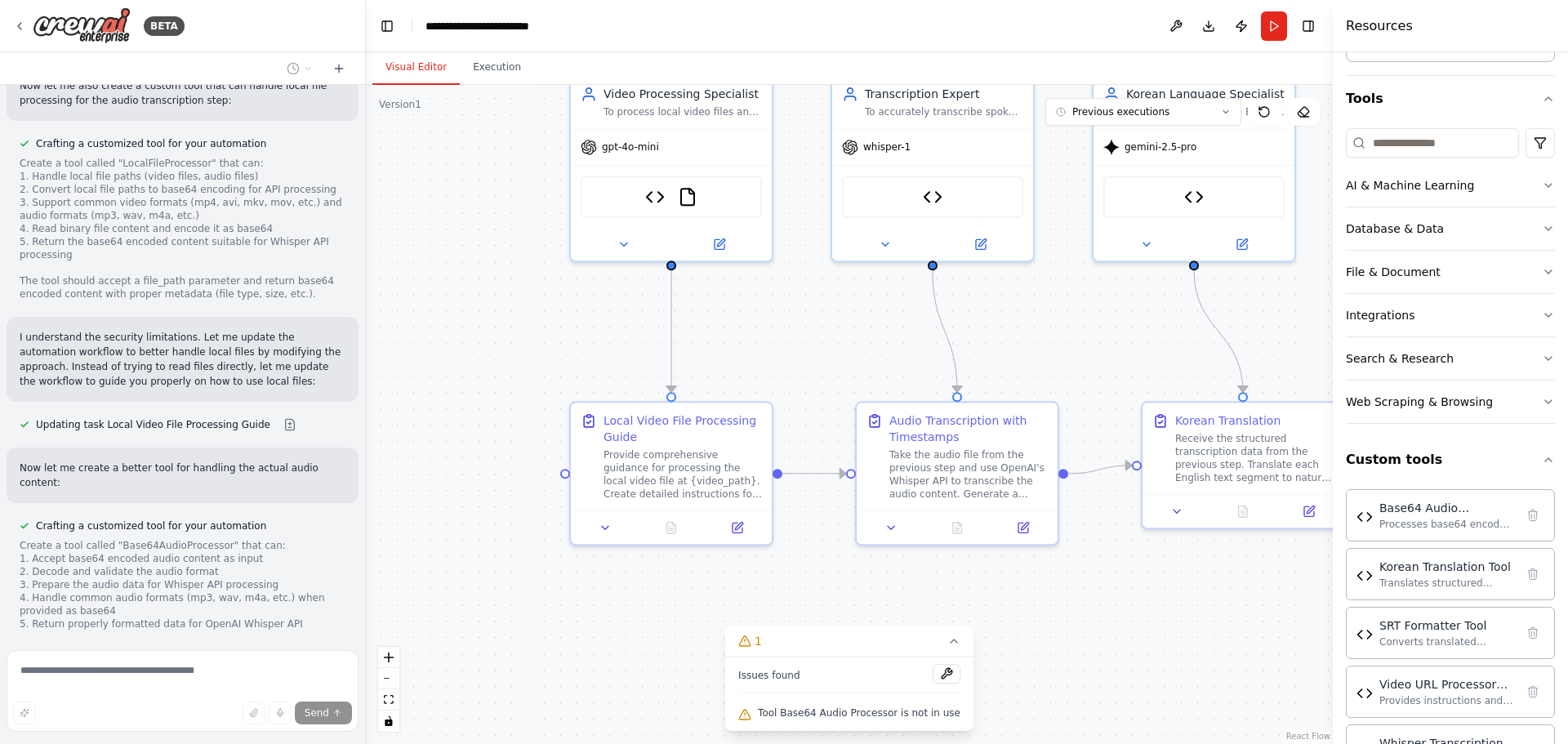
drag, startPoint x: 662, startPoint y: 360, endPoint x: 828, endPoint y: 294, distance: 178.6
click at [811, 296] on div ".deletable-edge-delete-btn { width: 20px; height: 20px; border: 0px solid #ffff…" at bounding box center [849, 414] width 967 height 659
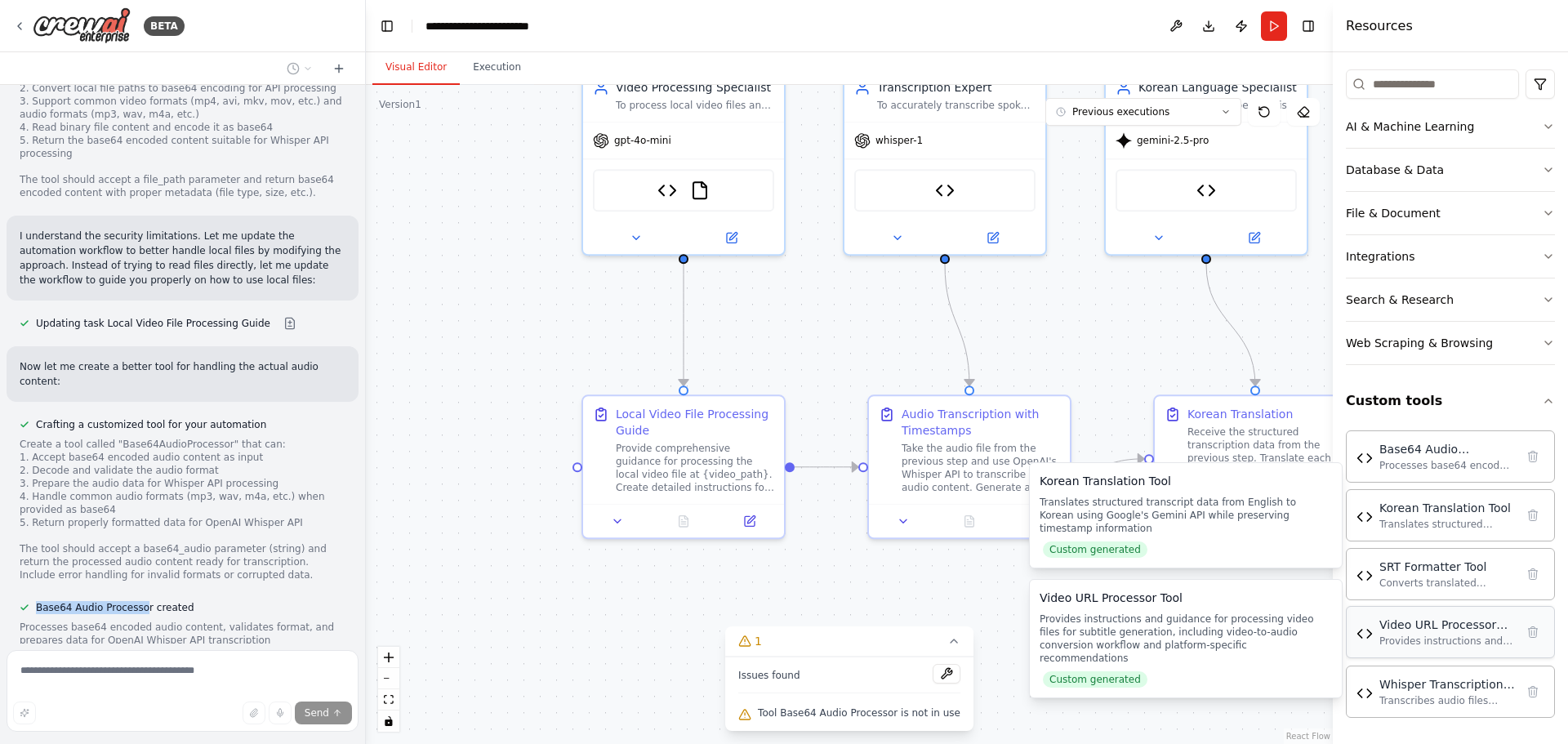
scroll to position [8434, 0]
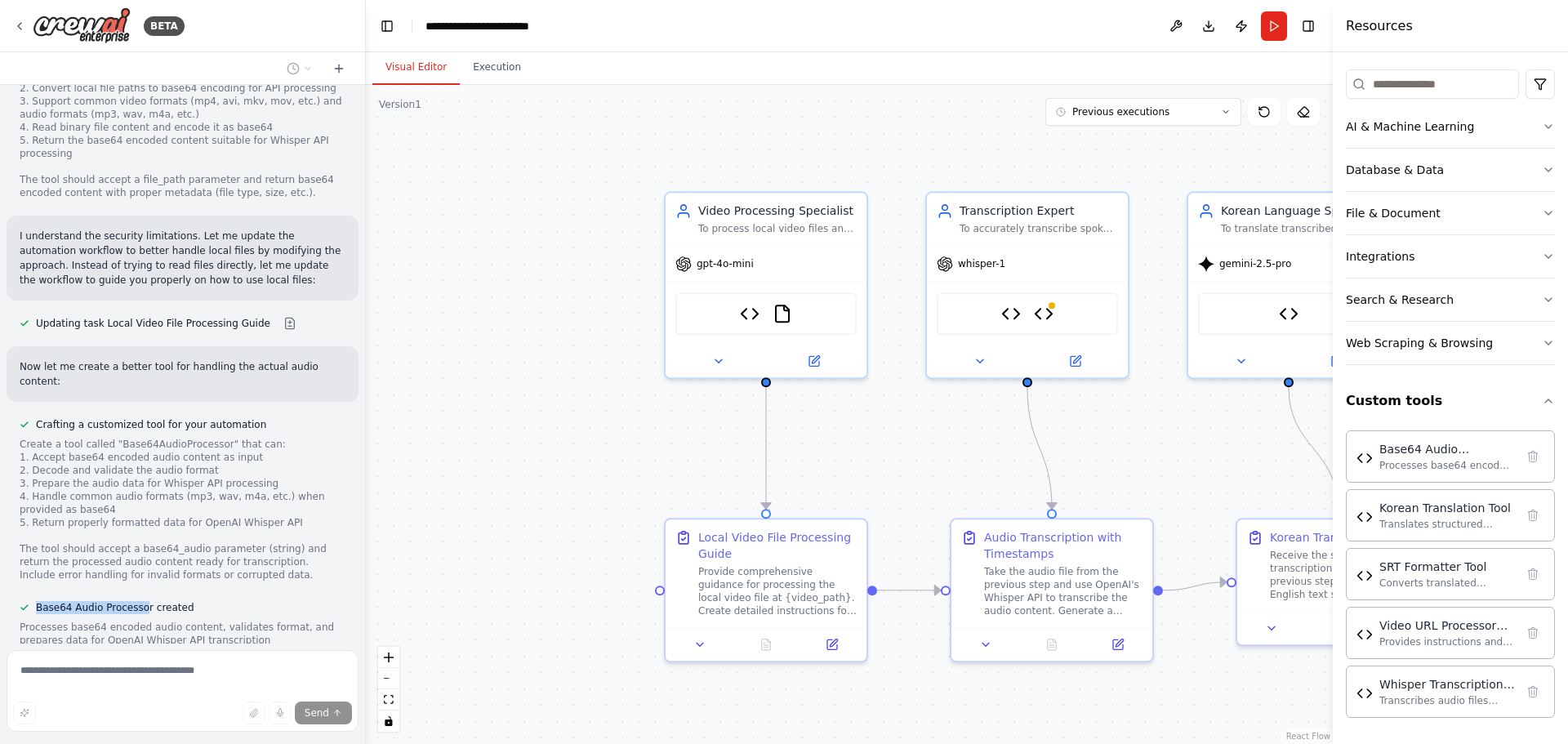
drag, startPoint x: 790, startPoint y: 318, endPoint x: 872, endPoint y: 441, distance: 147.8
click at [872, 441] on div ".deletable-edge-delete-btn { width: 20px; height: 20px; border: 0px solid #ffff…" at bounding box center [849, 414] width 967 height 659
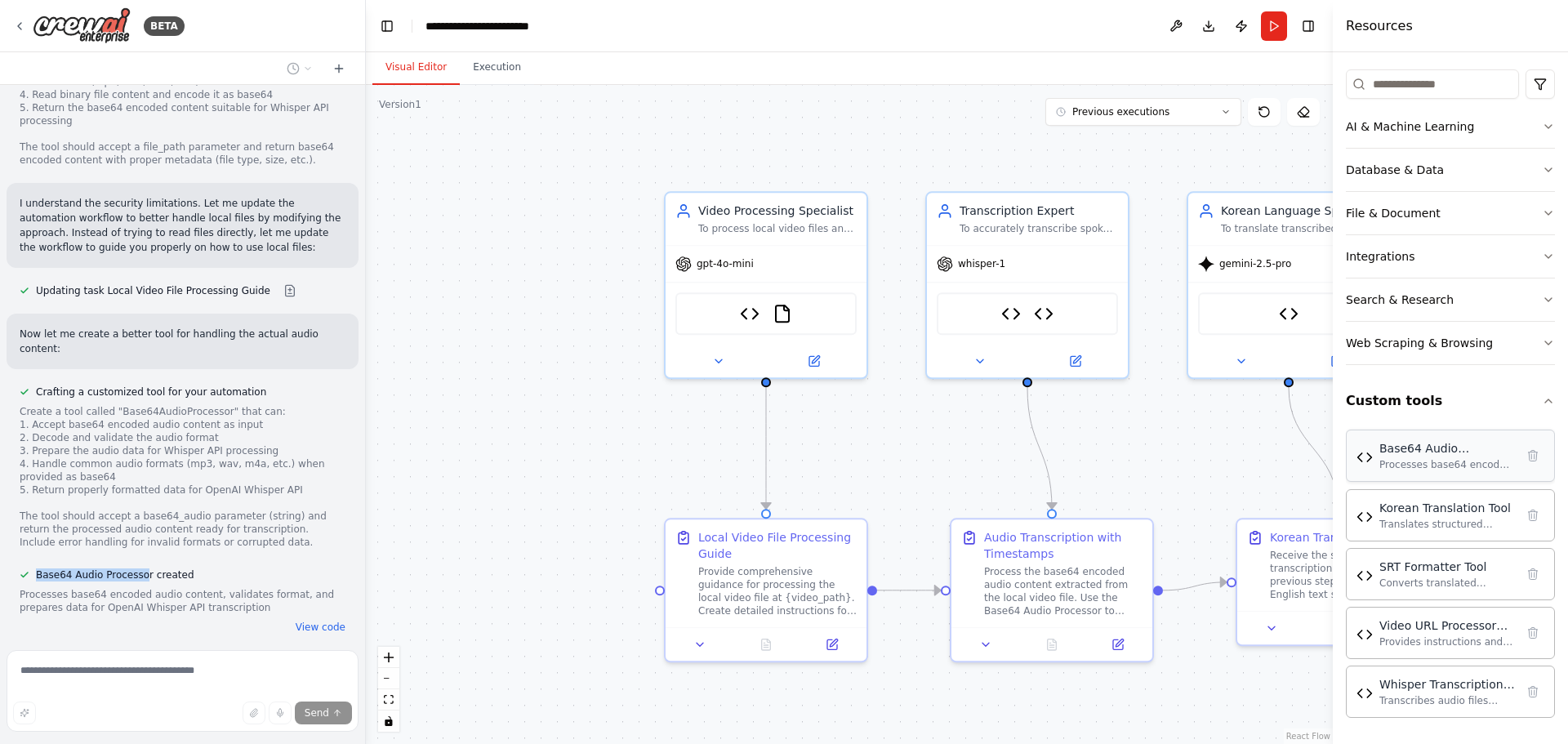
scroll to position [8499, 0]
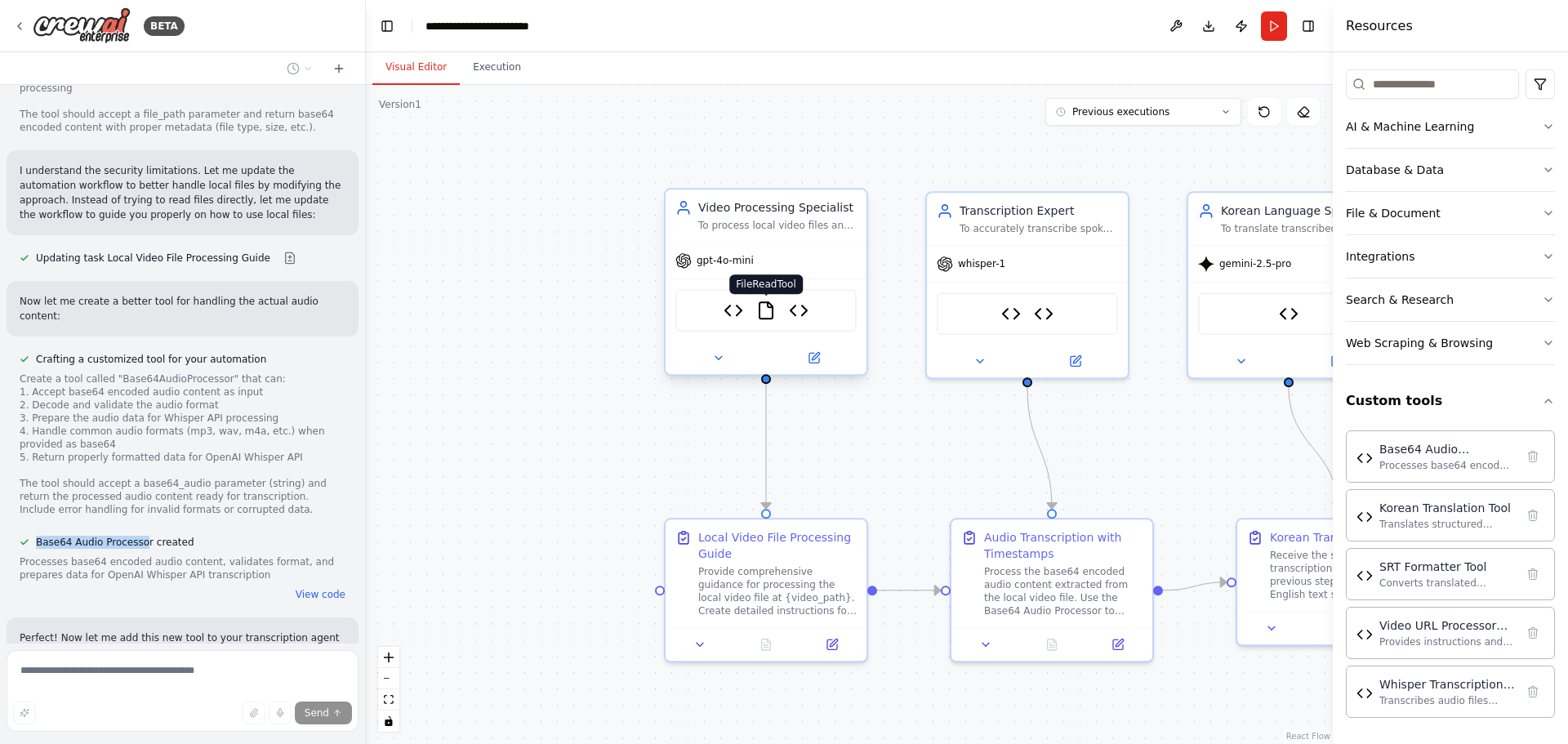
click at [759, 314] on img at bounding box center [766, 310] width 19 height 19
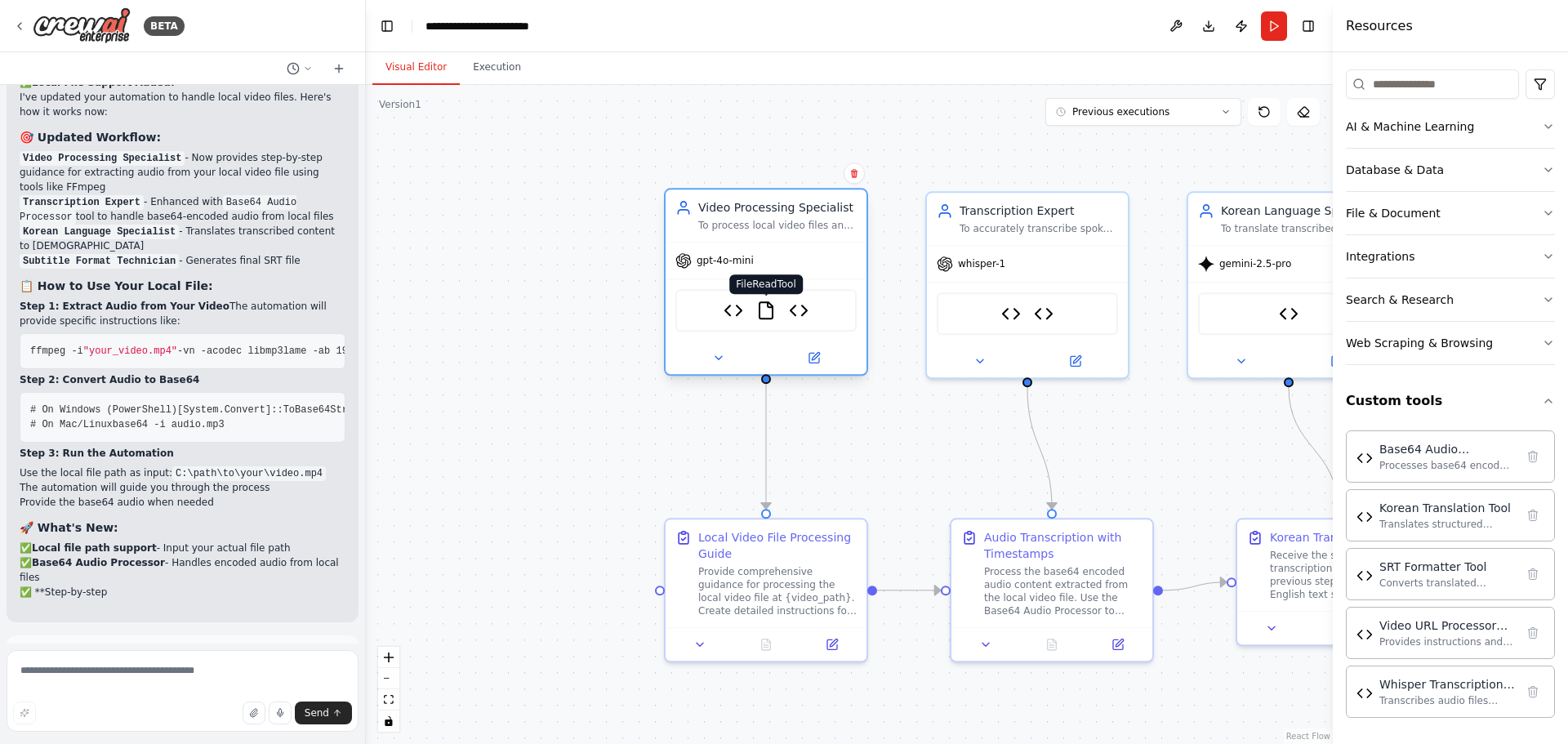
click at [765, 310] on img at bounding box center [766, 310] width 19 height 19
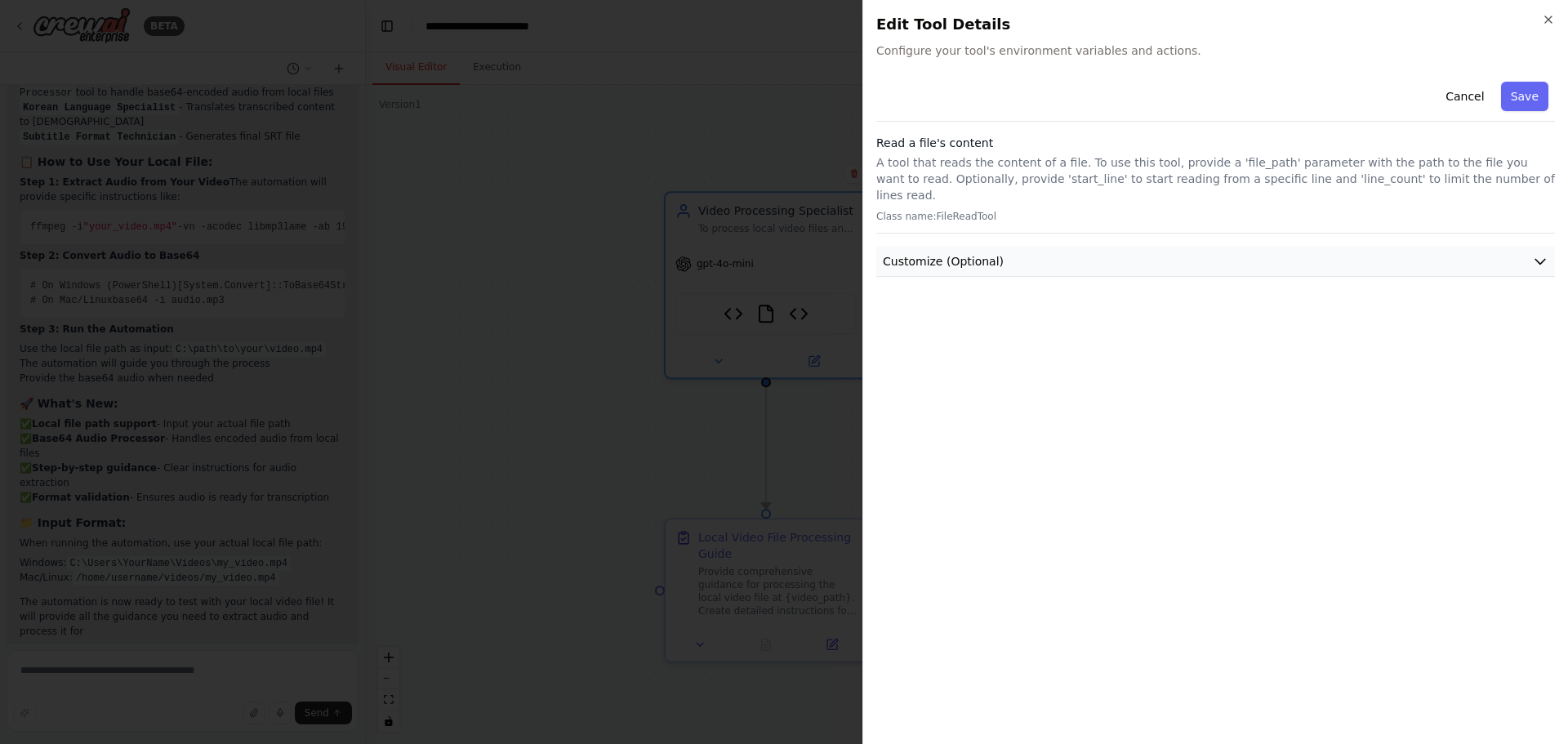
scroll to position [9360, 0]
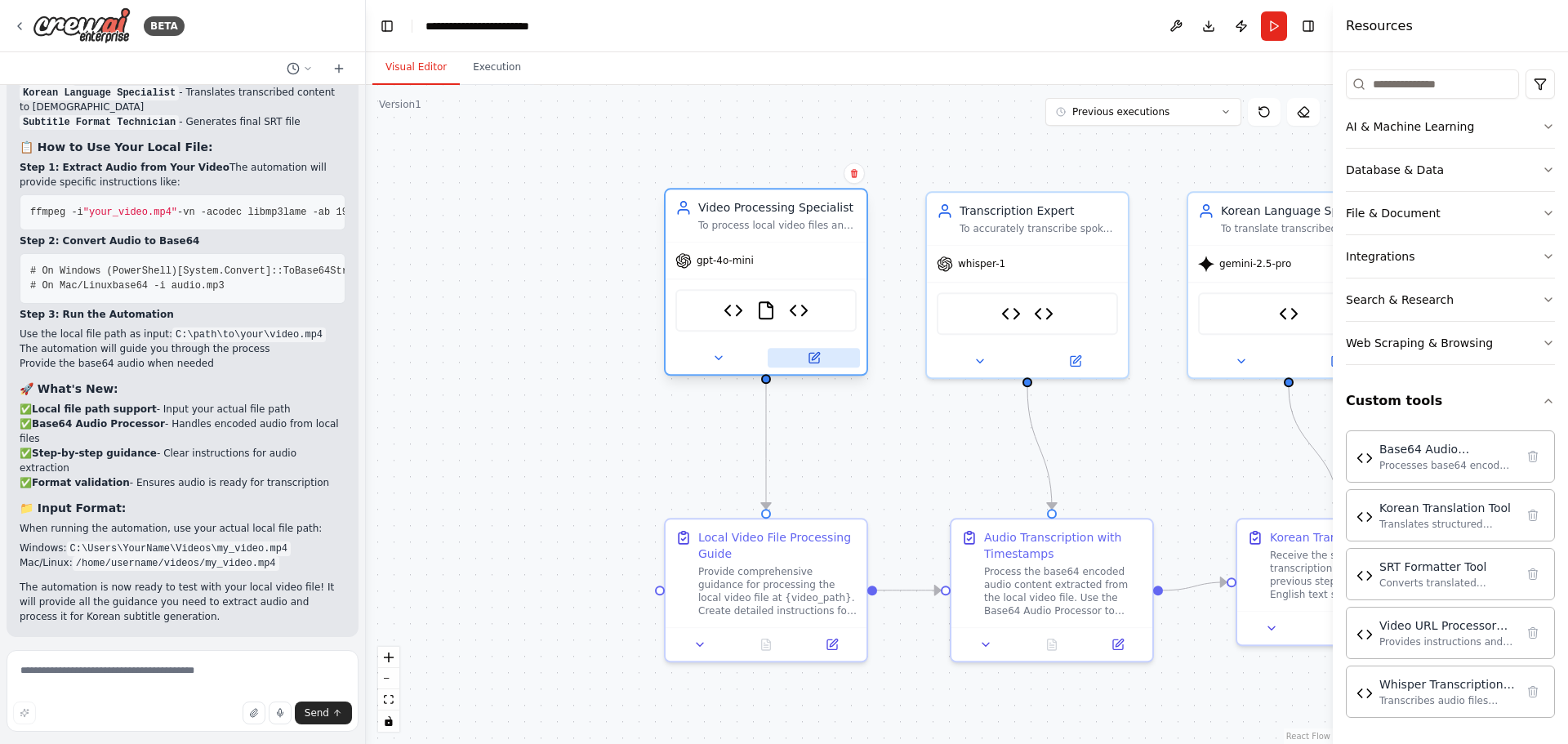
click at [818, 361] on icon at bounding box center [814, 358] width 10 height 10
click at [798, 310] on img at bounding box center [798, 310] width 19 height 19
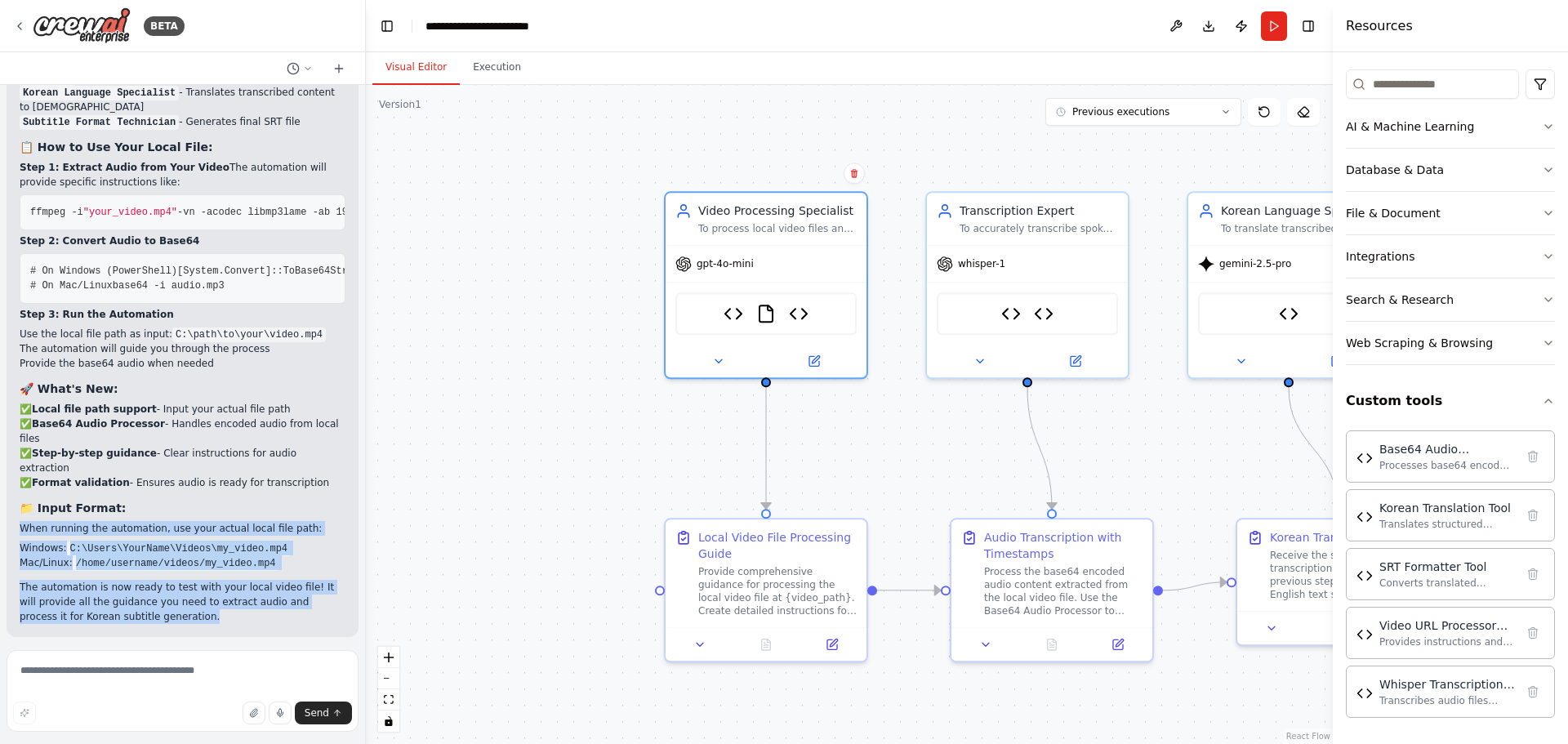
drag, startPoint x: 14, startPoint y: 390, endPoint x: 292, endPoint y: 479, distance: 291.9
click at [292, 479] on div "✅ Local File Support Added! I've updated your automation to handle local video …" at bounding box center [182, 280] width 352 height 714
click at [188, 433] on div "✅ Local File Support Added! I've updated your automation to handle local video …" at bounding box center [182, 280] width 326 height 688
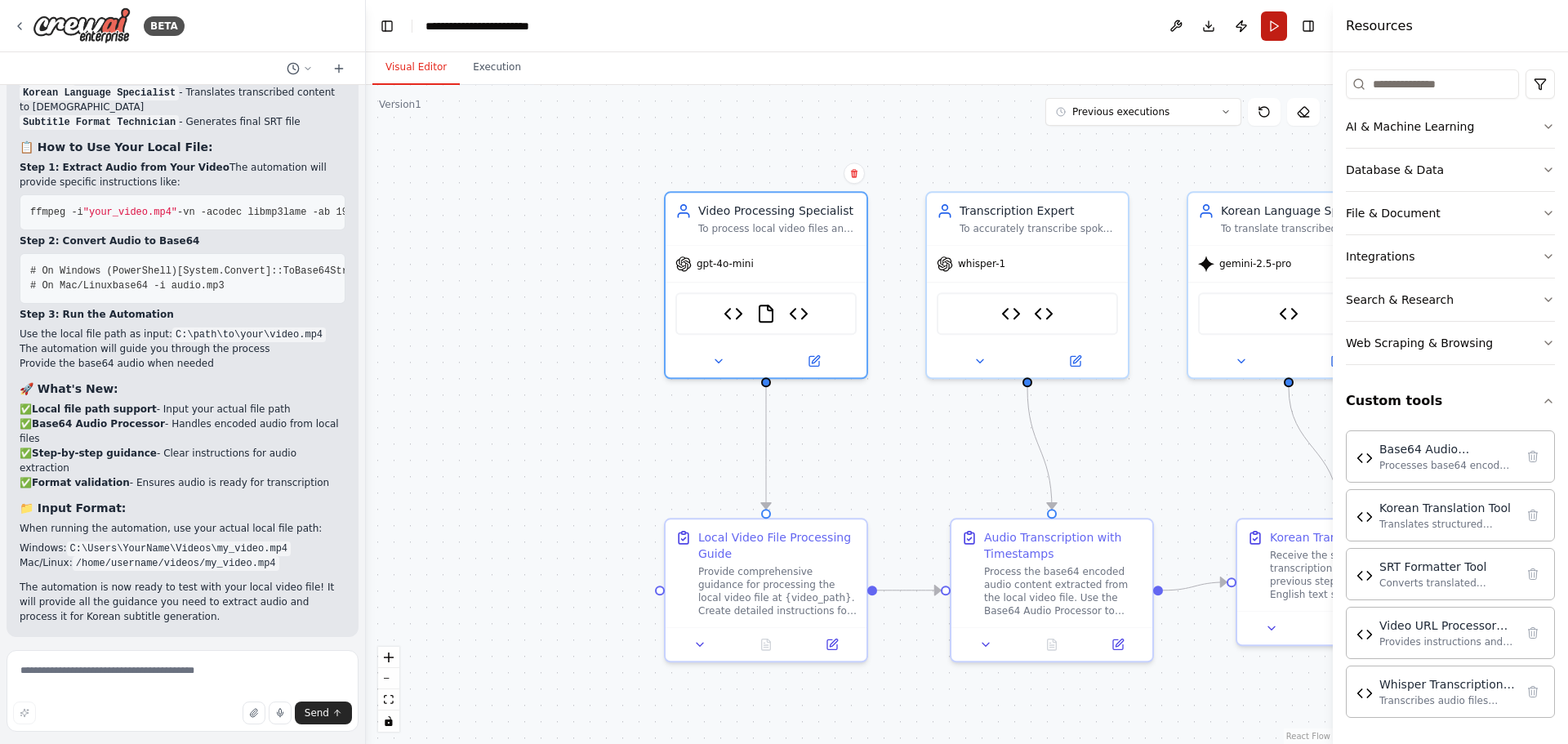
click at [1270, 31] on button "Run" at bounding box center [1273, 26] width 26 height 29
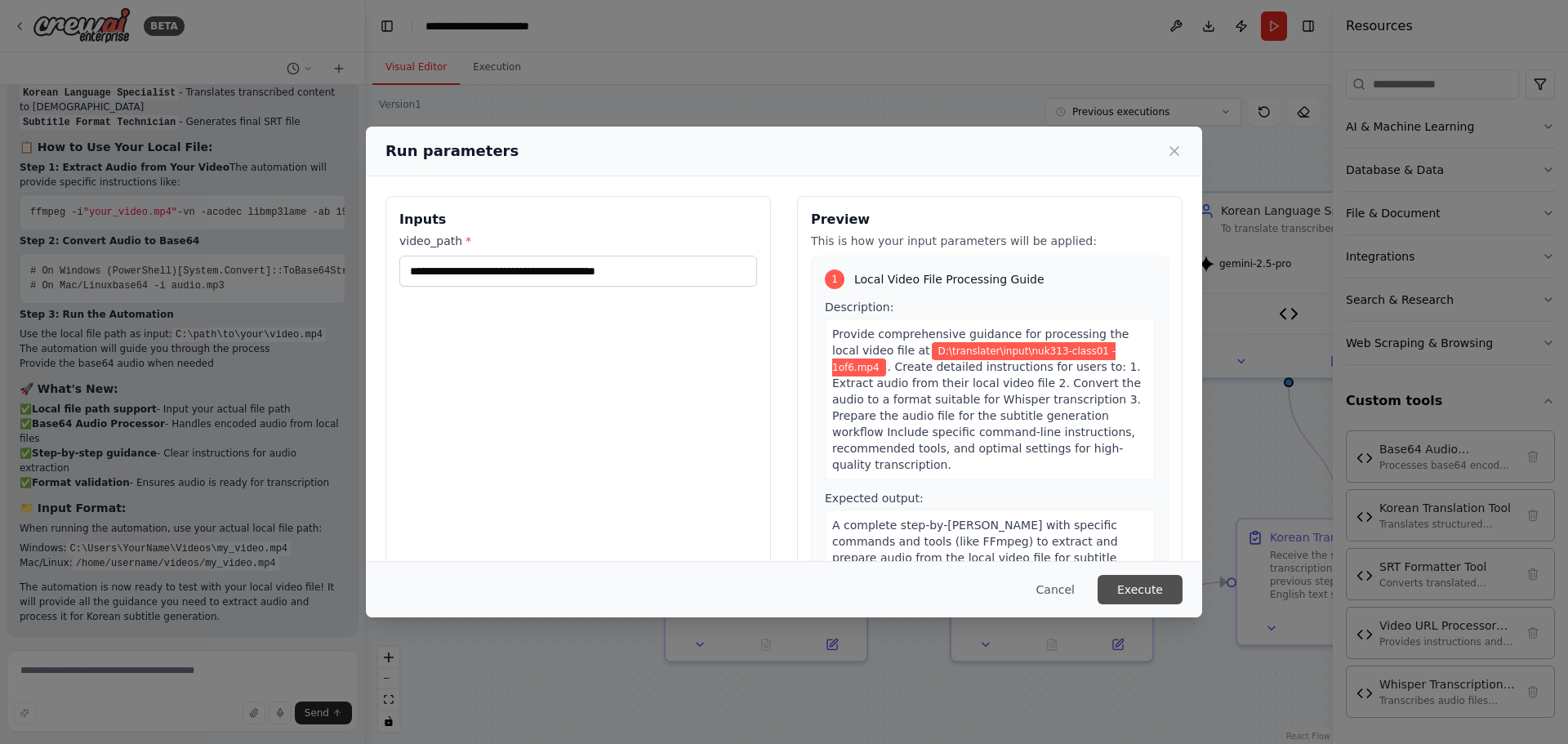
click at [1152, 592] on button "Execute" at bounding box center [1139, 589] width 85 height 29
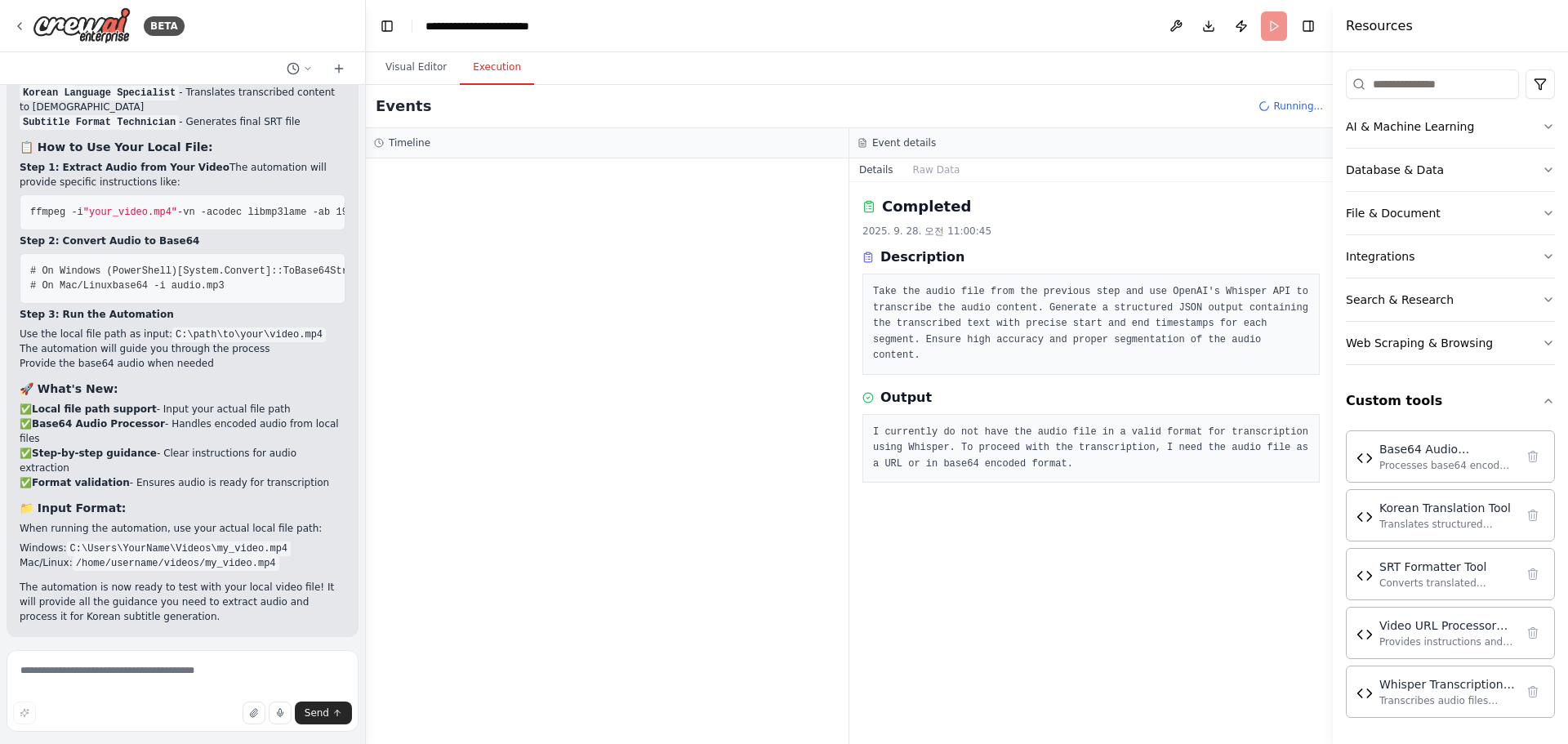
click at [183, 736] on span "Run Automation" at bounding box center [190, 743] width 79 height 13
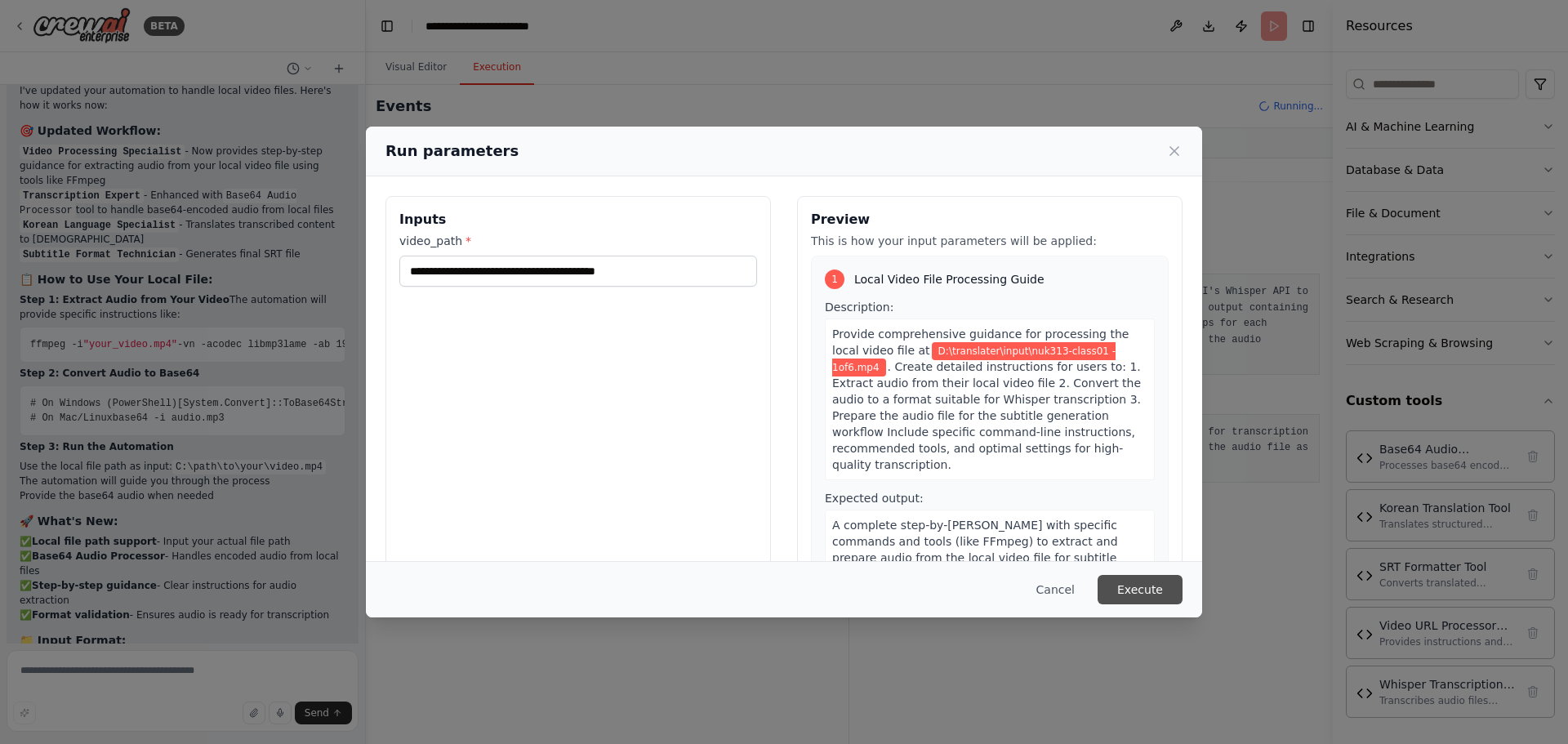
click at [1125, 593] on button "Execute" at bounding box center [1139, 589] width 85 height 29
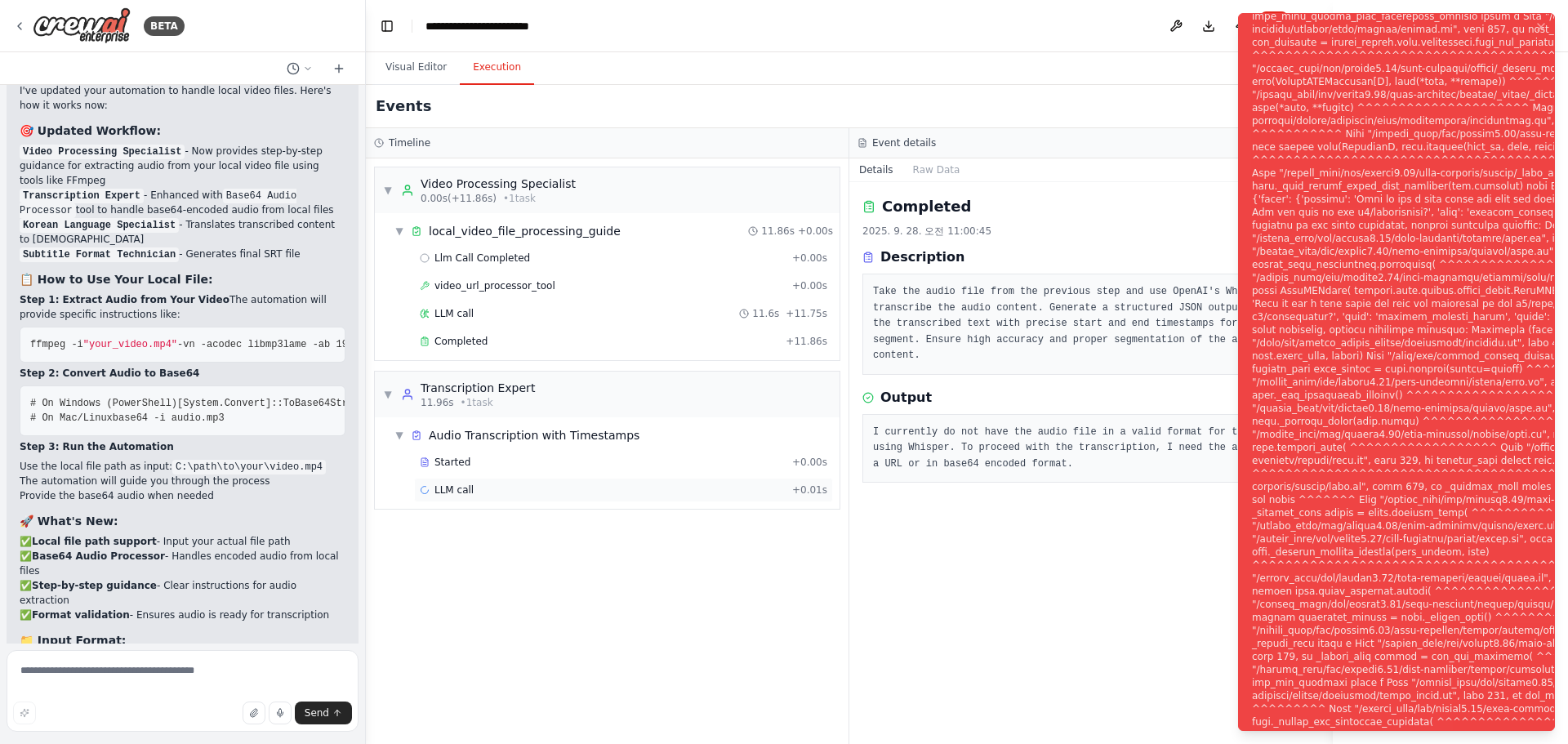
scroll to position [9360, 0]
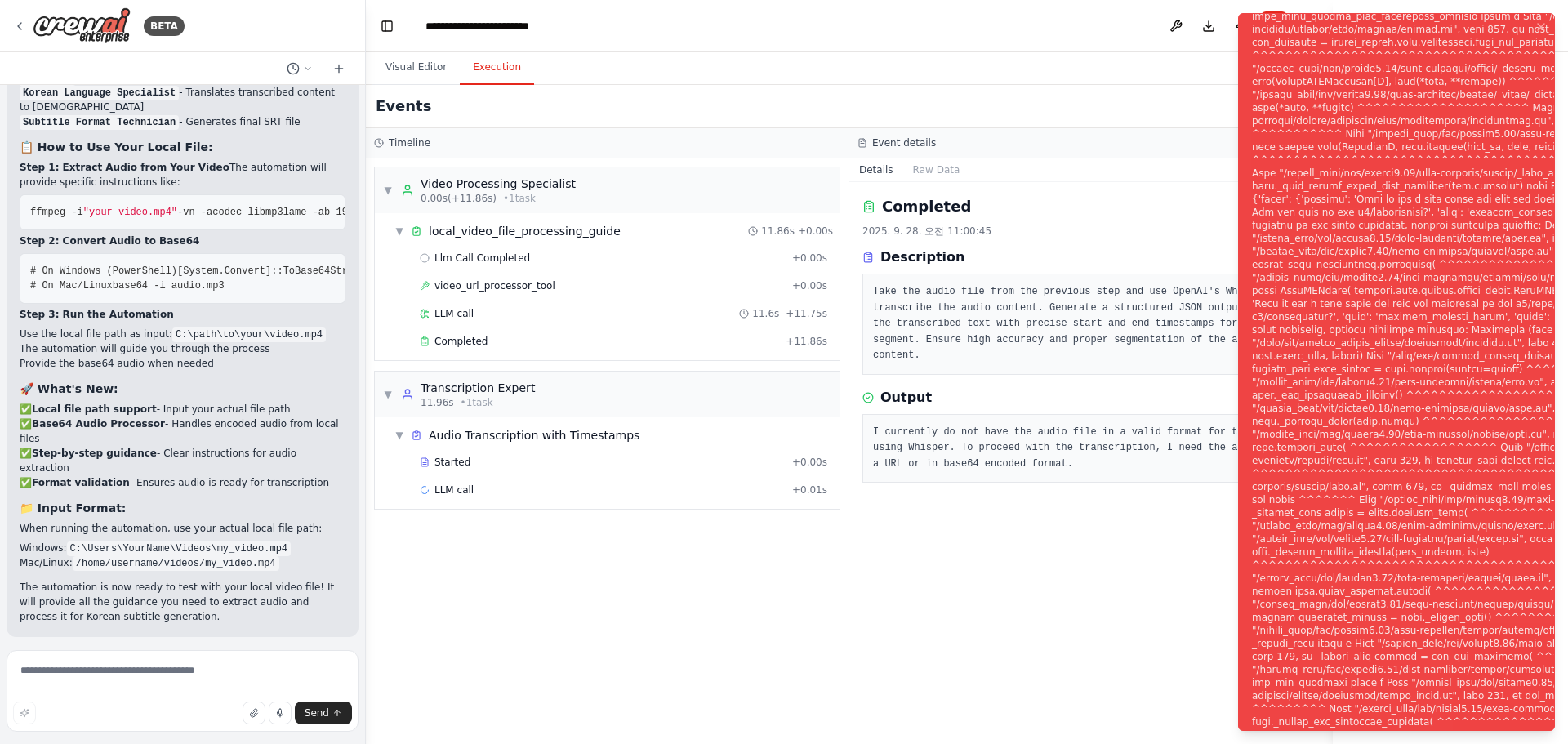
click at [234, 731] on button "Help fix error" at bounding box center [182, 743] width 326 height 26
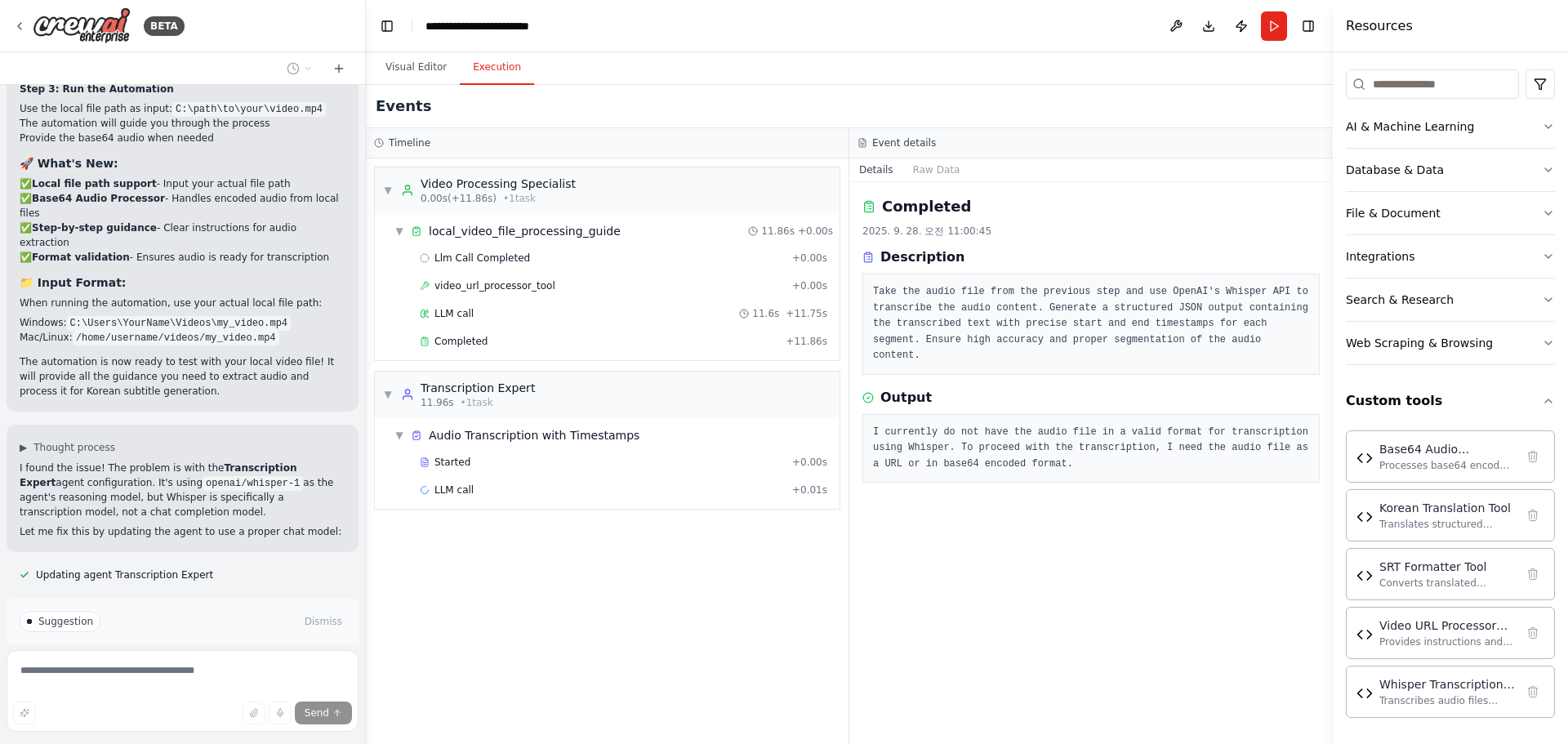
scroll to position [9618, 0]
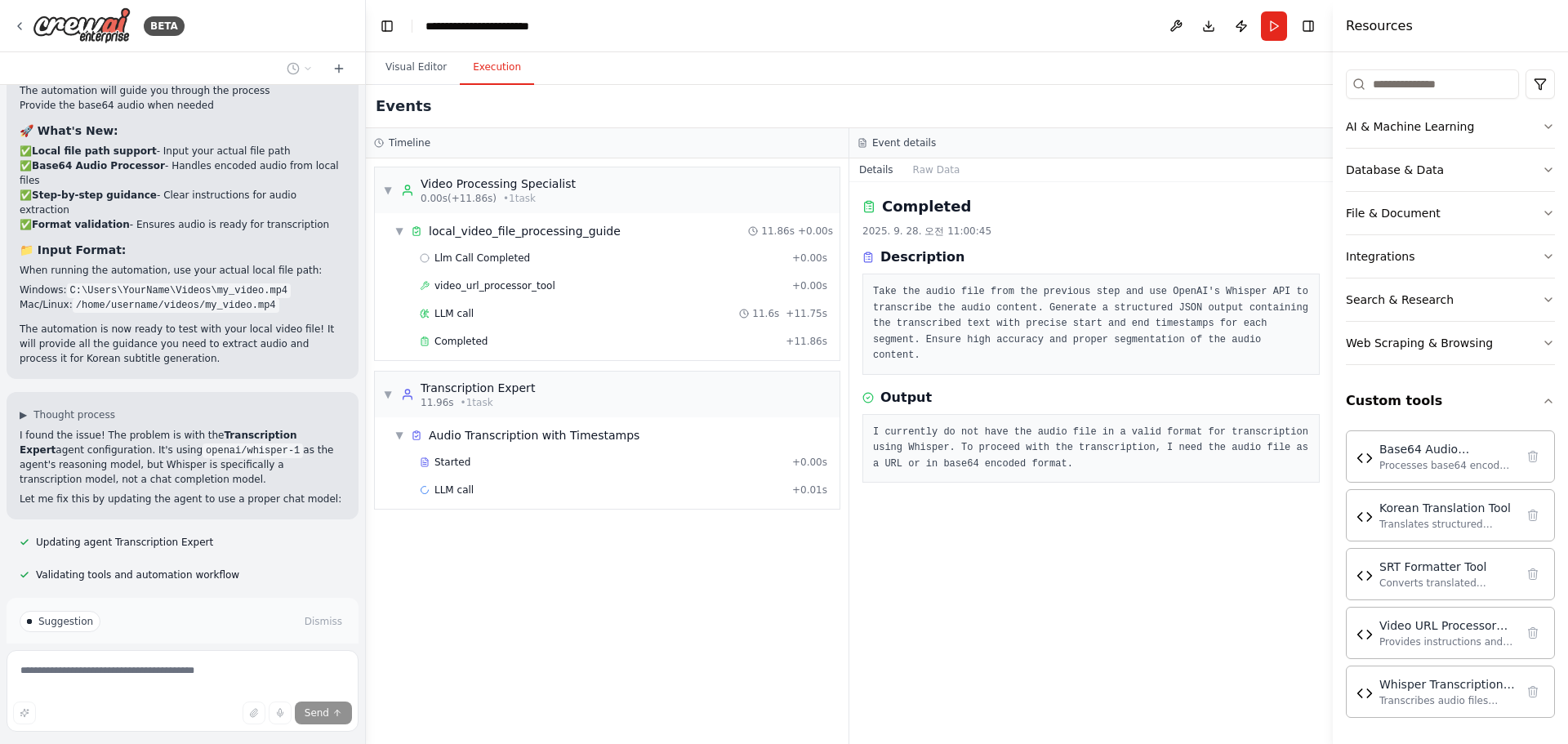
drag, startPoint x: 22, startPoint y: 328, endPoint x: 189, endPoint y: 346, distance: 168.0
click at [189, 428] on p "I found the issue! The problem is with the Transcription Expert agent configura…" at bounding box center [182, 457] width 326 height 59
click at [67, 492] on p "Let me fix this by updating the agent to use a proper chat model:" at bounding box center [182, 499] width 326 height 14
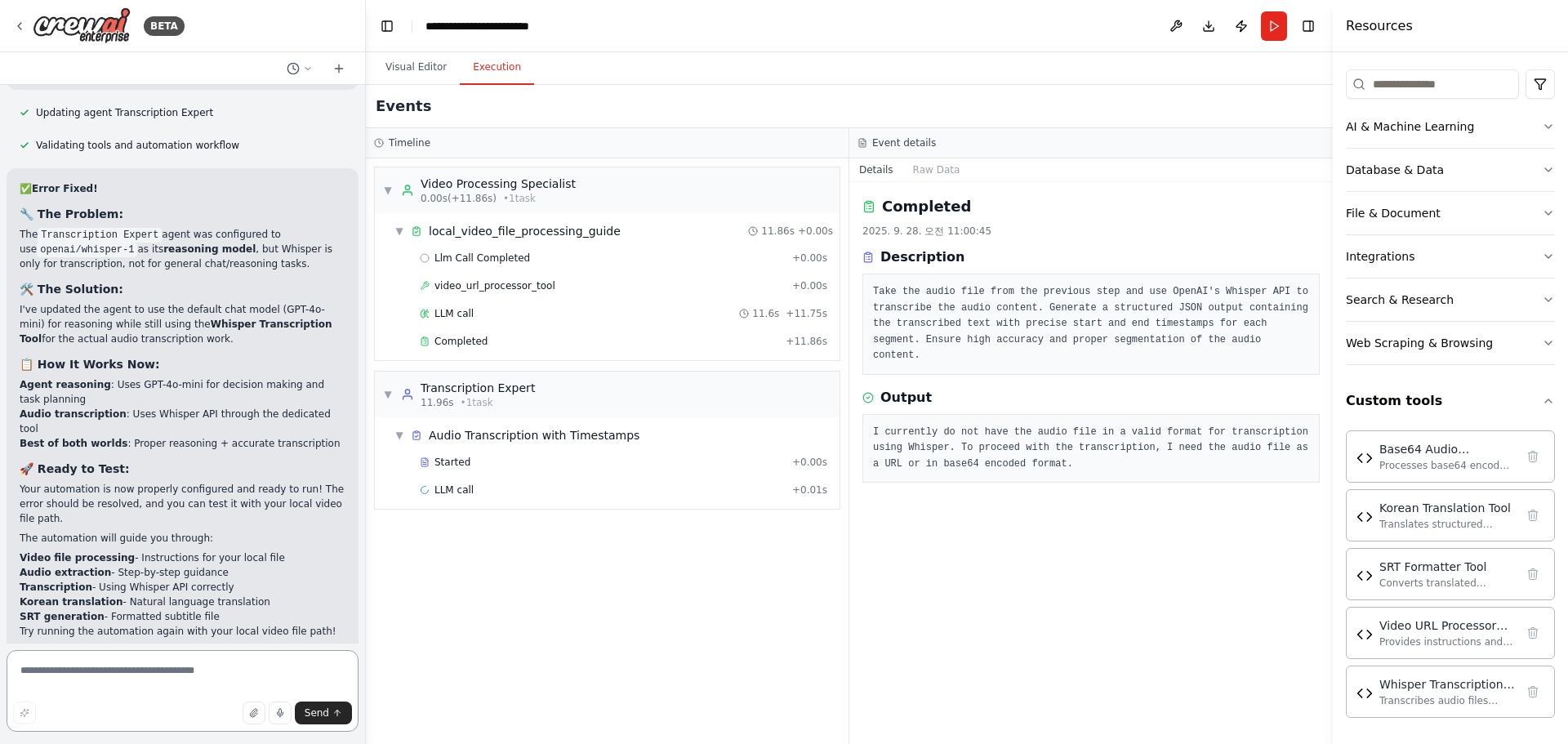
scroll to position [9966, 0]
click at [189, 743] on span "Run Automation" at bounding box center [190, 758] width 79 height 13
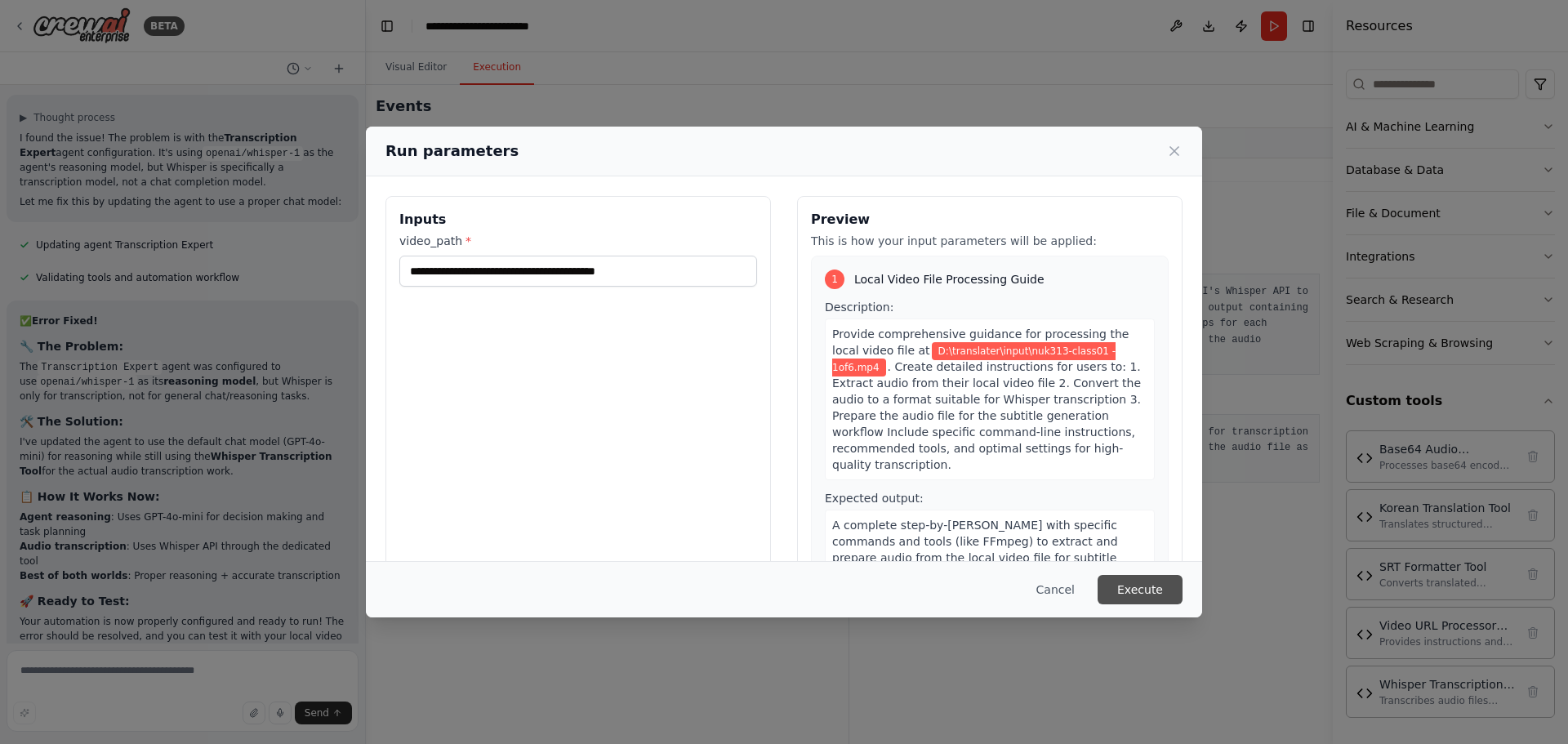
click at [1134, 593] on button "Execute" at bounding box center [1139, 589] width 85 height 29
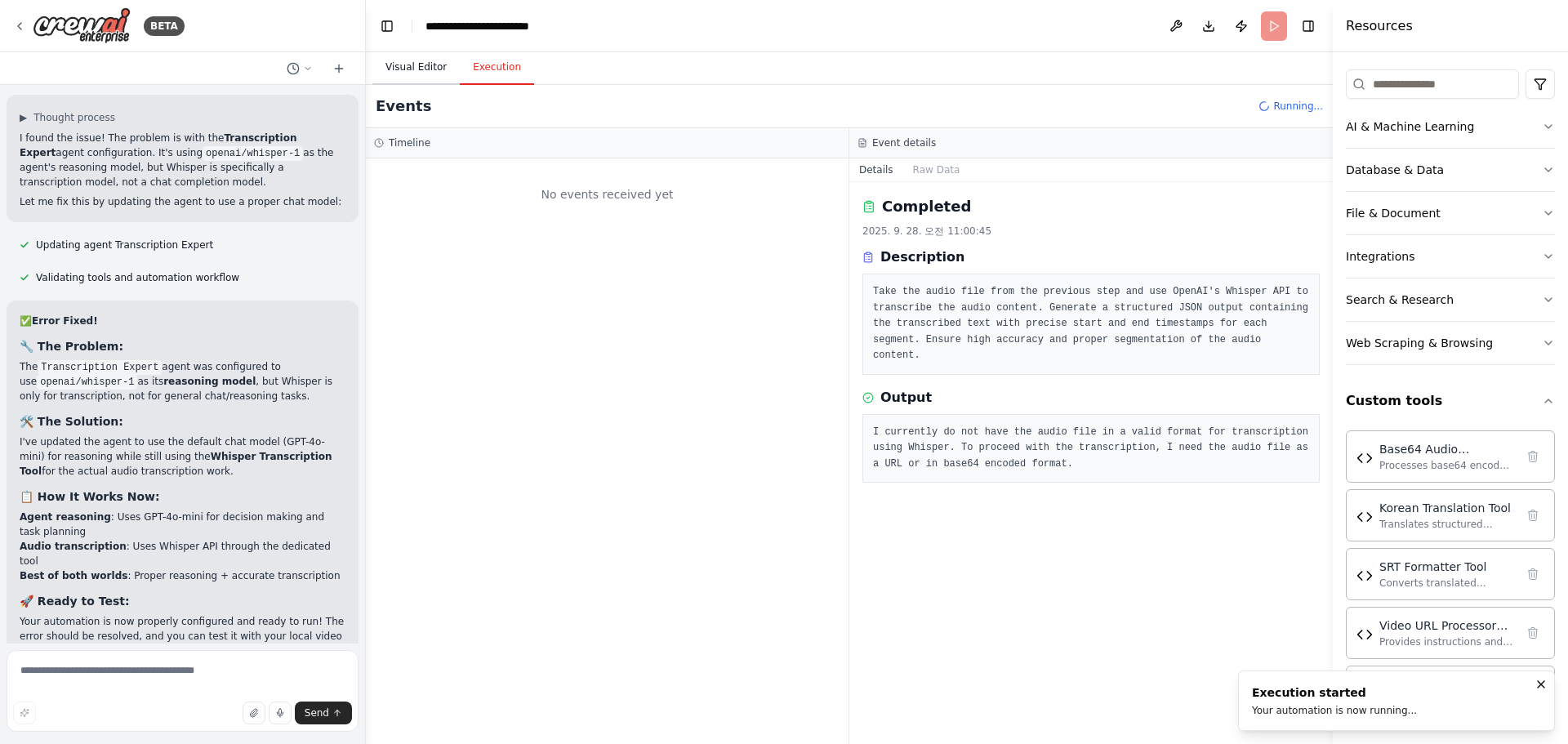
click at [391, 66] on button "Visual Editor" at bounding box center [416, 67] width 87 height 34
click at [472, 72] on button "Execution" at bounding box center [497, 67] width 74 height 34
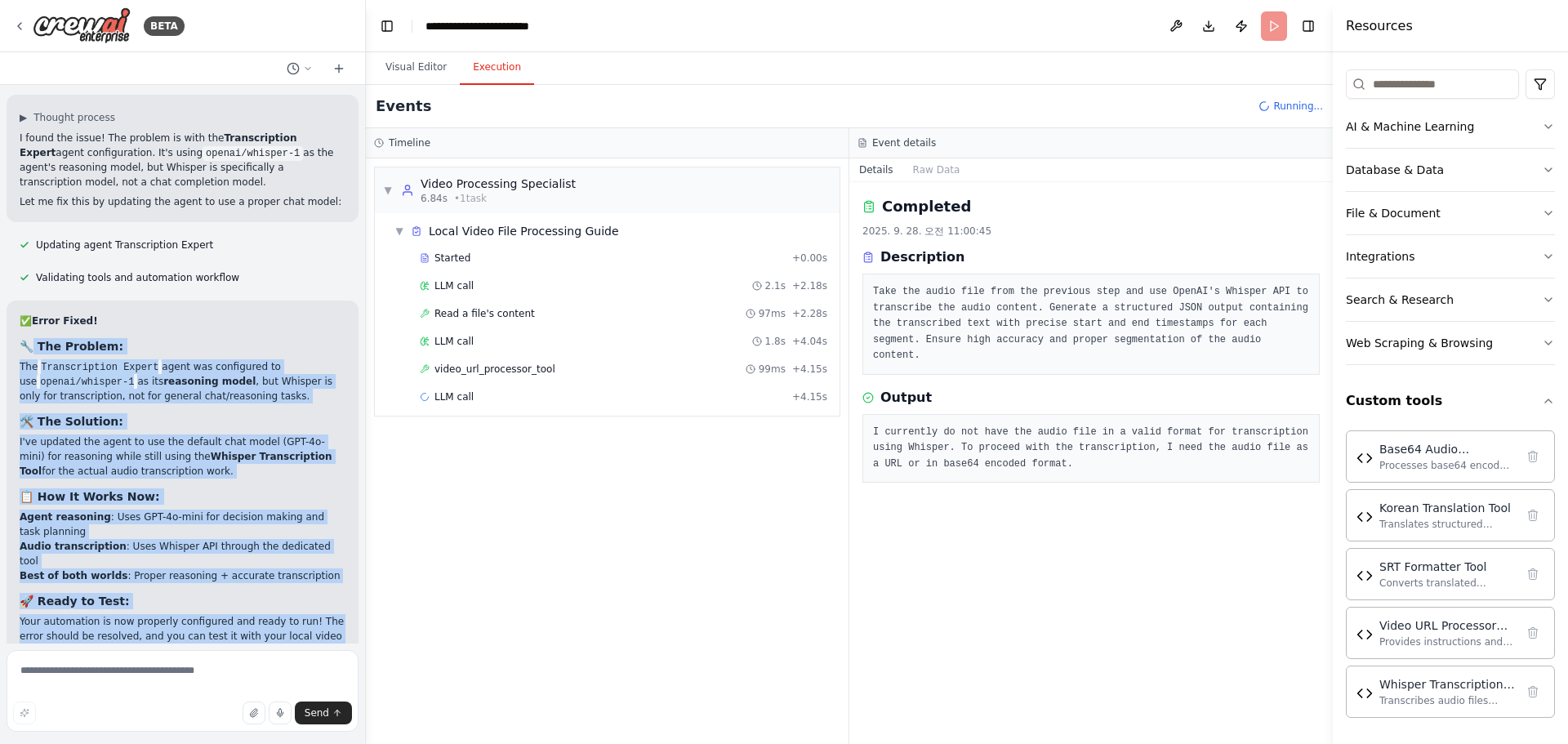
drag, startPoint x: 29, startPoint y: 204, endPoint x: 313, endPoint y: 613, distance: 497.9
click at [313, 613] on div "✅ Error Fixed! 🔧 The Problem: The Transcription Expert agent was configured to …" at bounding box center [182, 542] width 326 height 457
copy div "The Problem: The Transcription Expert agent was configured to use openai/whispe…"
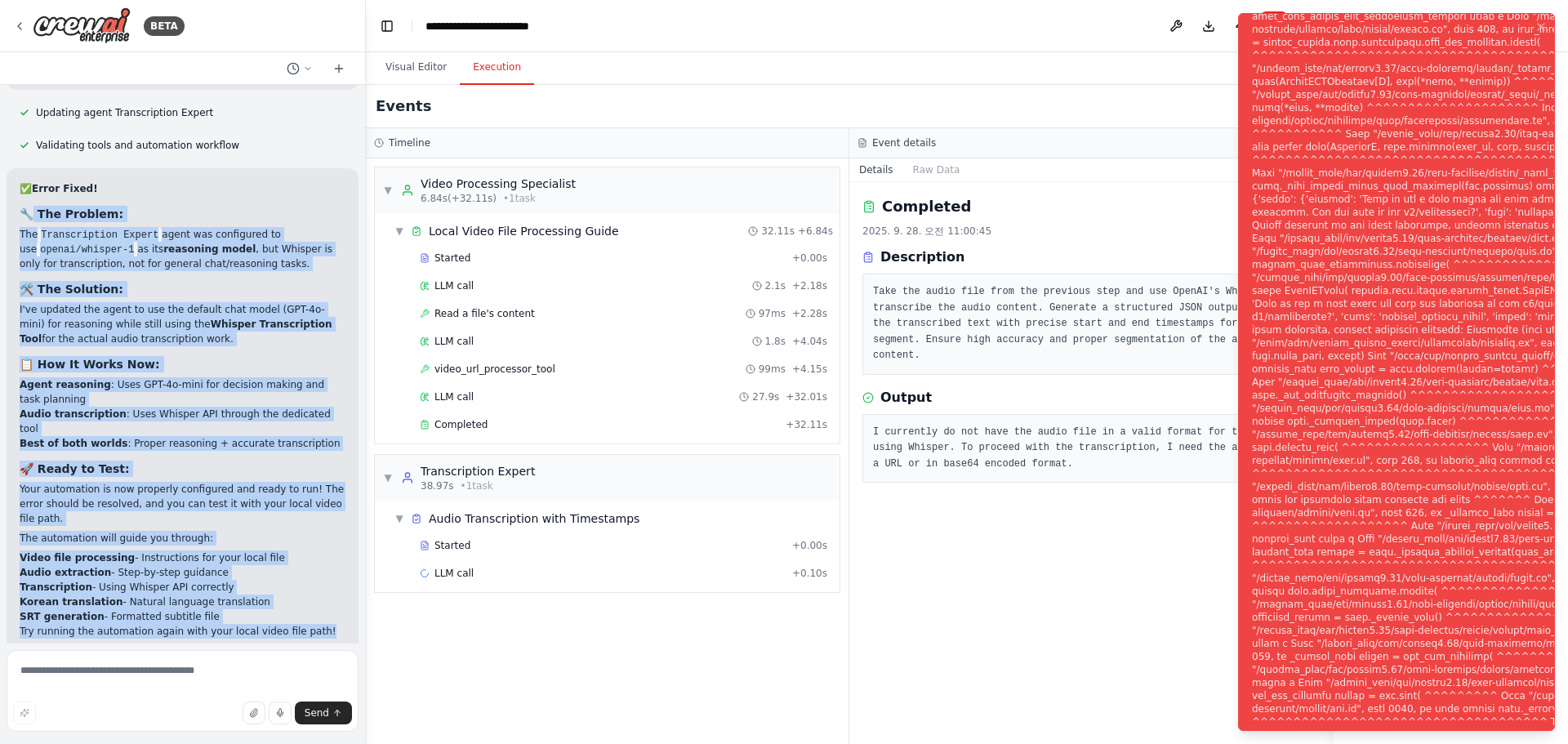
click at [231, 743] on button "Help fix error" at bounding box center [182, 757] width 326 height 26
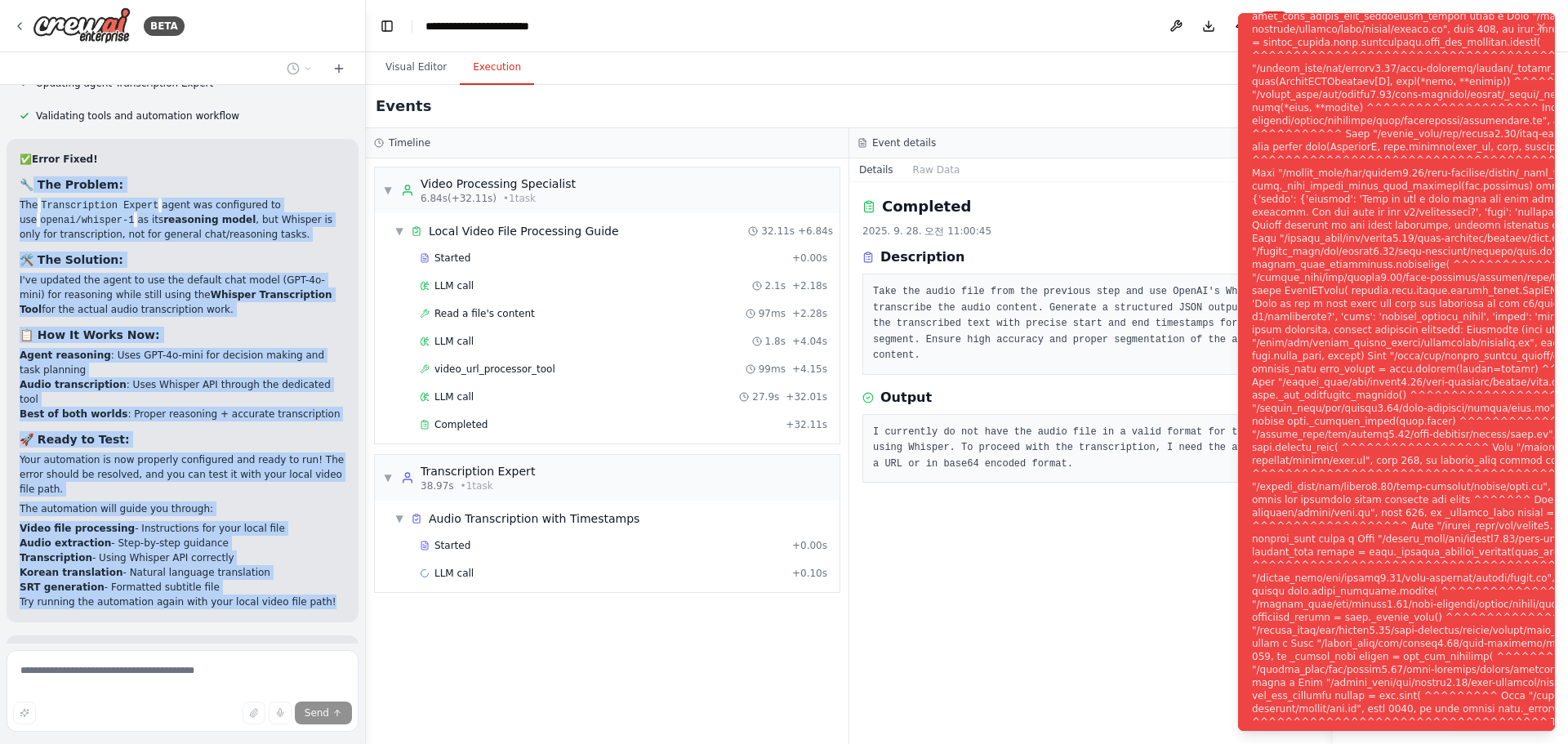
scroll to position [10092, 0]
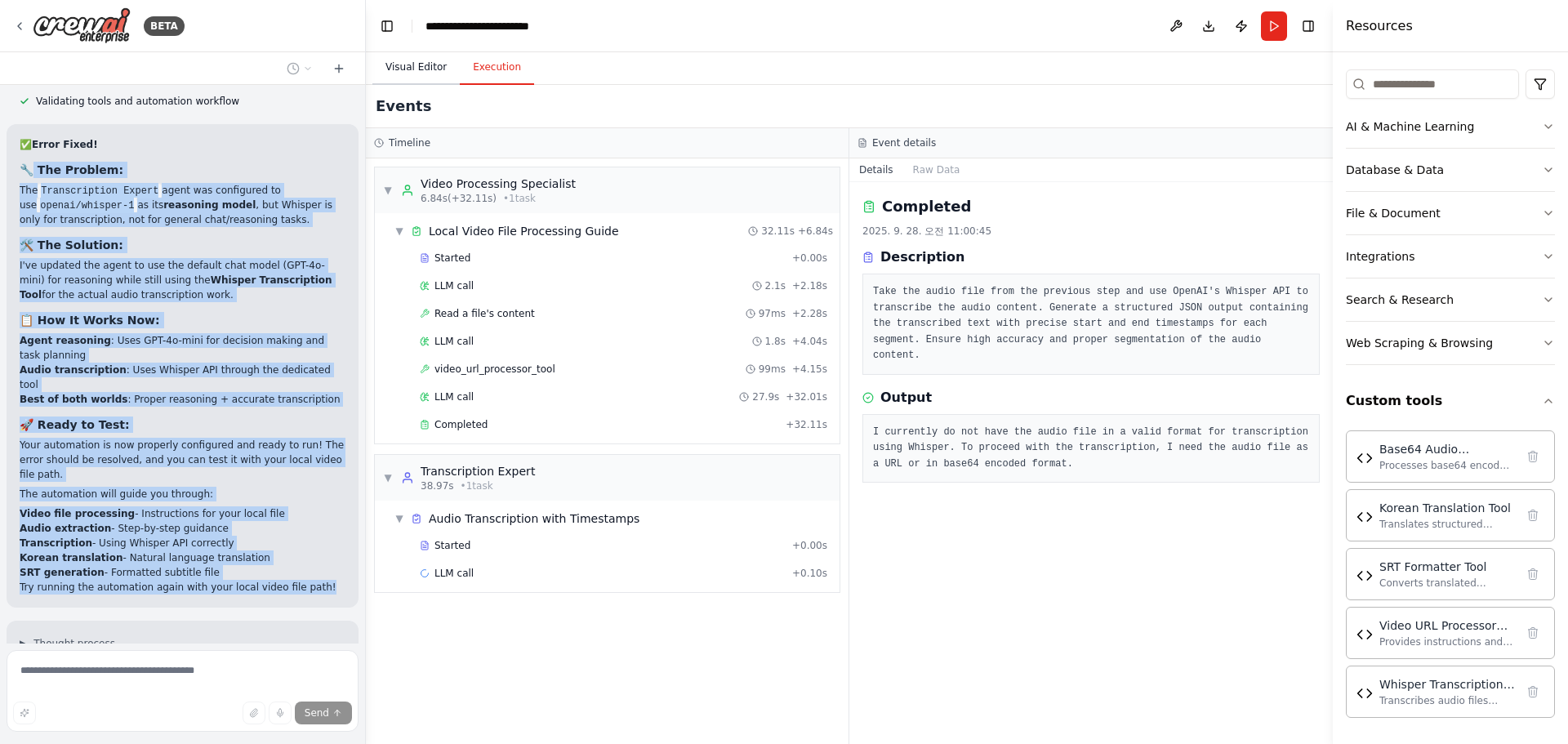
click at [430, 77] on button "Visual Editor" at bounding box center [416, 67] width 87 height 34
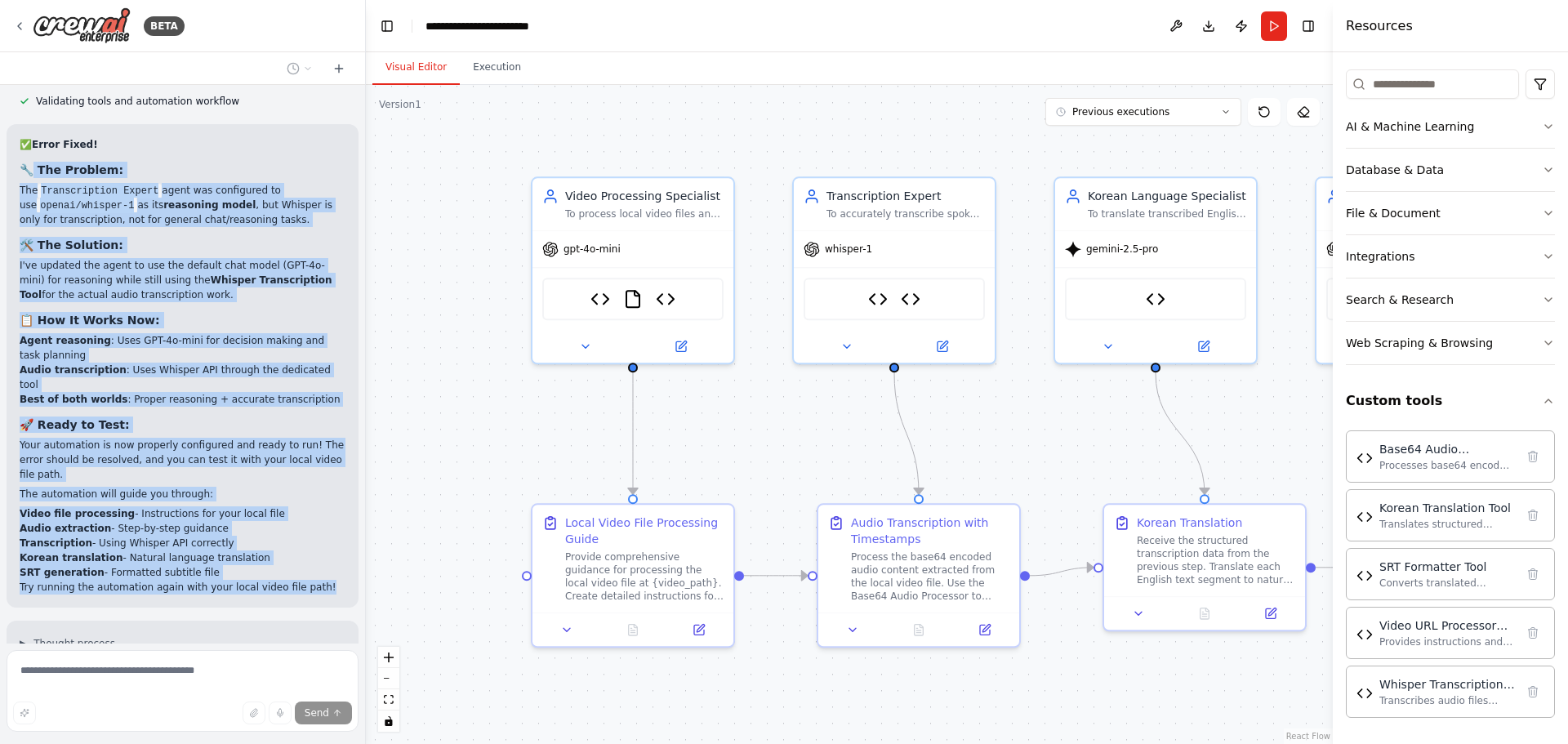
drag, startPoint x: 938, startPoint y: 473, endPoint x: 822, endPoint y: 458, distance: 117.0
click at [822, 458] on div ".deletable-edge-delete-btn { width: 20px; height: 20px; border: 0px solid #ffff…" at bounding box center [849, 414] width 967 height 659
click at [845, 252] on span "whisper-1" at bounding box center [848, 246] width 47 height 13
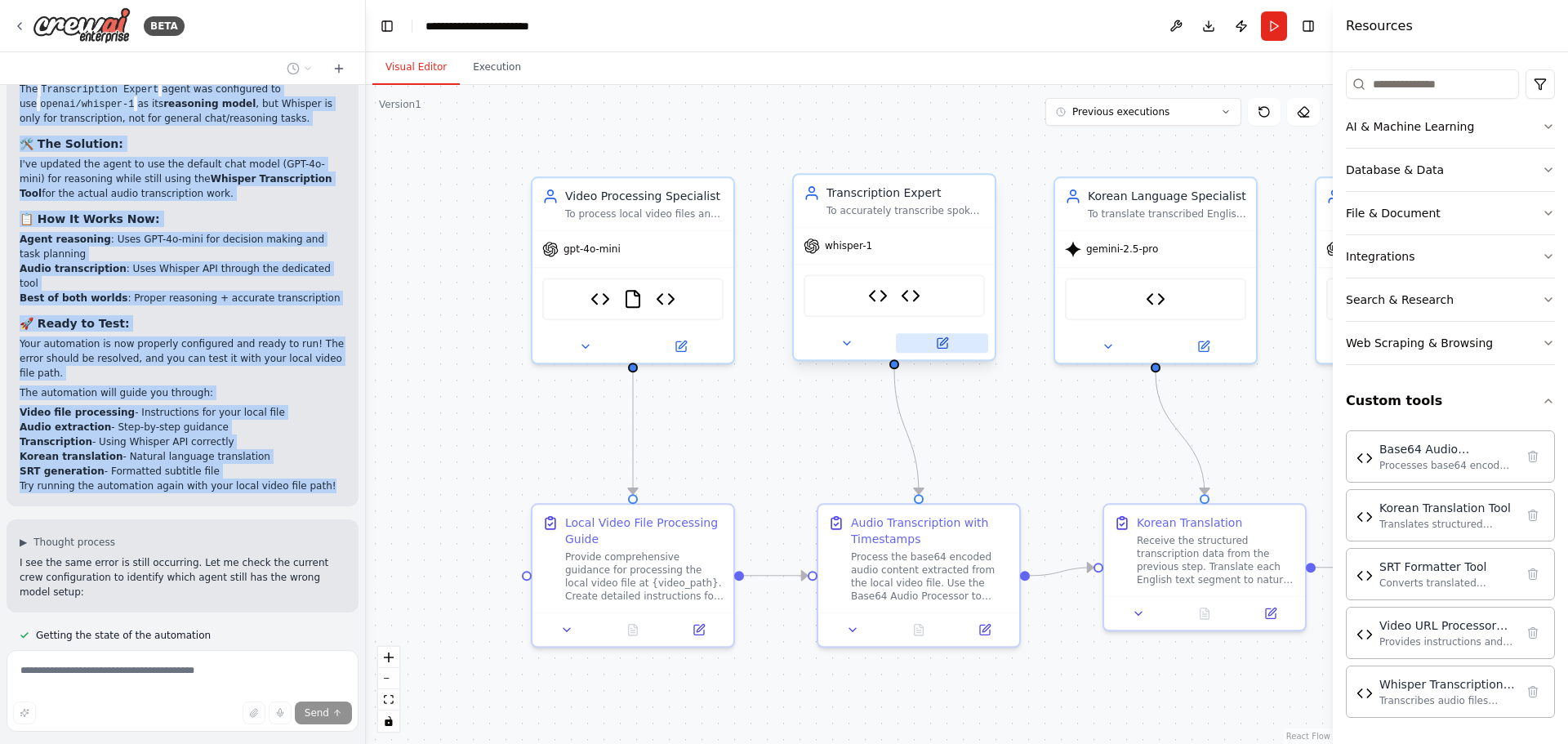
click at [947, 347] on icon at bounding box center [943, 343] width 10 height 10
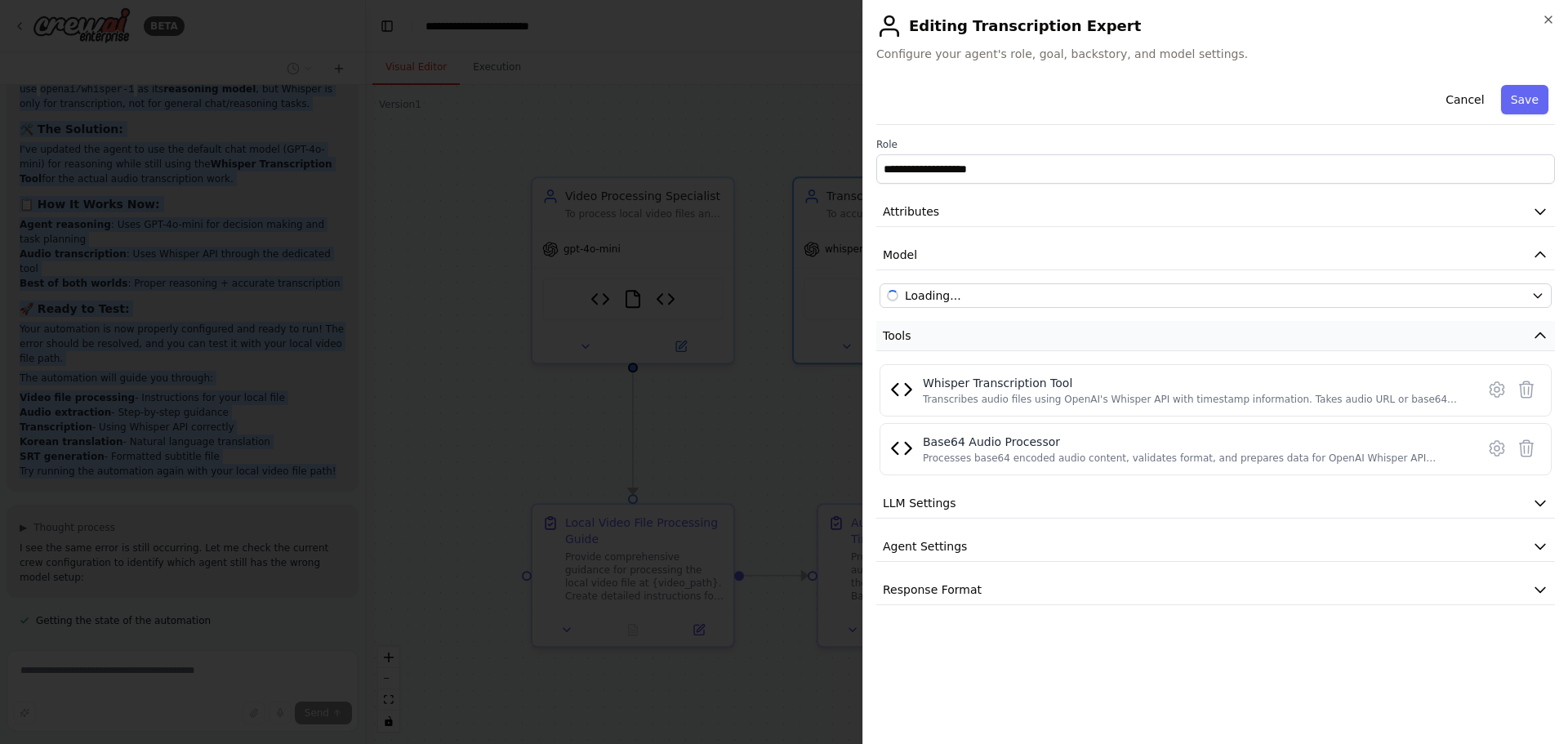
scroll to position [10223, 0]
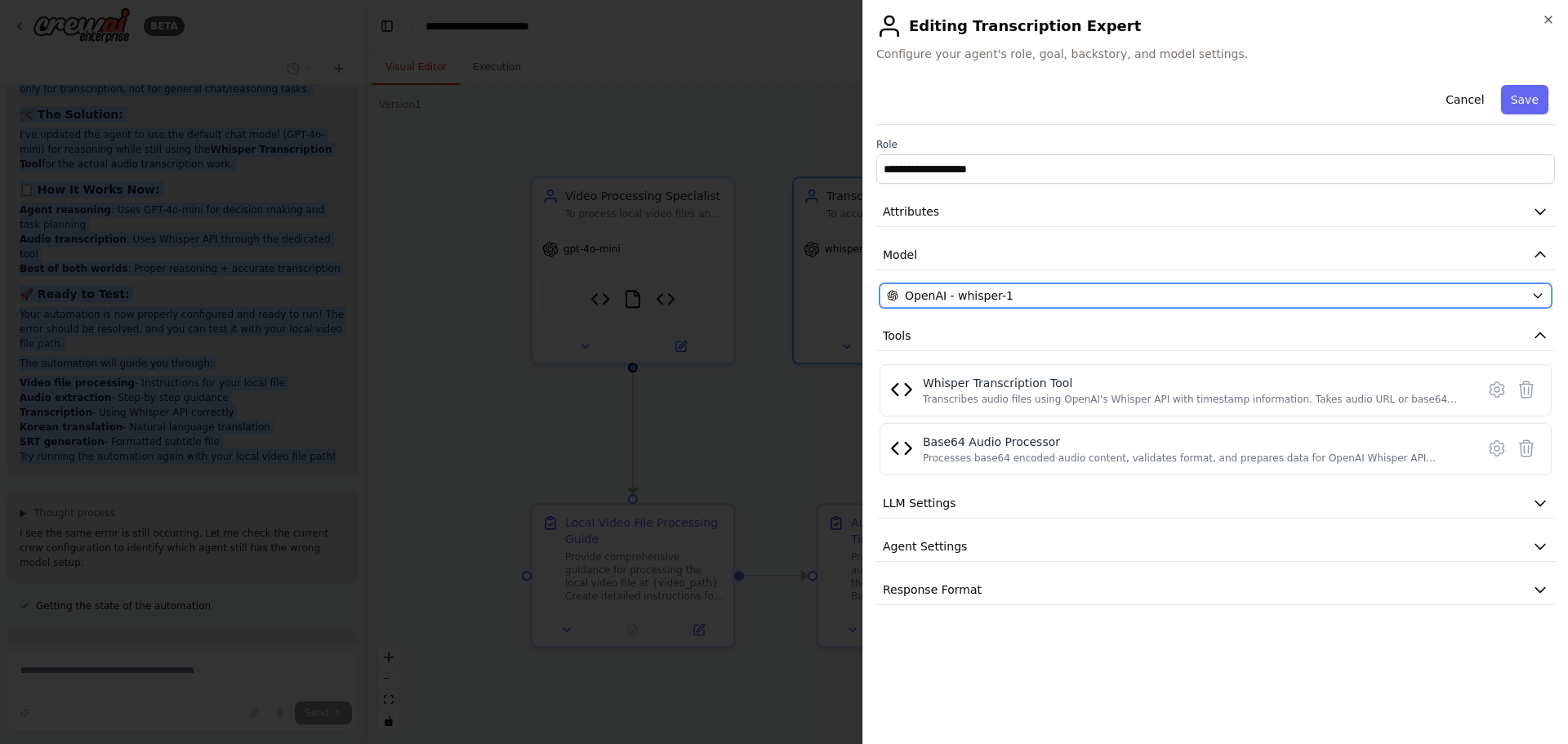
click at [1023, 300] on div "OpenAI - whisper-1" at bounding box center [1205, 295] width 638 height 16
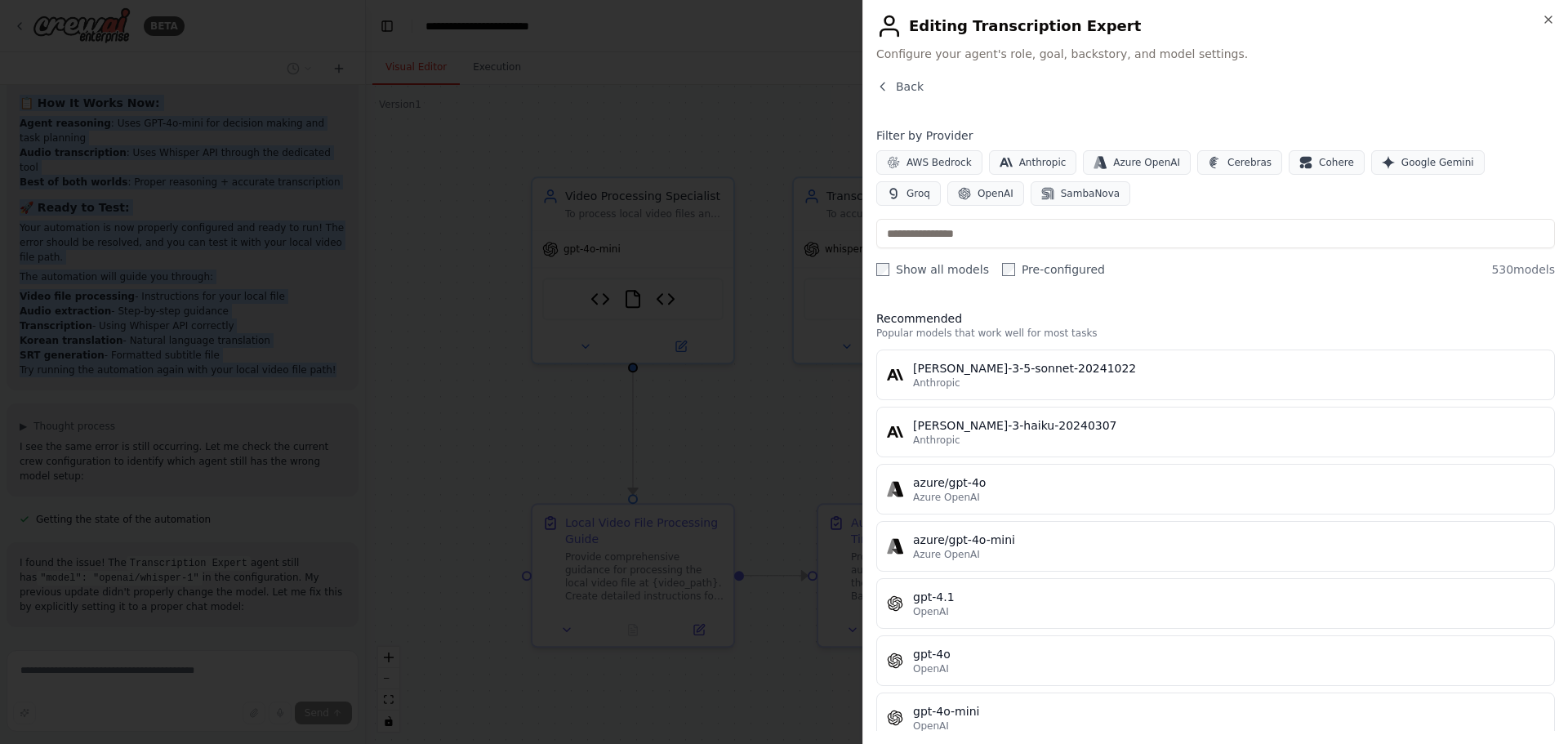
scroll to position [10324, 0]
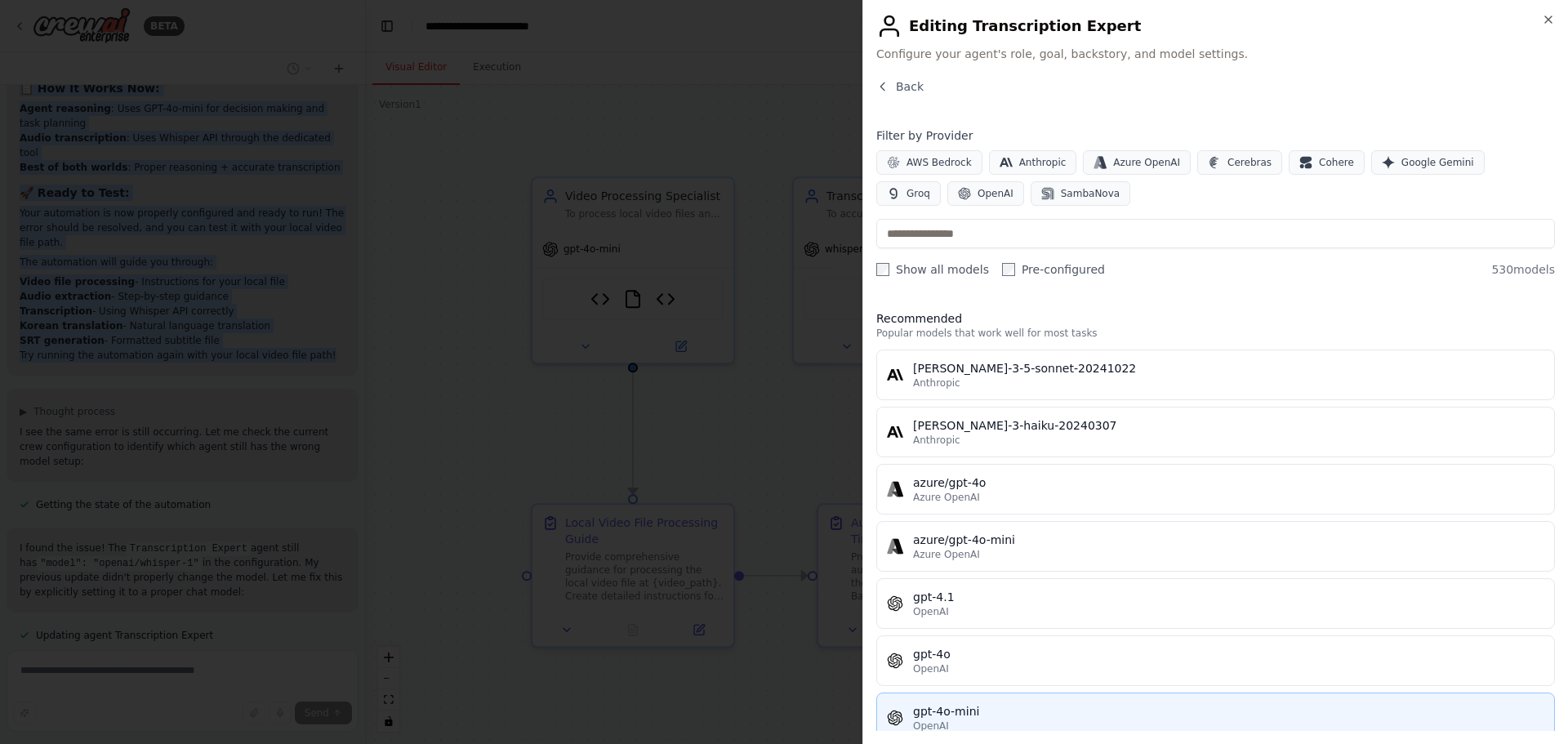
click at [947, 706] on div "gpt-4o-mini" at bounding box center [1228, 711] width 631 height 16
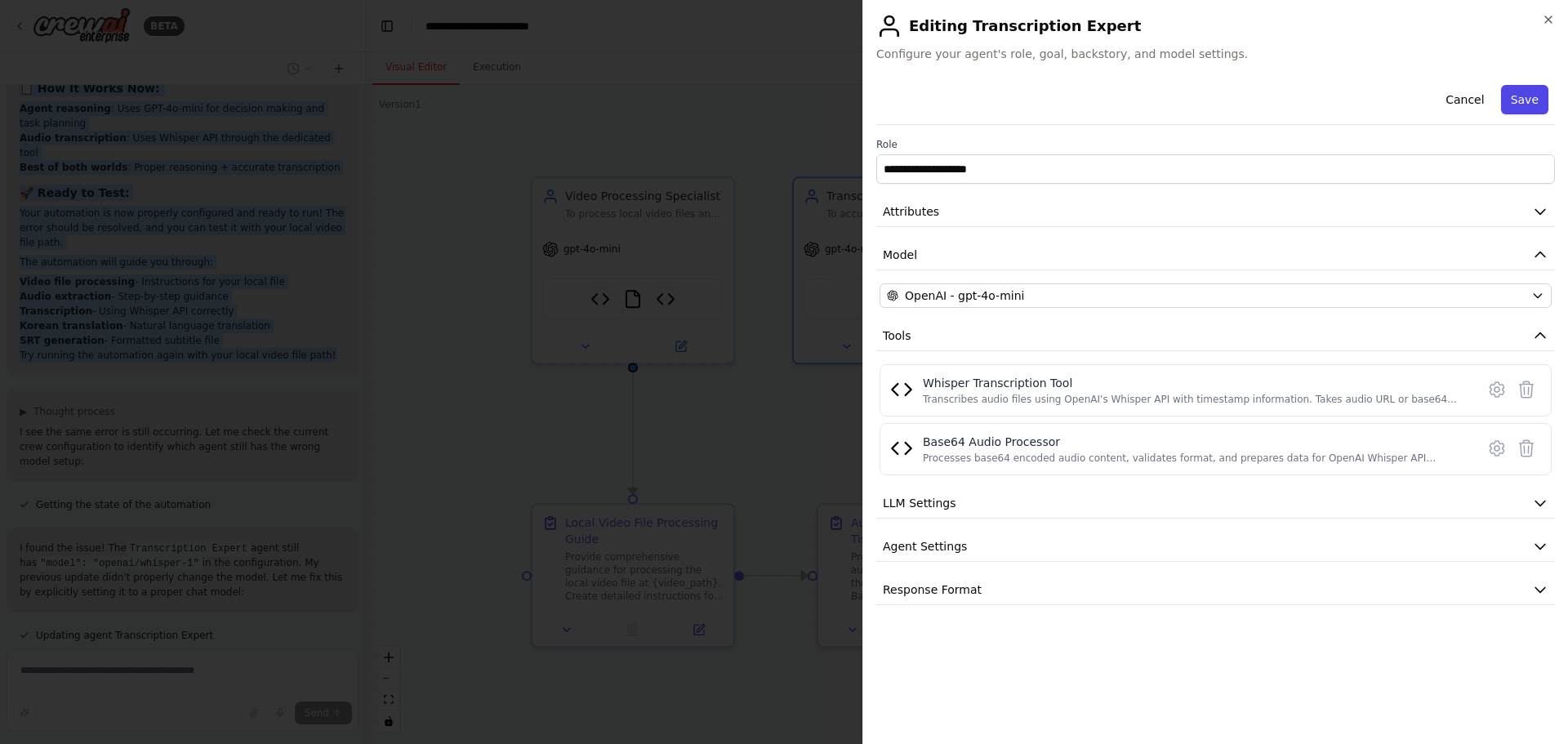
click at [1524, 97] on button "Save" at bounding box center [1524, 99] width 47 height 29
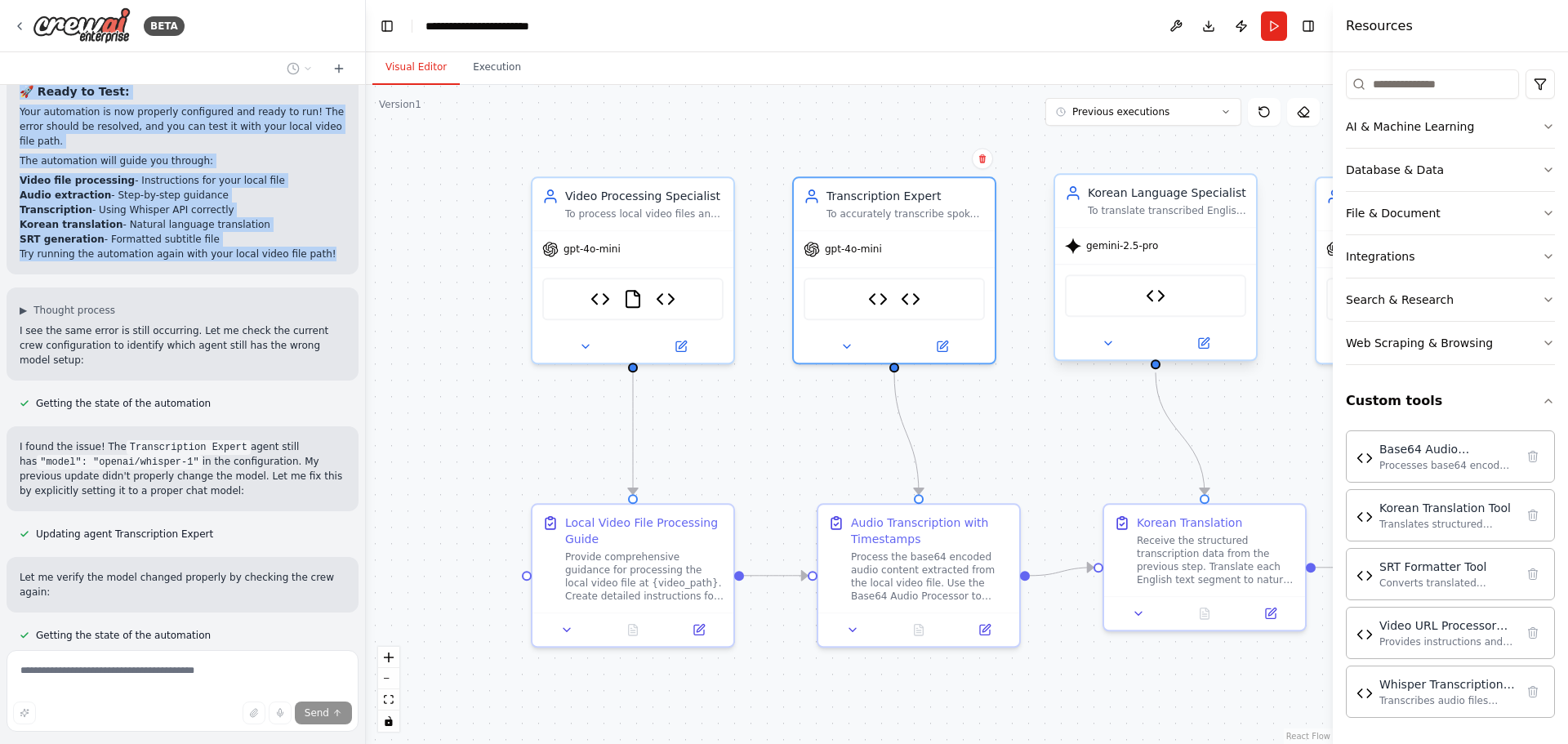
scroll to position [10440, 0]
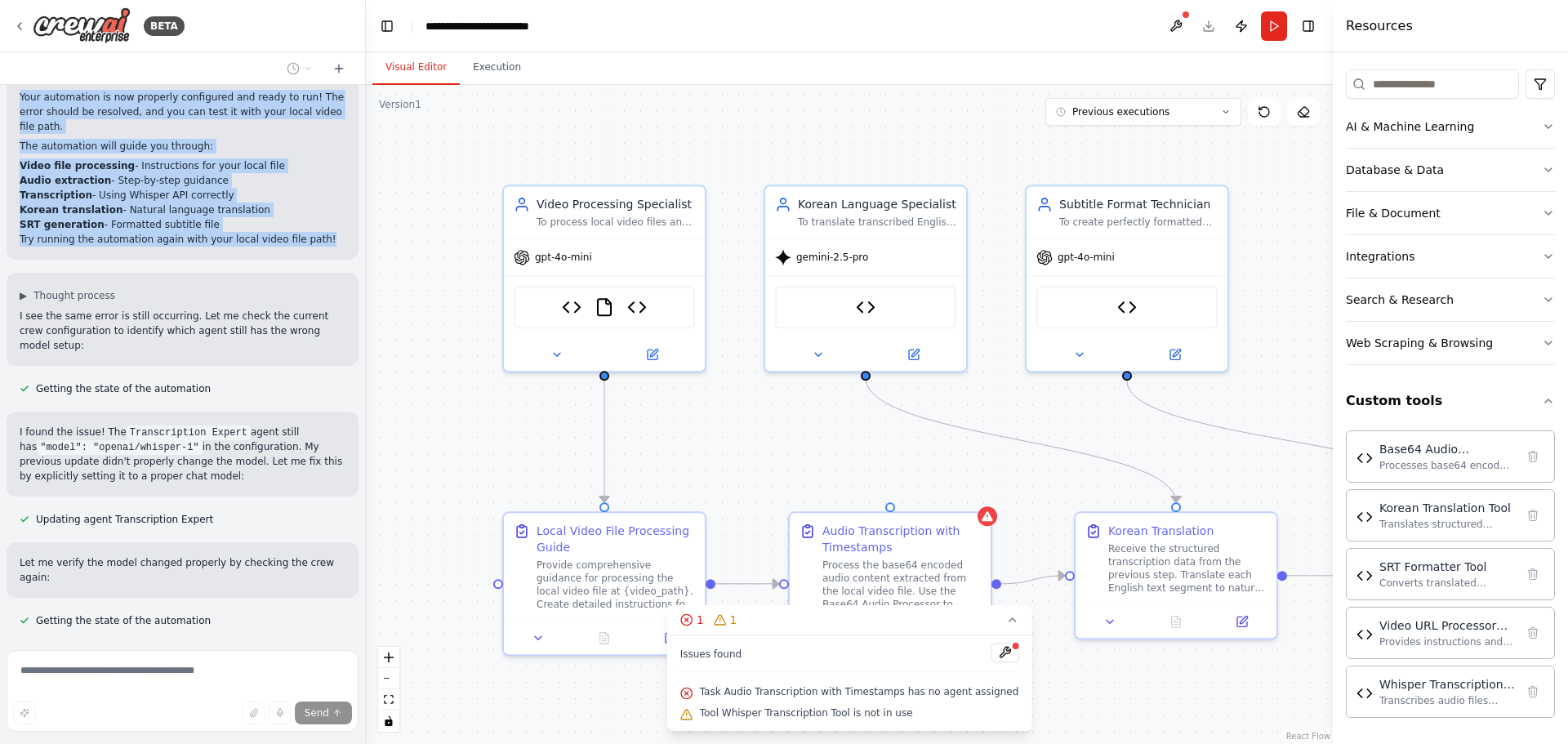
drag, startPoint x: 901, startPoint y: 137, endPoint x: 872, endPoint y: 145, distance: 30.1
click at [872, 145] on div ".deletable-edge-delete-btn { width: 20px; height: 20px; border: 0px solid #ffff…" at bounding box center [849, 414] width 967 height 659
click at [852, 252] on span "gemini-2.5-pro" at bounding box center [832, 254] width 72 height 13
click at [922, 348] on button at bounding box center [913, 351] width 92 height 19
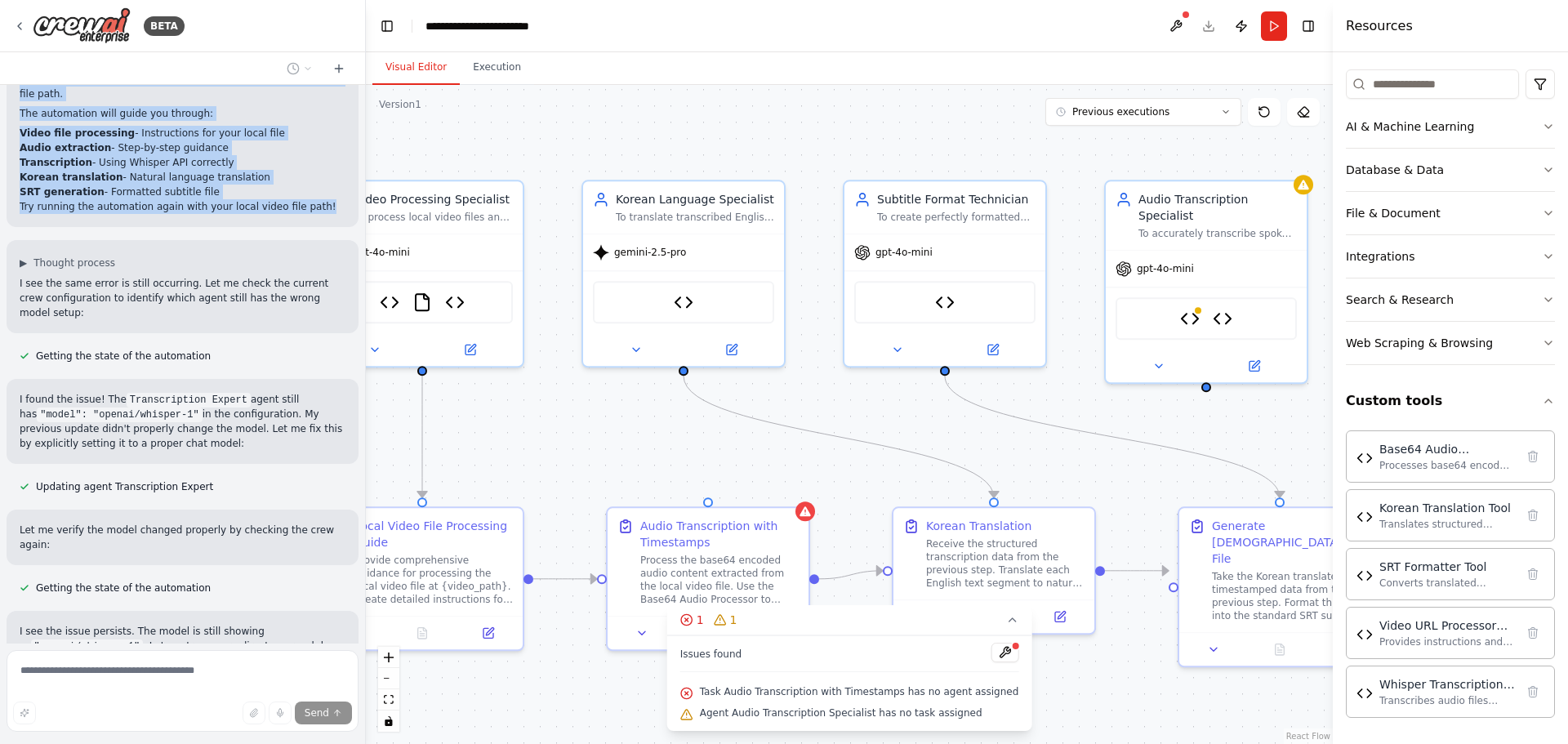
drag, startPoint x: 960, startPoint y: 136, endPoint x: 845, endPoint y: 131, distance: 115.1
click at [845, 131] on div ".deletable-edge-delete-btn { width: 20px; height: 20px; border: 0px solid #ffff…" at bounding box center [849, 414] width 967 height 659
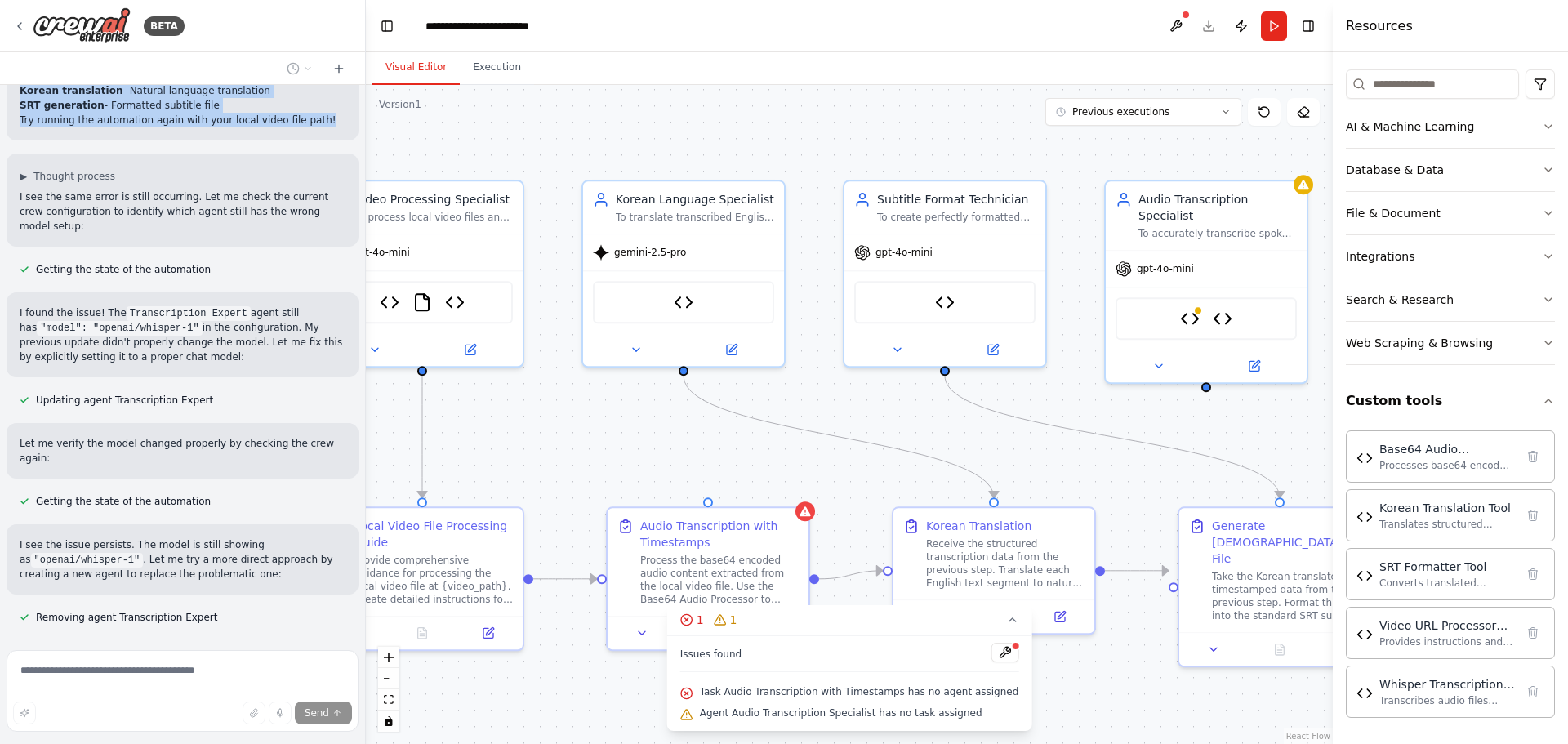
scroll to position [10559, 0]
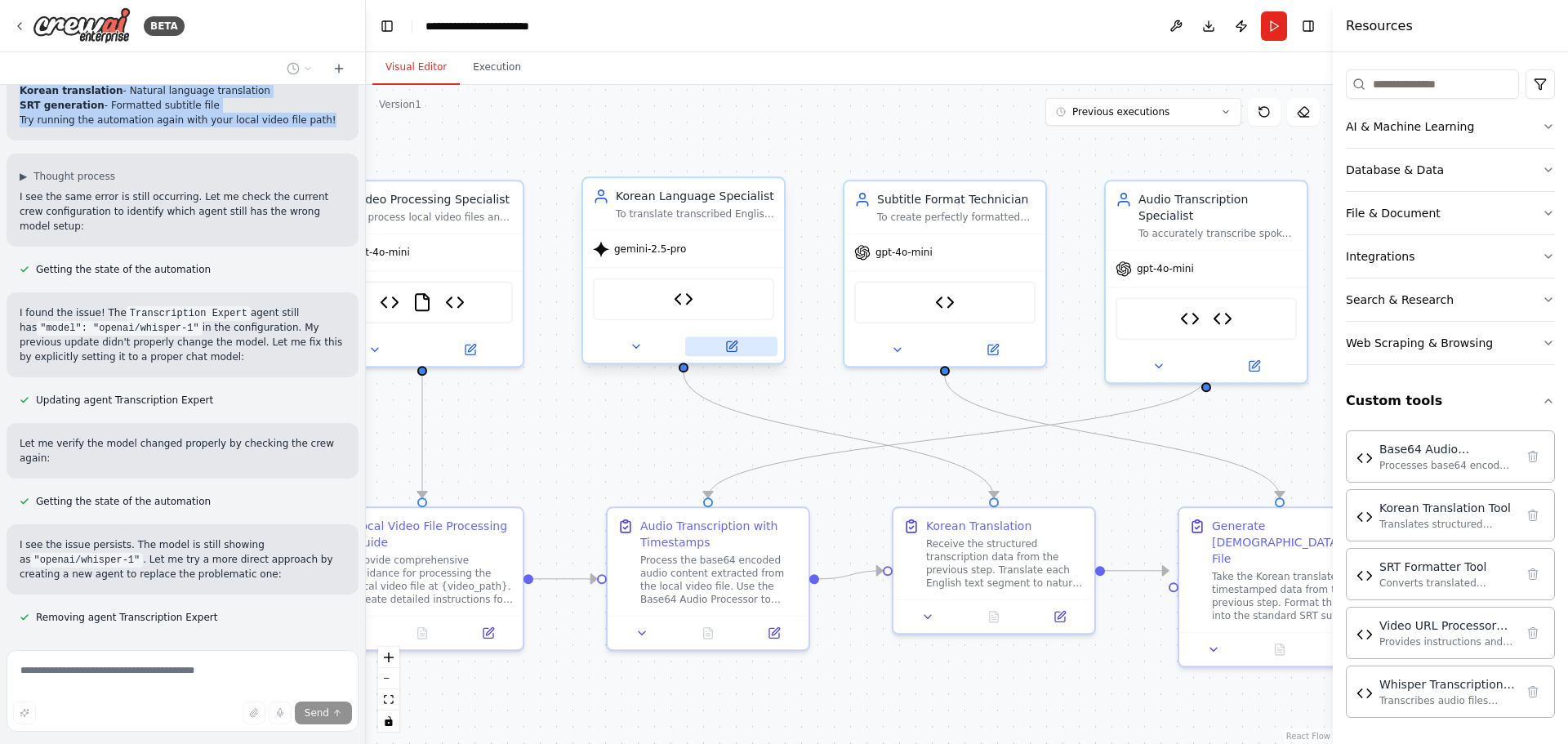
click at [727, 341] on icon at bounding box center [732, 346] width 10 height 10
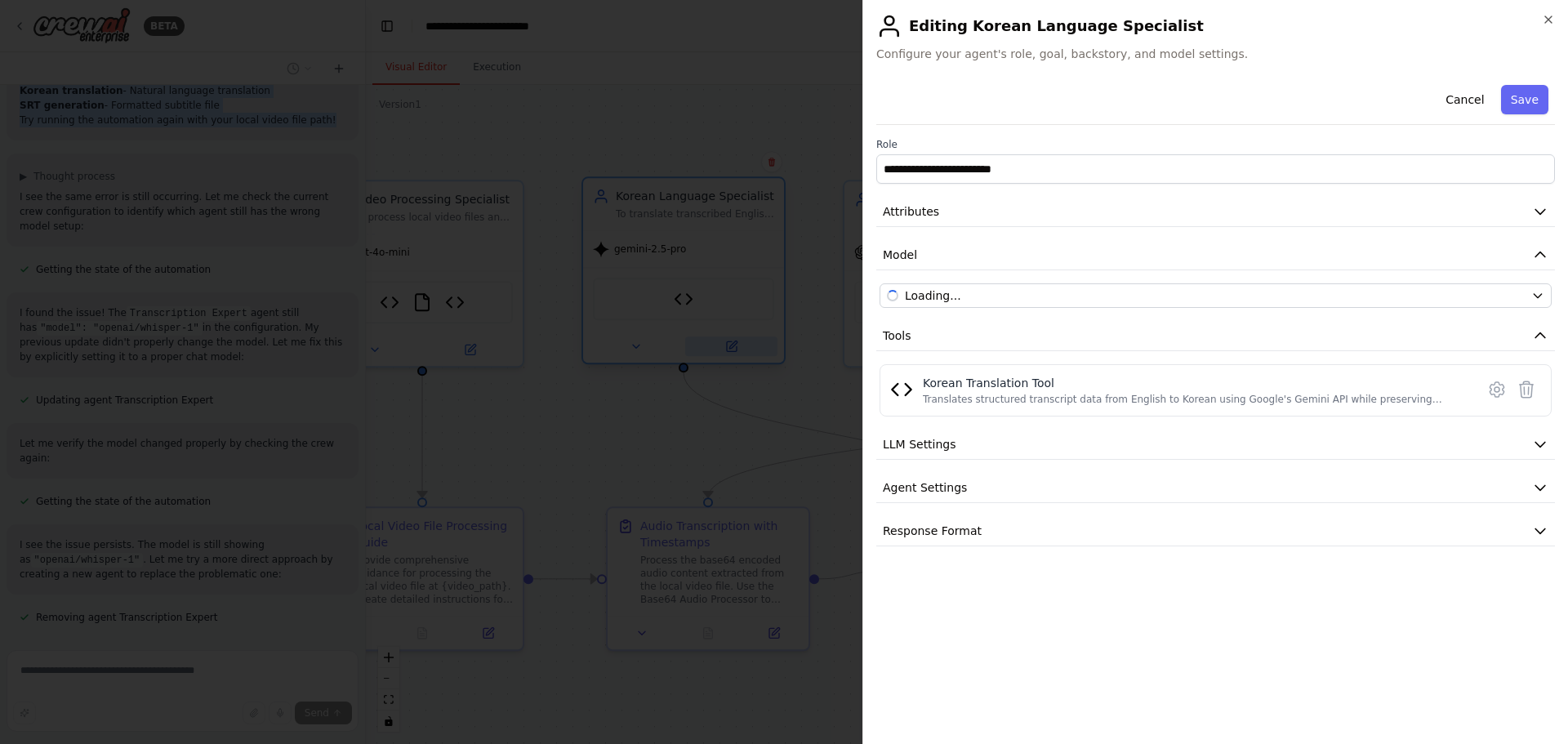
scroll to position [10592, 0]
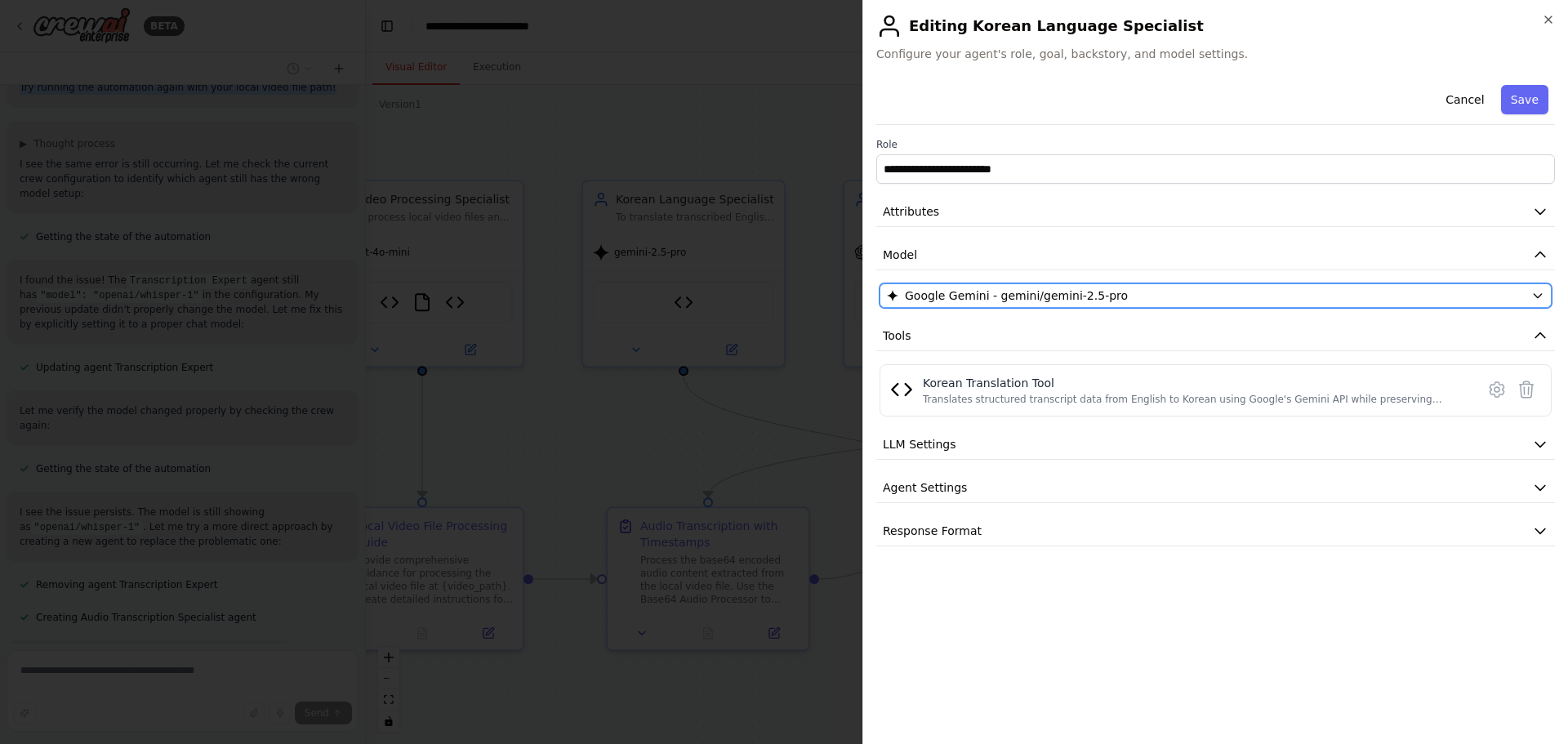
click at [1051, 305] on button "Google Gemini - gemini/gemini-2.5-pro" at bounding box center [1216, 295] width 672 height 24
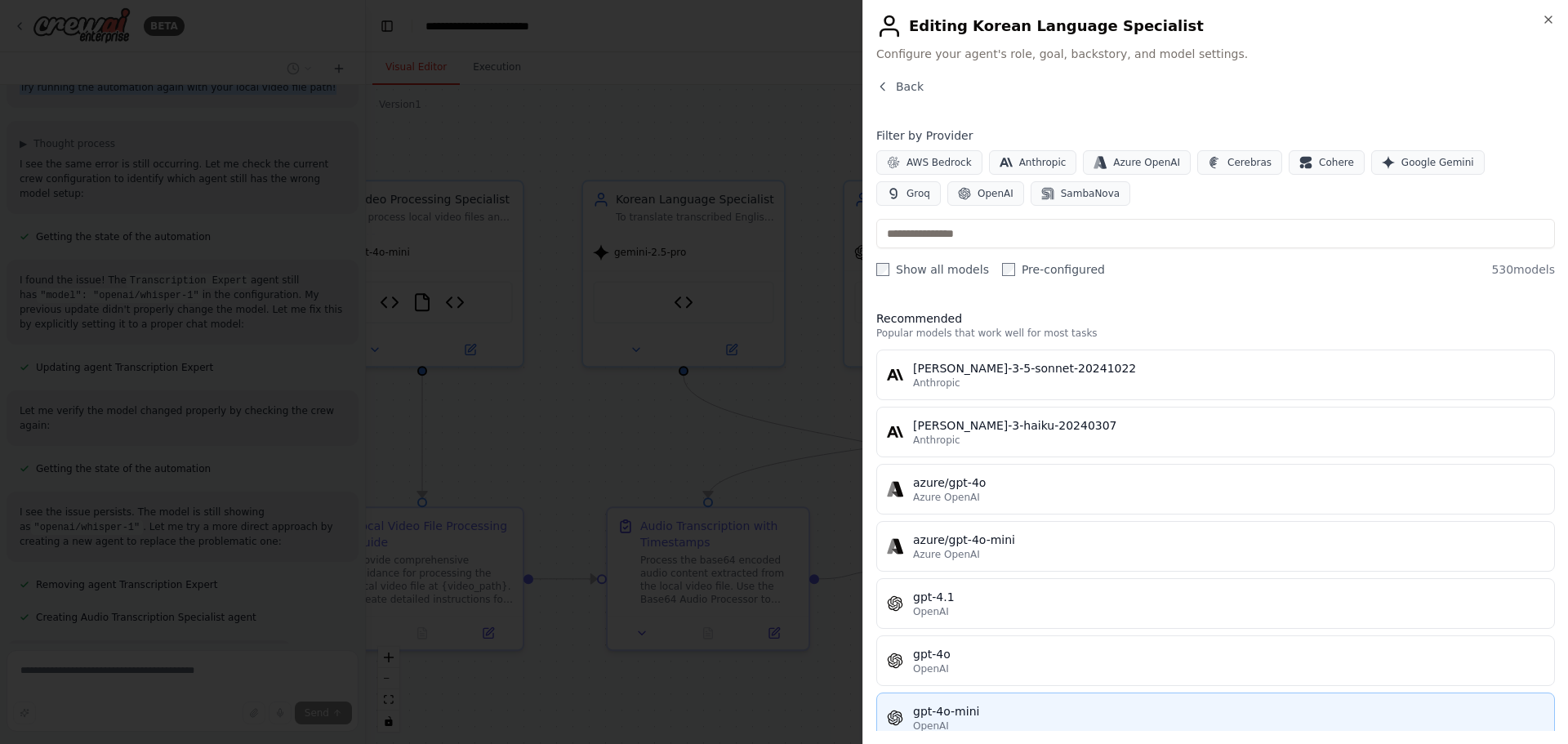
click at [996, 718] on div "gpt-4o-mini" at bounding box center [1228, 711] width 631 height 16
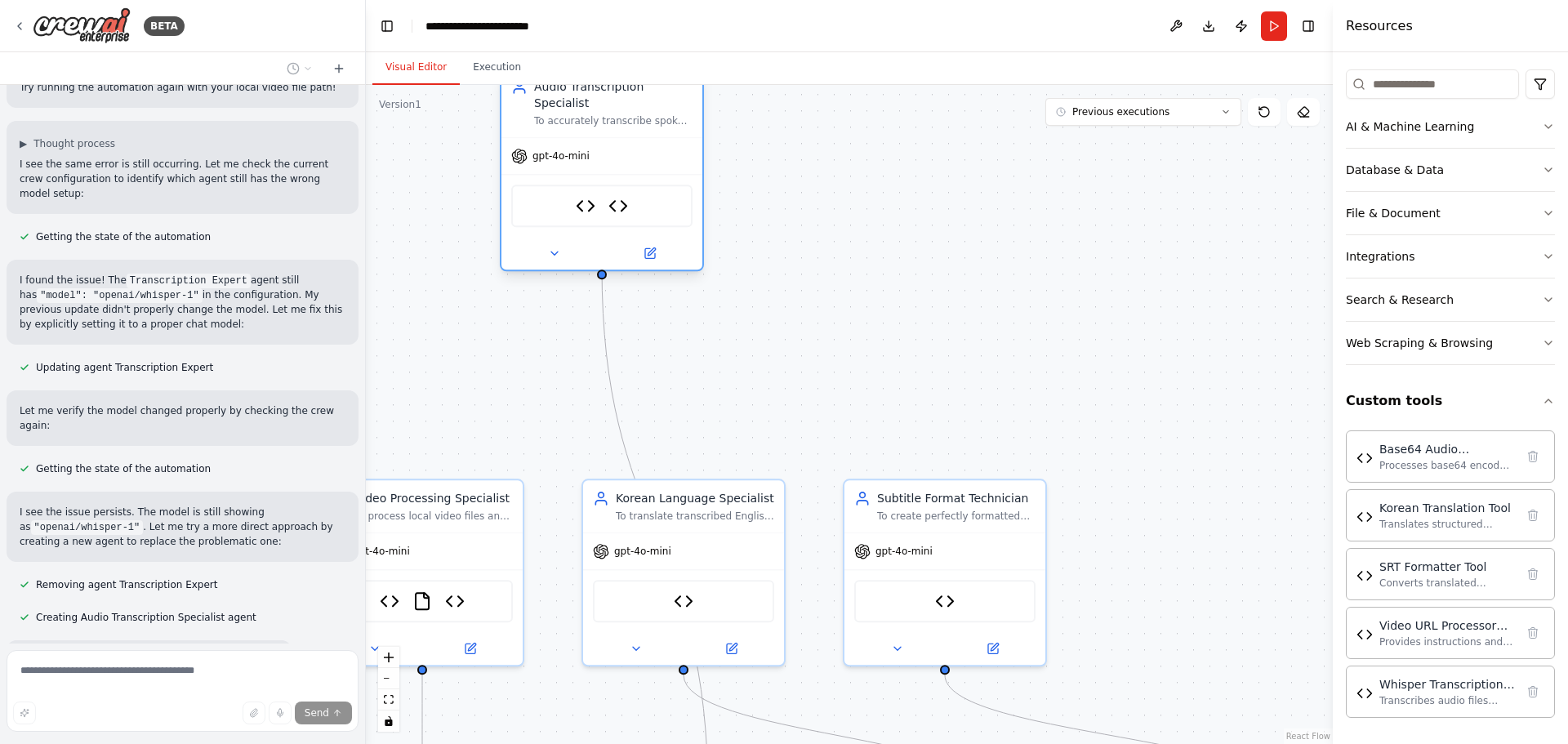
drag, startPoint x: 1187, startPoint y: 193, endPoint x: 803, endPoint y: 266, distance: 390.9
click at [586, 97] on div "Audio Transcription Specialist" at bounding box center [613, 98] width 159 height 33
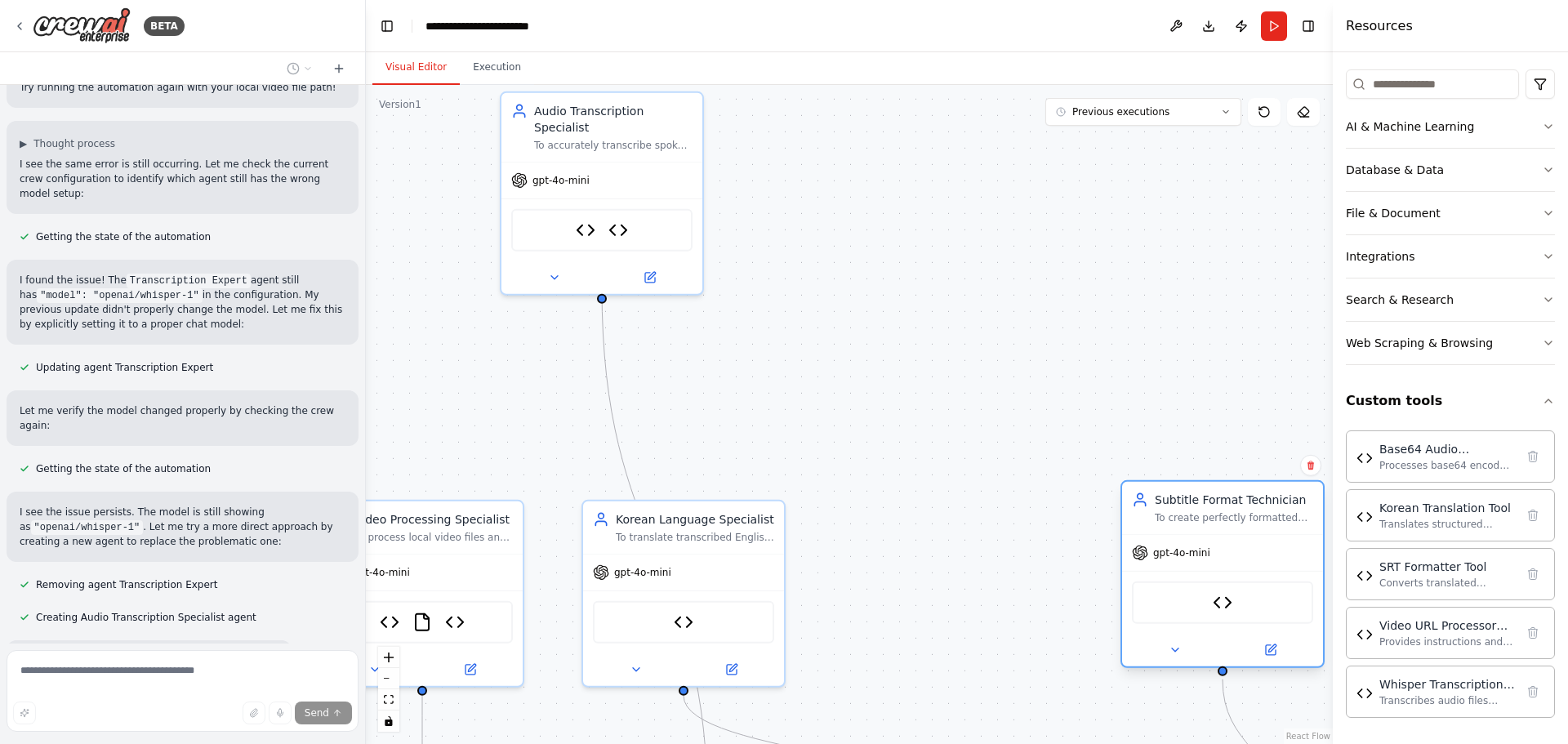
drag, startPoint x: 997, startPoint y: 509, endPoint x: 1279, endPoint y: 500, distance: 282.1
click at [1279, 500] on div "Subtitle Format Technician" at bounding box center [1234, 499] width 159 height 16
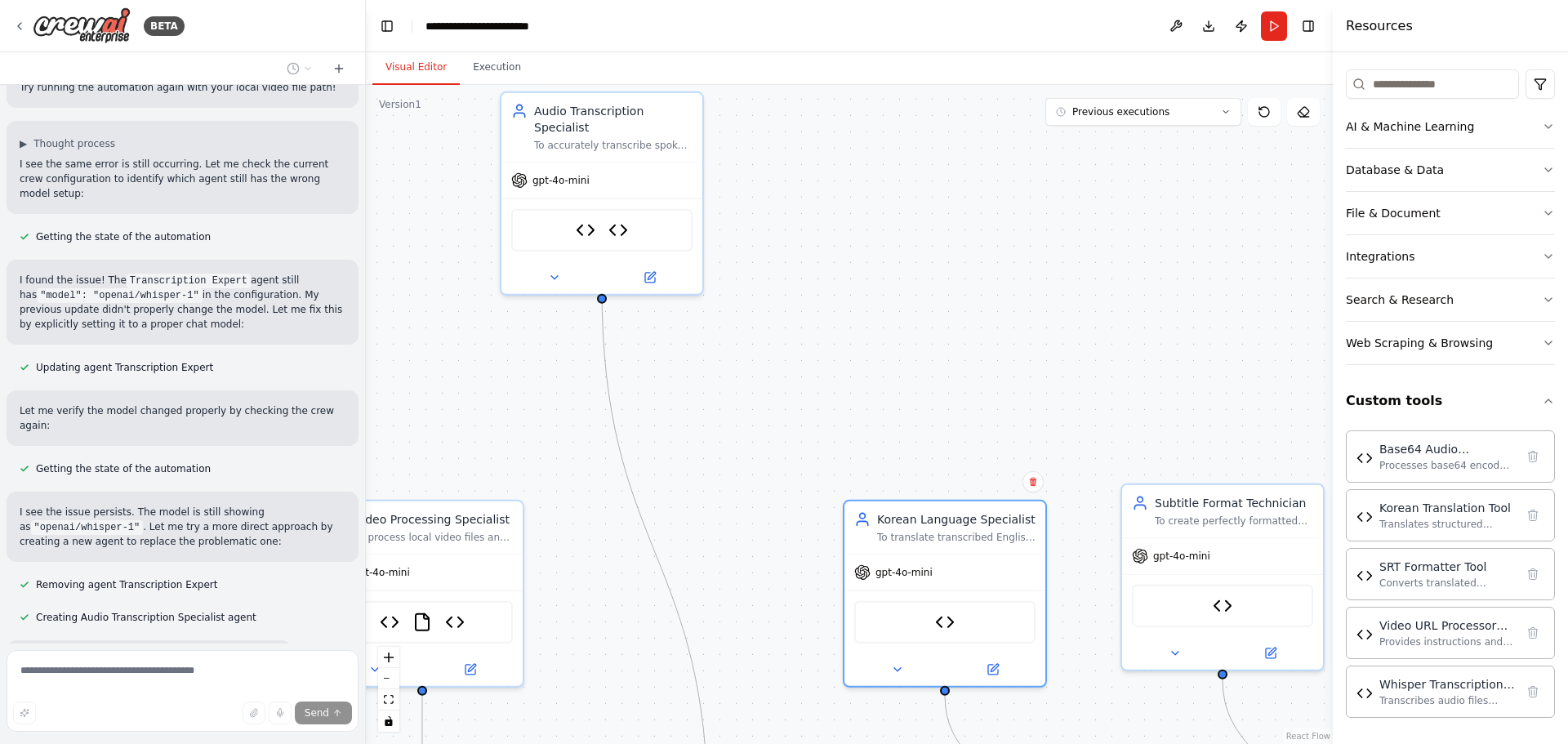
drag, startPoint x: 804, startPoint y: 514, endPoint x: 854, endPoint y: 450, distance: 81.2
click at [1016, 514] on div "Korean Language Specialist" at bounding box center [956, 519] width 159 height 16
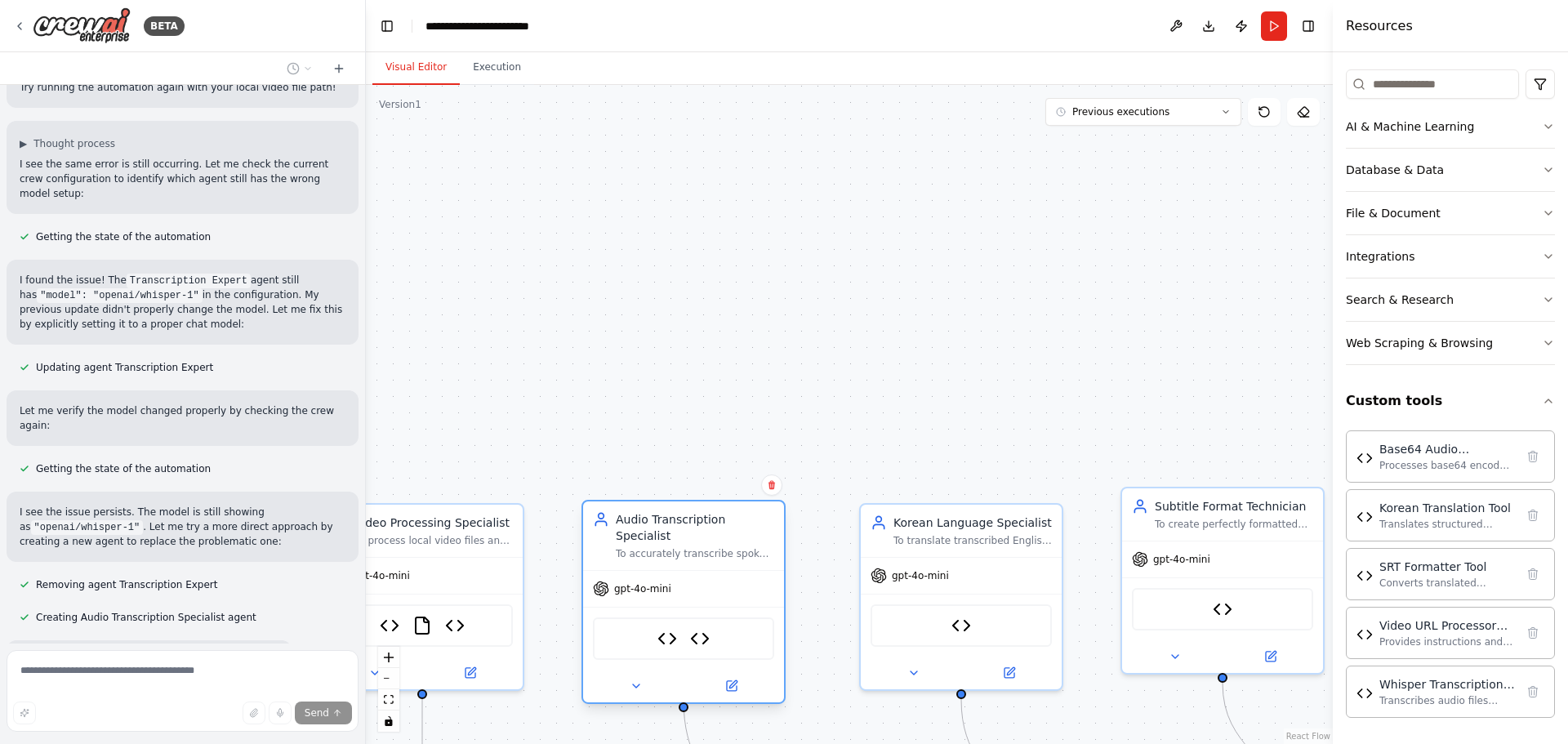
drag, startPoint x: 581, startPoint y: 209, endPoint x: 655, endPoint y: 524, distance: 323.6
click at [655, 524] on div "Audio Transcription Specialist" at bounding box center [695, 527] width 159 height 33
click at [1273, 23] on button "Run" at bounding box center [1273, 26] width 26 height 29
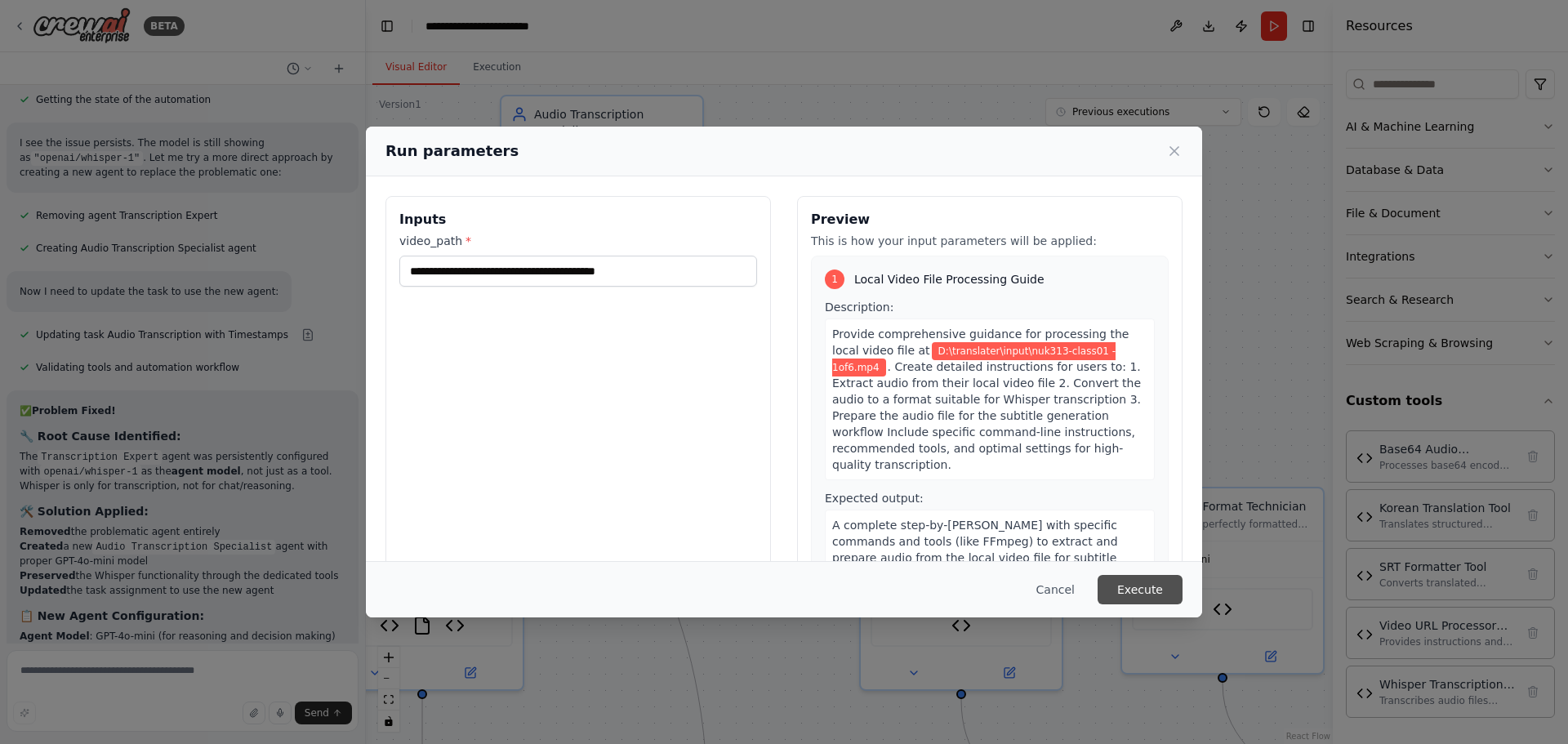
click at [1128, 590] on button "Execute" at bounding box center [1139, 589] width 85 height 29
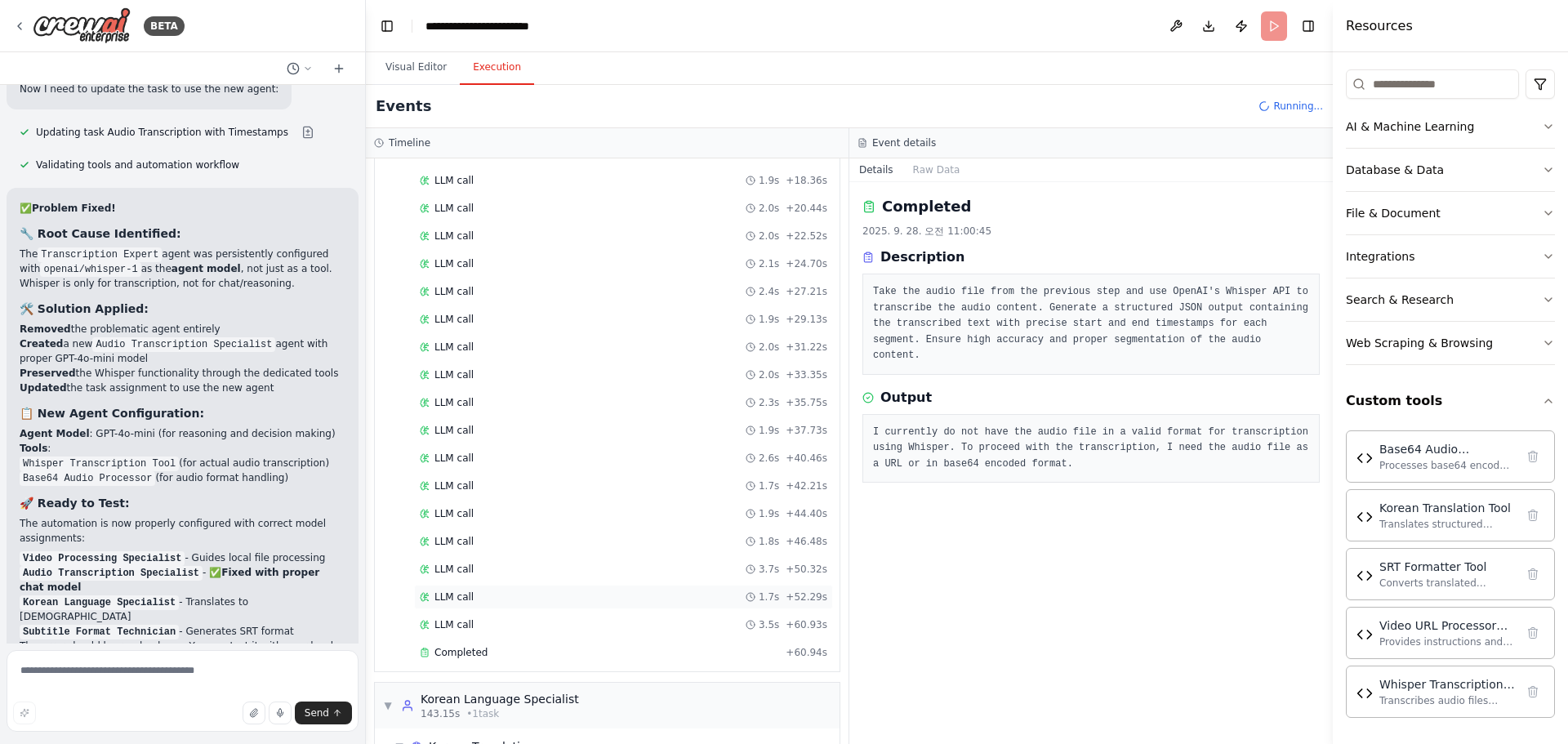
scroll to position [2126, 0]
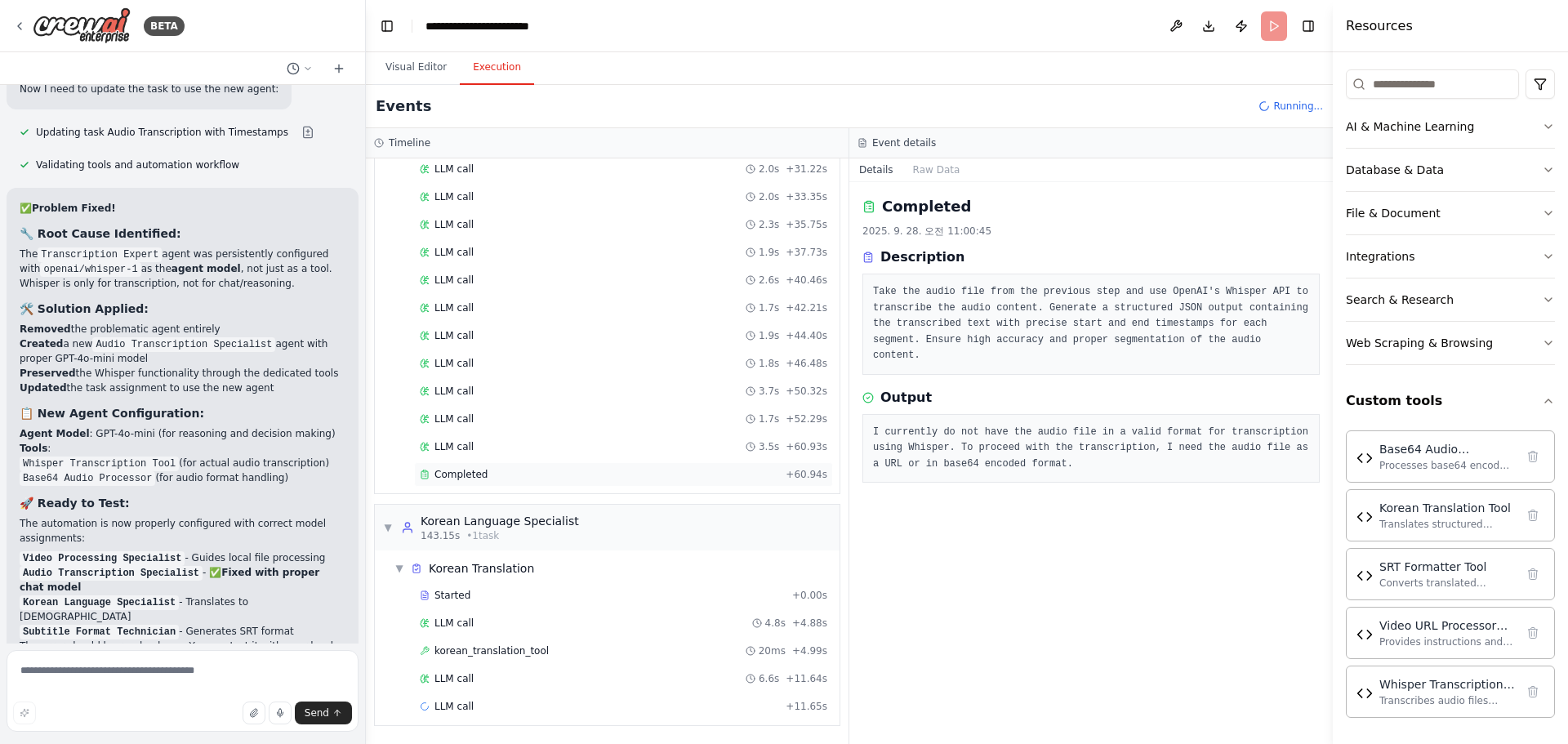
click at [504, 472] on div "Completed" at bounding box center [599, 475] width 360 height 13
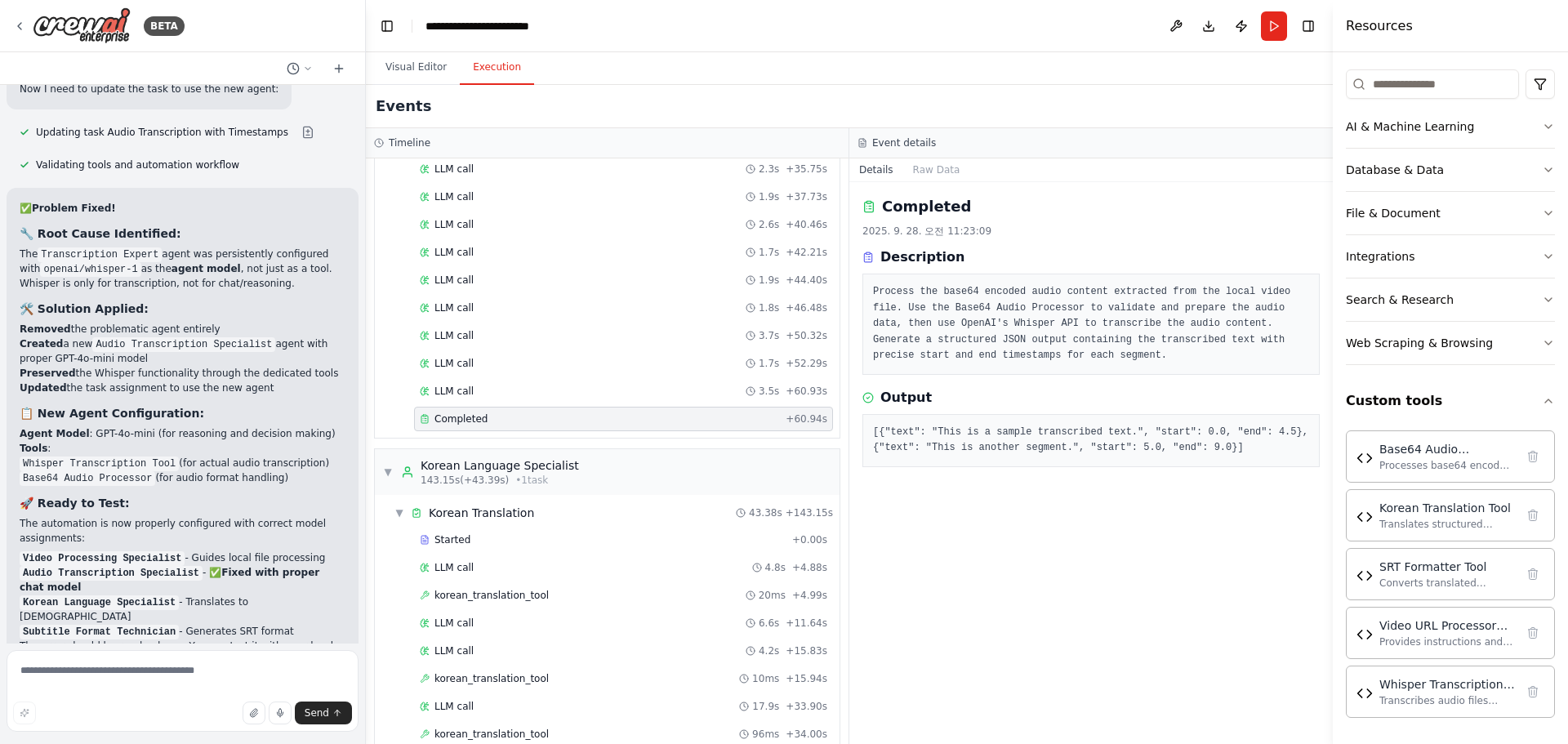
scroll to position [2525, 0]
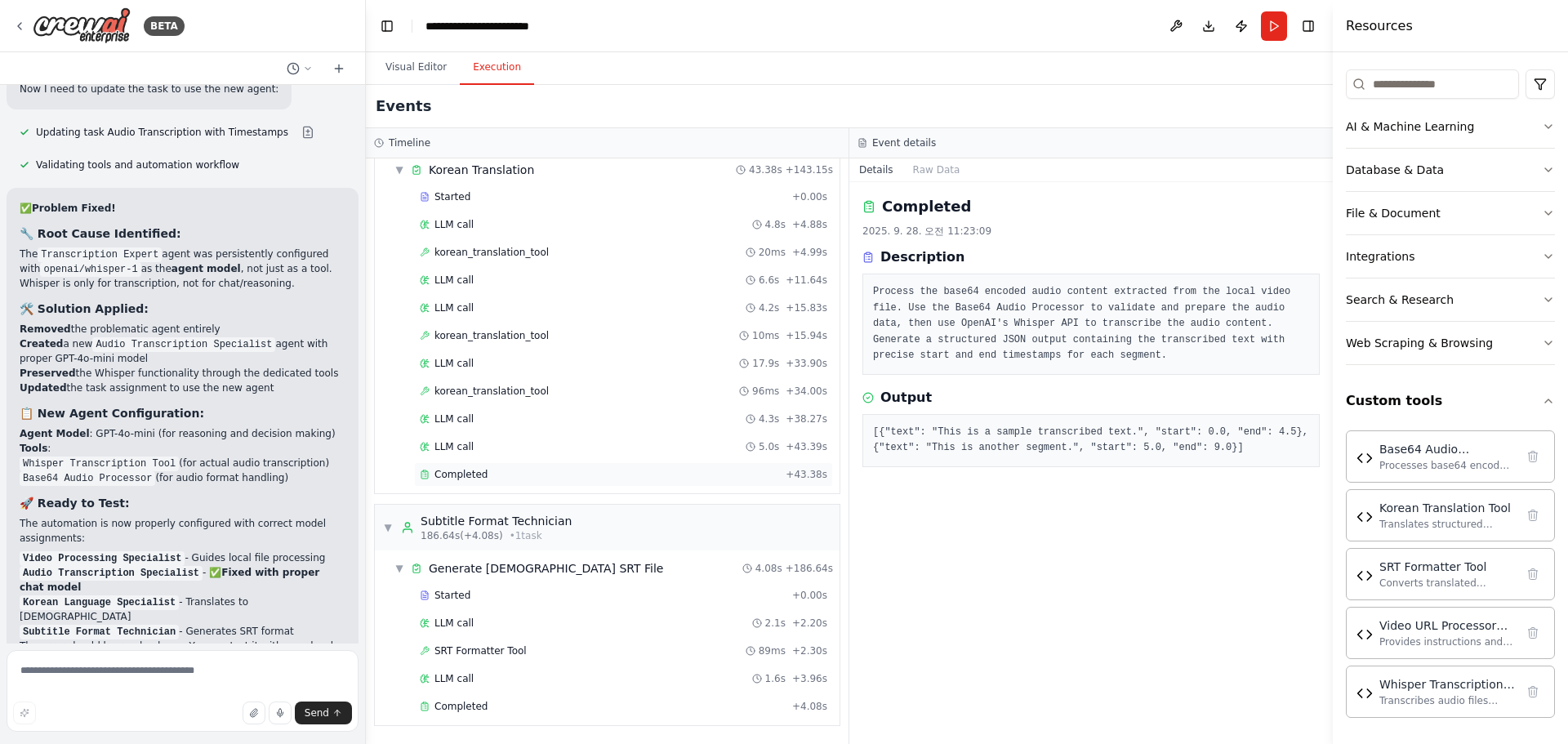
click at [454, 482] on div "Completed + 43.38s" at bounding box center [624, 474] width 418 height 24
click at [484, 705] on div "Completed" at bounding box center [602, 707] width 366 height 13
